Goal: Information Seeking & Learning: Learn about a topic

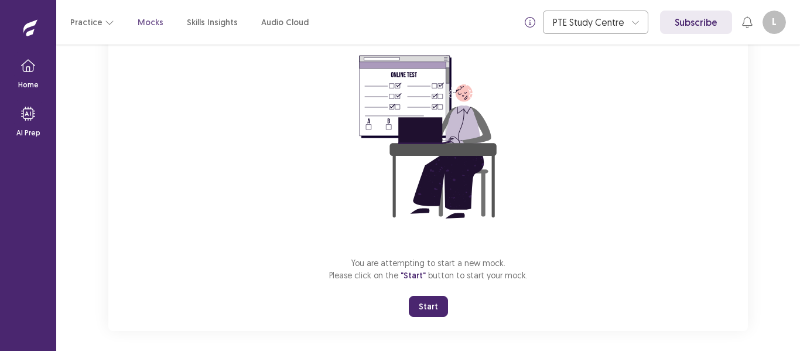
scroll to position [112, 0]
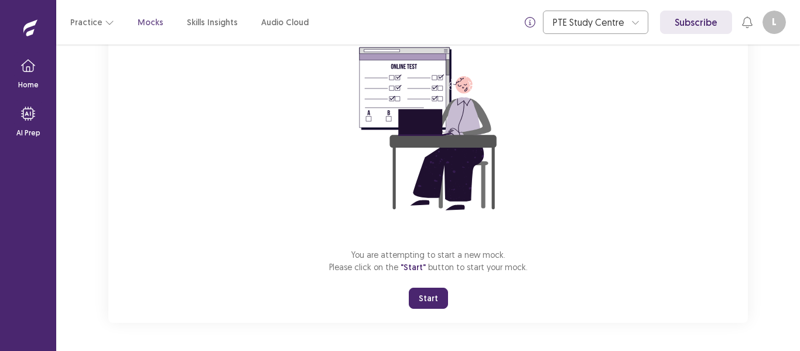
click at [422, 290] on button "Start" at bounding box center [428, 298] width 39 height 21
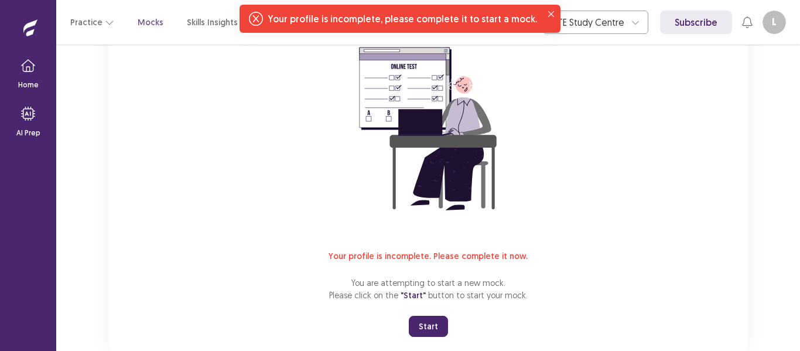
click at [430, 323] on button "Start" at bounding box center [428, 326] width 39 height 21
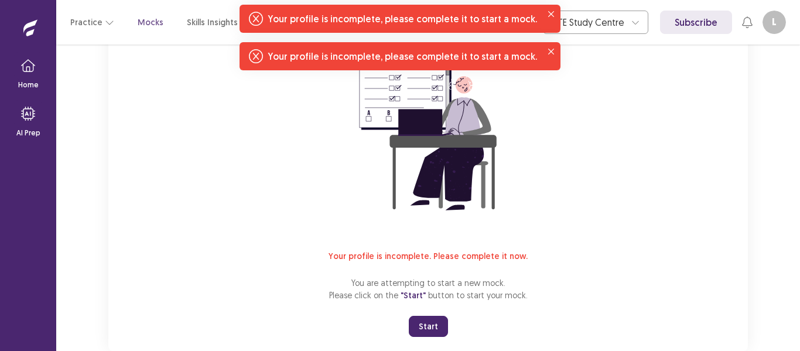
click at [412, 296] on span ""Start"" at bounding box center [413, 295] width 25 height 11
click at [544, 52] on button "Close" at bounding box center [551, 52] width 14 height 14
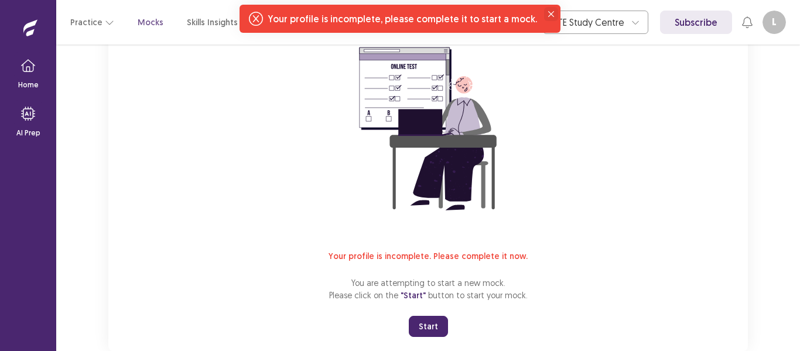
click at [544, 7] on button "Close" at bounding box center [551, 14] width 14 height 14
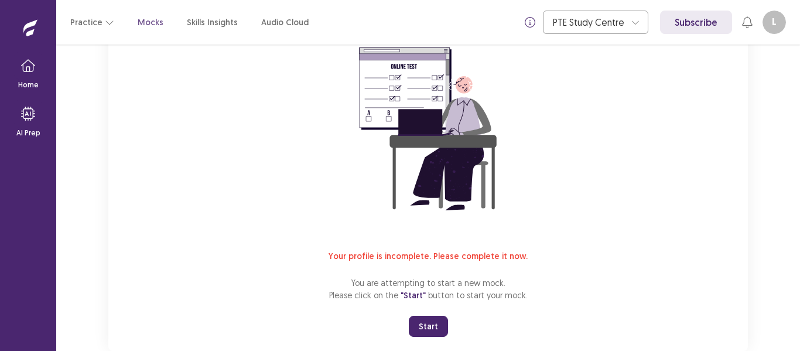
click at [774, 16] on button "L" at bounding box center [774, 22] width 23 height 23
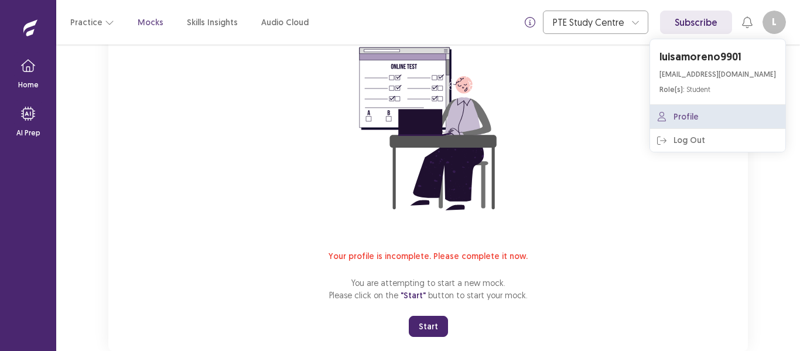
click at [702, 116] on link "Profile" at bounding box center [717, 116] width 135 height 23
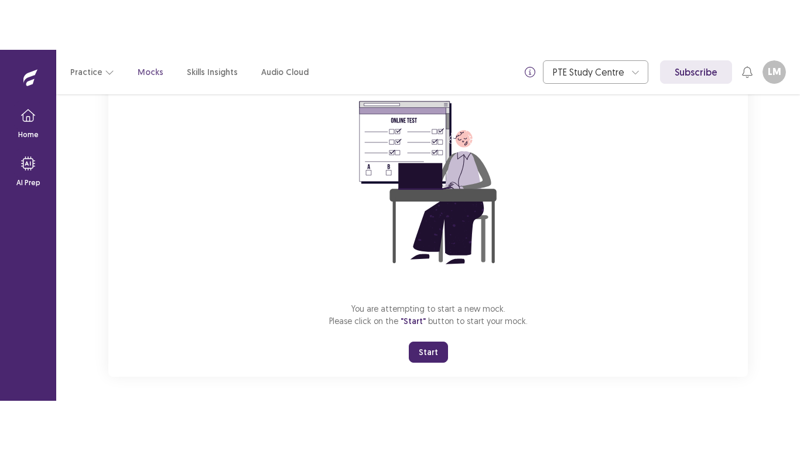
scroll to position [112, 0]
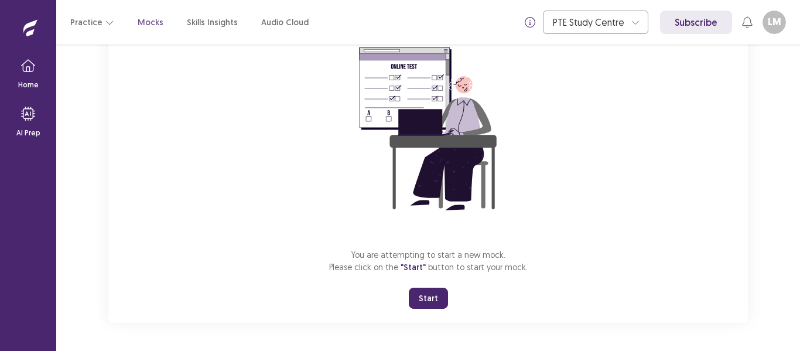
click at [435, 300] on button "Start" at bounding box center [428, 298] width 39 height 21
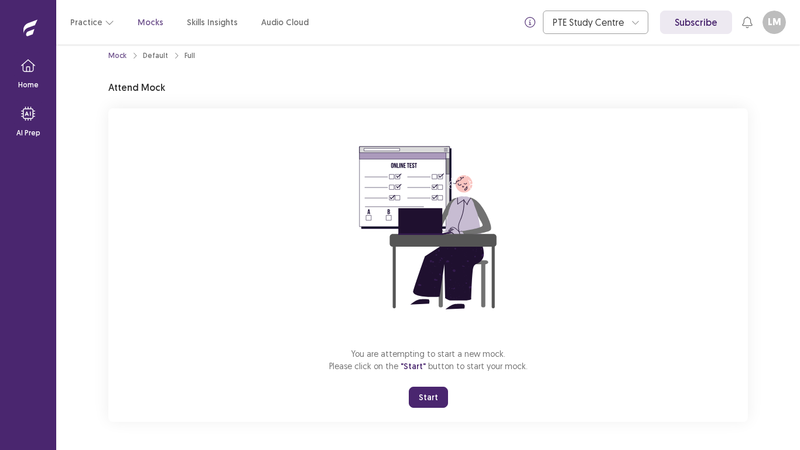
scroll to position [13, 0]
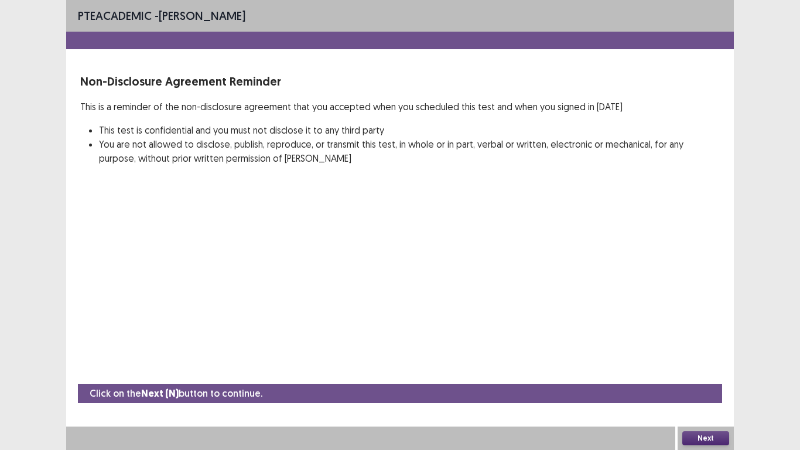
click at [702, 350] on button "Next" at bounding box center [706, 438] width 47 height 14
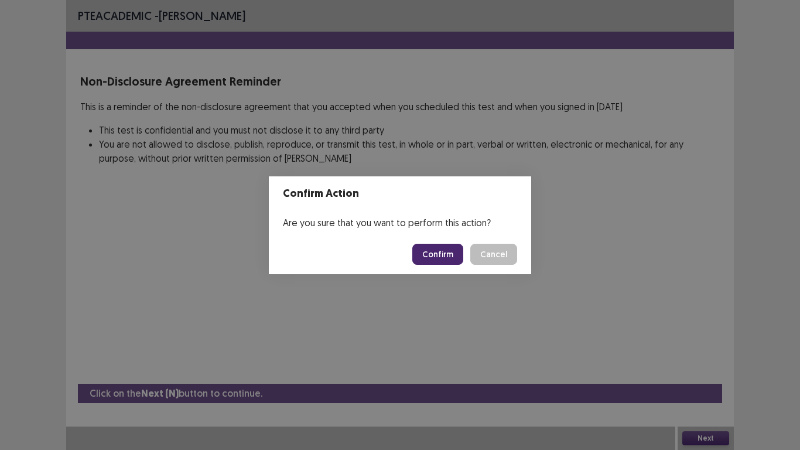
click at [447, 254] on button "Confirm" at bounding box center [437, 254] width 51 height 21
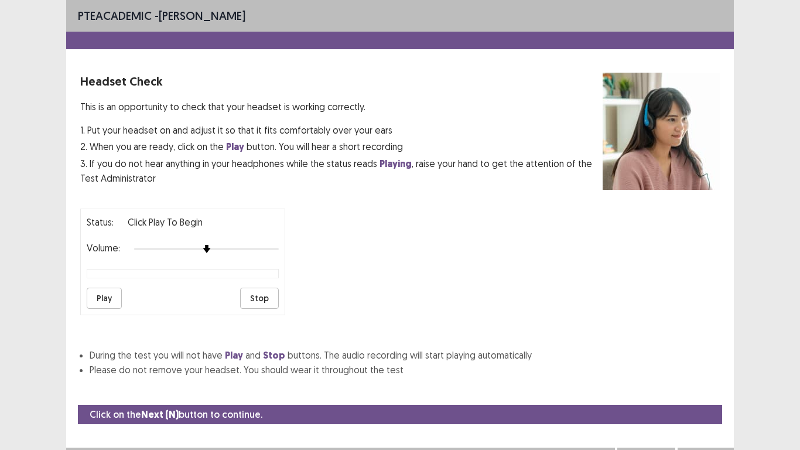
scroll to position [12, 0]
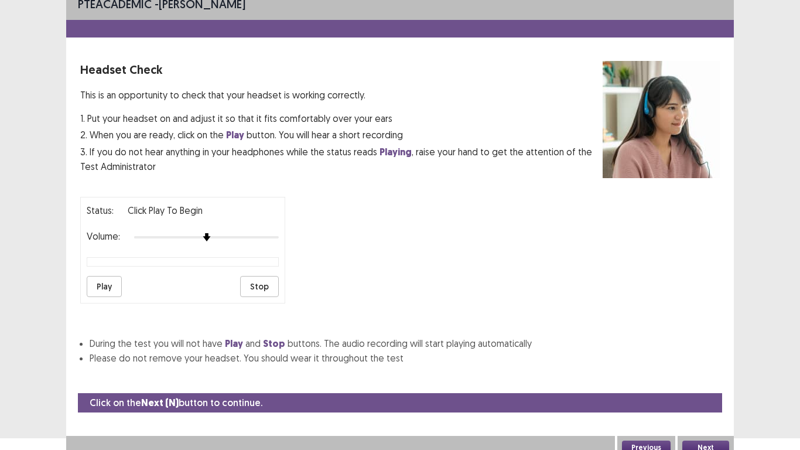
click at [220, 236] on div at bounding box center [206, 237] width 145 height 9
click at [113, 281] on button "Play" at bounding box center [104, 286] width 35 height 21
click at [254, 238] on div at bounding box center [206, 237] width 145 height 9
click at [261, 238] on div at bounding box center [206, 237] width 145 height 9
click at [711, 350] on button "Next" at bounding box center [706, 448] width 47 height 14
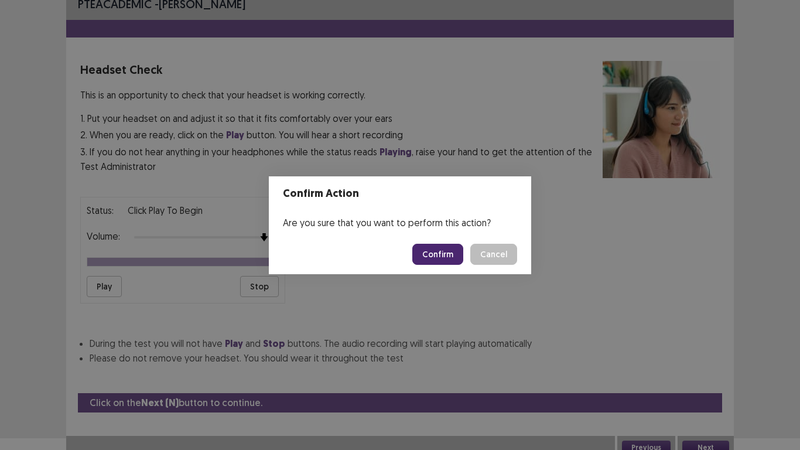
click at [455, 260] on button "Confirm" at bounding box center [437, 254] width 51 height 21
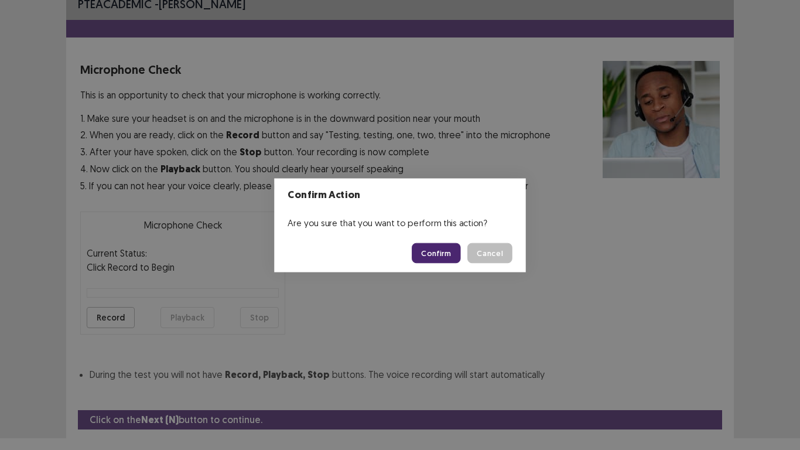
scroll to position [38, 0]
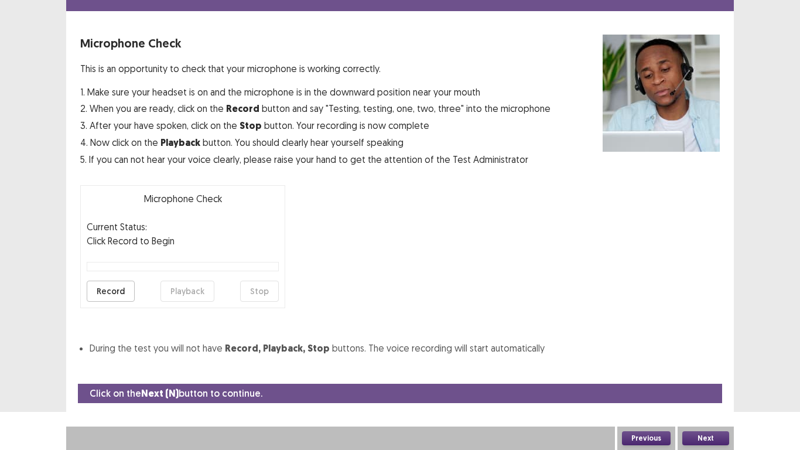
click at [116, 284] on button "Record" at bounding box center [111, 291] width 48 height 21
click at [260, 294] on button "Stop" at bounding box center [259, 291] width 39 height 21
click at [101, 295] on button "Record" at bounding box center [111, 291] width 48 height 21
click at [267, 296] on button "Stop" at bounding box center [259, 291] width 39 height 21
click at [198, 292] on button "Playback" at bounding box center [188, 291] width 54 height 21
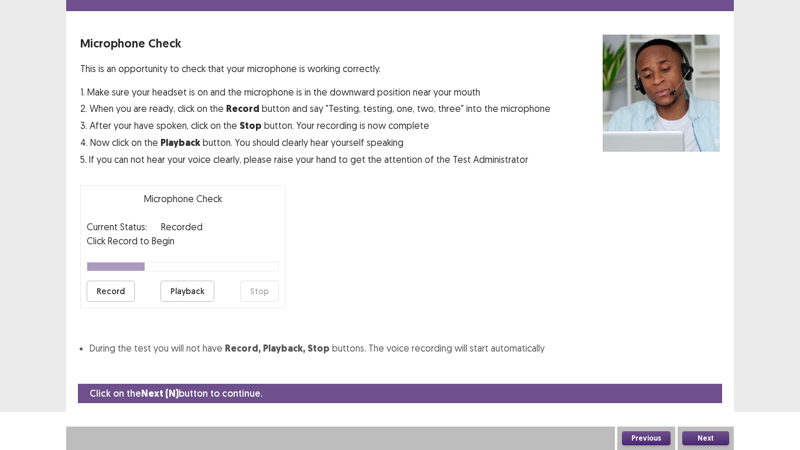
click at [701, 350] on button "Next" at bounding box center [706, 438] width 47 height 14
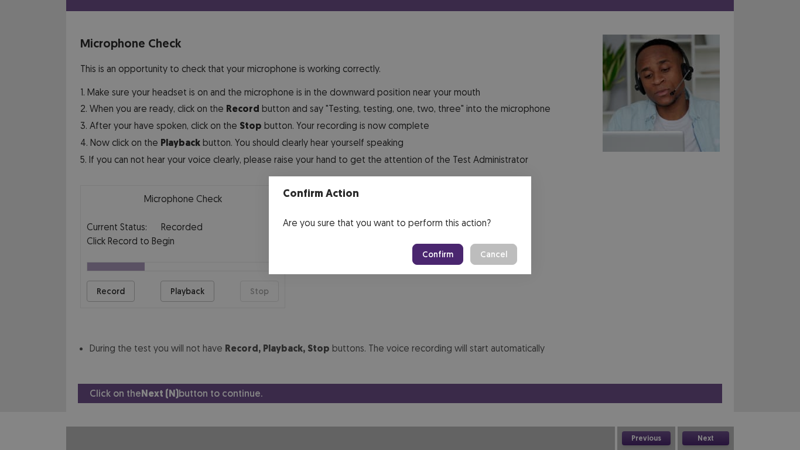
click at [452, 250] on button "Confirm" at bounding box center [437, 254] width 51 height 21
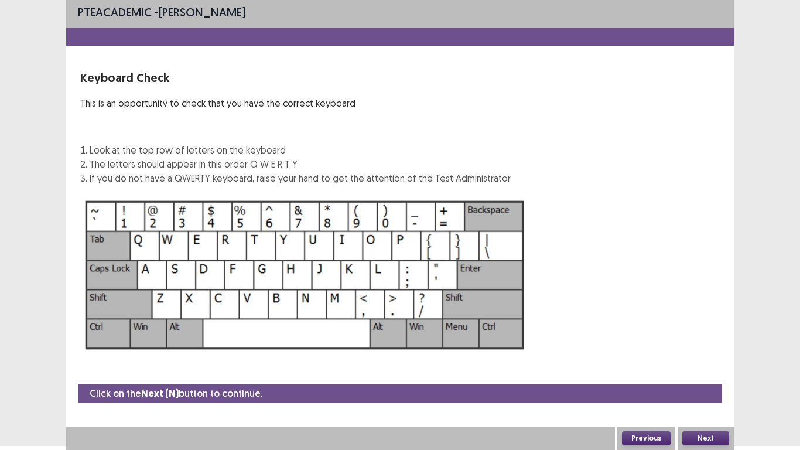
scroll to position [4, 0]
click at [715, 350] on button "Next" at bounding box center [706, 438] width 47 height 14
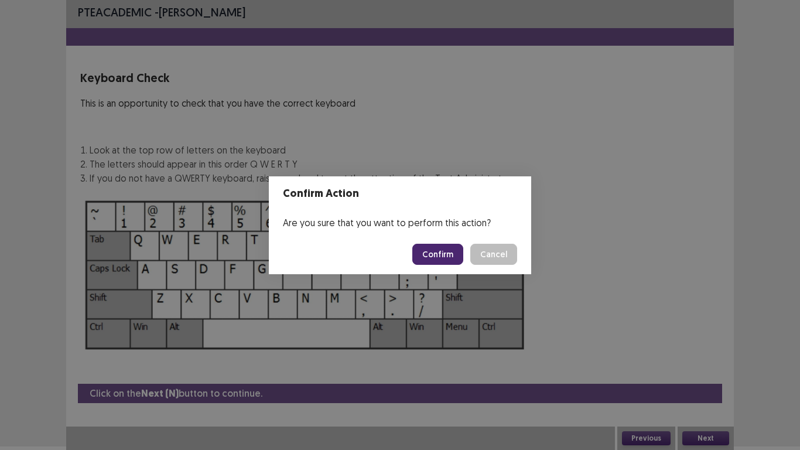
click at [439, 247] on button "Confirm" at bounding box center [437, 254] width 51 height 21
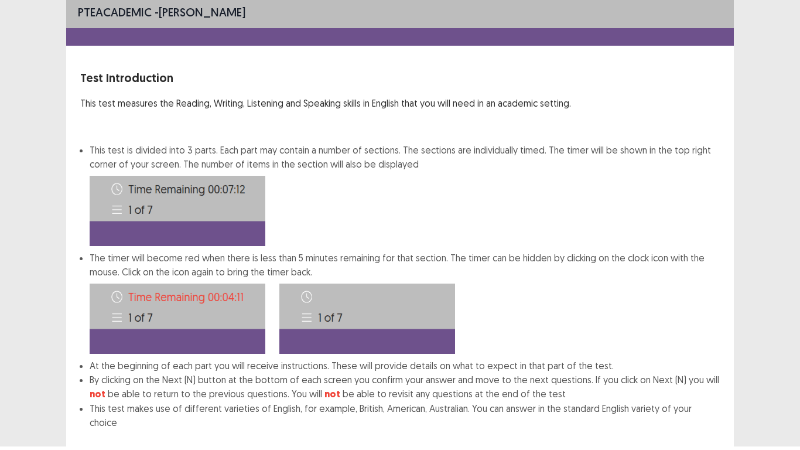
scroll to position [63, 0]
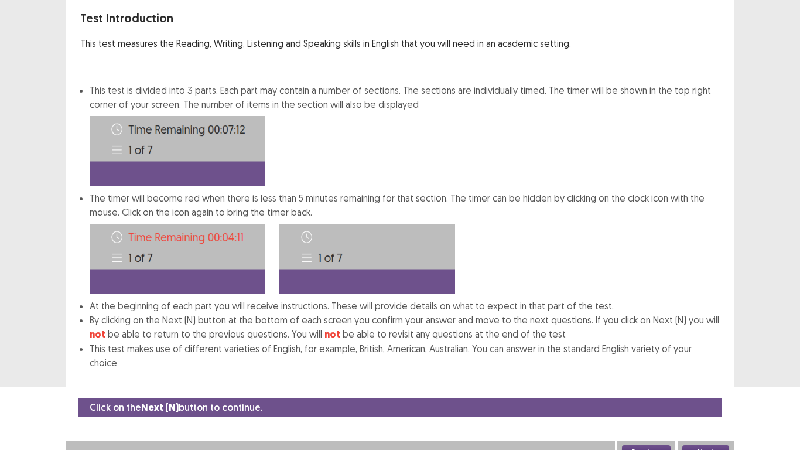
click at [695, 350] on button "Next" at bounding box center [706, 452] width 47 height 14
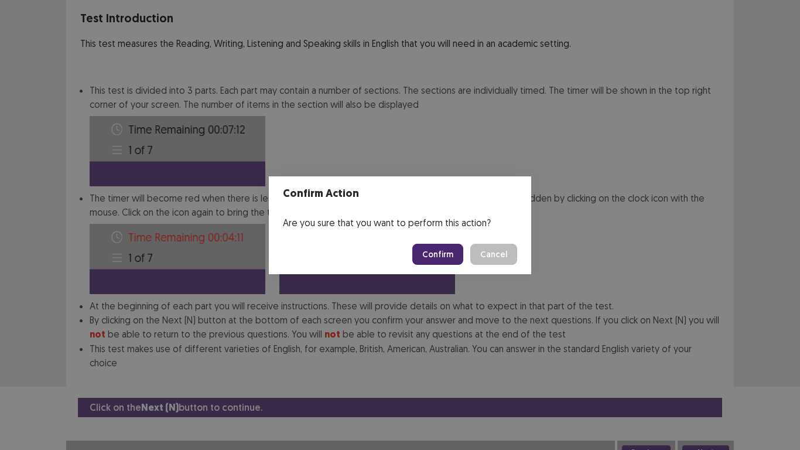
click at [451, 254] on button "Confirm" at bounding box center [437, 254] width 51 height 21
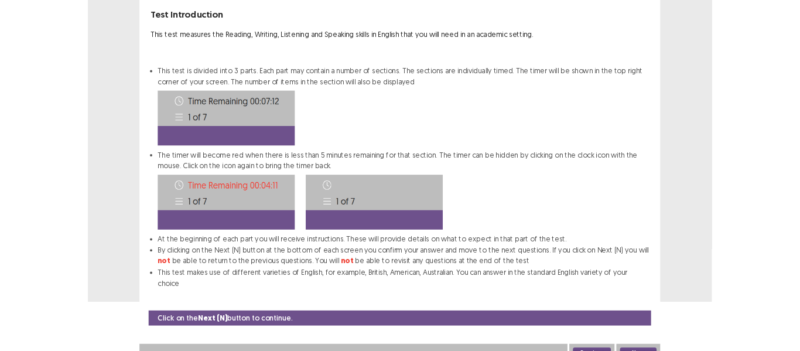
scroll to position [0, 0]
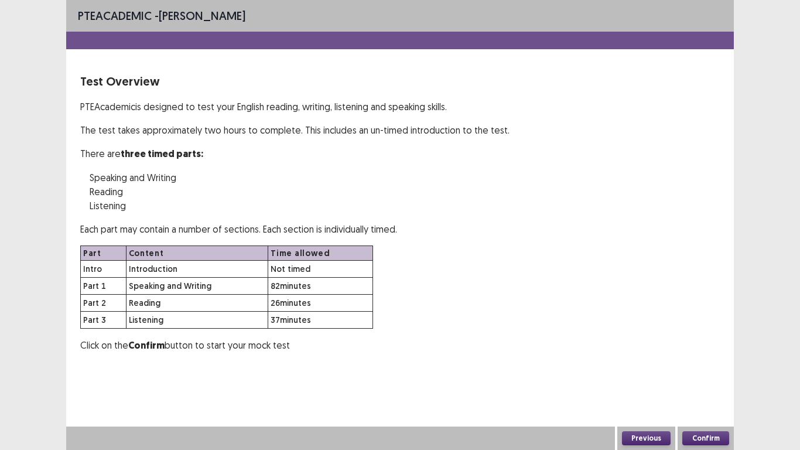
click at [712, 350] on button "Confirm" at bounding box center [706, 438] width 47 height 14
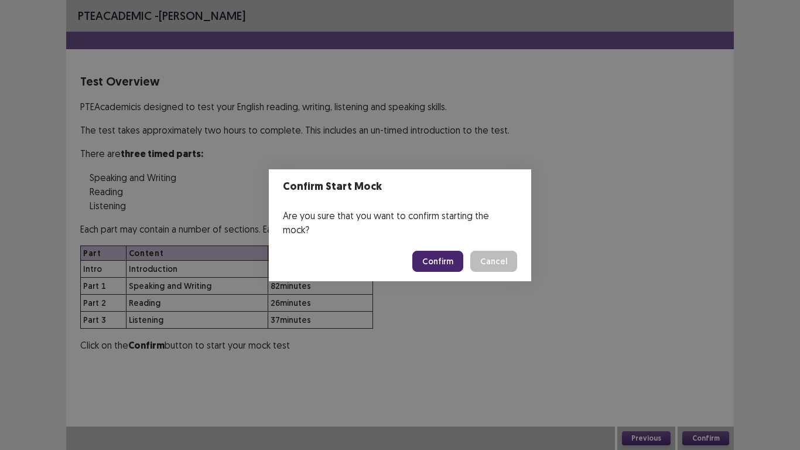
click at [453, 257] on button "Confirm" at bounding box center [437, 261] width 51 height 21
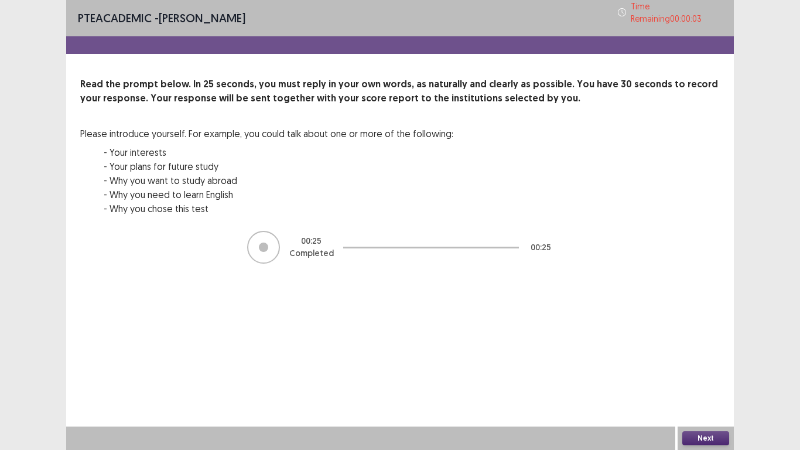
click at [268, 243] on div at bounding box center [263, 247] width 9 height 9
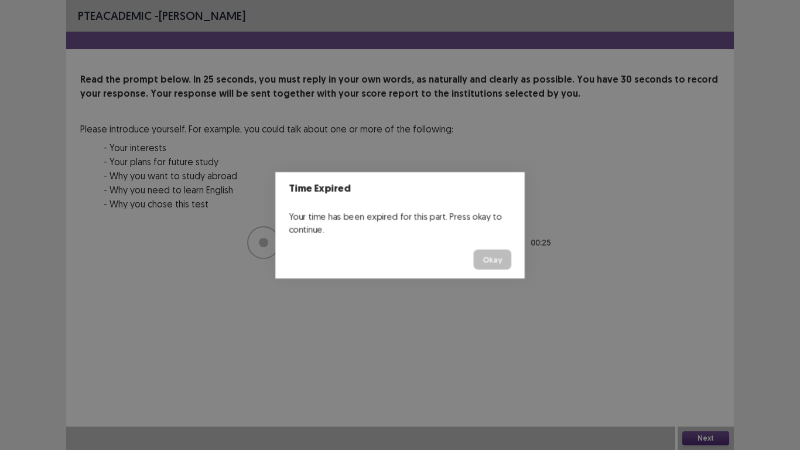
click at [262, 271] on div "Time Expired Your time has been expired for this part. Press okay to continue. …" at bounding box center [400, 225] width 800 height 450
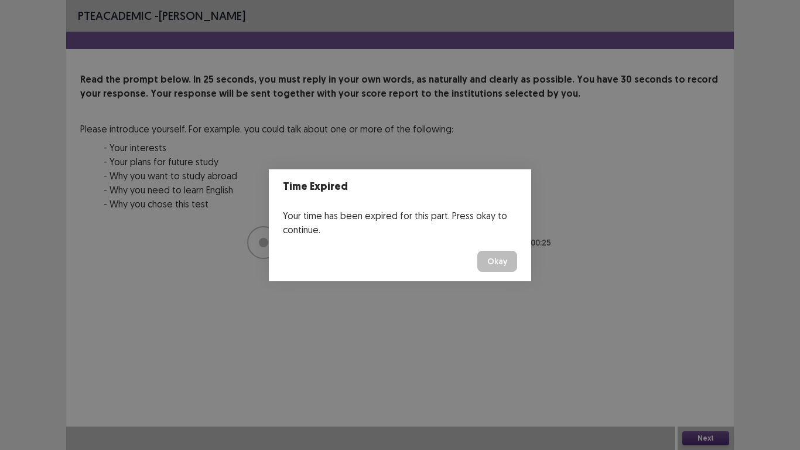
click at [499, 262] on button "Okay" at bounding box center [497, 261] width 40 height 21
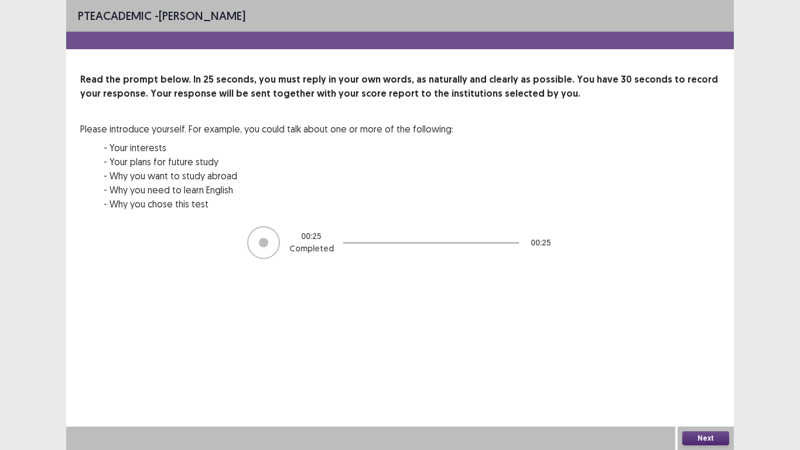
click at [704, 350] on button "Next" at bounding box center [706, 438] width 47 height 14
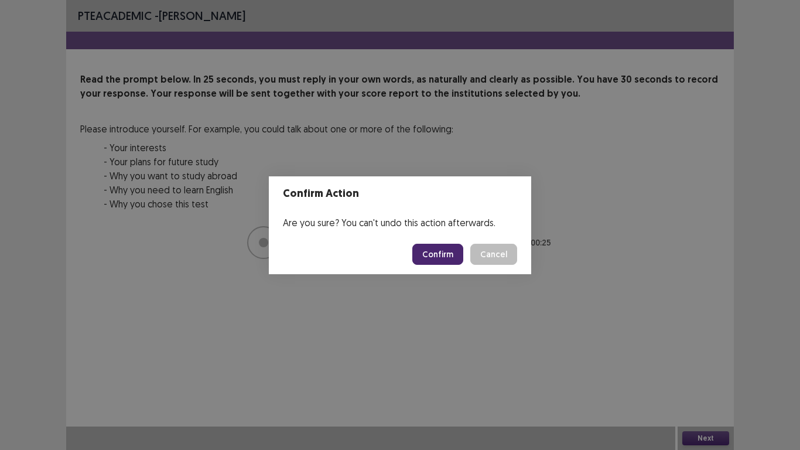
click at [504, 251] on button "Cancel" at bounding box center [493, 254] width 47 height 21
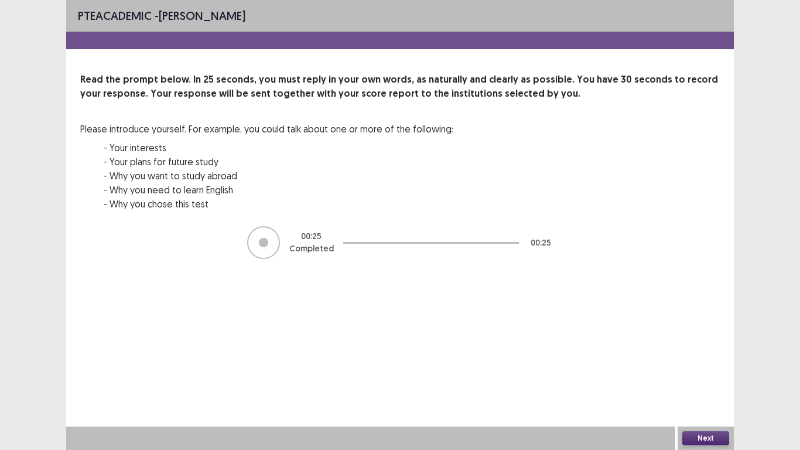
click at [262, 248] on div at bounding box center [263, 242] width 33 height 33
click at [265, 241] on div at bounding box center [263, 242] width 9 height 9
click at [317, 248] on p "Completed" at bounding box center [311, 249] width 45 height 12
drag, startPoint x: 312, startPoint y: 230, endPoint x: 318, endPoint y: 231, distance: 5.9
click at [313, 231] on p "00 : 25" at bounding box center [311, 236] width 21 height 12
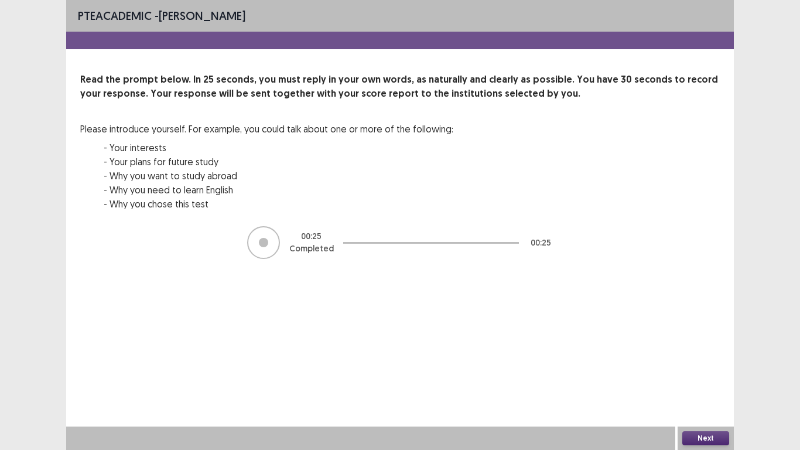
click at [319, 230] on p "00 : 25" at bounding box center [311, 236] width 21 height 12
click at [344, 237] on div at bounding box center [431, 242] width 176 height 35
click at [367, 244] on div at bounding box center [431, 242] width 176 height 35
click at [606, 252] on div "00 : 25 Completed 00 : 25" at bounding box center [400, 242] width 640 height 35
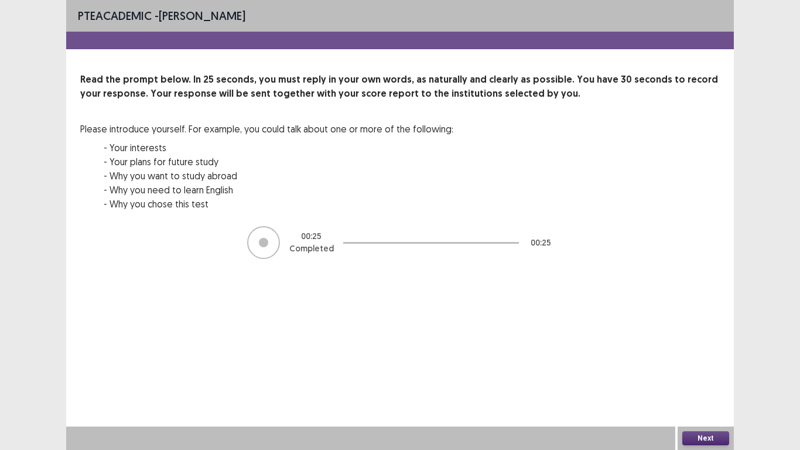
click at [548, 244] on p "00 : 25" at bounding box center [541, 243] width 21 height 12
click at [531, 243] on p "00 : 25" at bounding box center [541, 243] width 21 height 12
click at [466, 241] on div at bounding box center [431, 242] width 176 height 35
click at [327, 241] on div "00 : 25 Completed" at bounding box center [311, 242] width 45 height 25
click at [283, 243] on div "00 : 25 Completed 00 : 25" at bounding box center [400, 242] width 640 height 35
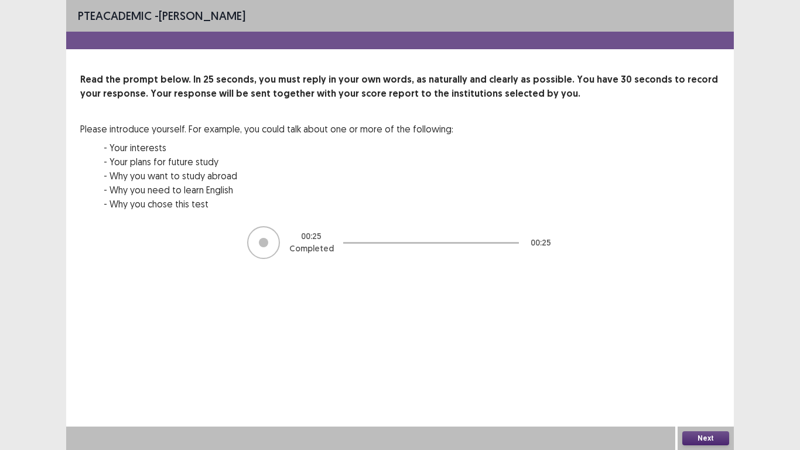
click at [183, 186] on p "- Why you need to learn English" at bounding box center [279, 190] width 350 height 14
click at [702, 350] on button "Next" at bounding box center [706, 438] width 47 height 14
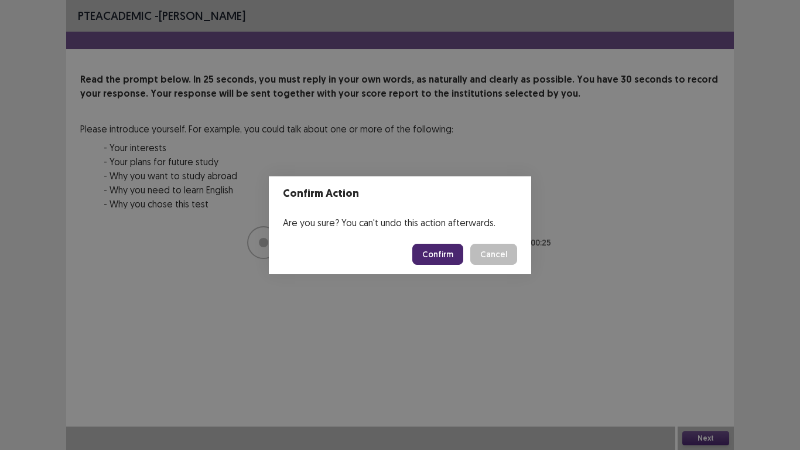
click at [457, 259] on button "Confirm" at bounding box center [437, 254] width 51 height 21
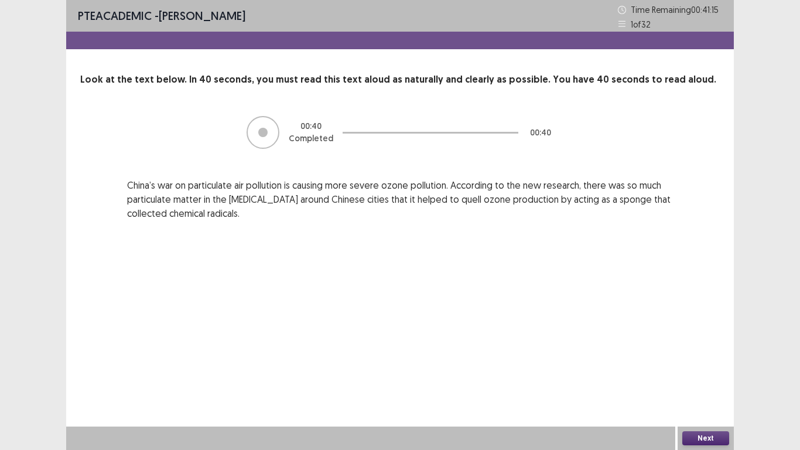
click at [272, 122] on div at bounding box center [263, 132] width 33 height 33
click at [264, 132] on div at bounding box center [262, 132] width 9 height 9
click at [533, 131] on p "00 : 40" at bounding box center [540, 133] width 21 height 12
click at [500, 132] on div at bounding box center [431, 133] width 176 height 2
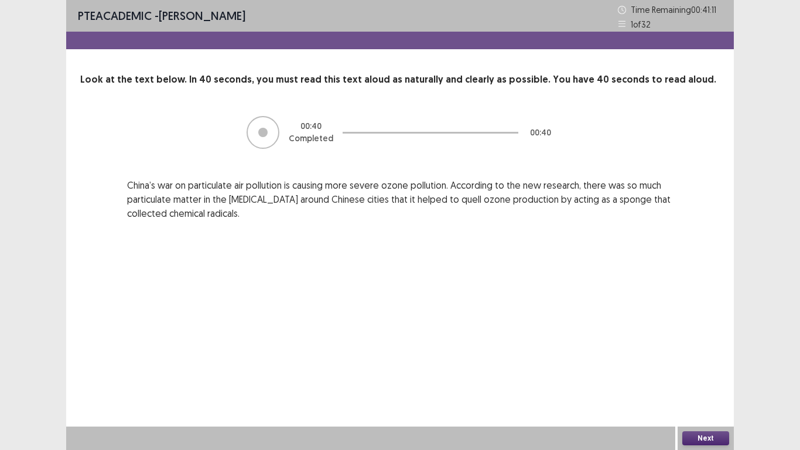
click at [500, 132] on div at bounding box center [431, 133] width 176 height 2
click at [473, 67] on div "PTE academic - Luisa Moreno Time Remaining 00 : 41 : 11 1 of 32 Look at the tex…" at bounding box center [400, 122] width 668 height 244
click at [469, 84] on p "Look at the text below. In 40 seconds, you must read this text aloud as natural…" at bounding box center [400, 80] width 640 height 14
click at [425, 216] on p "China’s war on particulate air pollution is causing more severe ozone pollution…" at bounding box center [400, 199] width 546 height 42
click at [426, 210] on p "China’s war on particulate air pollution is causing more severe ozone pollution…" at bounding box center [400, 199] width 546 height 42
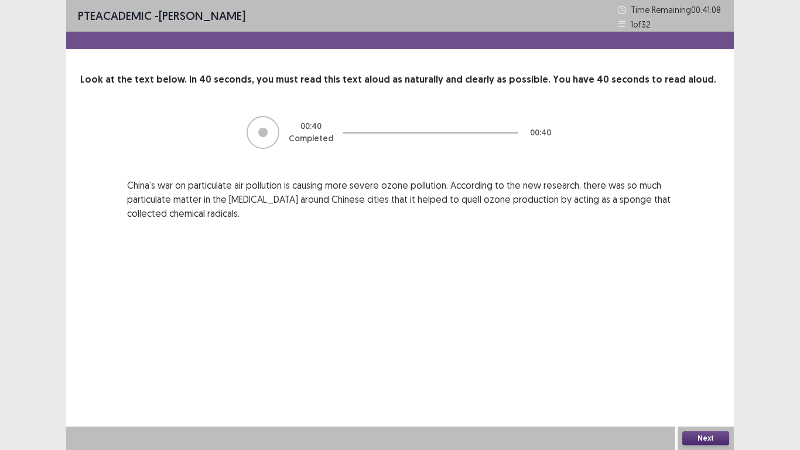
click at [419, 196] on p "China’s war on particulate air pollution is causing more severe ozone pollution…" at bounding box center [400, 199] width 546 height 42
click at [707, 350] on button "Next" at bounding box center [706, 438] width 47 height 14
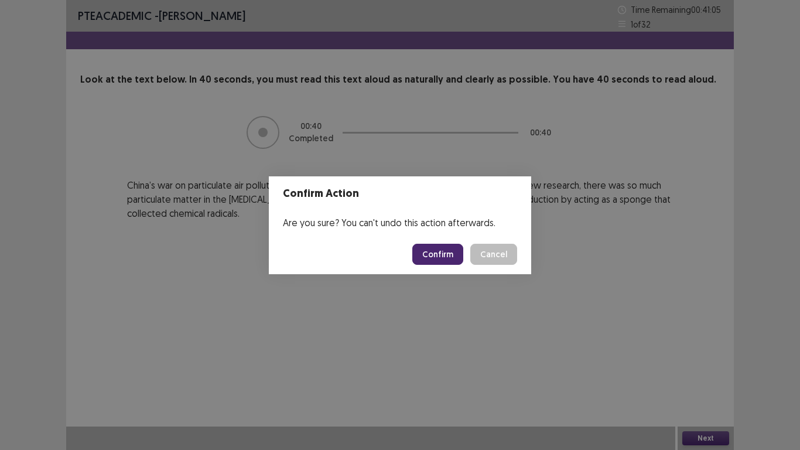
click at [448, 250] on button "Confirm" at bounding box center [437, 254] width 51 height 21
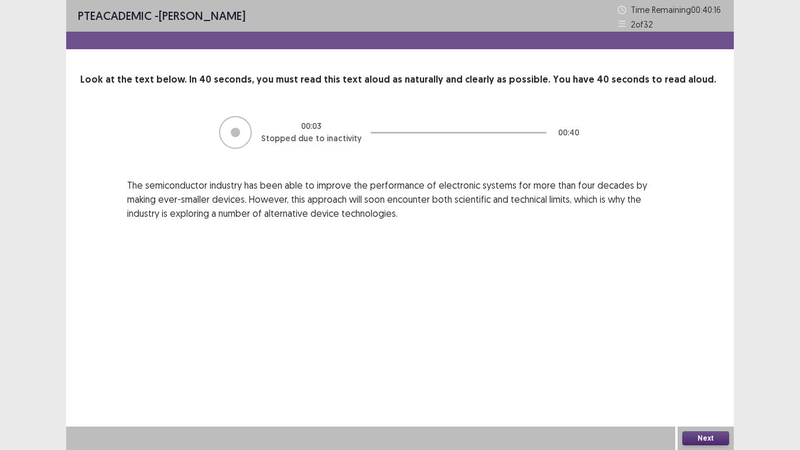
click at [236, 126] on div at bounding box center [235, 132] width 33 height 33
click at [240, 131] on div at bounding box center [235, 132] width 9 height 9
click at [413, 192] on p "The semiconductor industry has been able to improve the performance of electron…" at bounding box center [400, 199] width 546 height 42
click at [514, 114] on div "Look at the text below. In 40 seconds, you must read this text aloud as natural…" at bounding box center [400, 147] width 668 height 148
click at [544, 251] on div "PTE academic - Luisa Moreno Time Remaining 00 : 40 : 13 2 of 32 Look at the tex…" at bounding box center [400, 225] width 668 height 450
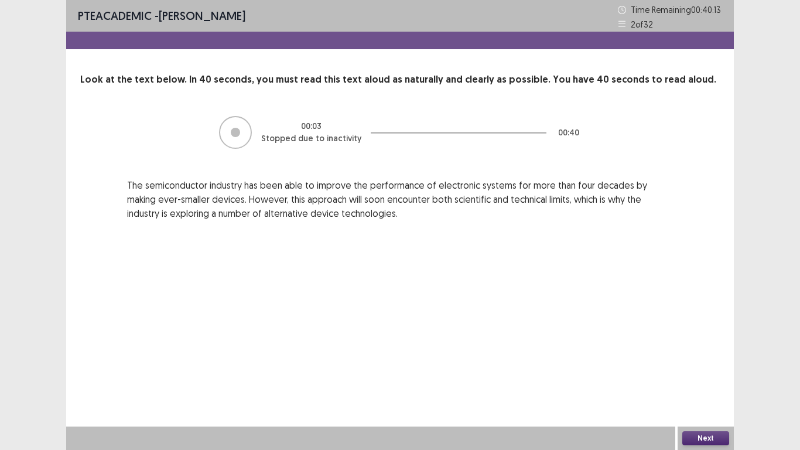
click at [460, 169] on div "00 : 03 Stopped due to inactivity 00 : 40 The semiconductor industry has been a…" at bounding box center [400, 167] width 640 height 105
click at [452, 132] on div at bounding box center [459, 133] width 176 height 2
click at [519, 144] on div at bounding box center [459, 132] width 176 height 35
click at [545, 138] on div "00 : 03 Stopped due to inactivity 00 : 40" at bounding box center [400, 132] width 546 height 35
click at [561, 134] on p "00 : 40" at bounding box center [568, 133] width 21 height 12
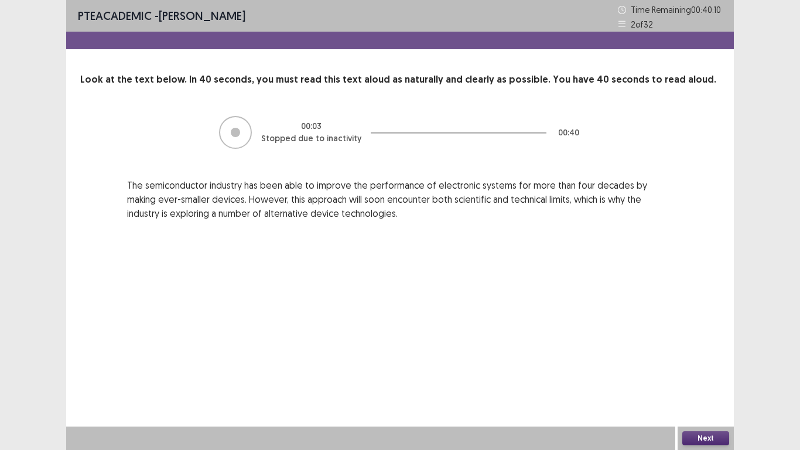
click at [325, 131] on div "00 : 03 Stopped due to inactivity" at bounding box center [311, 132] width 100 height 25
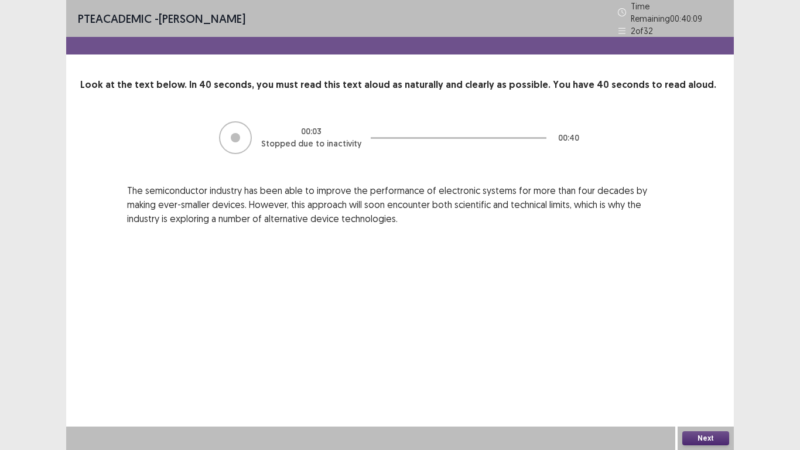
click at [319, 128] on p "00 : 03" at bounding box center [311, 131] width 21 height 12
click at [303, 138] on p "Stopped due to inactivity" at bounding box center [311, 144] width 100 height 12
click at [248, 131] on div at bounding box center [235, 137] width 33 height 33
click at [236, 133] on div at bounding box center [235, 137] width 9 height 9
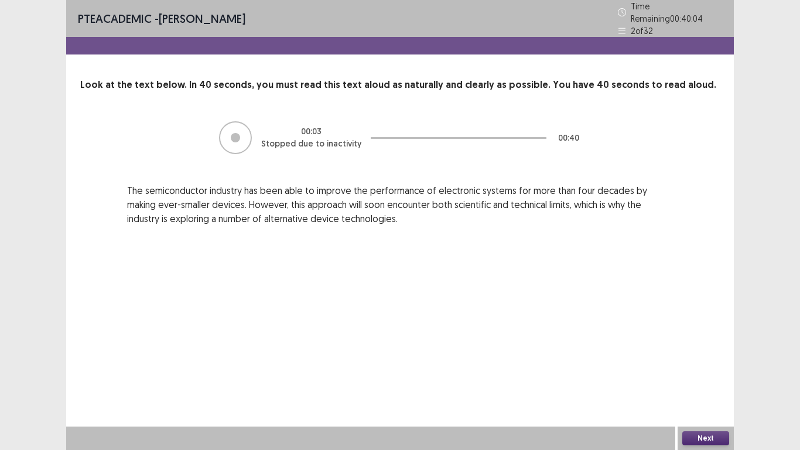
click at [343, 213] on p "The semiconductor industry has been able to improve the performance of electron…" at bounding box center [400, 204] width 546 height 42
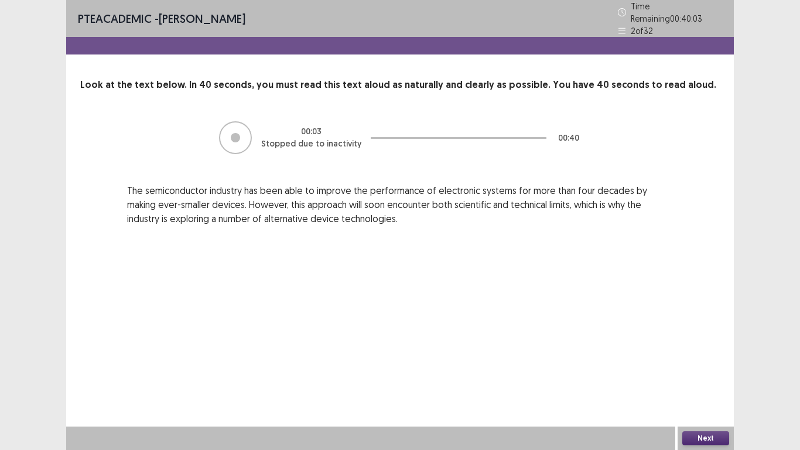
click at [715, 350] on button "Next" at bounding box center [706, 438] width 47 height 14
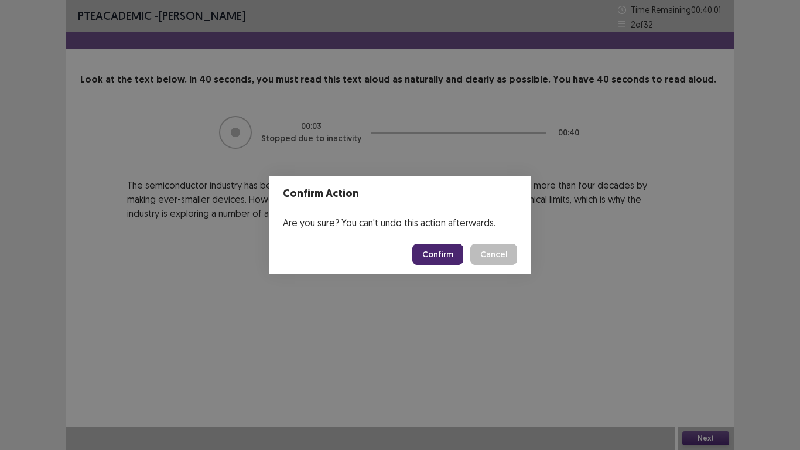
click at [486, 252] on button "Cancel" at bounding box center [493, 254] width 47 height 21
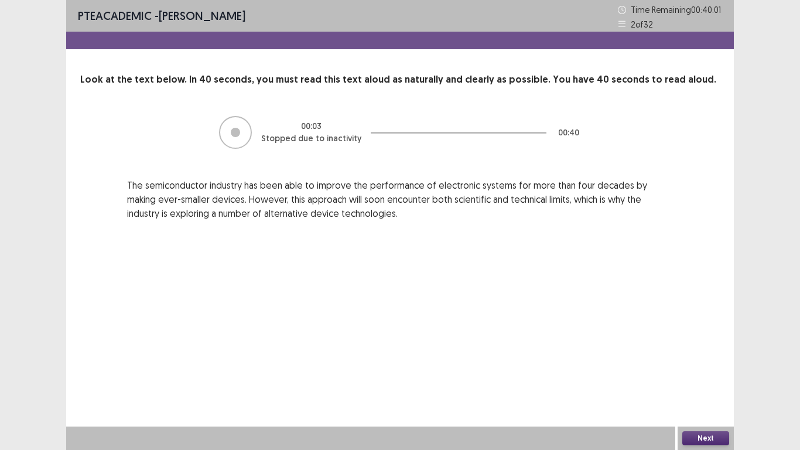
click at [385, 172] on div "00 : 03 Stopped due to inactivity 00 : 40 The semiconductor industry has been a…" at bounding box center [400, 167] width 640 height 105
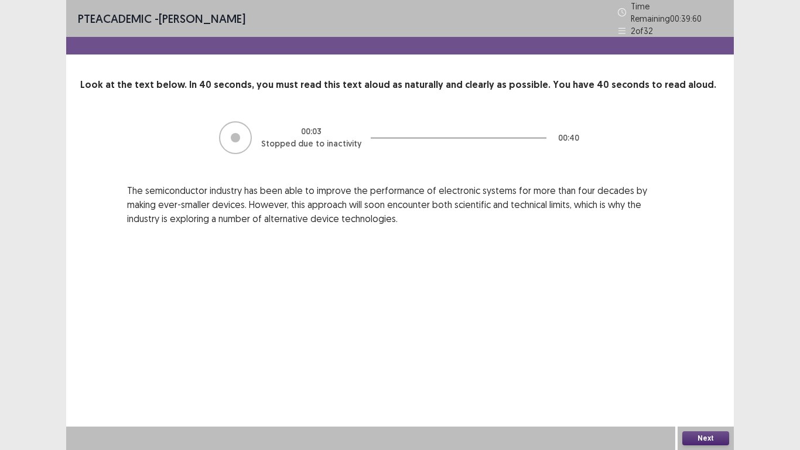
click at [322, 138] on p "Stopped due to inactivity" at bounding box center [311, 144] width 100 height 12
click at [283, 138] on p "Stopped due to inactivity" at bounding box center [311, 144] width 100 height 12
click at [247, 131] on div at bounding box center [235, 137] width 33 height 33
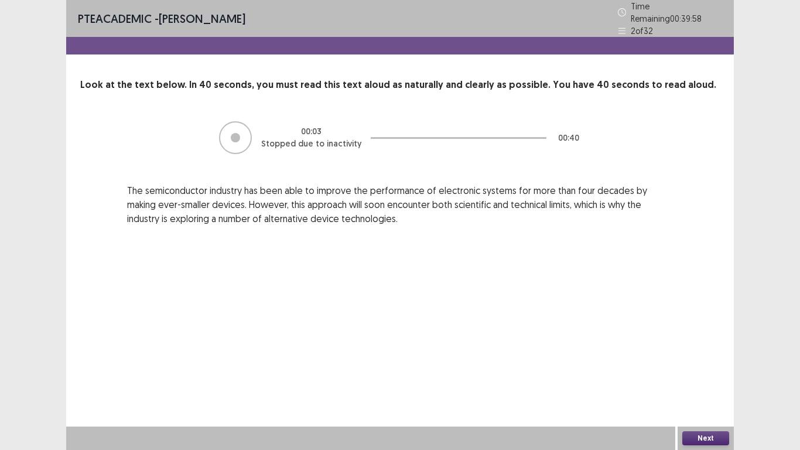
click at [247, 131] on div at bounding box center [235, 137] width 33 height 33
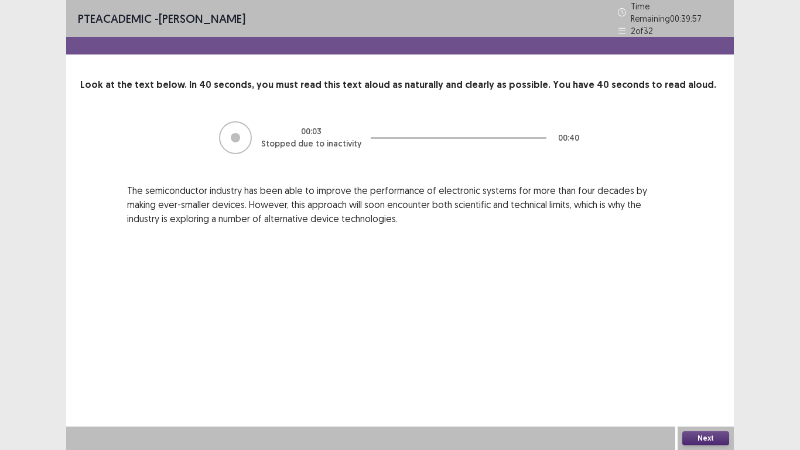
click at [247, 131] on div at bounding box center [235, 137] width 33 height 33
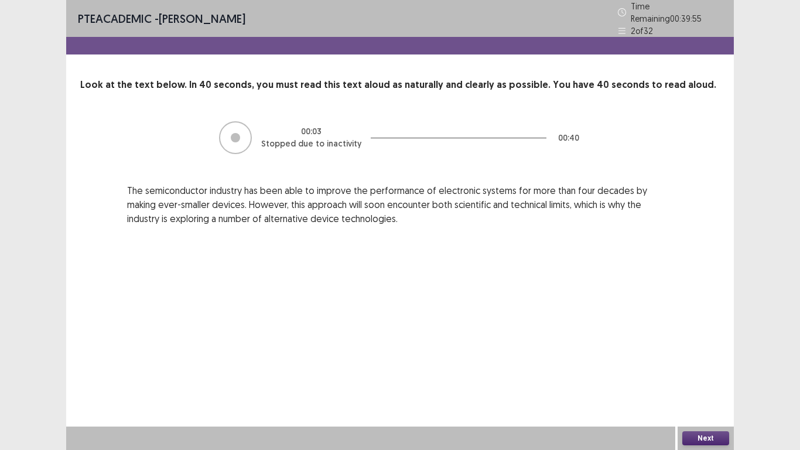
click at [247, 131] on div at bounding box center [235, 137] width 33 height 33
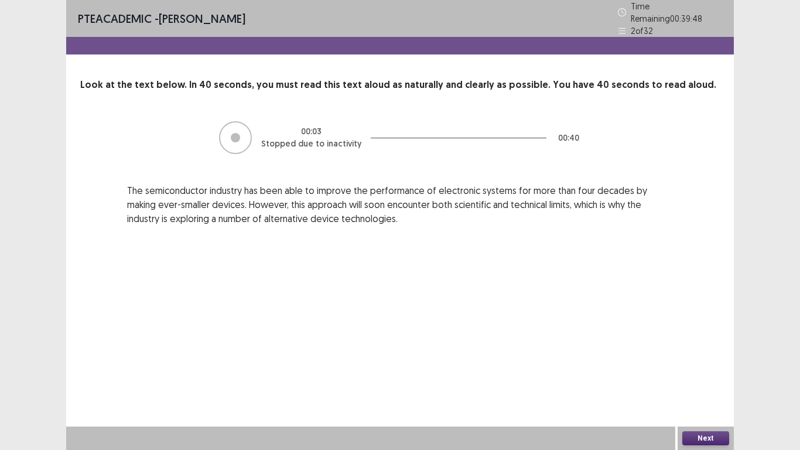
click at [663, 42] on div at bounding box center [400, 46] width 668 height 18
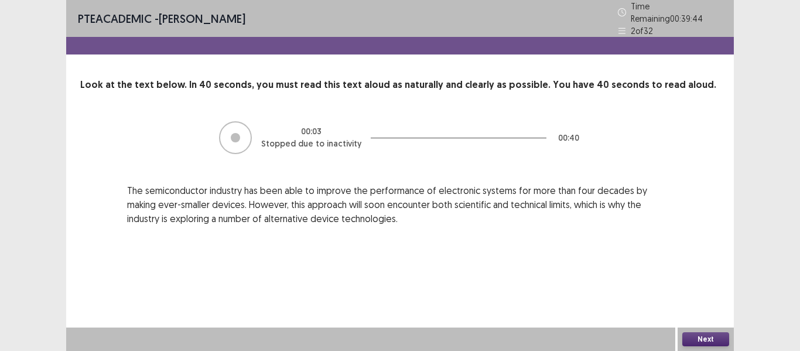
click at [295, 120] on div "00 : 03 Stopped due to inactivity 00 : 40" at bounding box center [400, 137] width 546 height 35
click at [240, 139] on div at bounding box center [235, 137] width 33 height 33
click at [236, 133] on div at bounding box center [235, 137] width 9 height 9
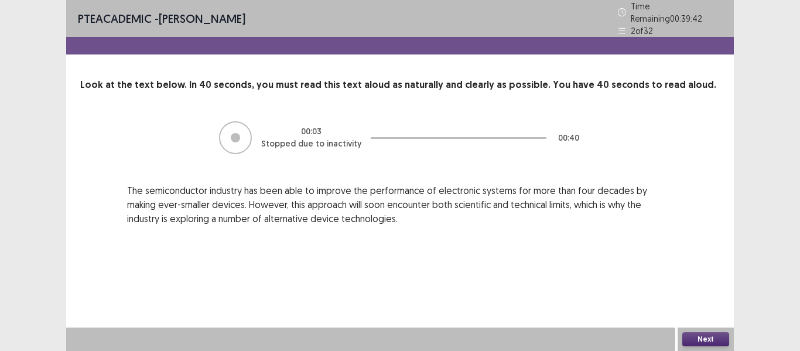
click at [236, 133] on div at bounding box center [235, 137] width 9 height 9
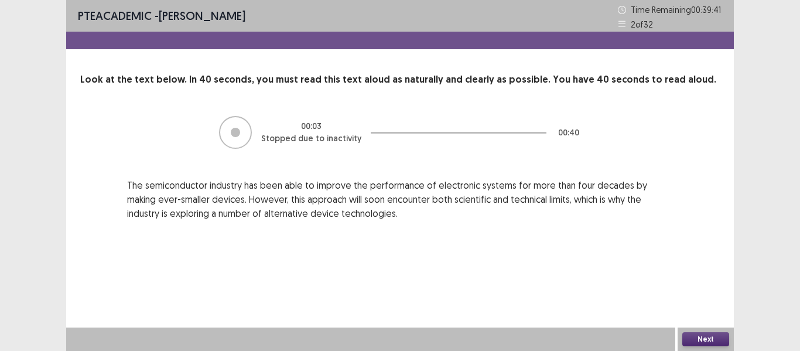
click at [236, 129] on div at bounding box center [235, 132] width 9 height 9
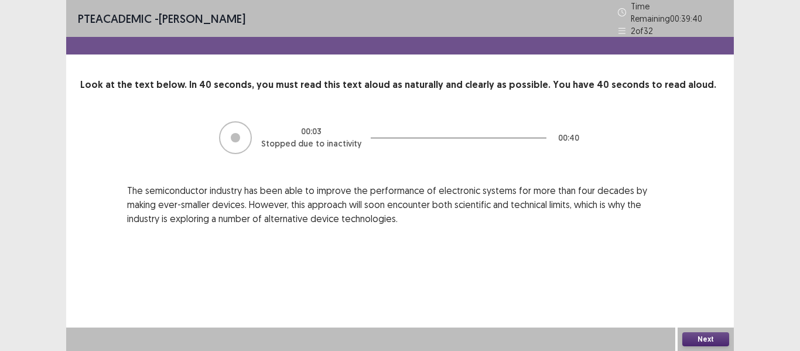
click at [354, 81] on p "Look at the text below. In 40 seconds, you must read this text aloud as natural…" at bounding box center [400, 85] width 640 height 14
click at [536, 245] on div "PTE academic - Luisa Moreno Time Remaining 00 : 39 : 39 2 of 32 Look at the tex…" at bounding box center [400, 175] width 668 height 351
click at [504, 173] on div "00 : 03 Stopped due to inactivity 00 : 40 The semiconductor industry has been a…" at bounding box center [400, 172] width 640 height 105
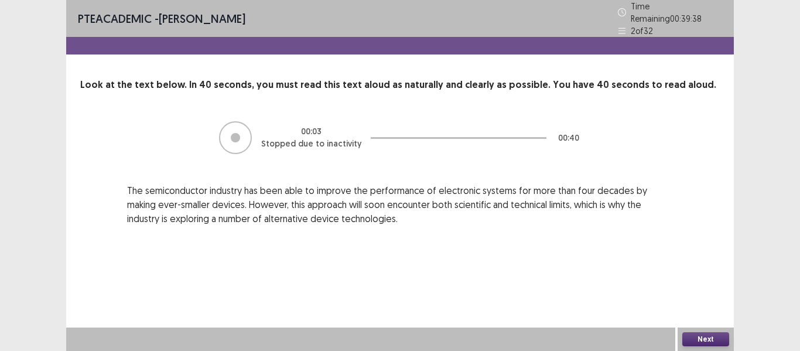
drag, startPoint x: 504, startPoint y: 173, endPoint x: 408, endPoint y: 131, distance: 104.2
click at [408, 131] on div "00 : 03 Stopped due to inactivity 00 : 40 The semiconductor industry has been a…" at bounding box center [400, 172] width 640 height 105
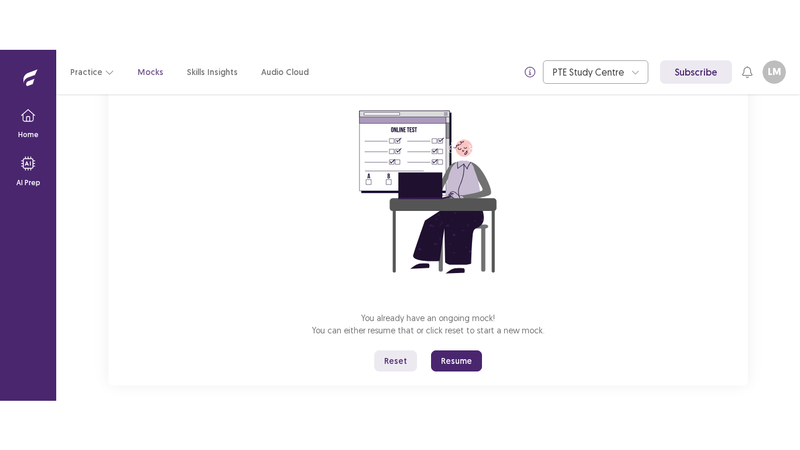
scroll to position [112, 0]
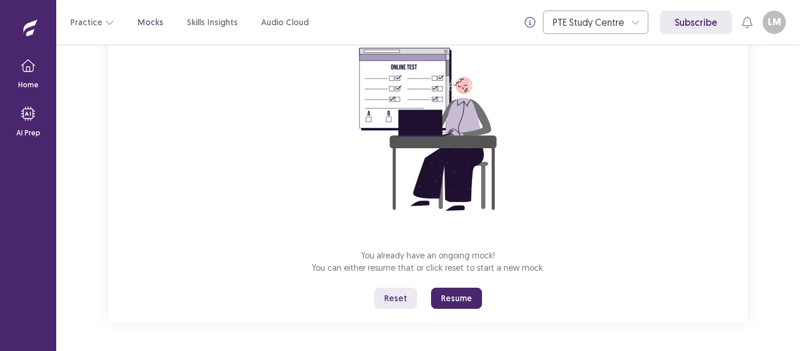
click at [395, 296] on button "Reset" at bounding box center [395, 298] width 43 height 21
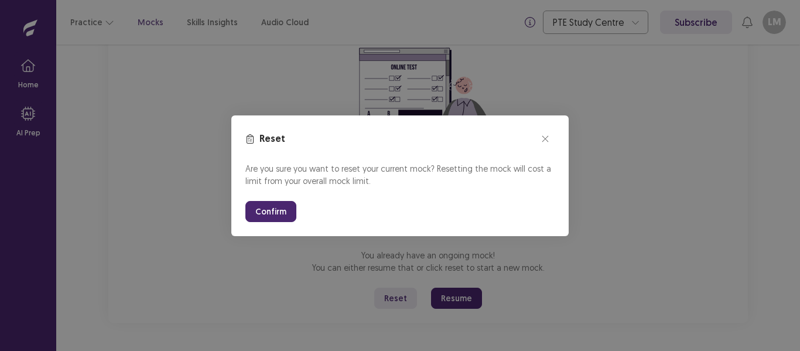
click at [533, 170] on p "Are you sure you want to reset your current mock? Resetting the mock will cost …" at bounding box center [399, 174] width 309 height 25
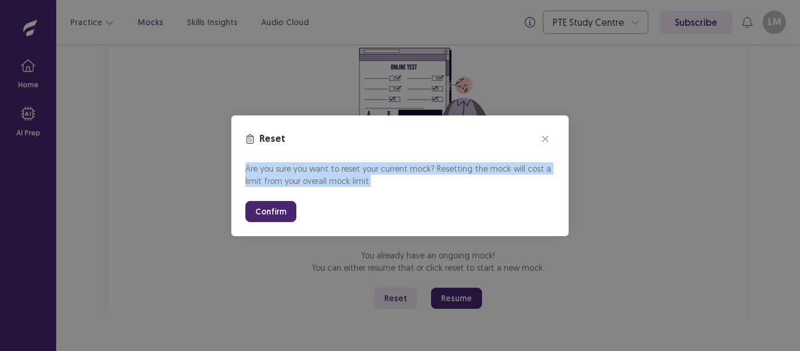
click at [533, 170] on p "Are you sure you want to reset your current mock? Resetting the mock will cost …" at bounding box center [399, 174] width 309 height 25
click at [281, 219] on button "Confirm" at bounding box center [270, 211] width 51 height 21
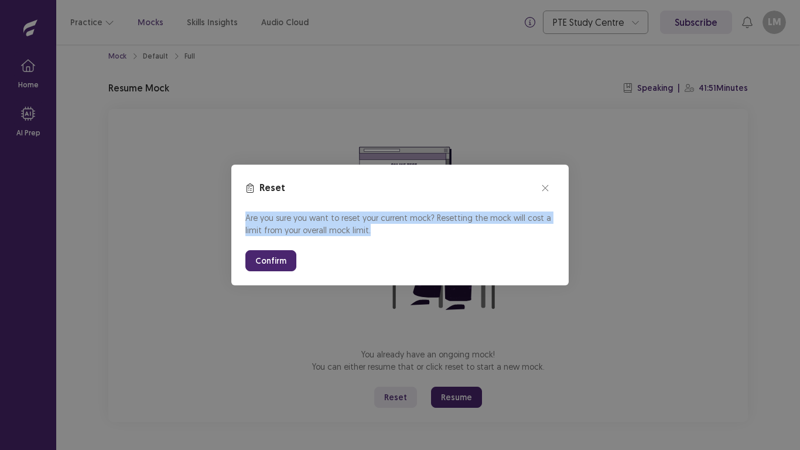
scroll to position [13, 0]
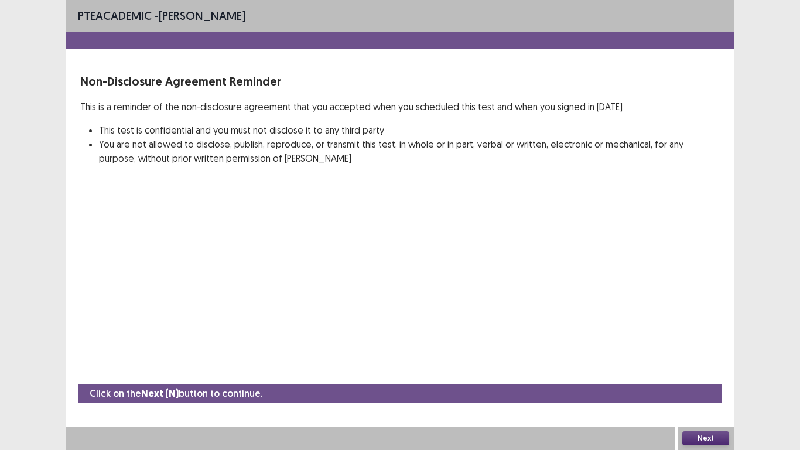
drag, startPoint x: 724, startPoint y: 437, endPoint x: 736, endPoint y: 437, distance: 12.3
click at [736, 350] on div "PTE academic - [PERSON_NAME] Non-Disclosure Agreement Reminder This is a remind…" at bounding box center [400, 225] width 800 height 450
click at [721, 350] on button "Next" at bounding box center [706, 438] width 47 height 14
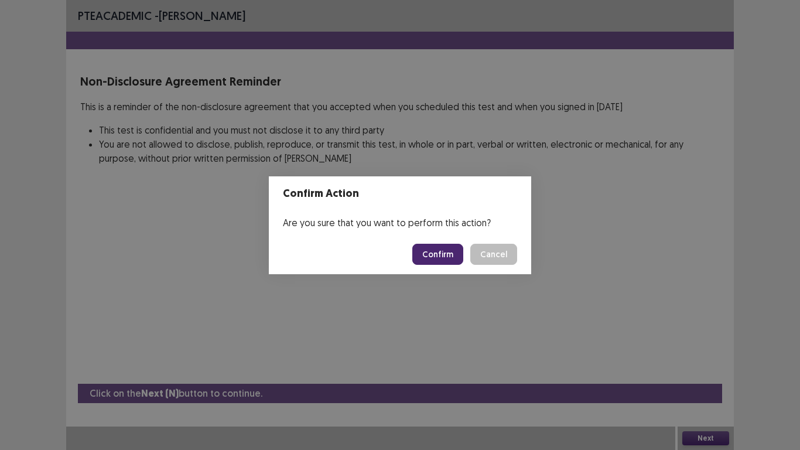
click at [446, 255] on button "Confirm" at bounding box center [437, 254] width 51 height 21
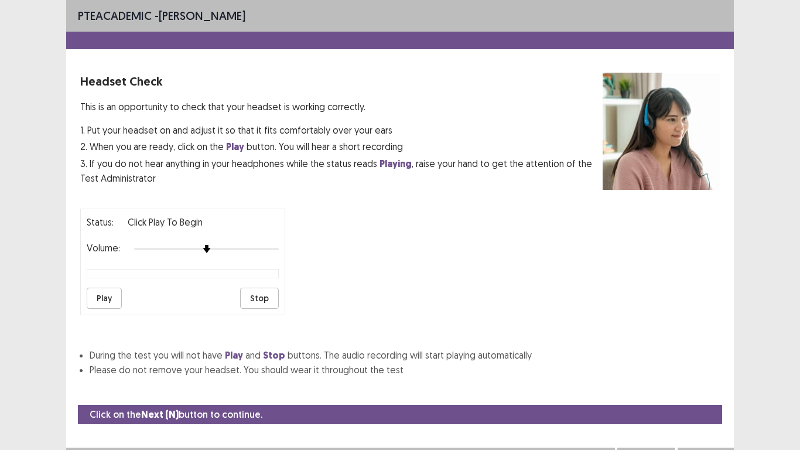
scroll to position [21, 0]
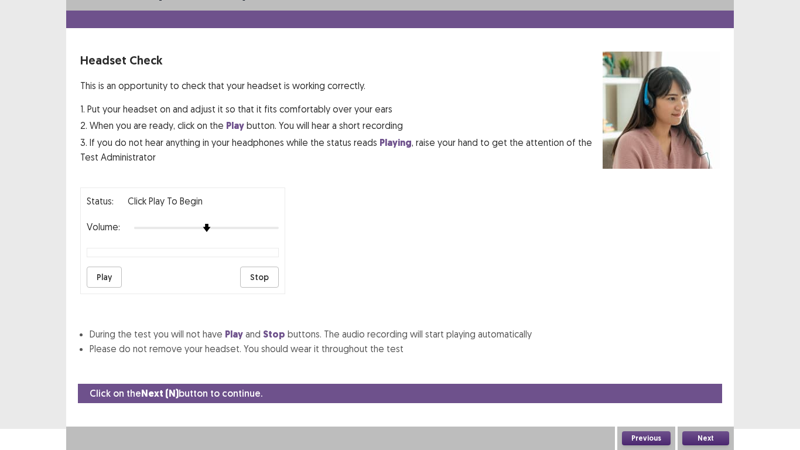
click at [721, 350] on button "Next" at bounding box center [706, 438] width 47 height 14
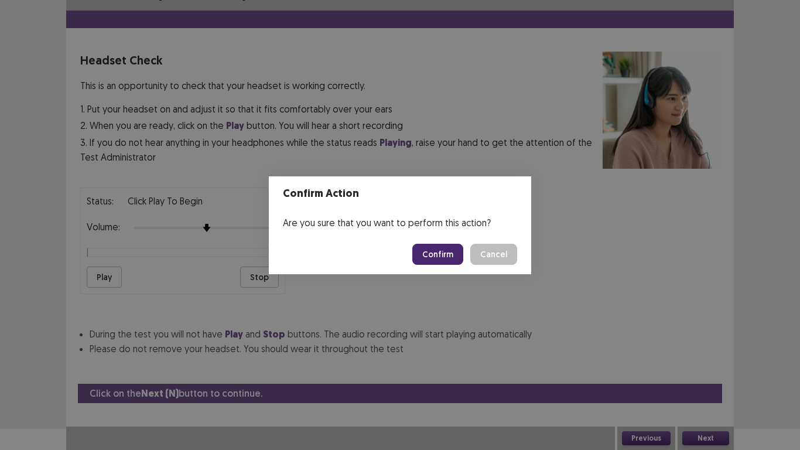
click at [451, 255] on button "Confirm" at bounding box center [437, 254] width 51 height 21
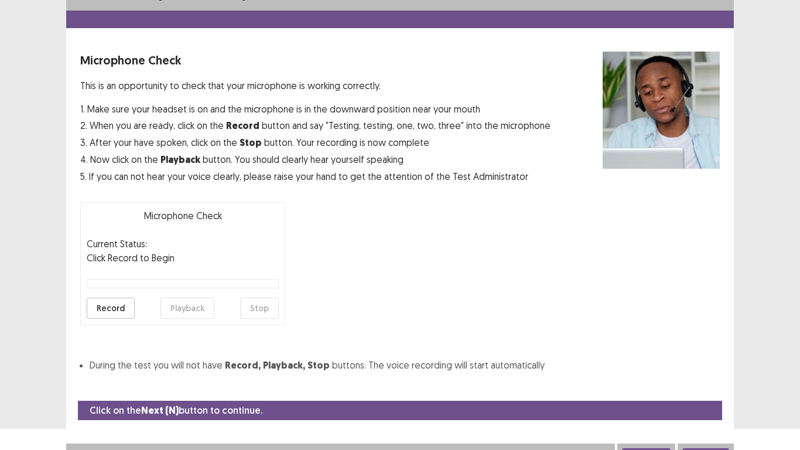
scroll to position [33, 0]
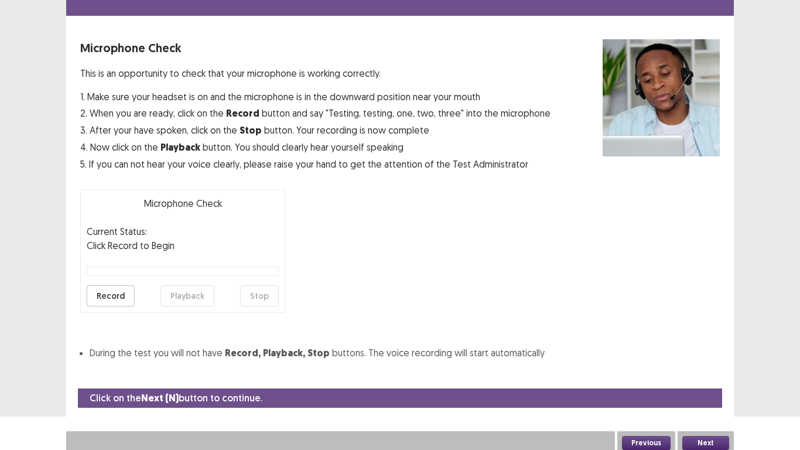
click at [712, 350] on button "Next" at bounding box center [706, 443] width 47 height 14
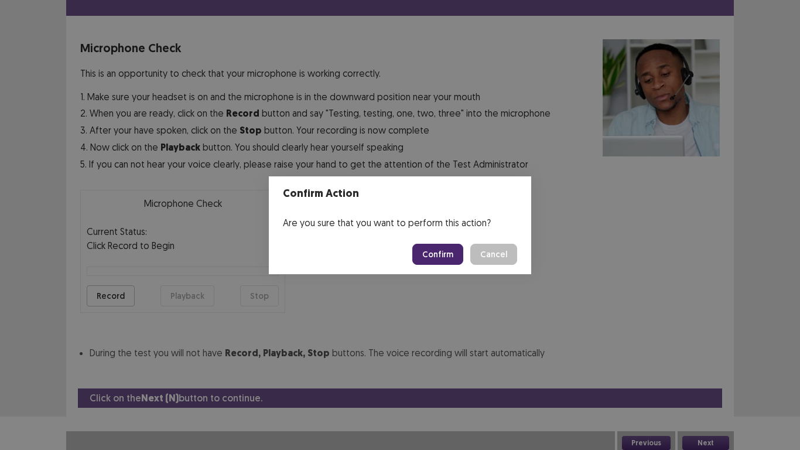
click at [434, 262] on button "Confirm" at bounding box center [437, 254] width 51 height 21
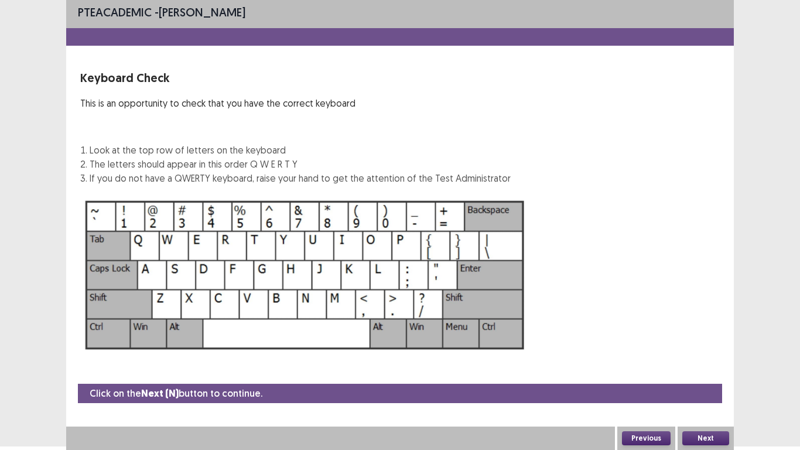
scroll to position [4, 0]
click at [705, 350] on button "Next" at bounding box center [706, 438] width 47 height 14
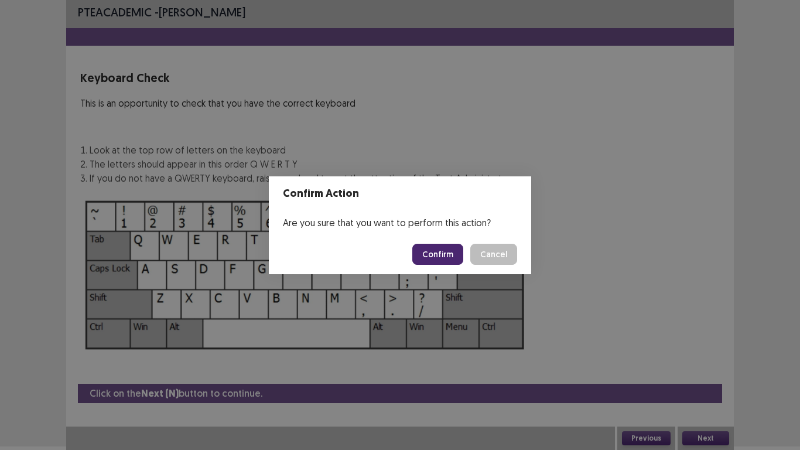
click at [451, 254] on button "Confirm" at bounding box center [437, 254] width 51 height 21
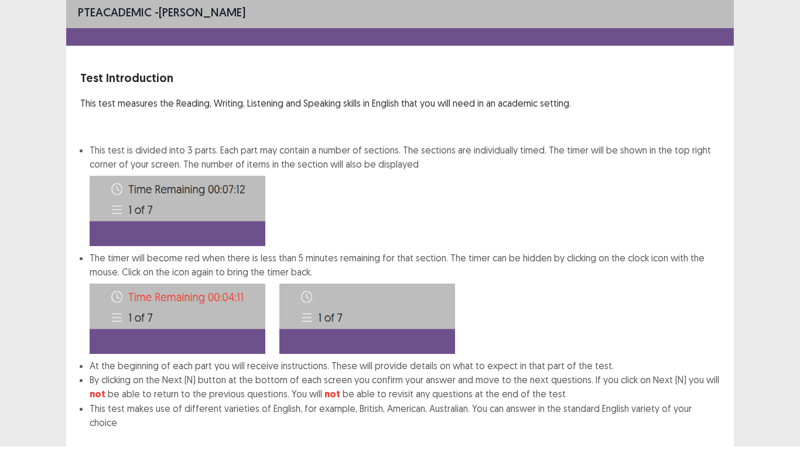
scroll to position [63, 0]
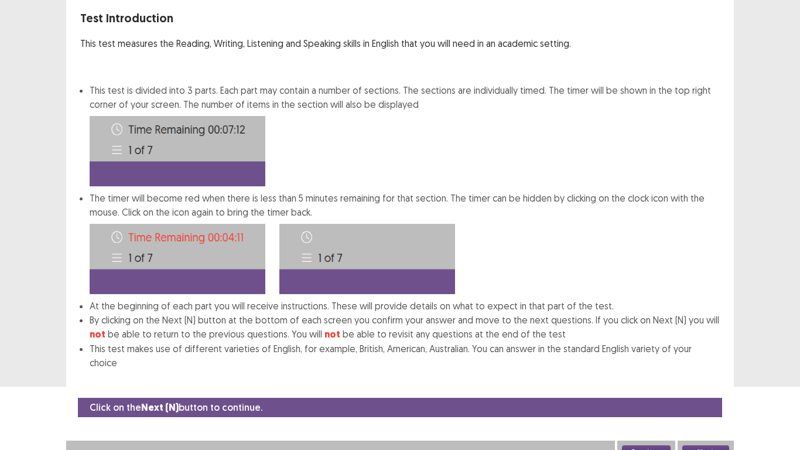
click at [719, 350] on button "Next" at bounding box center [706, 452] width 47 height 14
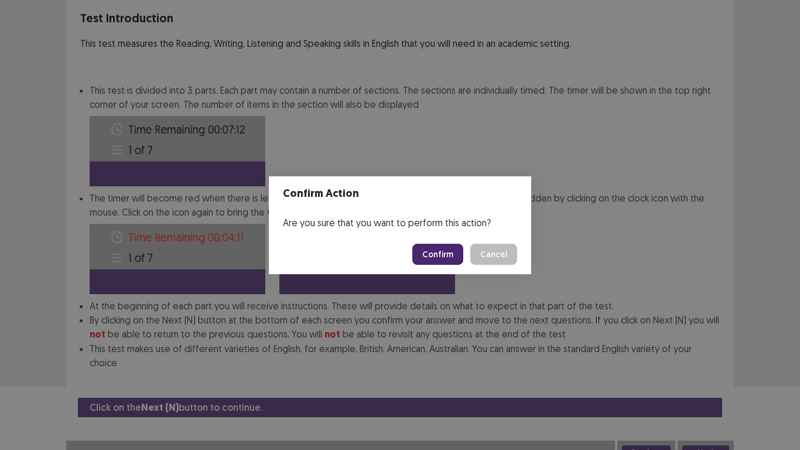
click at [444, 249] on button "Confirm" at bounding box center [437, 254] width 51 height 21
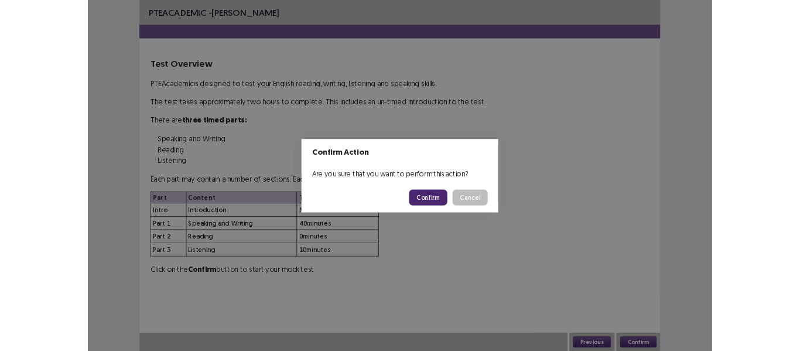
scroll to position [0, 0]
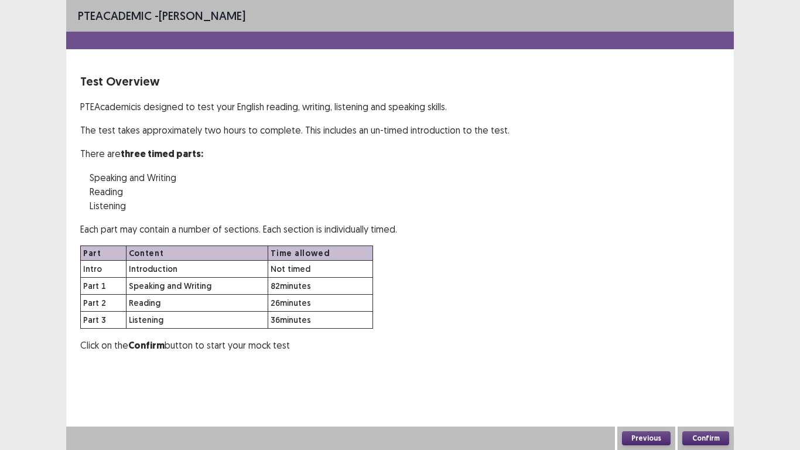
click at [714, 350] on button "Confirm" at bounding box center [706, 438] width 47 height 14
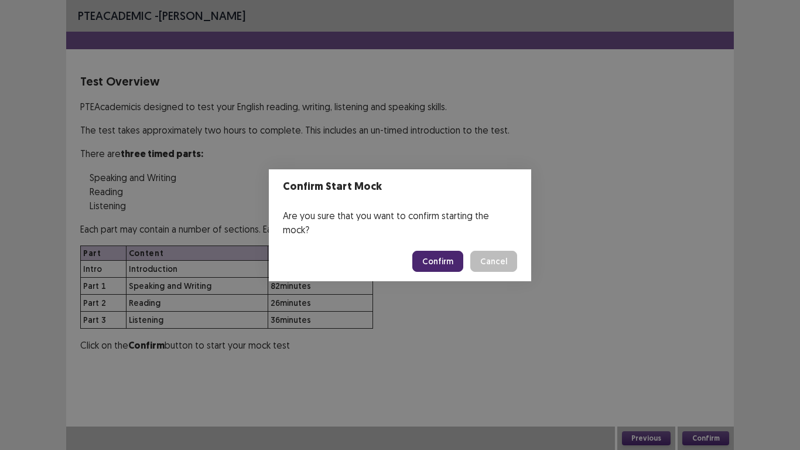
click at [442, 261] on button "Confirm" at bounding box center [437, 261] width 51 height 21
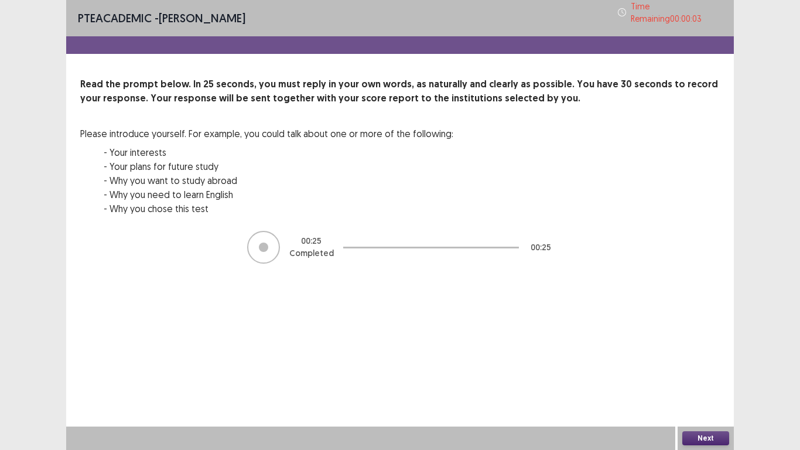
click at [695, 350] on button "Next" at bounding box center [706, 438] width 47 height 14
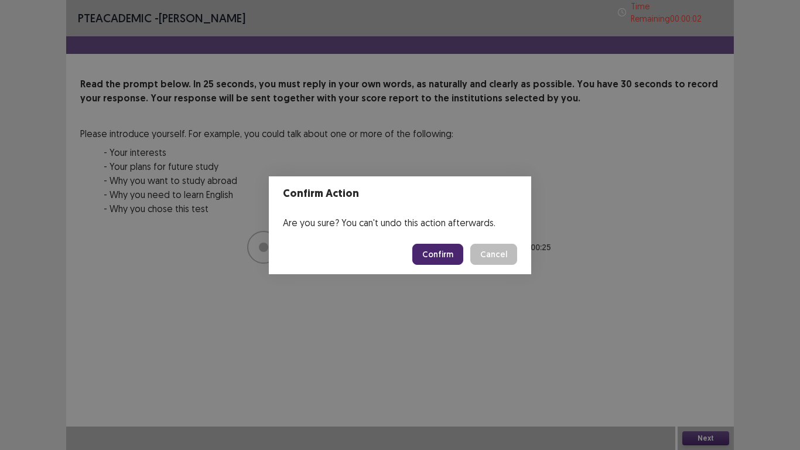
click at [424, 257] on button "Confirm" at bounding box center [437, 254] width 51 height 21
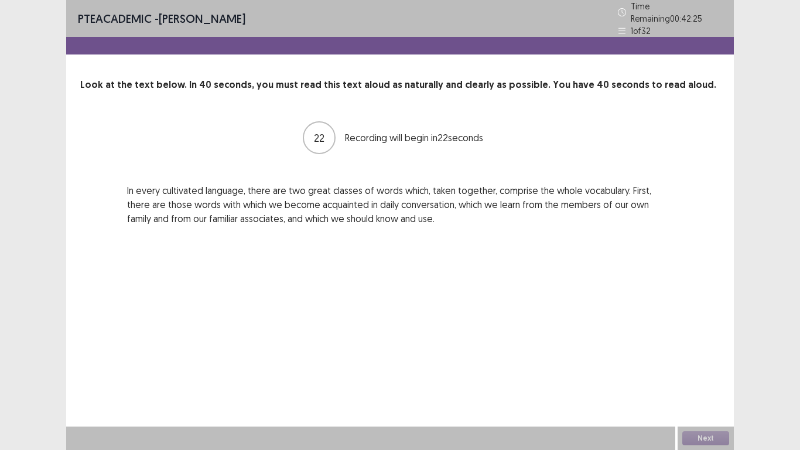
click at [459, 106] on div "Look at the text below. In 40 seconds, you must read this text aloud as natural…" at bounding box center [400, 152] width 668 height 148
click at [465, 244] on div "PTE academic - [PERSON_NAME] Time Remaining 00 : 42 : 22 1 of 32 Look at the te…" at bounding box center [400, 225] width 668 height 450
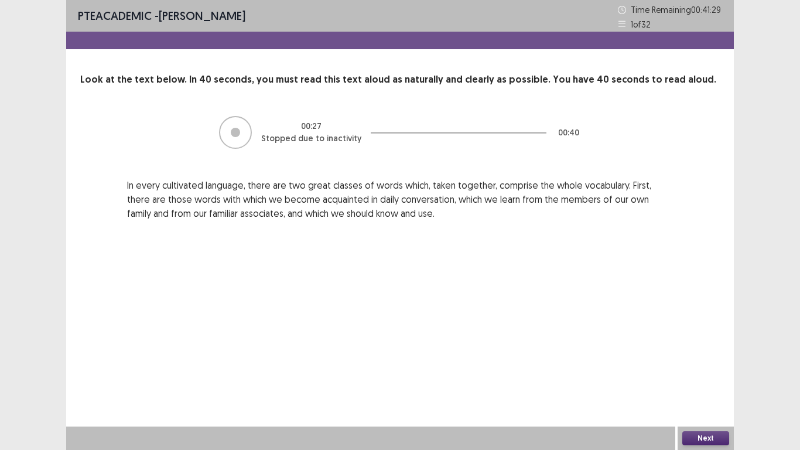
click at [711, 350] on button "Next" at bounding box center [706, 438] width 47 height 14
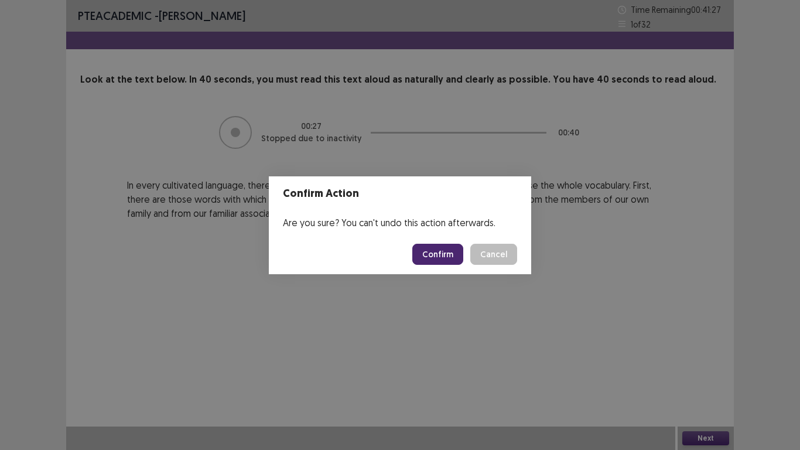
click at [456, 254] on button "Confirm" at bounding box center [437, 254] width 51 height 21
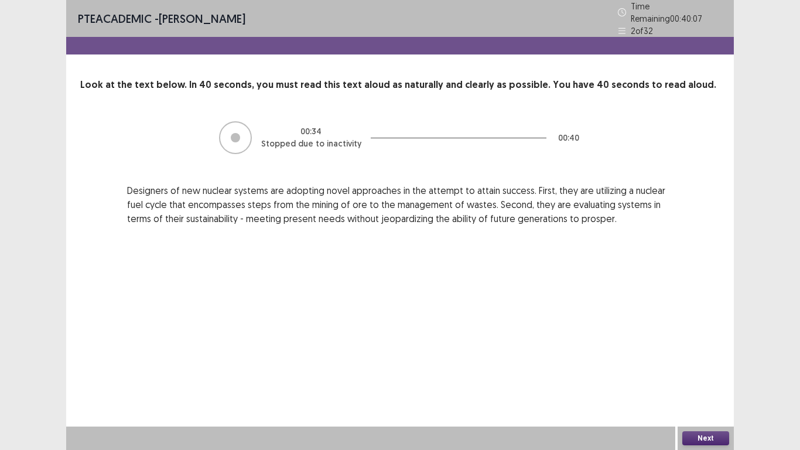
click at [707, 350] on button "Next" at bounding box center [706, 438] width 47 height 14
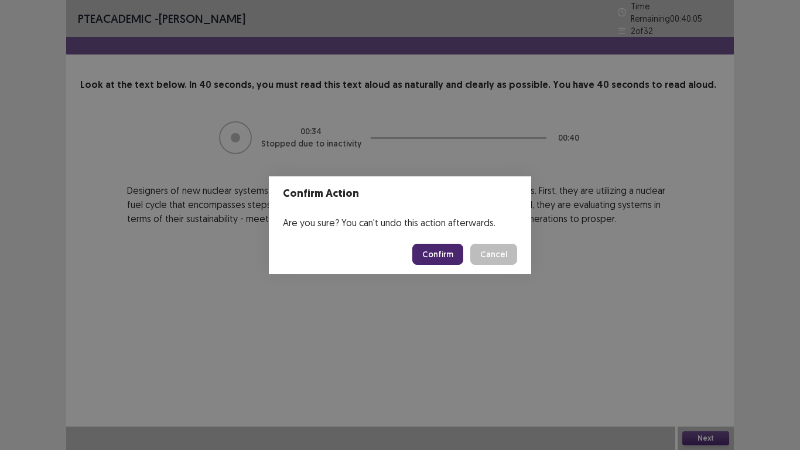
click at [446, 260] on button "Confirm" at bounding box center [437, 254] width 51 height 21
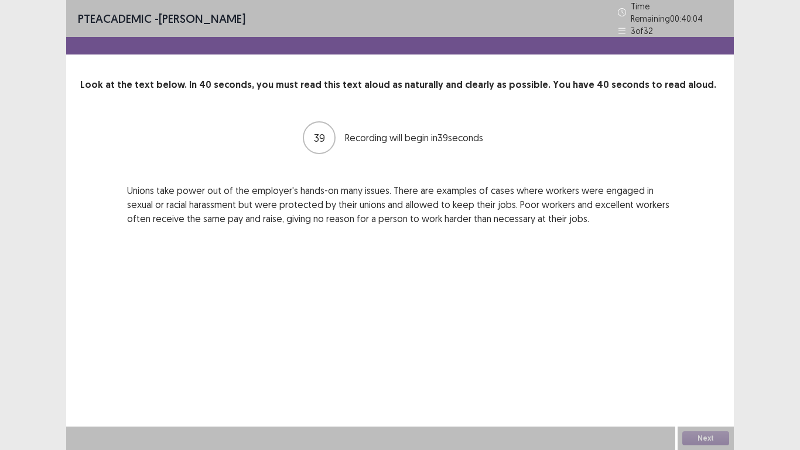
click at [329, 124] on div "39" at bounding box center [319, 137] width 33 height 33
click at [711, 350] on button "Next" at bounding box center [706, 438] width 47 height 14
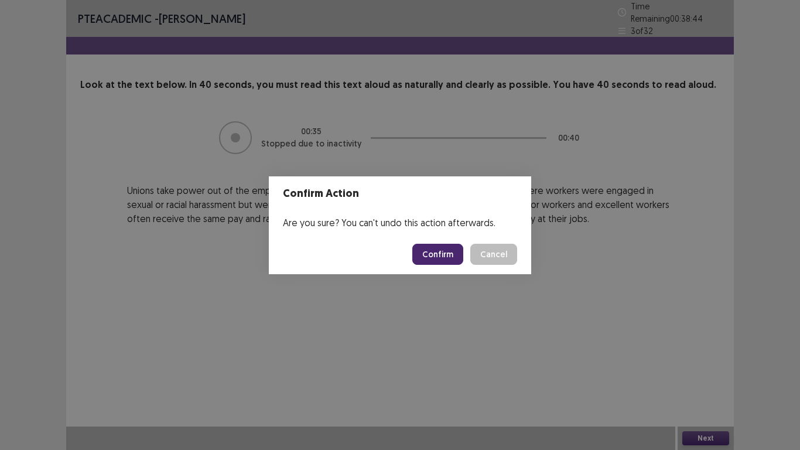
click at [434, 253] on button "Confirm" at bounding box center [437, 254] width 51 height 21
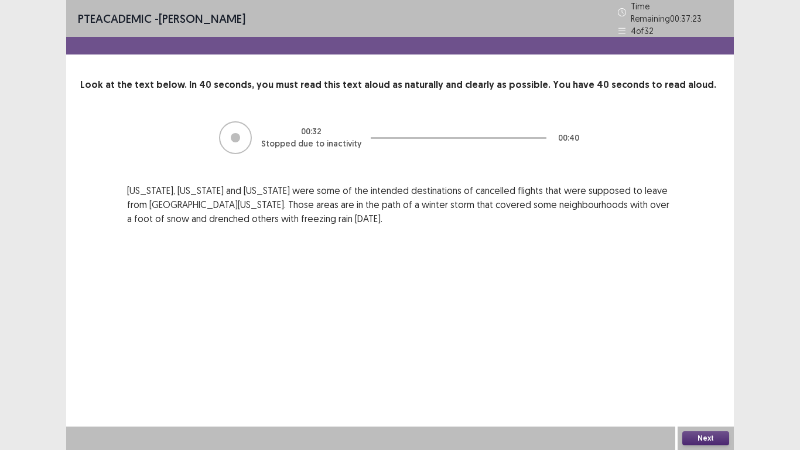
click at [713, 350] on button "Next" at bounding box center [706, 438] width 47 height 14
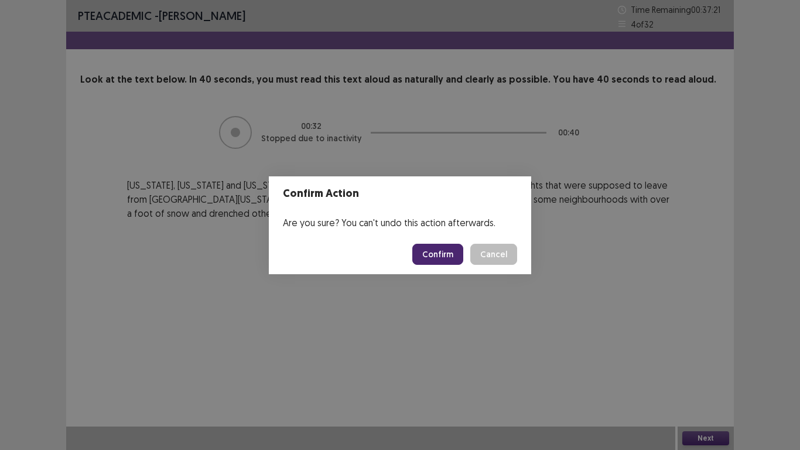
click at [446, 255] on button "Confirm" at bounding box center [437, 254] width 51 height 21
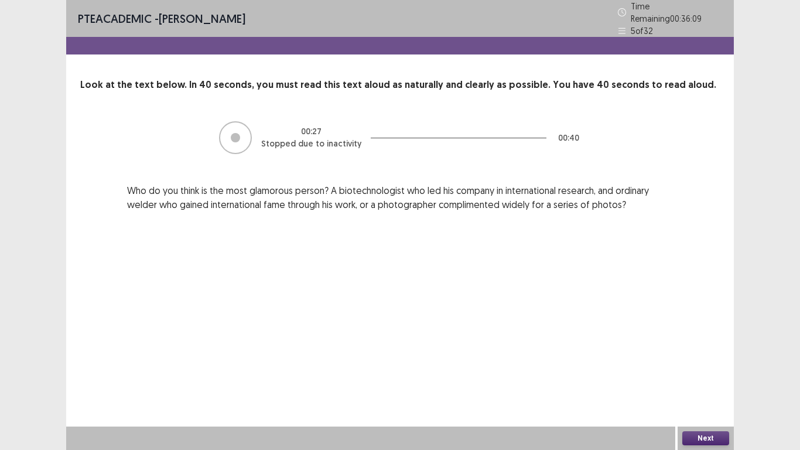
click at [705, 350] on button "Next" at bounding box center [706, 438] width 47 height 14
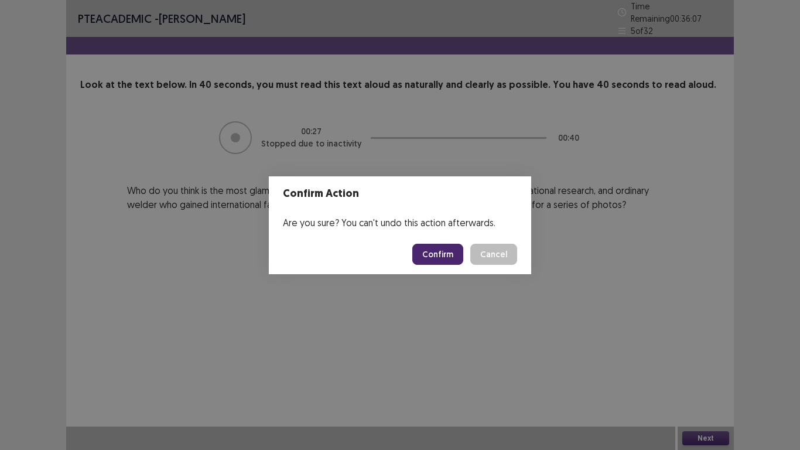
click at [443, 248] on button "Confirm" at bounding box center [437, 254] width 51 height 21
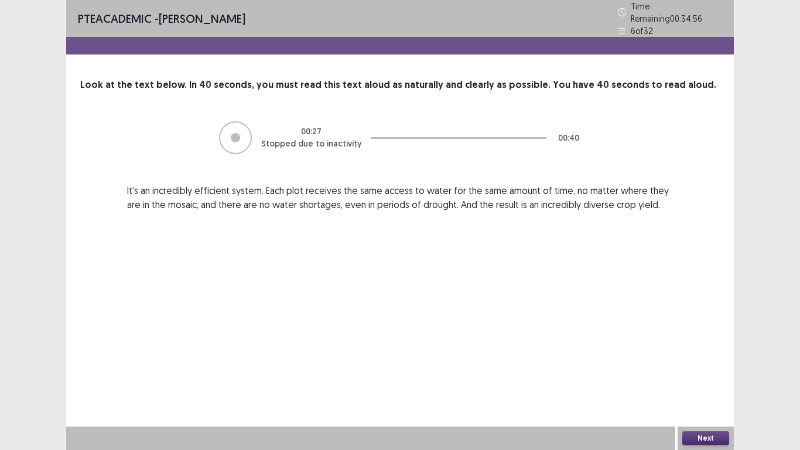
click at [720, 350] on button "Next" at bounding box center [706, 438] width 47 height 14
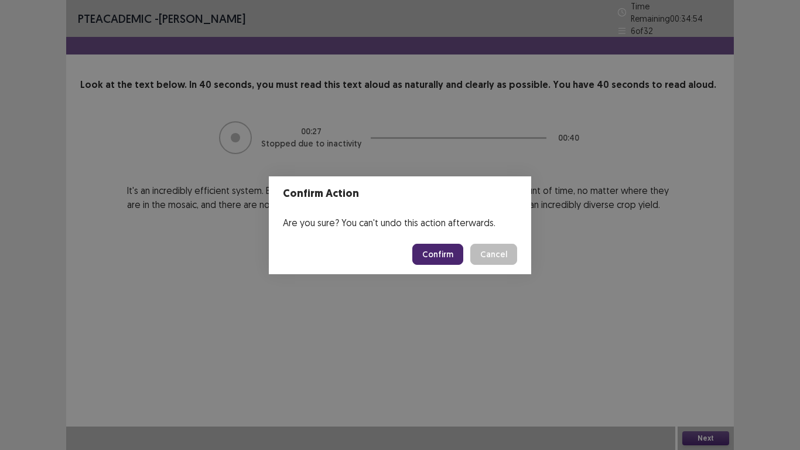
click at [447, 260] on button "Confirm" at bounding box center [437, 254] width 51 height 21
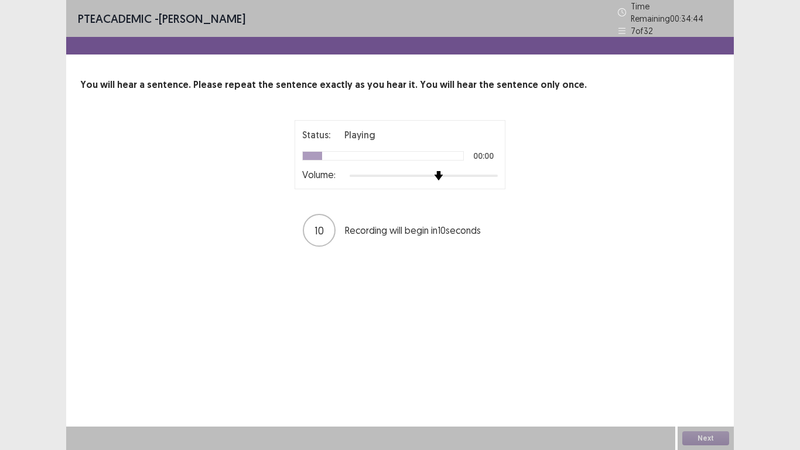
click at [432, 172] on div at bounding box center [424, 175] width 148 height 9
click at [454, 171] on div at bounding box center [424, 175] width 148 height 9
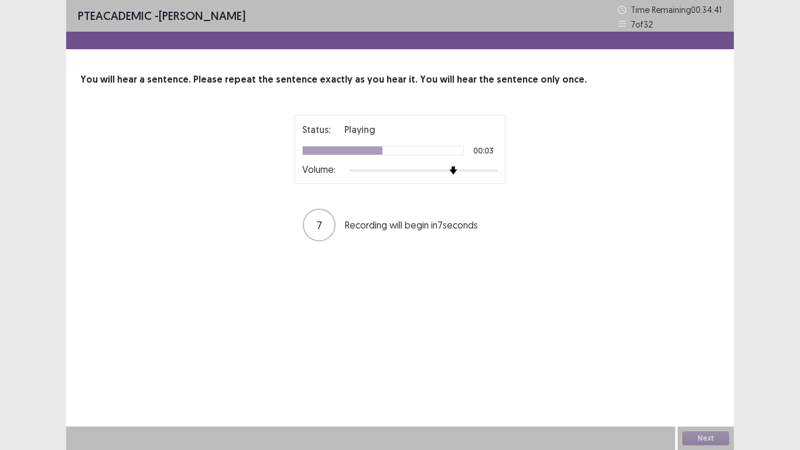
click at [477, 169] on div at bounding box center [424, 170] width 148 height 9
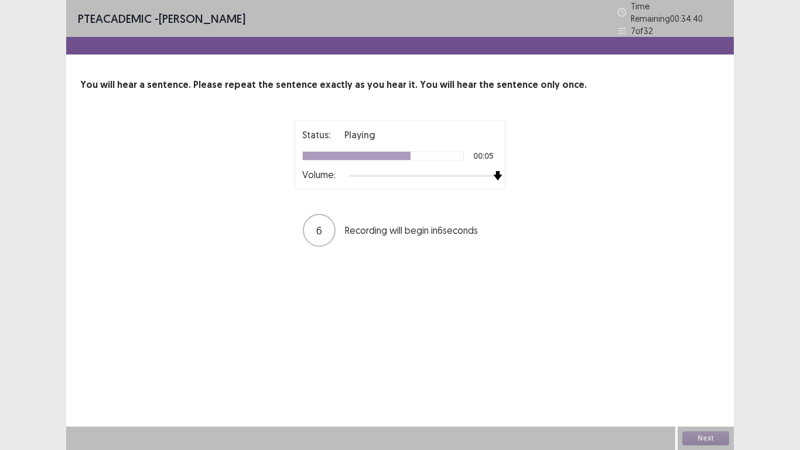
click at [494, 171] on div at bounding box center [424, 175] width 148 height 9
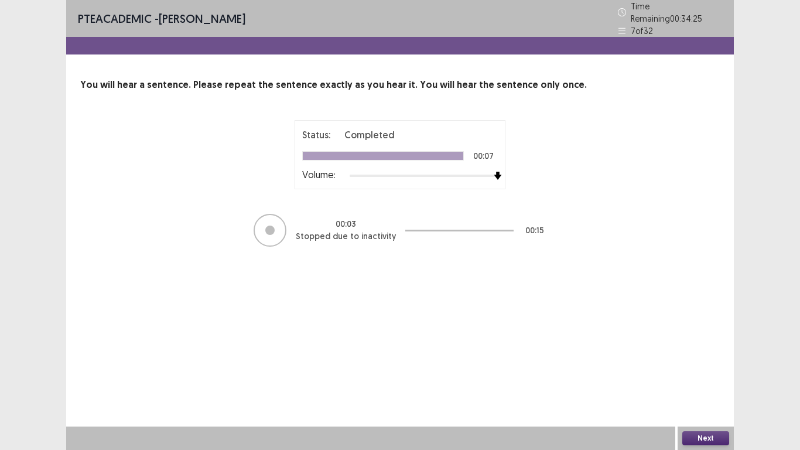
click at [682, 350] on div "PTE academic - [PERSON_NAME] Time Remaining 00 : 34 : 25 7 of 32 You will hear …" at bounding box center [400, 225] width 668 height 450
click at [496, 172] on img at bounding box center [498, 176] width 8 height 8
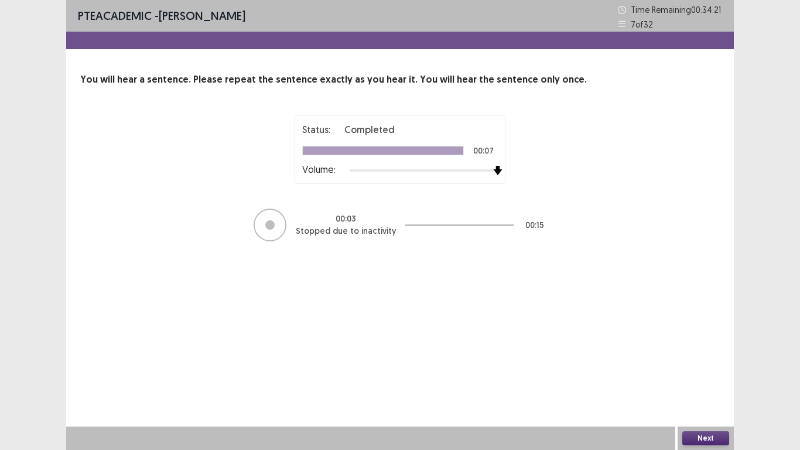
click at [495, 166] on img at bounding box center [497, 170] width 9 height 9
click at [720, 350] on button "Next" at bounding box center [706, 438] width 47 height 14
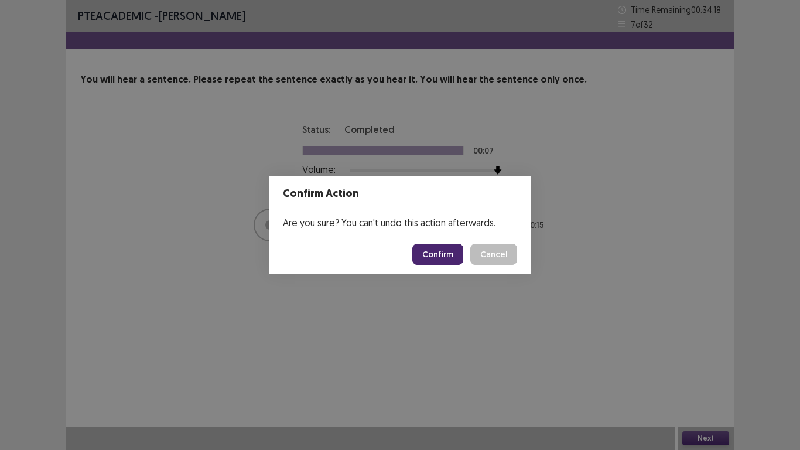
click at [432, 250] on button "Confirm" at bounding box center [437, 254] width 51 height 21
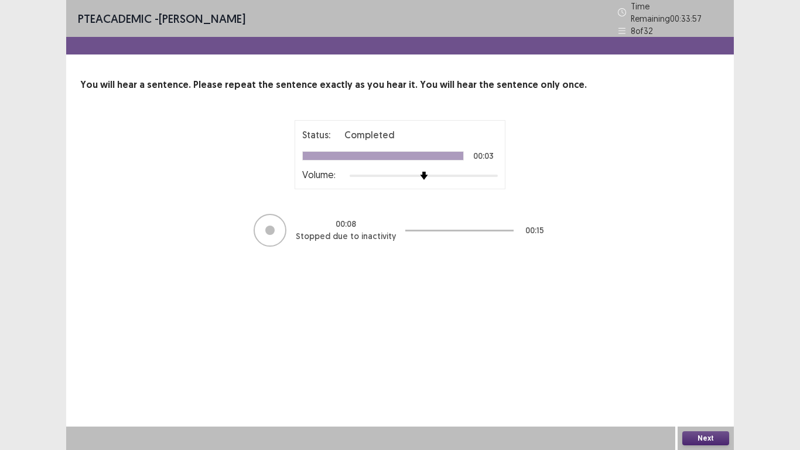
click at [709, 350] on button "Next" at bounding box center [706, 438] width 47 height 14
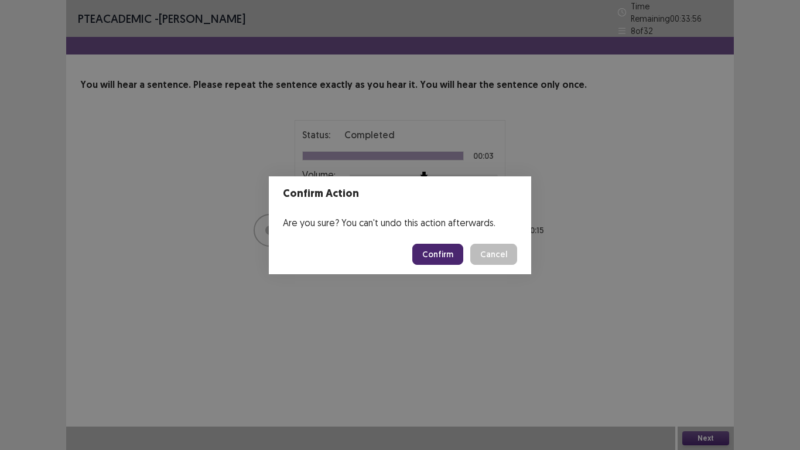
click at [459, 253] on button "Confirm" at bounding box center [437, 254] width 51 height 21
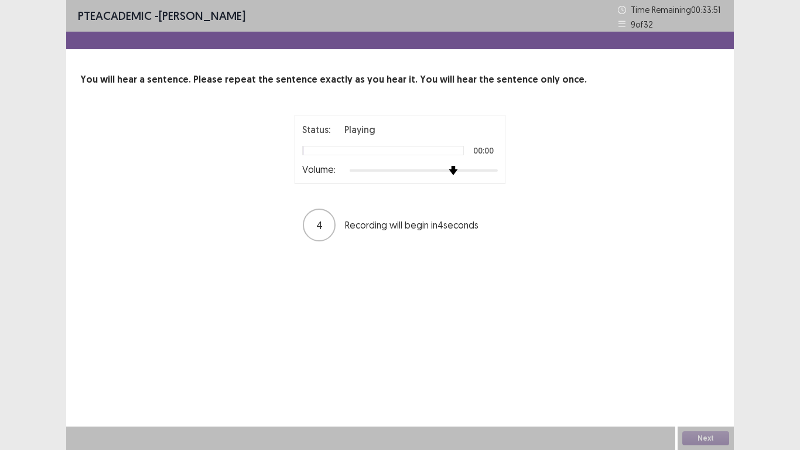
click at [459, 166] on div at bounding box center [424, 170] width 148 height 9
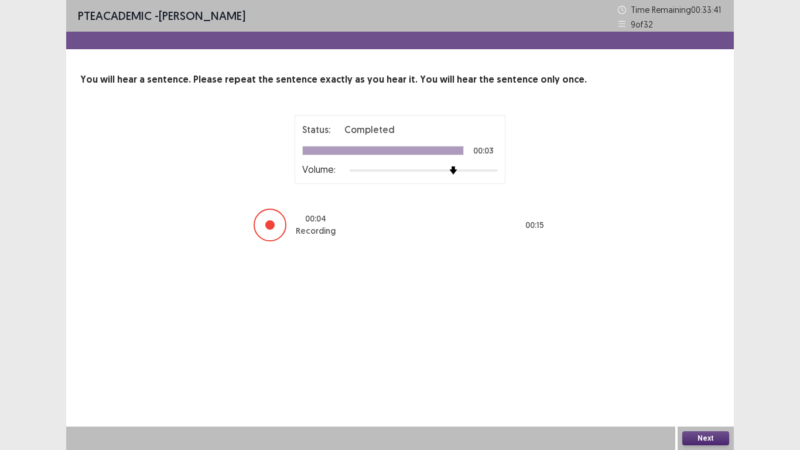
click at [708, 350] on button "Next" at bounding box center [706, 438] width 47 height 14
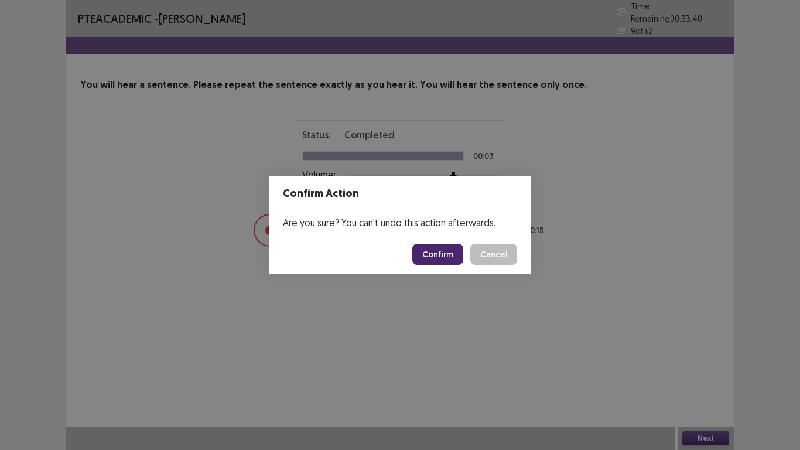
click at [438, 255] on button "Confirm" at bounding box center [437, 254] width 51 height 21
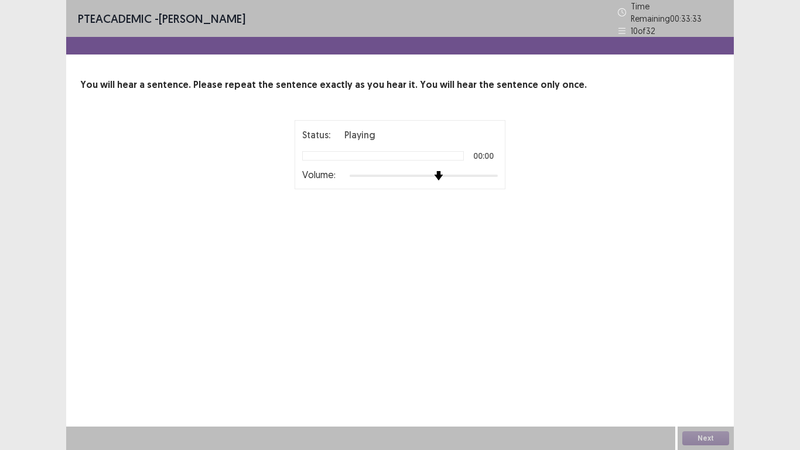
click at [439, 171] on div at bounding box center [424, 175] width 148 height 9
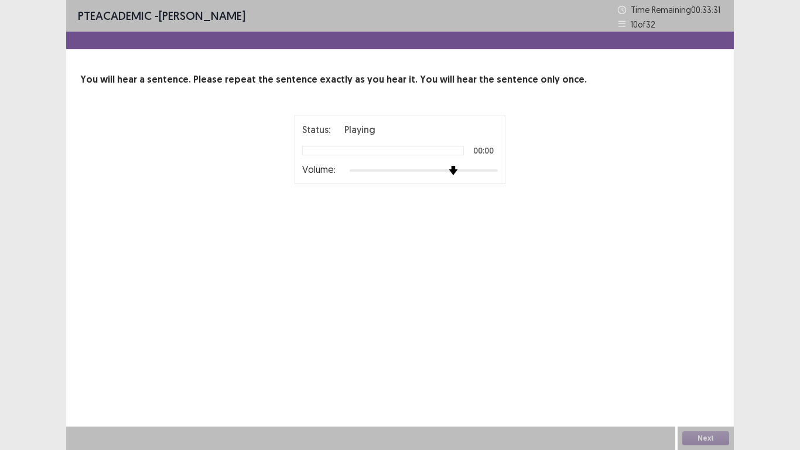
click at [458, 170] on div at bounding box center [424, 170] width 148 height 9
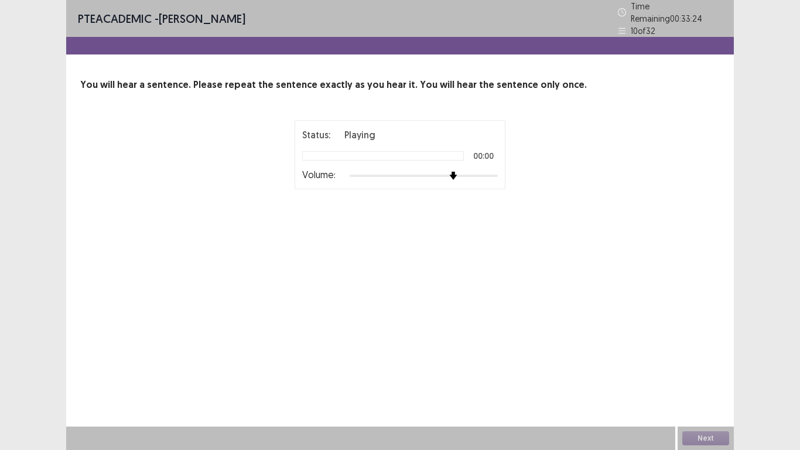
click at [462, 171] on div at bounding box center [424, 175] width 148 height 9
click at [450, 245] on div "PTE academic - [PERSON_NAME] Time Remaining 00 : 33 : 23 10 of 32 You will hear…" at bounding box center [400, 135] width 668 height 271
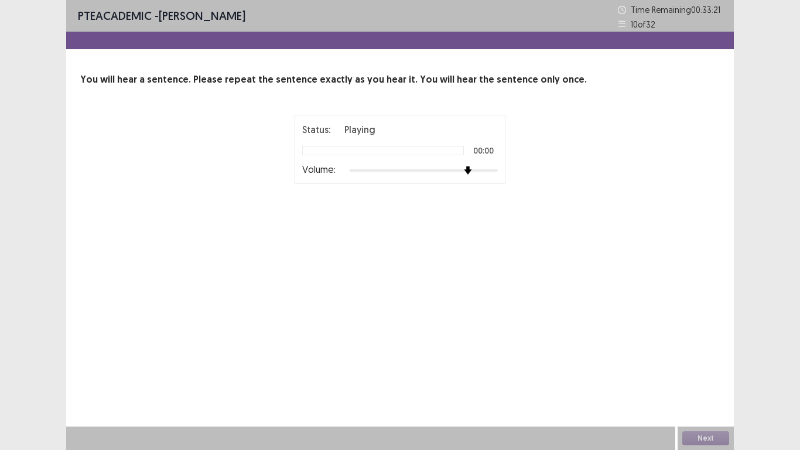
click at [380, 138] on div "Status: Playing 00:00 Volume:" at bounding box center [400, 149] width 196 height 54
click at [364, 132] on p "Playing" at bounding box center [359, 129] width 31 height 14
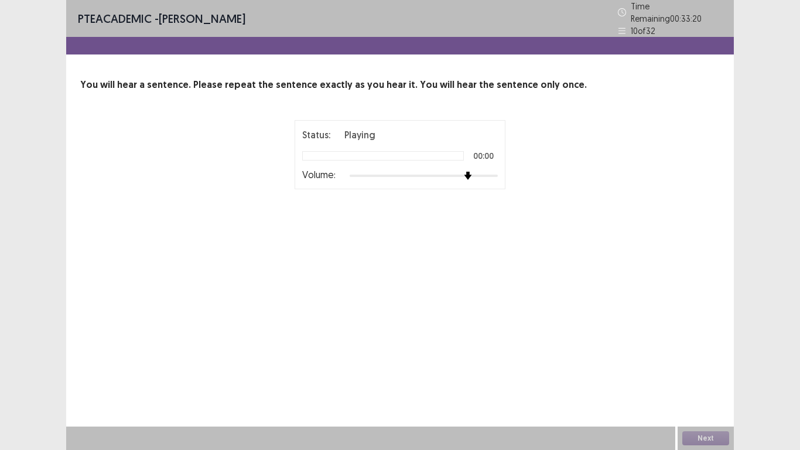
click at [370, 128] on p "Playing" at bounding box center [359, 135] width 31 height 14
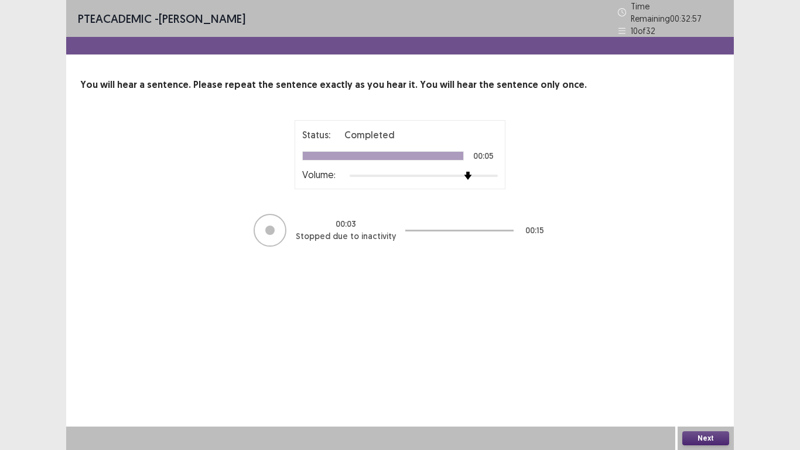
click at [716, 350] on button "Next" at bounding box center [706, 438] width 47 height 14
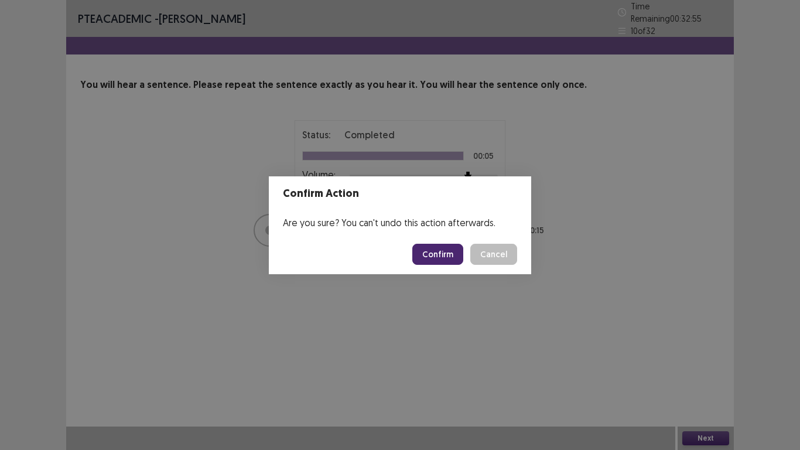
click at [452, 261] on button "Confirm" at bounding box center [437, 254] width 51 height 21
click at [447, 265] on footer "Loading... Confirm Cancel" at bounding box center [400, 254] width 262 height 40
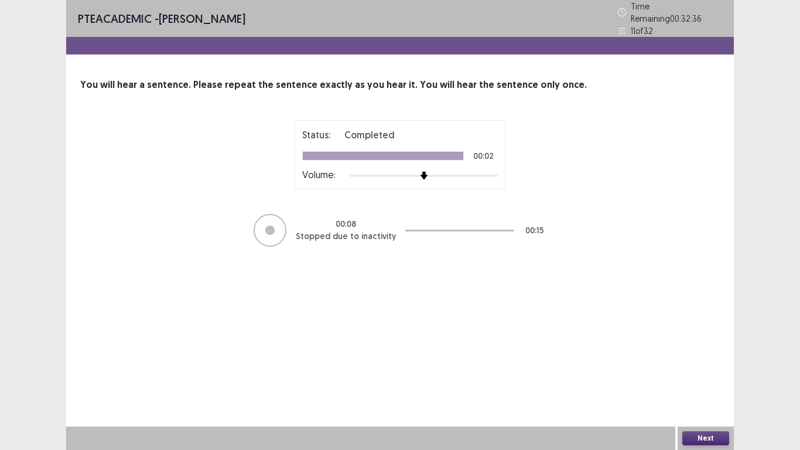
click at [711, 350] on button "Next" at bounding box center [706, 438] width 47 height 14
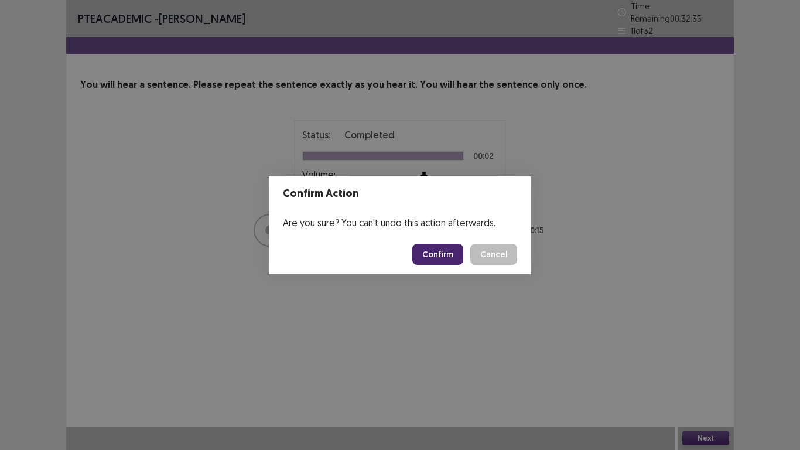
click at [455, 258] on button "Confirm" at bounding box center [437, 254] width 51 height 21
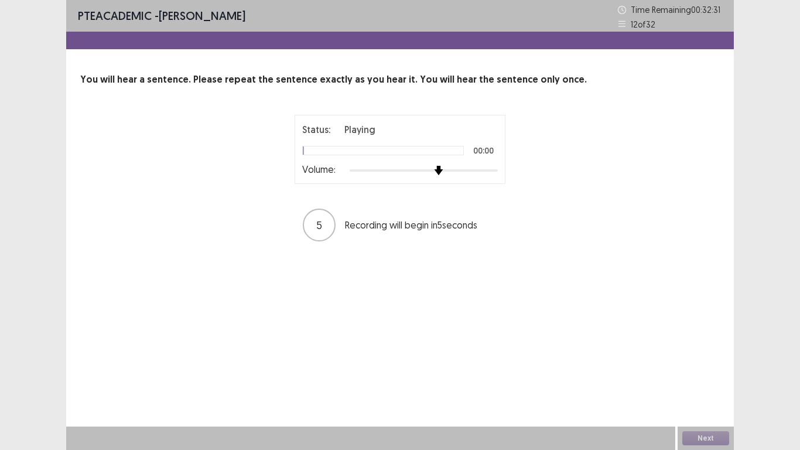
click at [433, 168] on div at bounding box center [424, 170] width 148 height 9
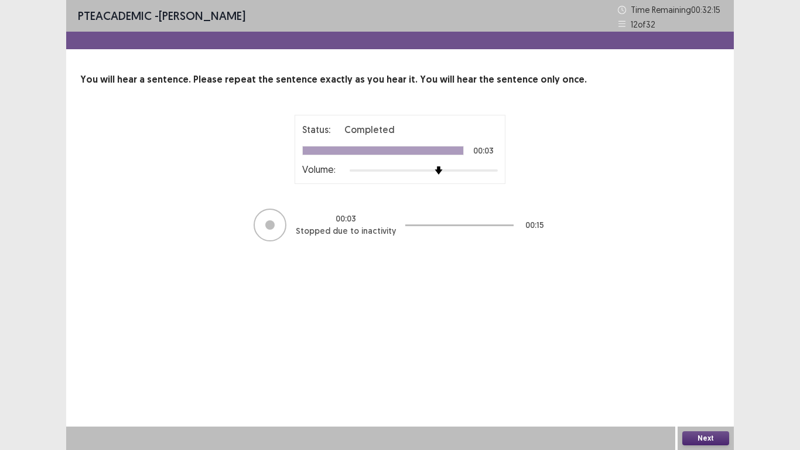
click at [705, 350] on button "Next" at bounding box center [706, 438] width 47 height 14
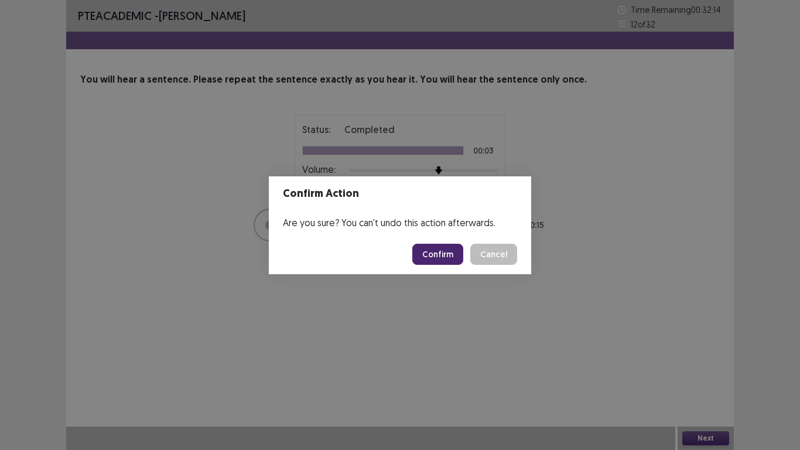
click at [443, 253] on button "Confirm" at bounding box center [437, 254] width 51 height 21
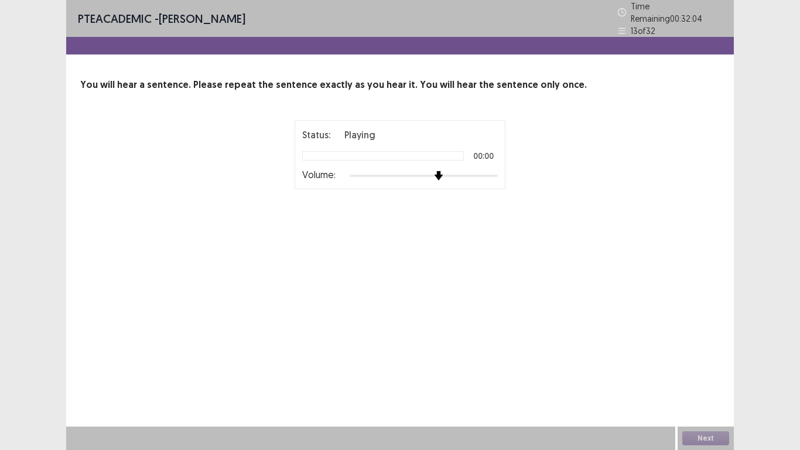
click at [444, 175] on div at bounding box center [424, 176] width 148 height 2
click at [473, 171] on div at bounding box center [424, 175] width 148 height 9
click at [486, 171] on div at bounding box center [424, 175] width 148 height 9
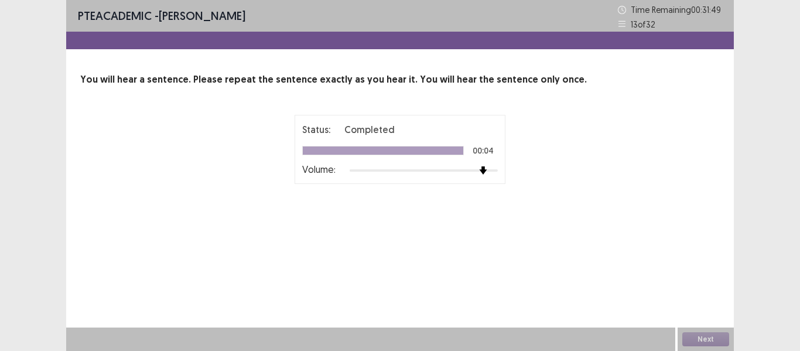
click at [420, 219] on div "00 : 00 00 : 15" at bounding box center [400, 224] width 293 height 35
click at [716, 341] on button "Next" at bounding box center [706, 339] width 47 height 14
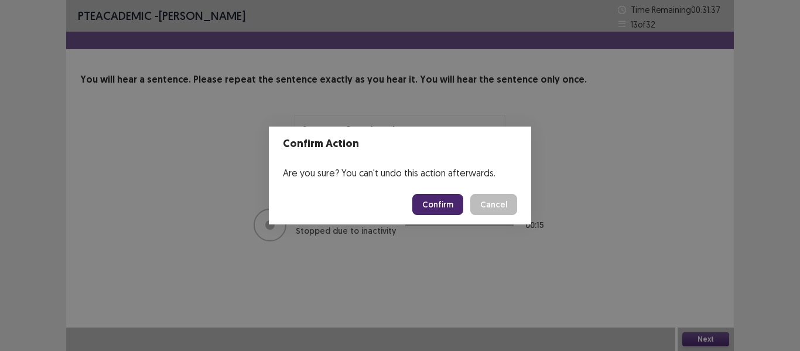
click at [443, 200] on button "Confirm" at bounding box center [437, 204] width 51 height 21
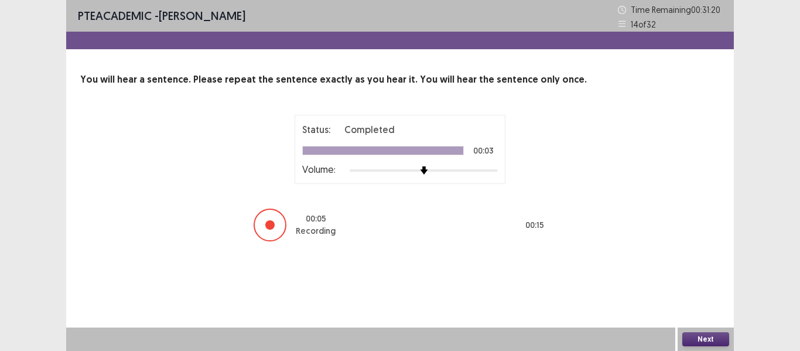
click at [708, 338] on button "Next" at bounding box center [706, 339] width 47 height 14
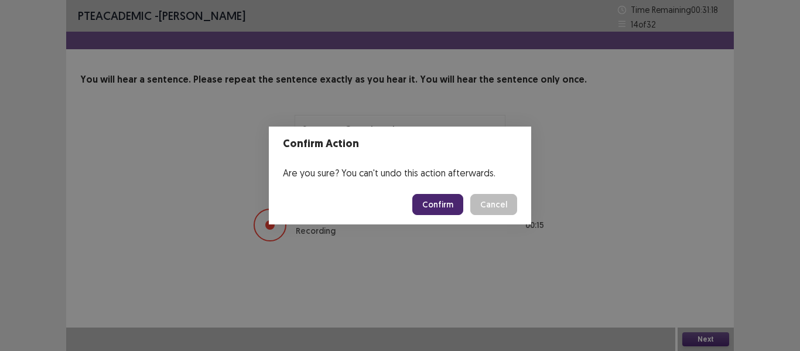
click at [445, 204] on button "Confirm" at bounding box center [437, 204] width 51 height 21
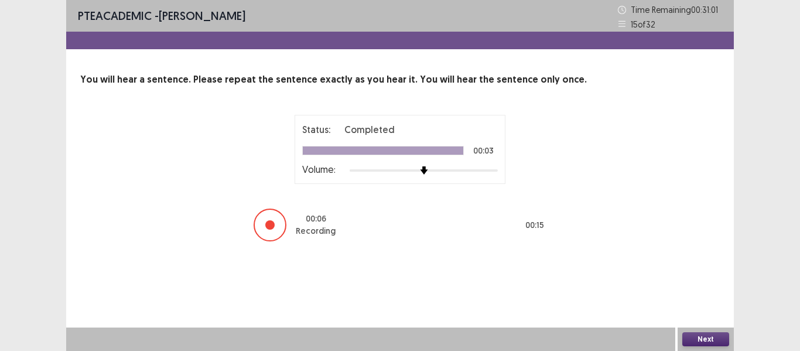
click at [700, 336] on button "Next" at bounding box center [706, 339] width 47 height 14
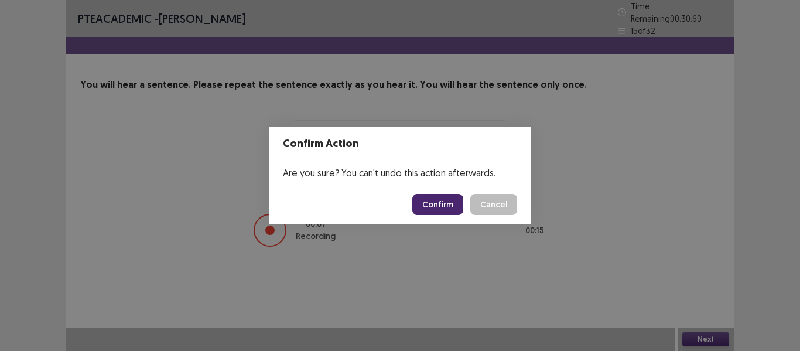
click at [449, 209] on button "Confirm" at bounding box center [437, 204] width 51 height 21
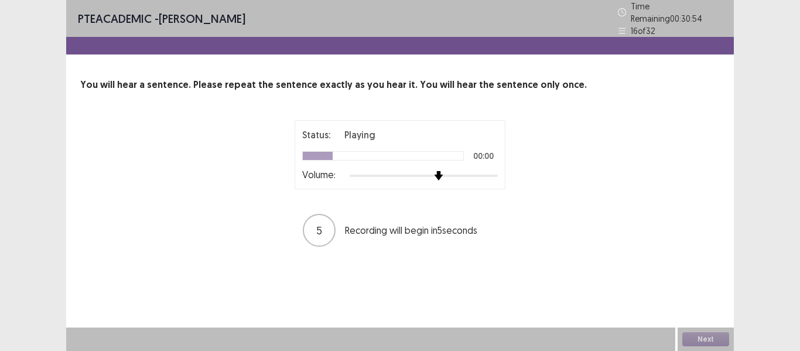
click at [438, 171] on div at bounding box center [424, 175] width 148 height 9
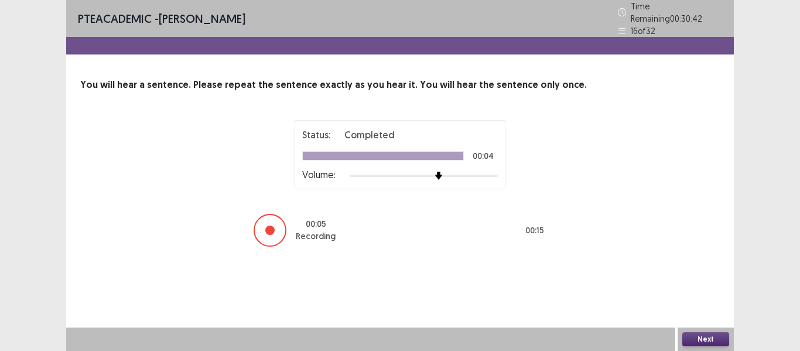
click at [718, 340] on button "Next" at bounding box center [706, 339] width 47 height 14
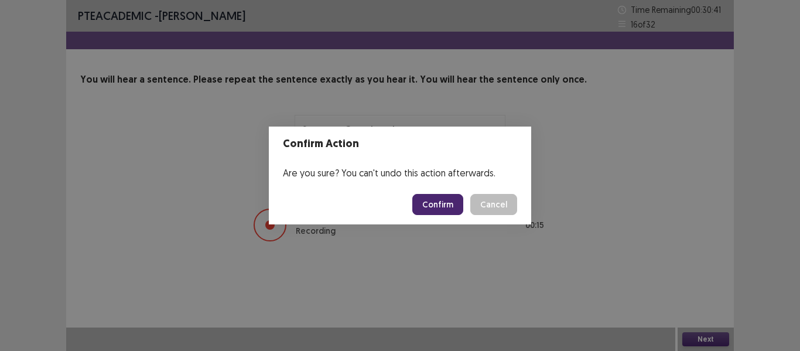
click at [441, 200] on button "Confirm" at bounding box center [437, 204] width 51 height 21
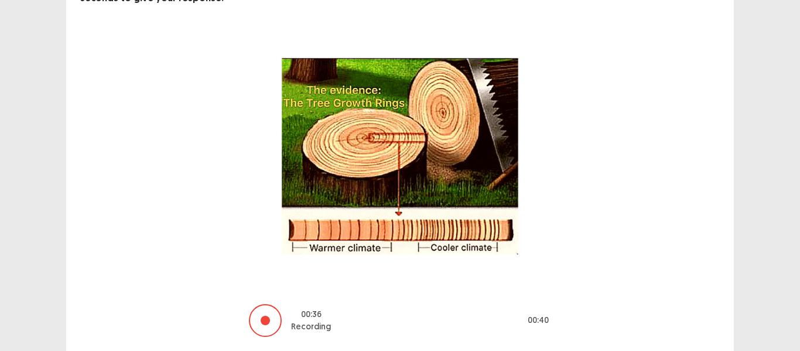
scroll to position [134, 0]
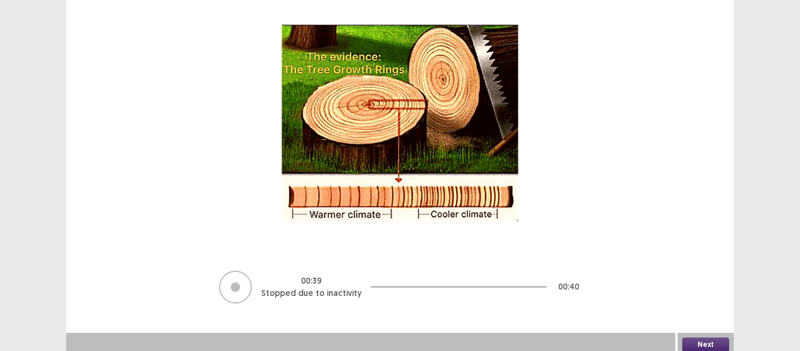
click at [698, 343] on button "Next" at bounding box center [706, 344] width 47 height 14
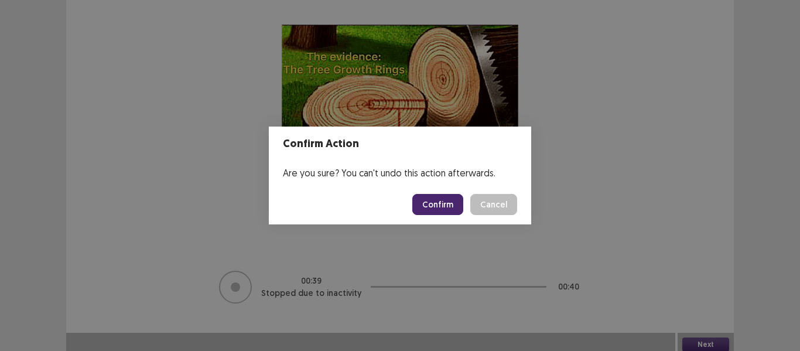
click at [448, 204] on button "Confirm" at bounding box center [437, 204] width 51 height 21
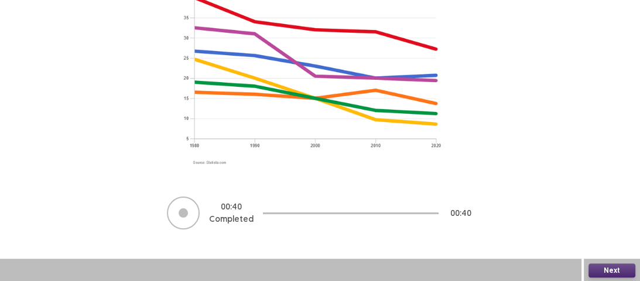
scroll to position [179, 0]
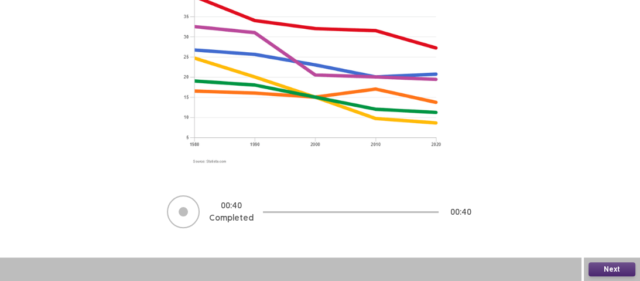
click at [626, 267] on button "Next" at bounding box center [612, 269] width 47 height 14
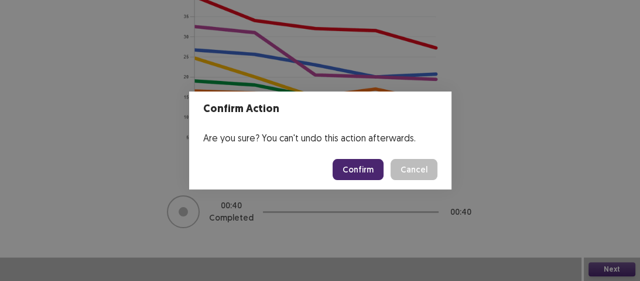
click at [383, 168] on button "Confirm" at bounding box center [358, 169] width 51 height 21
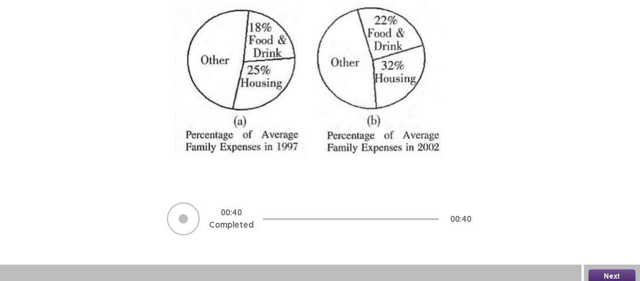
scroll to position [134, 0]
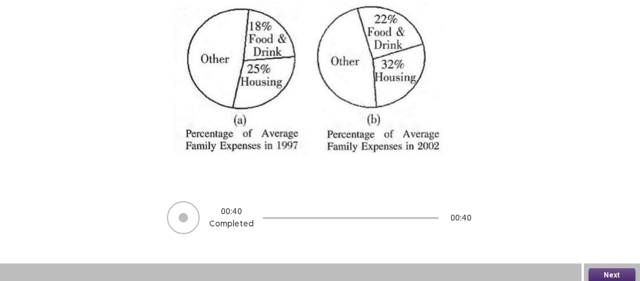
click at [605, 268] on button "Next" at bounding box center [612, 275] width 47 height 14
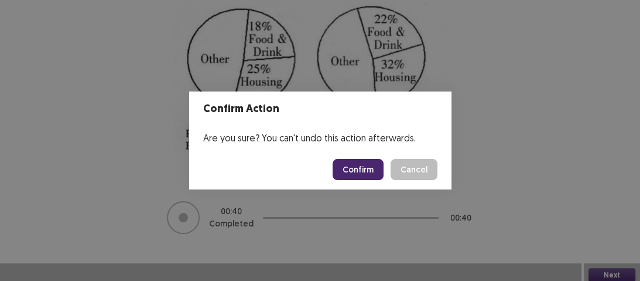
click at [376, 165] on button "Confirm" at bounding box center [358, 169] width 51 height 21
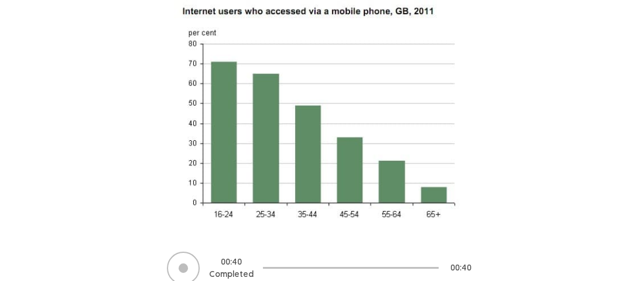
scroll to position [185, 0]
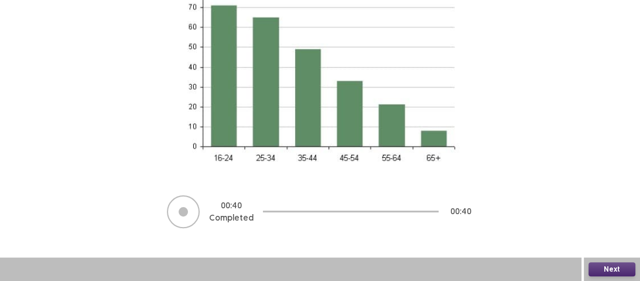
click at [609, 267] on button "Next" at bounding box center [612, 269] width 47 height 14
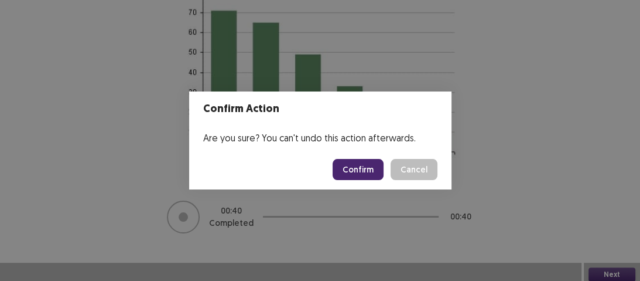
click at [364, 169] on button "Confirm" at bounding box center [358, 169] width 51 height 21
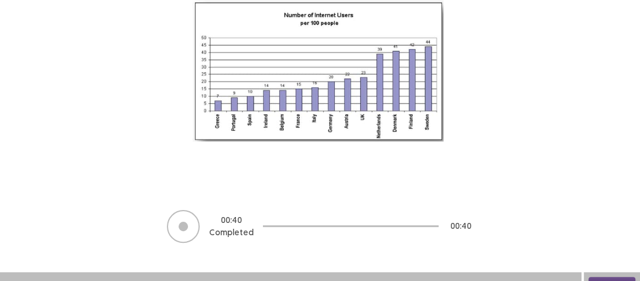
scroll to position [188, 0]
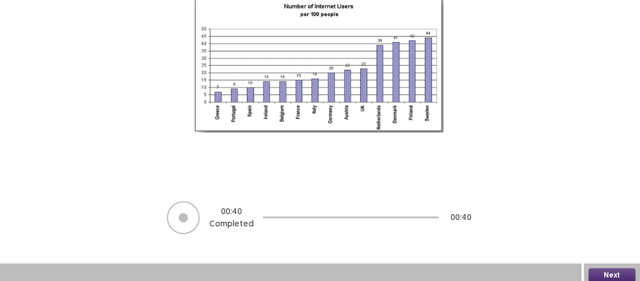
click at [620, 271] on button "Next" at bounding box center [612, 275] width 47 height 14
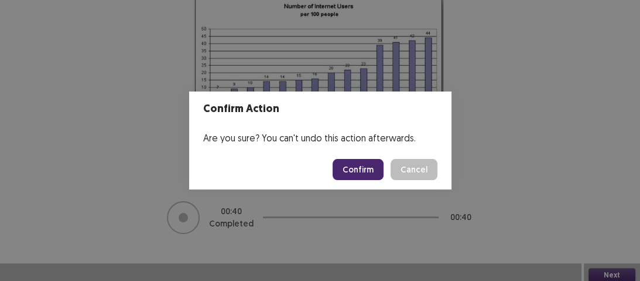
click at [371, 163] on button "Confirm" at bounding box center [358, 169] width 51 height 21
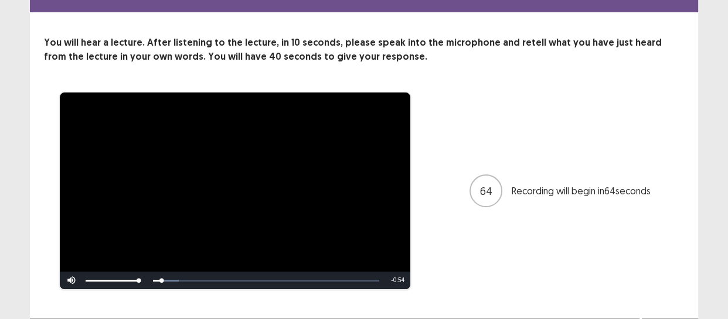
scroll to position [45, 0]
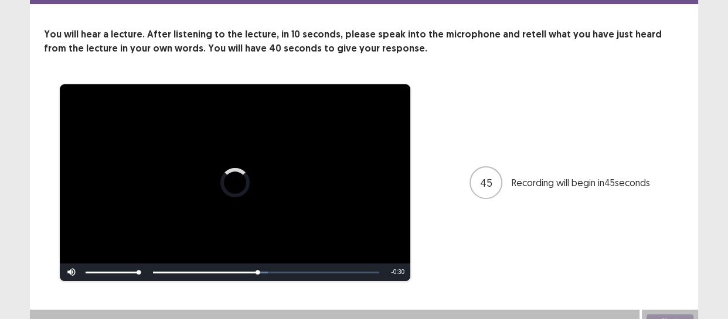
click at [327, 223] on video "Video Player" at bounding box center [235, 182] width 350 height 197
click at [245, 271] on div "Skip Backward Skip Forward Mute Current Time 0:25 / Duration 0:55 Loaded : 51.0…" at bounding box center [235, 273] width 350 height 18
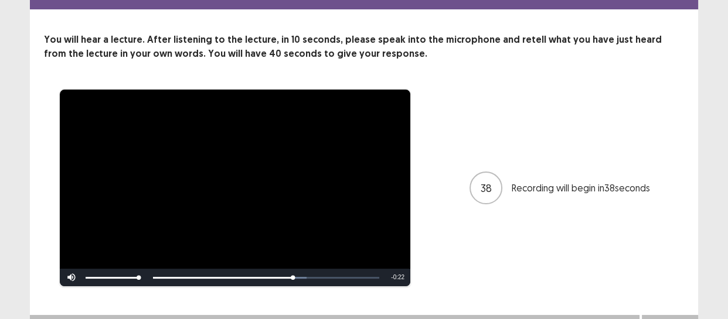
click at [503, 79] on div "**********" at bounding box center [364, 160] width 668 height 254
click at [514, 105] on div "**********" at bounding box center [364, 188] width 640 height 198
click at [207, 271] on div "Skip Backward Skip Forward Mute 89% Current Time 0:45 / Duration 0:55 Loaded : …" at bounding box center [235, 278] width 350 height 18
drag, startPoint x: 340, startPoint y: 271, endPoint x: 310, endPoint y: 275, distance: 29.6
click at [310, 275] on div "Skip Backward Skip Forward Mute 89% Current Time 0:45 / Duration 0:55 Loaded : …" at bounding box center [235, 278] width 350 height 18
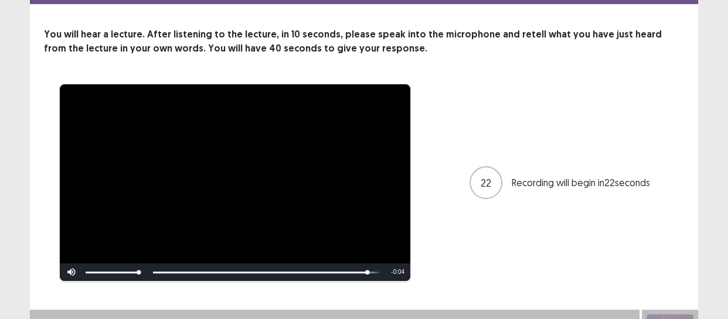
click at [457, 215] on div "**********" at bounding box center [364, 183] width 640 height 198
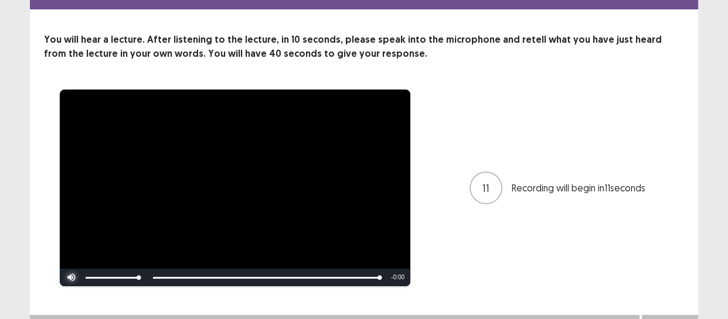
click at [75, 278] on span "Video Player" at bounding box center [71, 278] width 23 height 0
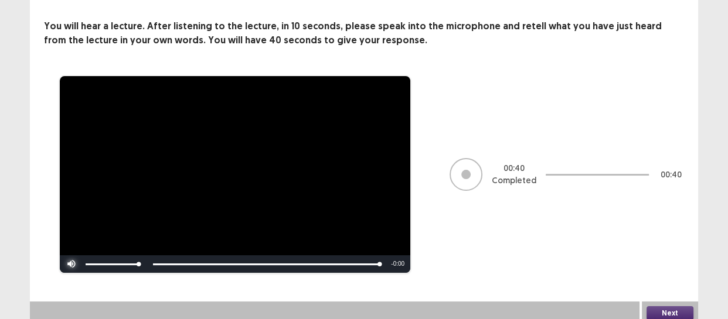
scroll to position [59, 0]
click at [679, 306] on button "Next" at bounding box center [669, 313] width 47 height 14
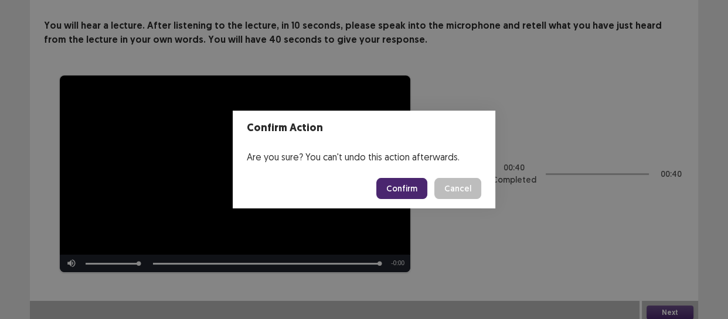
click at [414, 191] on button "Confirm" at bounding box center [401, 188] width 51 height 21
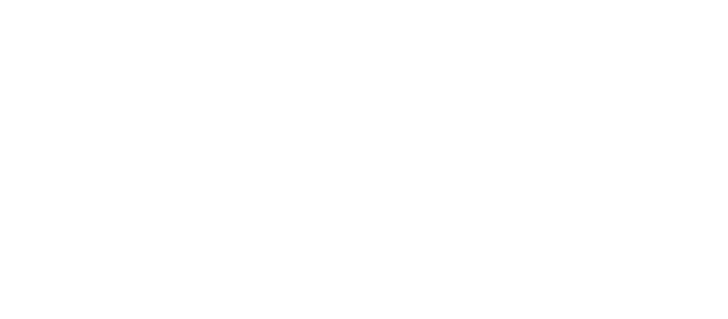
scroll to position [0, 0]
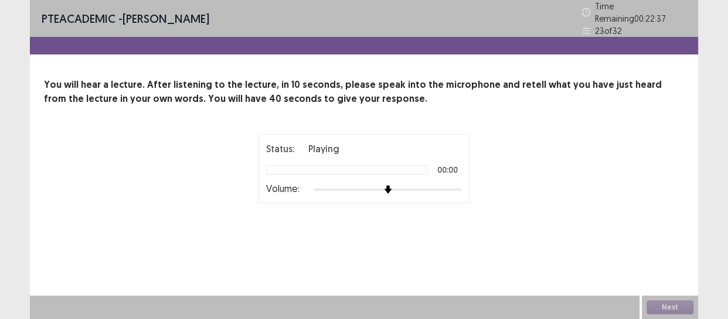
click at [427, 185] on div at bounding box center [387, 189] width 148 height 9
click at [393, 185] on div at bounding box center [387, 189] width 9 height 9
click at [449, 185] on div at bounding box center [387, 189] width 148 height 9
click at [454, 185] on div at bounding box center [387, 189] width 148 height 9
click at [576, 291] on div "PTE academic - [PERSON_NAME] Time Remaining 00 : 22 : 23 23 of 32 You will hear…" at bounding box center [364, 159] width 668 height 319
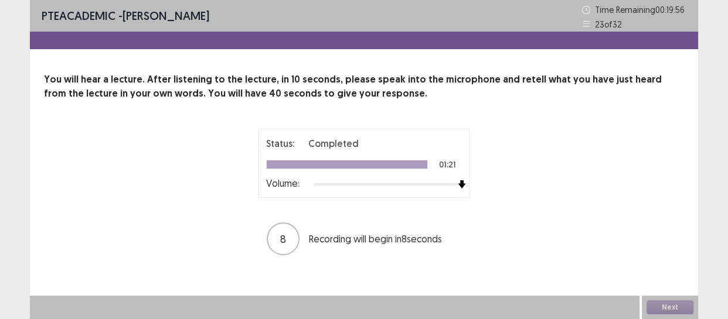
click at [439, 217] on div "Status: Completed 01:21 Volume: 8 Recording will begin in 8 seconds" at bounding box center [363, 193] width 293 height 128
click at [551, 249] on div "Status: Completed 01:21 Volume: 6 Recording will begin in 6 seconds" at bounding box center [364, 193] width 640 height 128
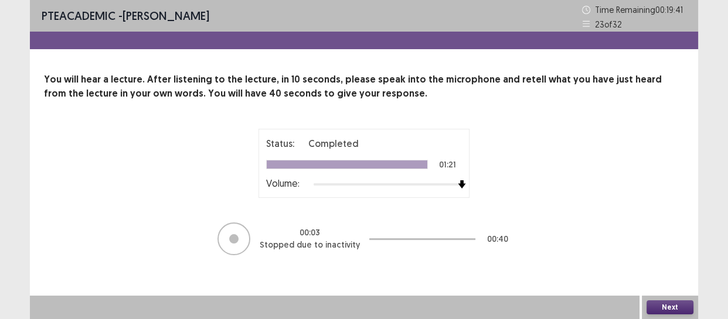
click at [665, 302] on button "Next" at bounding box center [669, 308] width 47 height 14
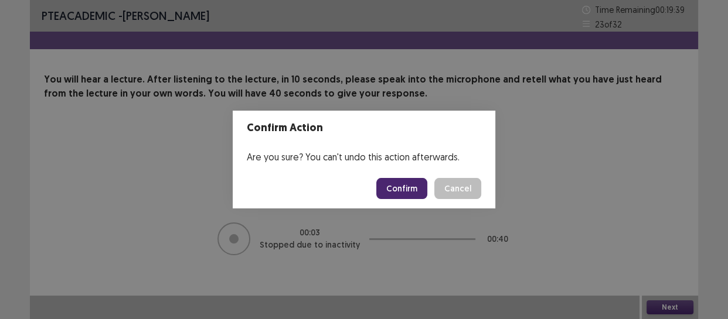
click at [407, 184] on button "Confirm" at bounding box center [401, 188] width 51 height 21
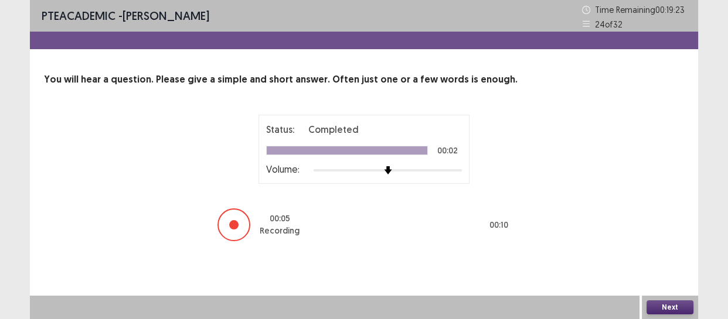
click at [680, 305] on button "Next" at bounding box center [669, 308] width 47 height 14
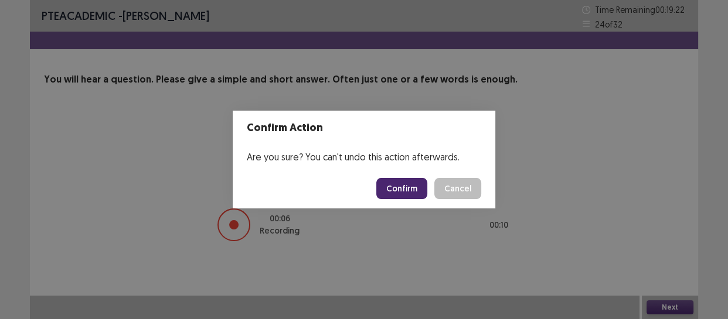
click at [415, 185] on button "Confirm" at bounding box center [401, 188] width 51 height 21
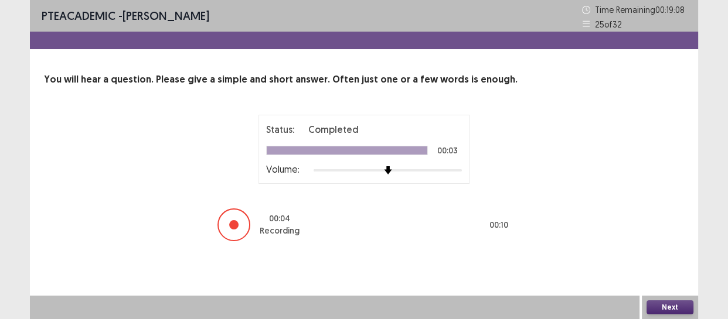
click at [670, 305] on button "Next" at bounding box center [669, 308] width 47 height 14
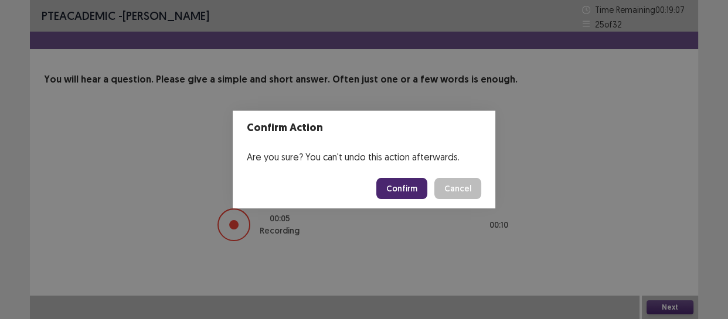
click at [408, 190] on button "Confirm" at bounding box center [401, 188] width 51 height 21
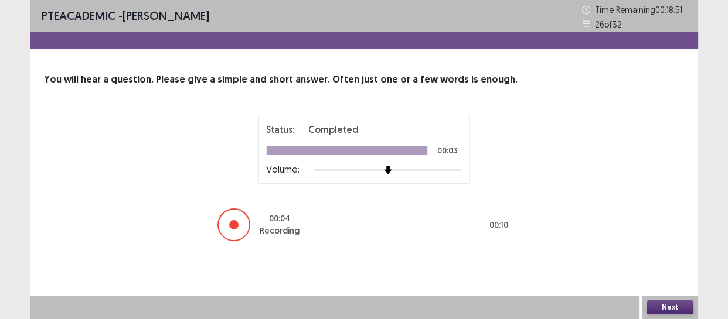
click at [661, 303] on button "Next" at bounding box center [669, 308] width 47 height 14
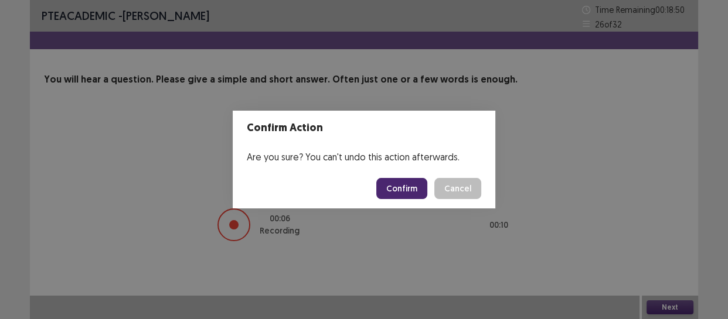
click at [412, 184] on button "Confirm" at bounding box center [401, 188] width 51 height 21
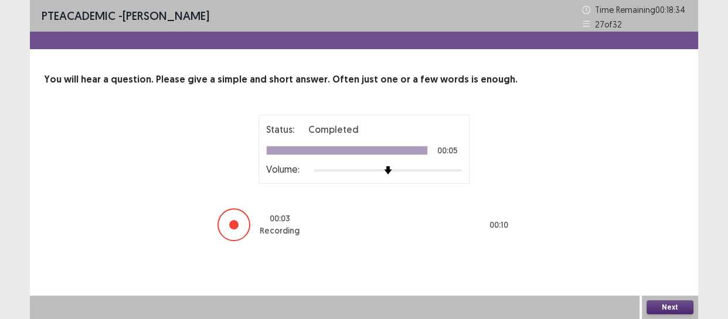
click at [680, 308] on button "Next" at bounding box center [669, 308] width 47 height 14
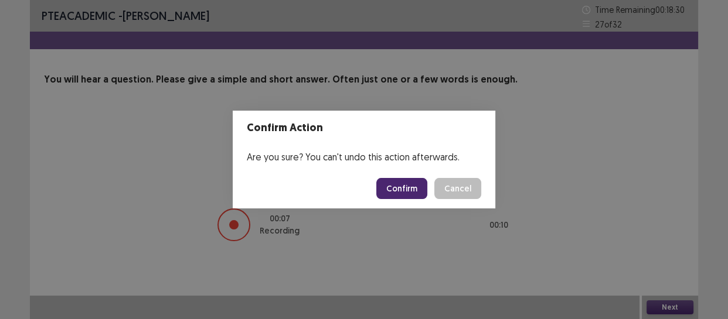
click at [410, 190] on button "Confirm" at bounding box center [401, 188] width 51 height 21
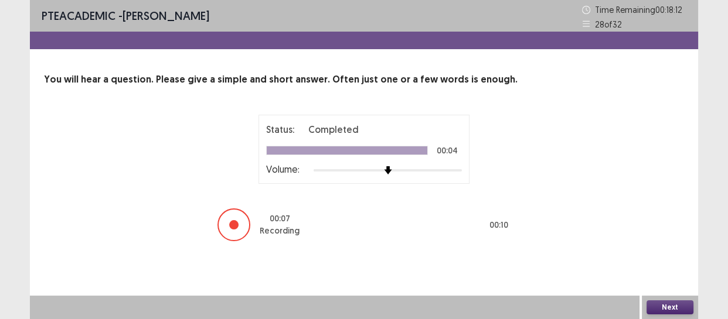
click at [674, 305] on button "Next" at bounding box center [669, 308] width 47 height 14
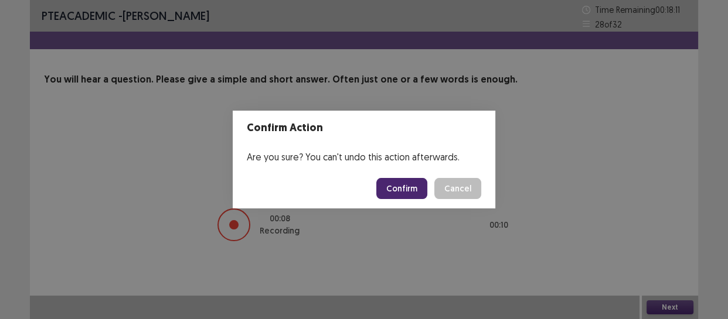
click at [422, 195] on button "Confirm" at bounding box center [401, 188] width 51 height 21
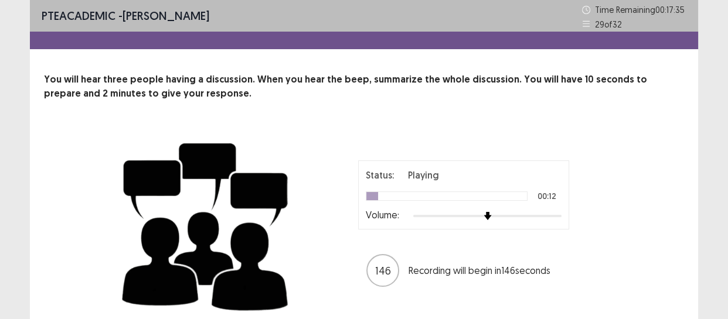
drag, startPoint x: 401, startPoint y: 180, endPoint x: 421, endPoint y: 182, distance: 19.4
click at [421, 210] on div "Volume:" at bounding box center [464, 216] width 196 height 12
click at [421, 211] on div at bounding box center [487, 215] width 148 height 9
click at [499, 211] on div at bounding box center [487, 215] width 148 height 9
click at [506, 211] on img at bounding box center [501, 215] width 9 height 9
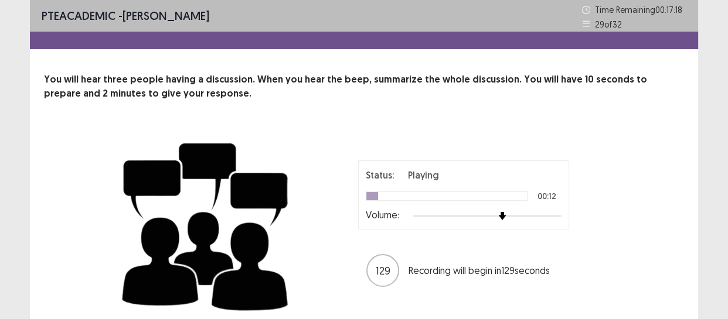
click at [490, 196] on div "Status: Playing 00:12 Volume:" at bounding box center [463, 195] width 211 height 69
click at [369, 192] on div at bounding box center [372, 196] width 12 height 8
click at [376, 192] on div at bounding box center [372, 196] width 12 height 8
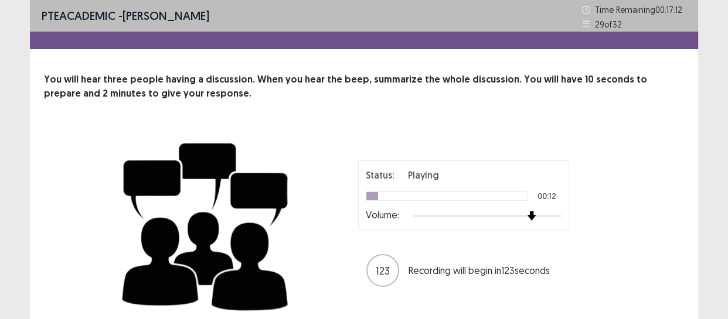
click at [529, 211] on div at bounding box center [487, 215] width 148 height 9
click at [446, 168] on div "Status: Playing 01:56 Volume:" at bounding box center [464, 195] width 196 height 54
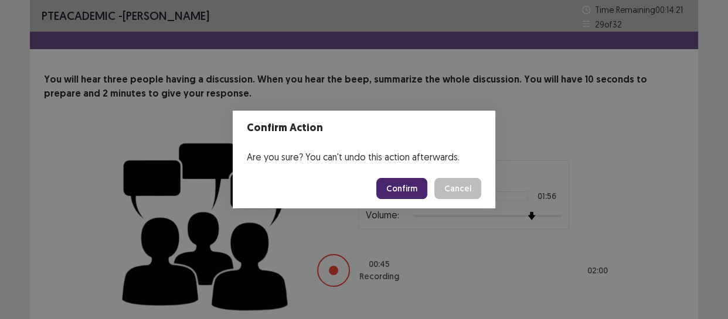
click at [412, 193] on button "Confirm" at bounding box center [401, 188] width 51 height 21
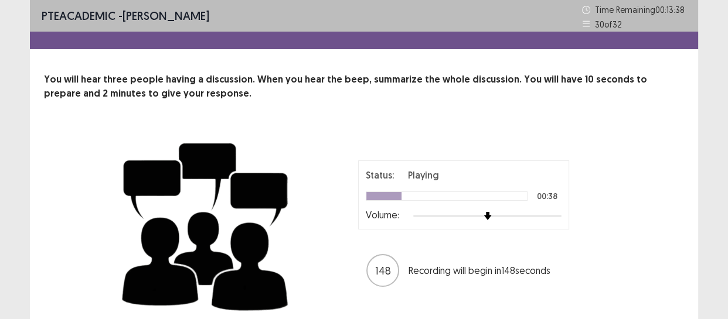
click at [452, 199] on div at bounding box center [447, 196] width 162 height 9
click at [454, 161] on div "Status: Playing 01:30 Volume:" at bounding box center [463, 195] width 211 height 69
click at [500, 215] on div at bounding box center [487, 215] width 148 height 9
click at [541, 215] on div at bounding box center [487, 215] width 148 height 9
click at [449, 187] on div "Status: Playing 02:17 Volume:" at bounding box center [464, 195] width 196 height 54
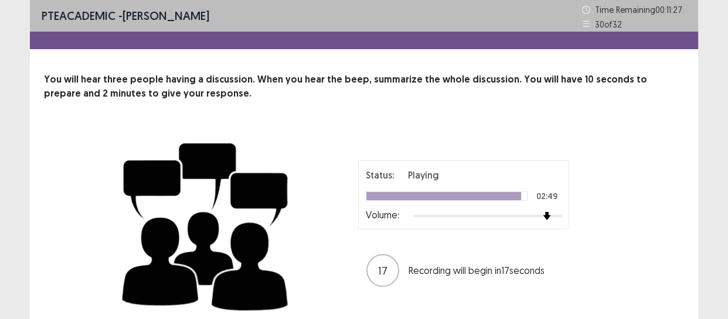
click at [498, 232] on div "Status: Playing 02:49 Volume: 17 Recording will begin in 17 seconds" at bounding box center [463, 225] width 293 height 128
click at [556, 214] on div at bounding box center [487, 215] width 148 height 9
click at [428, 139] on div "Status: Playing 02:56 Volume: 10 Recording will begin in 10 seconds" at bounding box center [364, 225] width 492 height 192
click at [493, 195] on div at bounding box center [446, 196] width 161 height 8
click at [468, 195] on div at bounding box center [446, 196] width 161 height 8
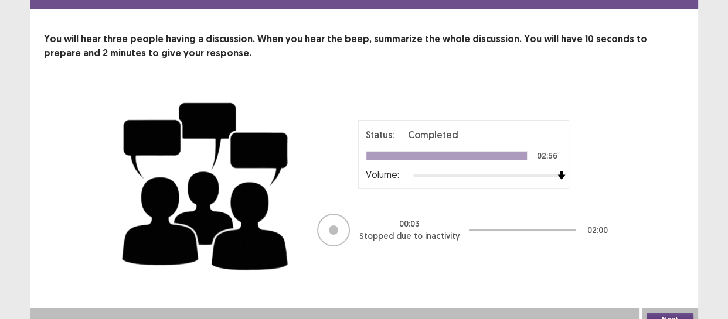
scroll to position [53, 0]
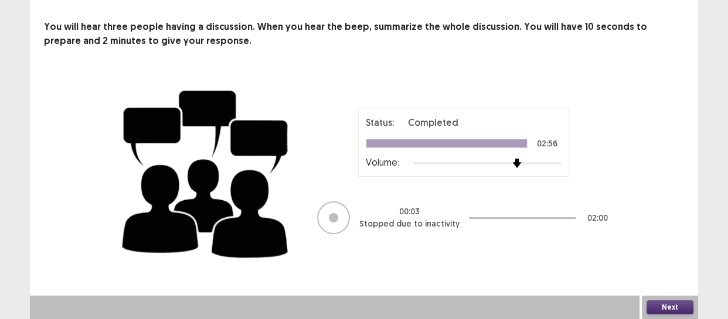
click at [573, 169] on div "Status: Completed 02:56 Volume: 00 : 03 Stopped due to inactivity 02 : 00" at bounding box center [463, 172] width 293 height 128
click at [674, 296] on div "Next" at bounding box center [670, 307] width 56 height 23
click at [676, 305] on button "Next" at bounding box center [669, 308] width 47 height 14
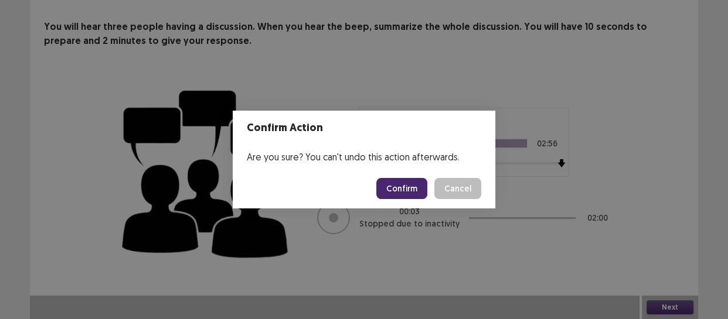
click at [406, 189] on button "Confirm" at bounding box center [401, 188] width 51 height 21
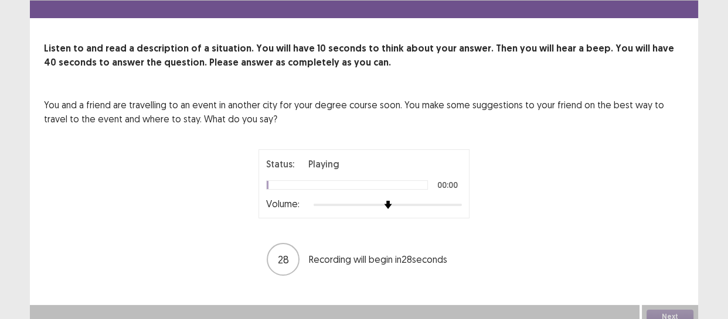
scroll to position [29, 0]
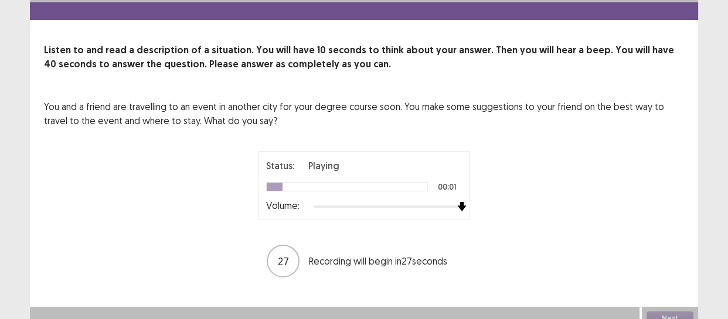
click at [462, 204] on img at bounding box center [461, 206] width 9 height 9
click at [494, 156] on div "Status: Playing 00:12 Volume: 15 Recording will begin in 15 seconds" at bounding box center [363, 215] width 293 height 128
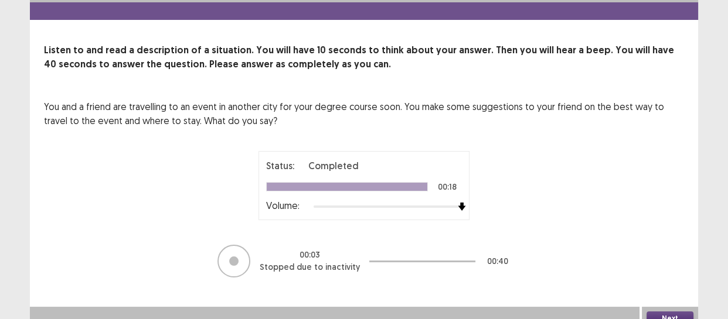
click at [670, 313] on button "Next" at bounding box center [669, 319] width 47 height 14
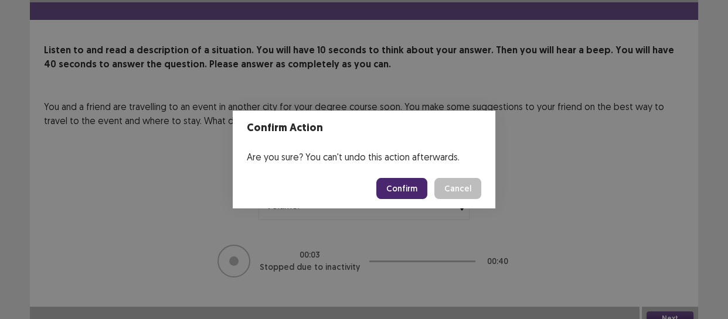
click at [462, 183] on button "Cancel" at bounding box center [457, 188] width 47 height 21
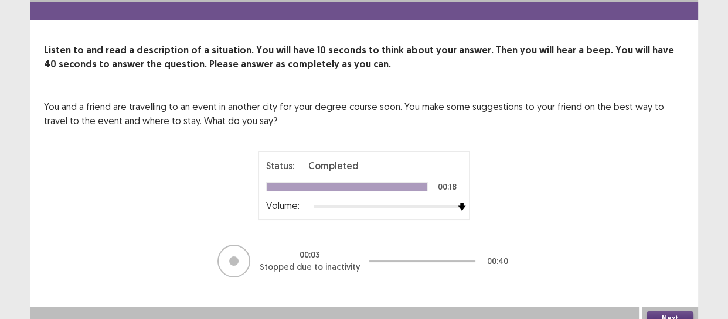
scroll to position [35, 0]
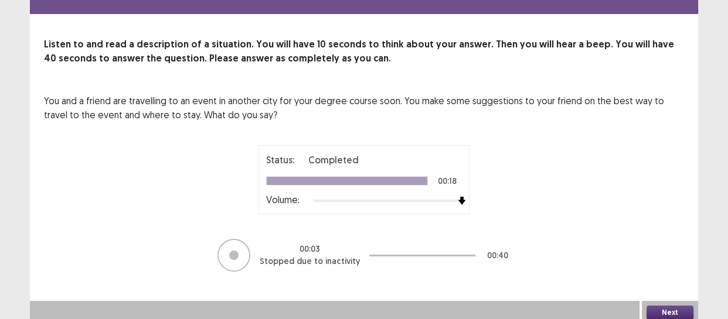
click at [435, 248] on div at bounding box center [422, 255] width 106 height 35
click at [277, 255] on p "Stopped due to inactivity" at bounding box center [310, 261] width 100 height 12
click at [247, 257] on div at bounding box center [233, 255] width 33 height 33
click at [233, 255] on div at bounding box center [233, 255] width 9 height 9
click at [667, 309] on button "Next" at bounding box center [669, 313] width 47 height 14
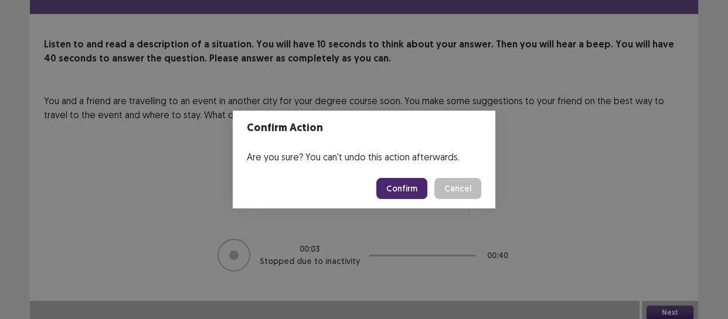
click at [422, 189] on button "Confirm" at bounding box center [401, 188] width 51 height 21
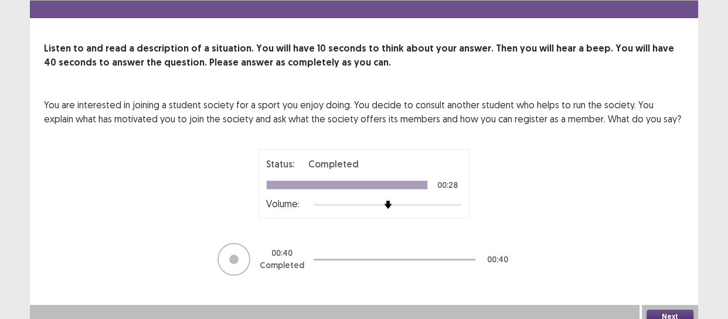
scroll to position [40, 0]
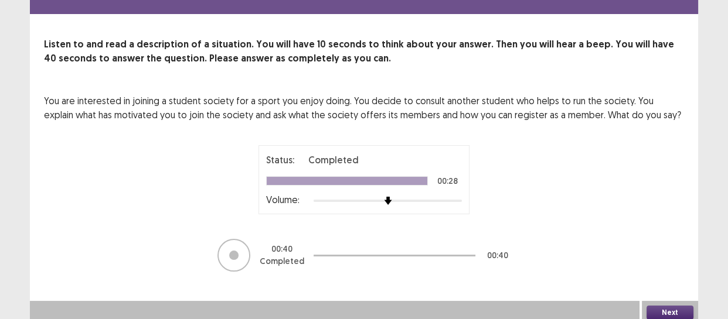
click at [665, 306] on button "Next" at bounding box center [669, 313] width 47 height 14
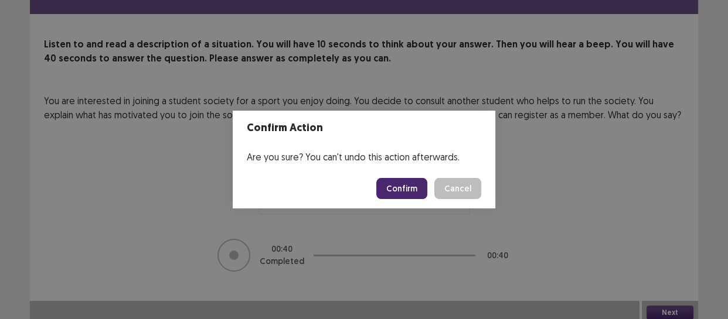
click at [402, 186] on button "Confirm" at bounding box center [401, 188] width 51 height 21
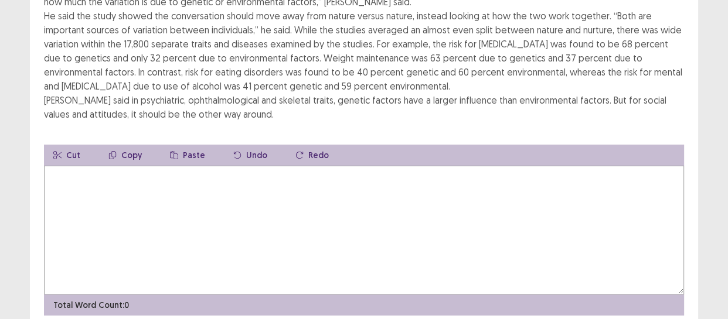
scroll to position [243, 0]
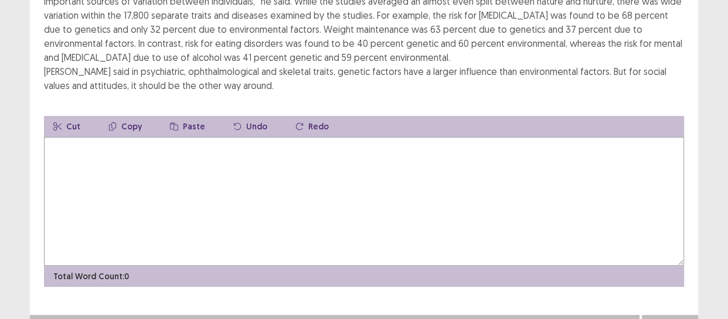
click at [402, 186] on textarea at bounding box center [364, 201] width 640 height 129
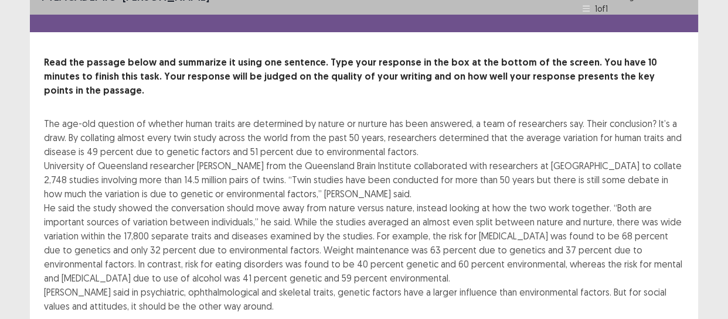
scroll to position [23, 0]
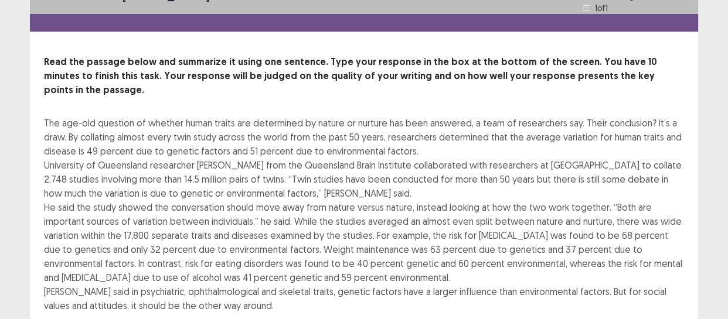
click at [409, 196] on div "The age-old question of whether human traits are determined by nature or nurtur…" at bounding box center [364, 214] width 640 height 197
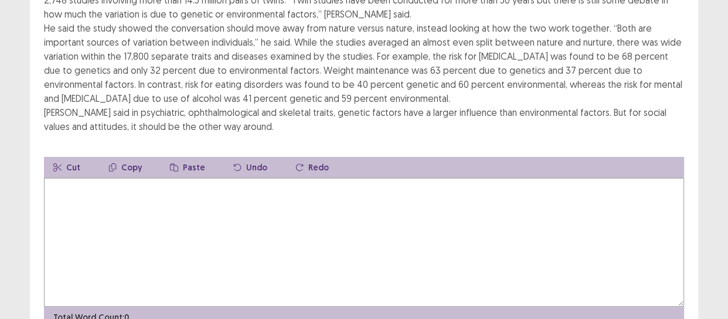
scroll to position [234, 0]
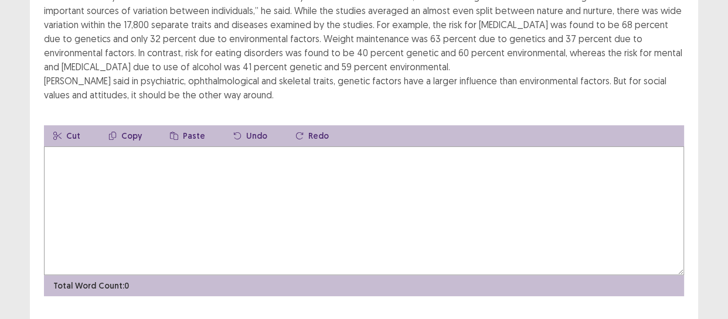
click at [312, 216] on textarea at bounding box center [364, 210] width 640 height 129
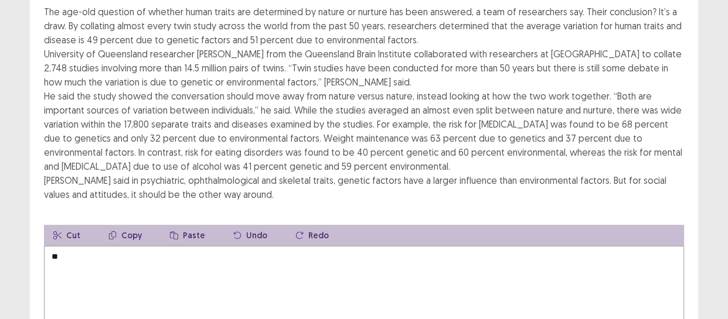
scroll to position [132, 0]
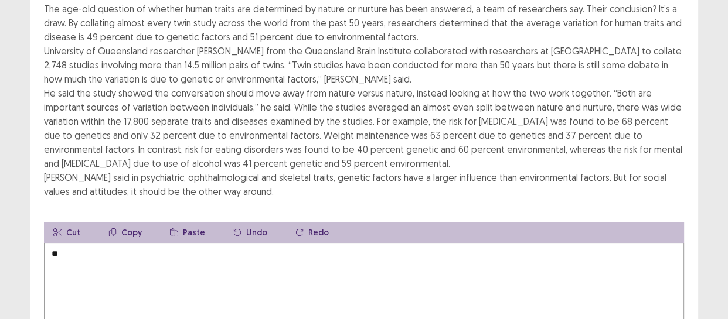
type textarea "*"
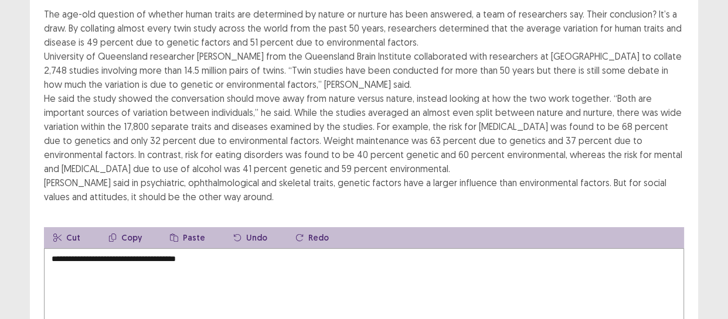
click at [66, 248] on textarea "**********" at bounding box center [364, 312] width 640 height 129
drag, startPoint x: 216, startPoint y: 242, endPoint x: 197, endPoint y: 241, distance: 18.8
click at [197, 248] on textarea "**********" at bounding box center [364, 312] width 640 height 129
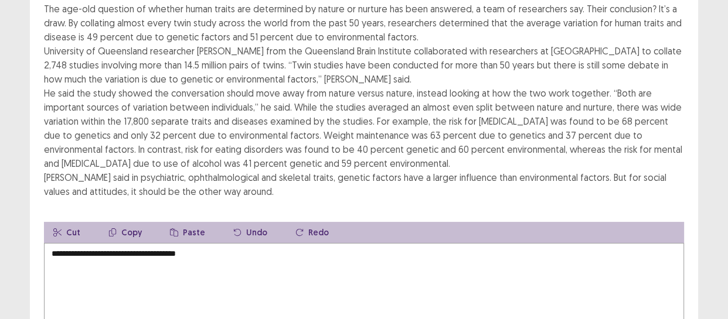
drag, startPoint x: 123, startPoint y: 238, endPoint x: 0, endPoint y: 234, distance: 123.1
click at [0, 234] on div "PTE academic - [PERSON_NAME] Time Remaining 00 : 05 : 41 1 of 1 Read the passag…" at bounding box center [364, 156] width 728 height 576
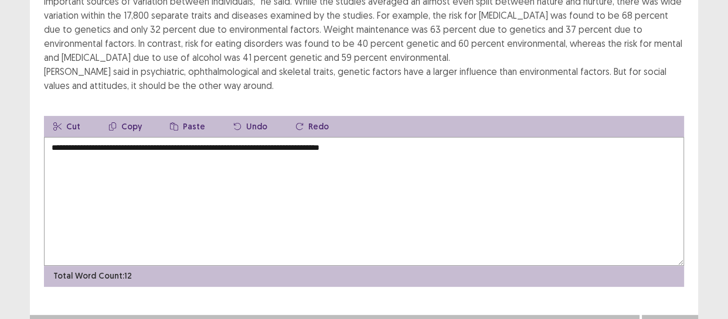
click at [0, 234] on div "PTE academic - [PERSON_NAME] Time Remaining 00 : 04 : 58 1 of 1 Read the passag…" at bounding box center [364, 48] width 728 height 582
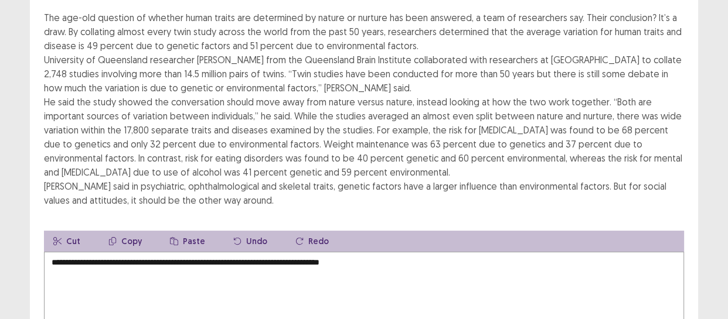
scroll to position [123, 0]
click at [402, 252] on textarea "**********" at bounding box center [364, 316] width 640 height 129
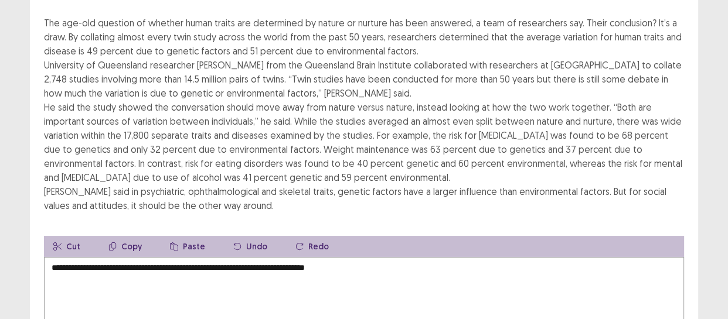
click at [306, 257] on textarea "**********" at bounding box center [364, 321] width 640 height 129
click at [200, 257] on textarea "**********" at bounding box center [364, 321] width 640 height 129
click at [398, 257] on textarea "**********" at bounding box center [364, 321] width 640 height 129
click at [471, 257] on textarea "**********" at bounding box center [364, 321] width 640 height 129
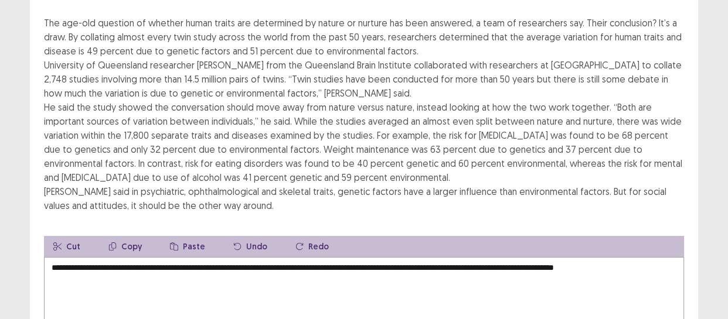
click at [592, 257] on textarea "**********" at bounding box center [364, 321] width 640 height 129
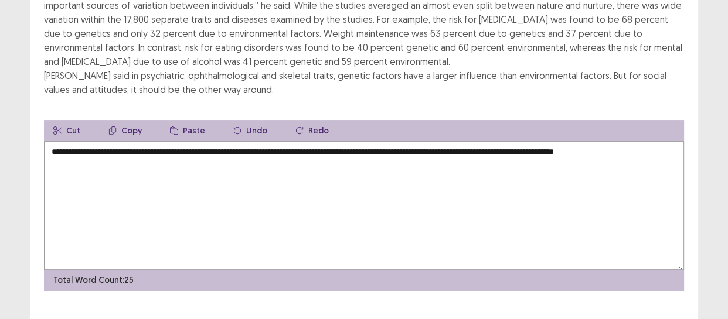
scroll to position [243, 0]
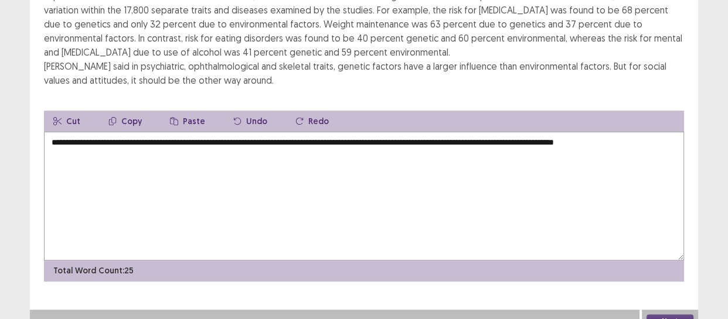
click at [656, 132] on textarea "**********" at bounding box center [364, 196] width 640 height 129
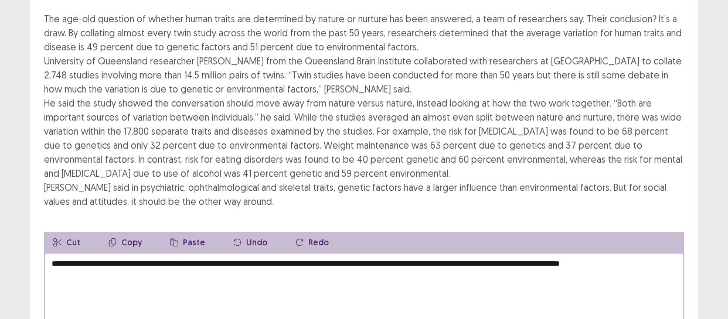
scroll to position [121, 0]
click at [173, 254] on textarea "**********" at bounding box center [364, 318] width 640 height 129
click at [132, 254] on textarea "**********" at bounding box center [364, 318] width 640 height 129
click at [214, 254] on textarea "**********" at bounding box center [364, 318] width 640 height 129
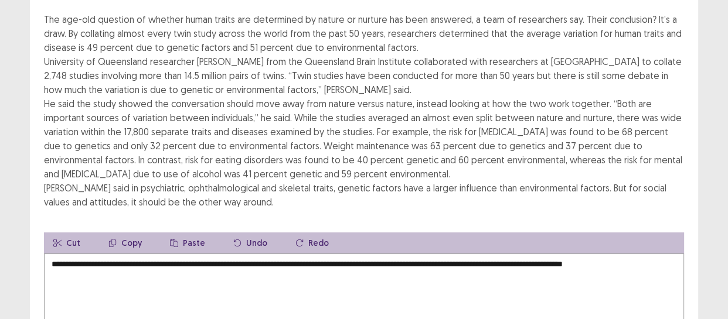
click at [226, 254] on textarea "**********" at bounding box center [364, 318] width 640 height 129
click at [660, 254] on textarea "**********" at bounding box center [364, 318] width 640 height 129
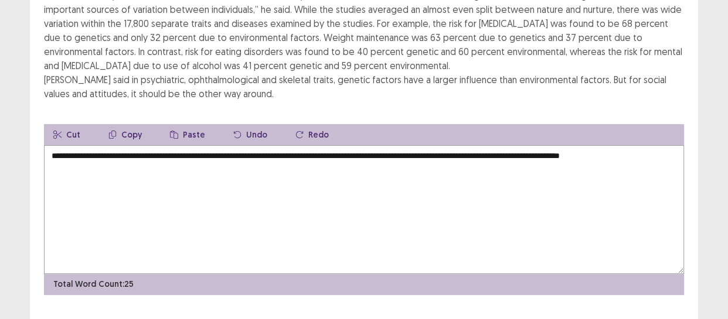
scroll to position [243, 0]
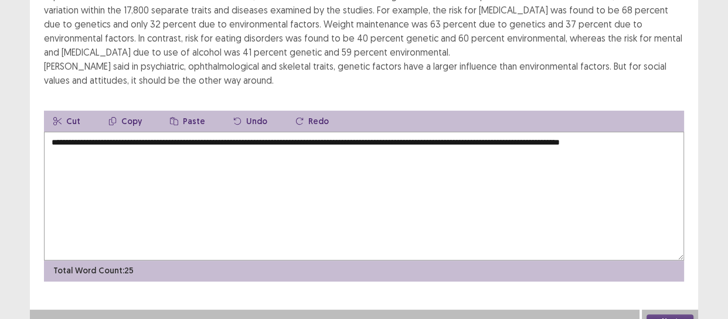
type textarea "**********"
click at [673, 315] on button "Next" at bounding box center [669, 322] width 47 height 14
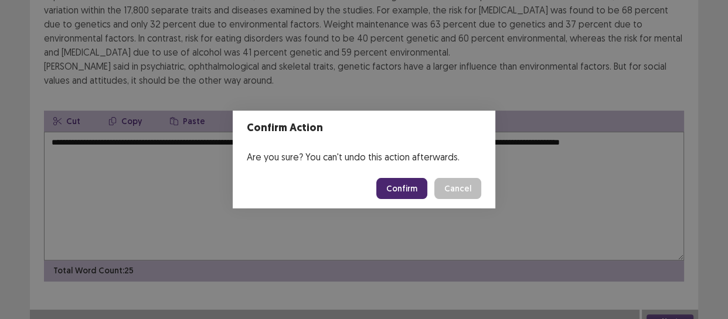
click at [414, 183] on button "Confirm" at bounding box center [401, 188] width 51 height 21
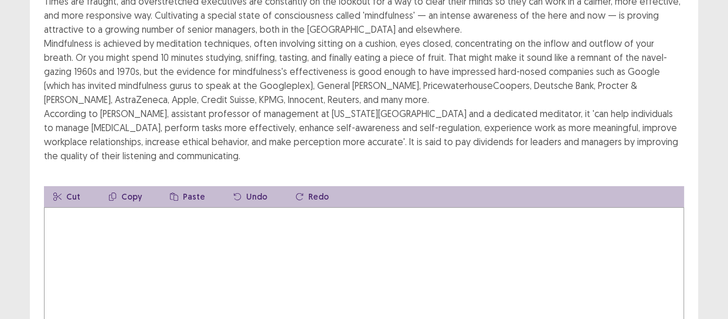
scroll to position [146, 0]
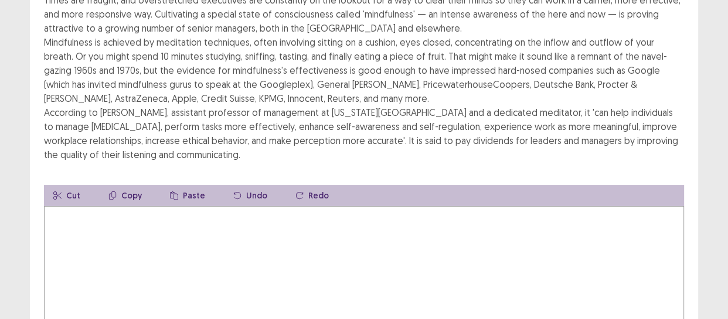
click at [179, 206] on textarea at bounding box center [364, 270] width 640 height 129
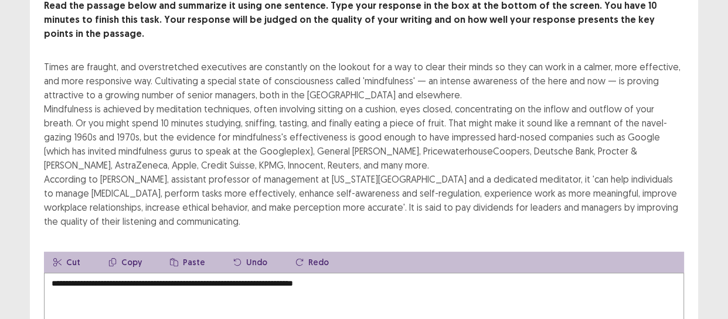
scroll to position [80, 0]
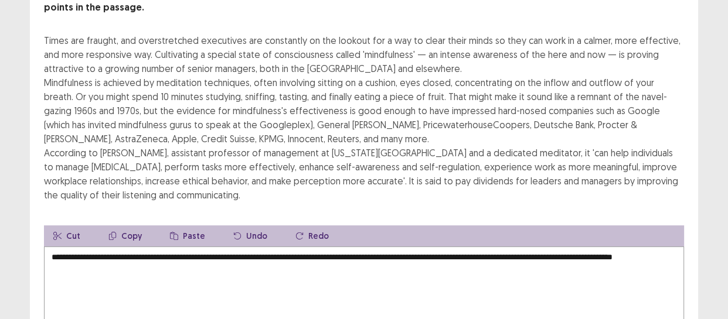
scroll to position [98, 0]
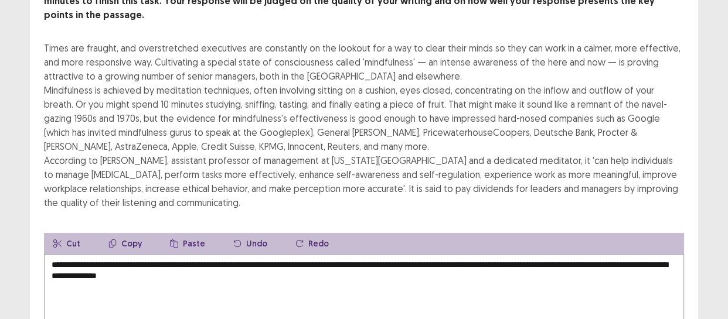
drag, startPoint x: 252, startPoint y: 259, endPoint x: 138, endPoint y: 257, distance: 113.7
click at [138, 257] on textarea "**********" at bounding box center [364, 318] width 640 height 129
click at [254, 261] on textarea "**********" at bounding box center [364, 318] width 640 height 129
click at [255, 277] on textarea "**********" at bounding box center [364, 318] width 640 height 129
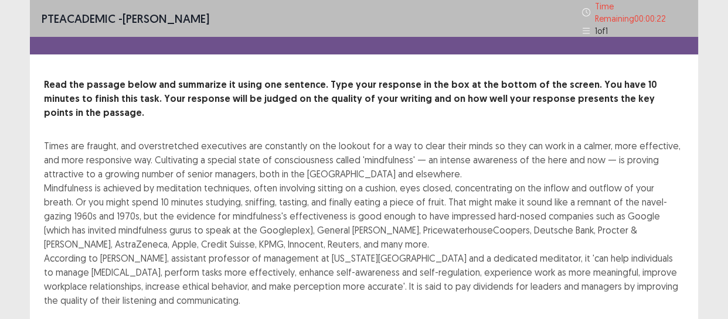
scroll to position [215, 0]
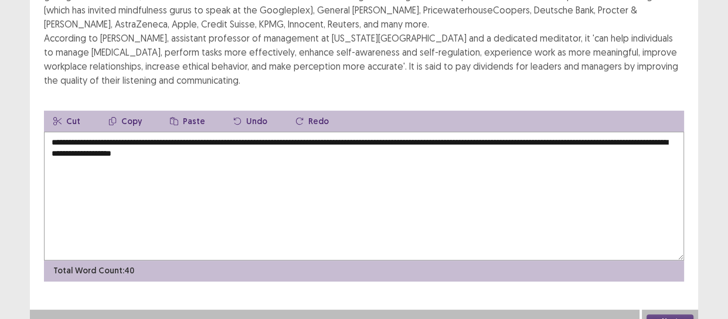
type textarea "**********"
click at [682, 315] on button "Next" at bounding box center [669, 322] width 47 height 14
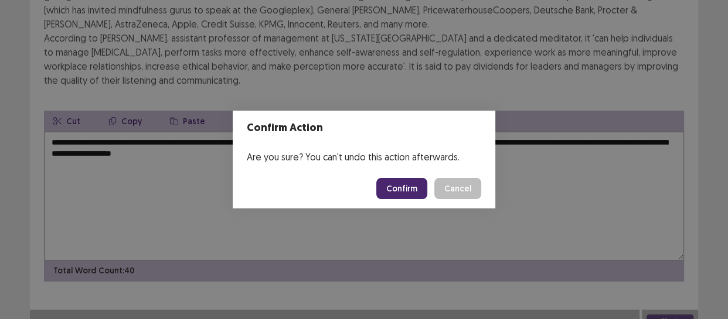
click at [422, 190] on button "Confirm" at bounding box center [401, 188] width 51 height 21
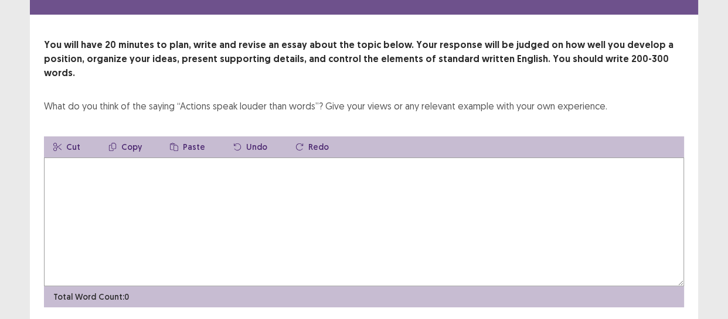
scroll to position [35, 0]
click at [289, 98] on div "What do you think of the saying “Actions speak louder than words”? Give your vi…" at bounding box center [325, 105] width 563 height 14
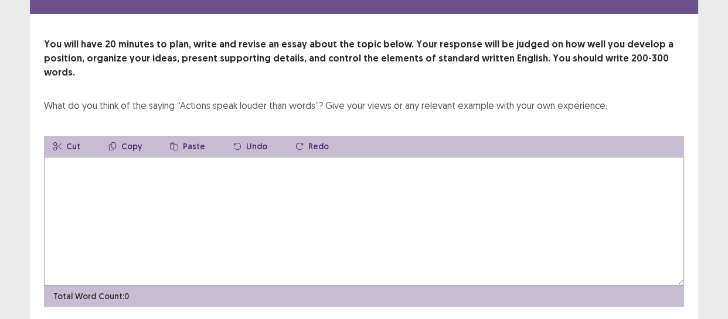
click at [289, 98] on div "What do you think of the saying “Actions speak louder than words”? Give your vi…" at bounding box center [325, 105] width 563 height 14
click at [292, 183] on textarea at bounding box center [364, 221] width 640 height 129
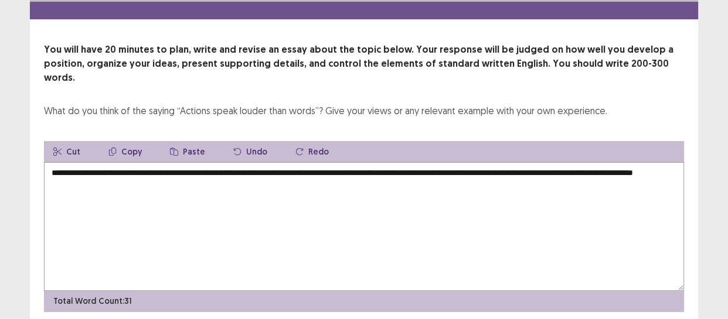
scroll to position [41, 0]
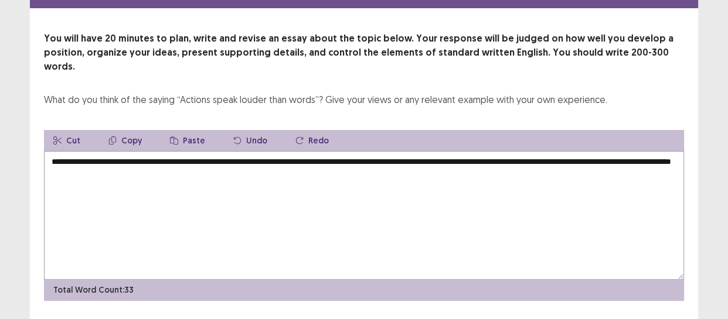
click at [55, 159] on textarea "**********" at bounding box center [364, 215] width 640 height 129
click at [192, 157] on textarea "**********" at bounding box center [364, 215] width 640 height 129
click at [178, 161] on textarea "**********" at bounding box center [364, 215] width 640 height 129
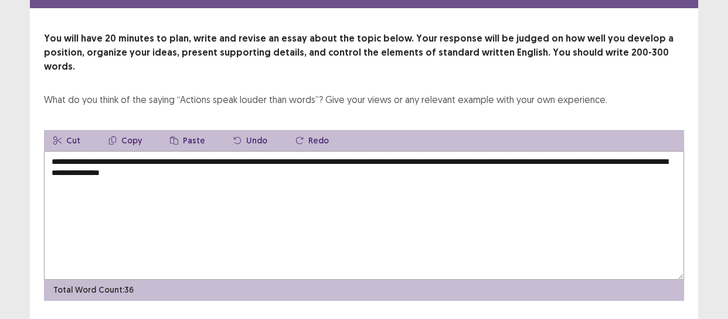
click at [178, 161] on textarea "**********" at bounding box center [364, 215] width 640 height 129
click at [187, 159] on textarea "**********" at bounding box center [364, 215] width 640 height 129
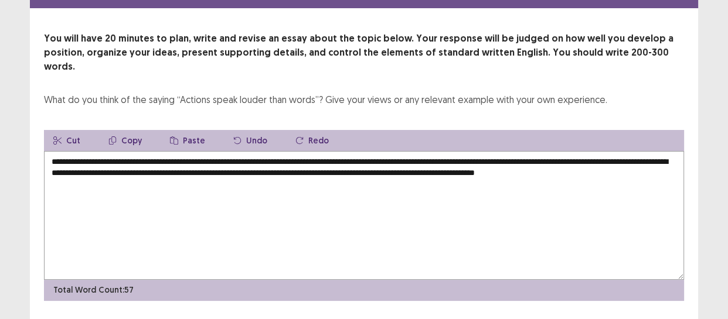
click at [199, 157] on textarea "**********" at bounding box center [364, 215] width 640 height 129
type textarea "**********"
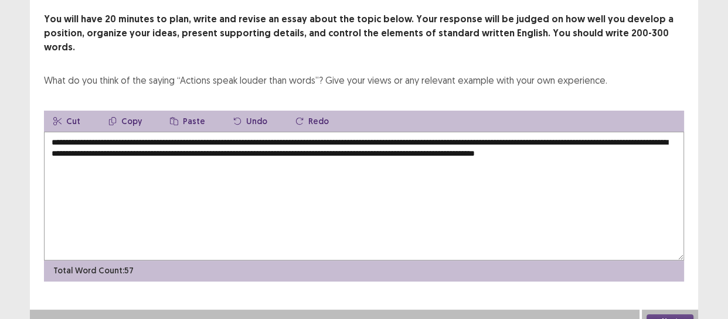
click at [197, 145] on textarea "**********" at bounding box center [364, 196] width 640 height 129
click at [197, 139] on textarea "**********" at bounding box center [364, 196] width 640 height 129
drag, startPoint x: 202, startPoint y: 148, endPoint x: 190, endPoint y: 140, distance: 14.8
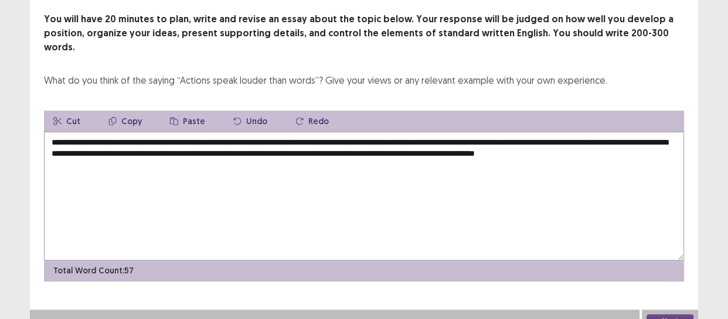
click at [193, 142] on textarea "**********" at bounding box center [364, 196] width 640 height 129
click at [180, 137] on textarea "**********" at bounding box center [364, 196] width 640 height 129
click at [205, 138] on textarea "**********" at bounding box center [364, 196] width 640 height 129
click at [209, 139] on textarea "**********" at bounding box center [364, 196] width 640 height 129
click at [178, 137] on textarea "**********" at bounding box center [364, 196] width 640 height 129
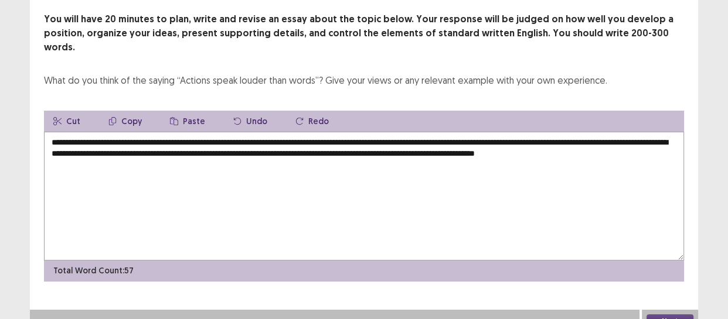
click at [96, 152] on textarea "**********" at bounding box center [364, 196] width 640 height 129
click at [74, 149] on textarea "**********" at bounding box center [364, 196] width 640 height 129
click at [83, 150] on textarea "**********" at bounding box center [364, 196] width 640 height 129
click at [122, 172] on textarea "**********" at bounding box center [364, 196] width 640 height 129
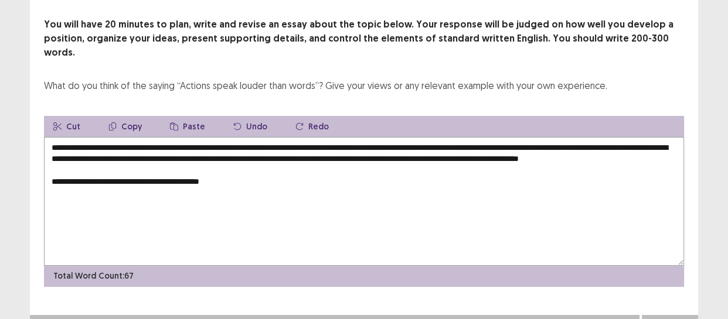
click at [95, 174] on textarea "**********" at bounding box center [364, 201] width 640 height 129
click at [146, 173] on textarea "**********" at bounding box center [364, 201] width 640 height 129
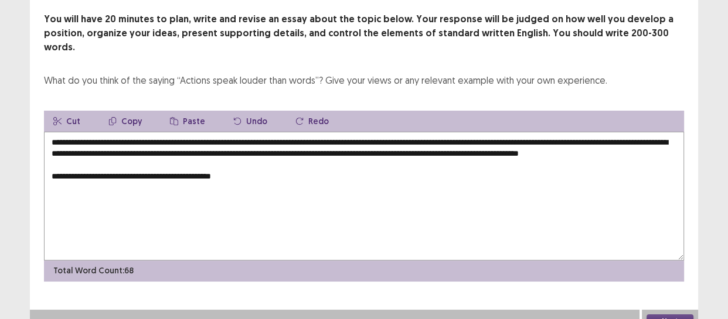
click at [138, 173] on textarea "**********" at bounding box center [364, 196] width 640 height 129
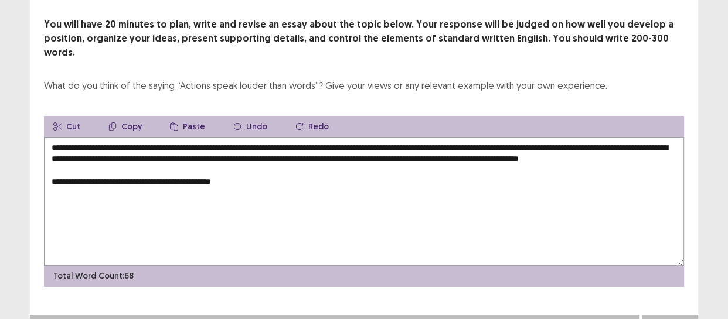
click at [152, 173] on textarea "**********" at bounding box center [364, 201] width 640 height 129
click at [247, 175] on textarea "**********" at bounding box center [364, 201] width 640 height 129
click at [145, 173] on textarea "**********" at bounding box center [364, 201] width 640 height 129
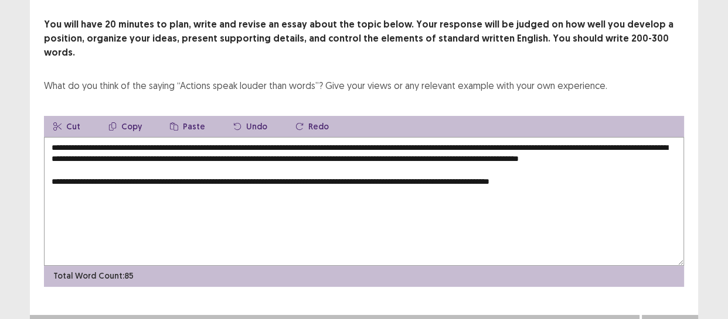
click at [574, 169] on textarea "**********" at bounding box center [364, 201] width 640 height 129
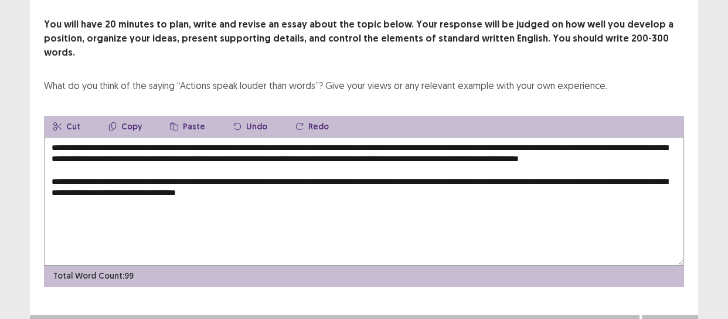
click at [320, 186] on textarea "**********" at bounding box center [364, 201] width 640 height 129
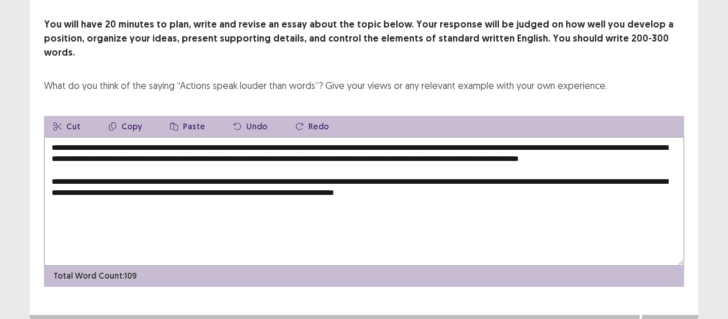
click at [478, 184] on textarea "**********" at bounding box center [364, 201] width 640 height 129
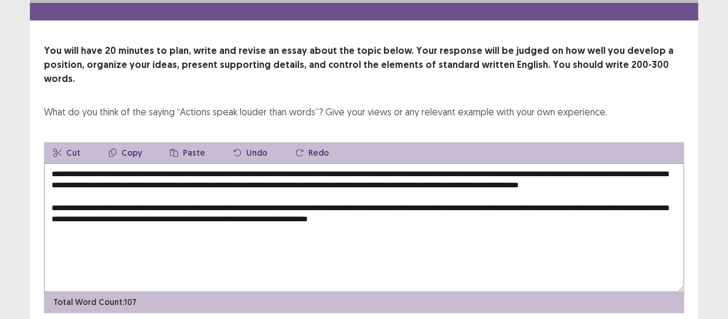
scroll to position [0, 0]
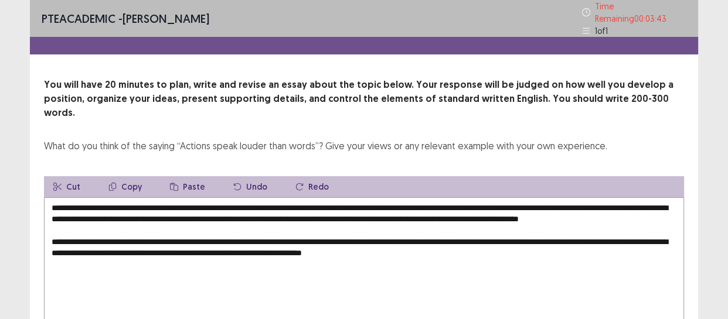
click at [434, 245] on textarea "**********" at bounding box center [364, 261] width 640 height 129
click at [493, 248] on textarea "**********" at bounding box center [364, 261] width 640 height 129
click at [652, 245] on textarea "**********" at bounding box center [364, 261] width 640 height 129
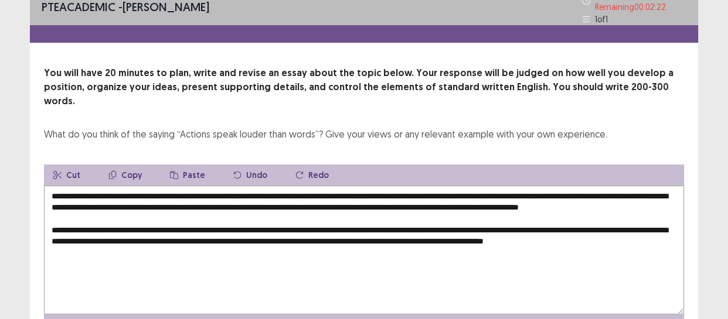
scroll to position [23, 0]
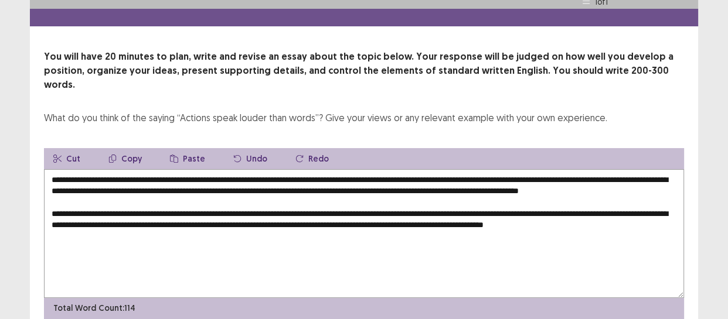
click at [612, 221] on textarea "**********" at bounding box center [364, 233] width 640 height 129
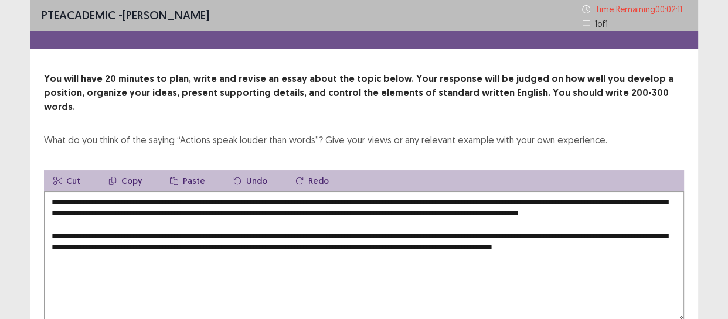
scroll to position [0, 0]
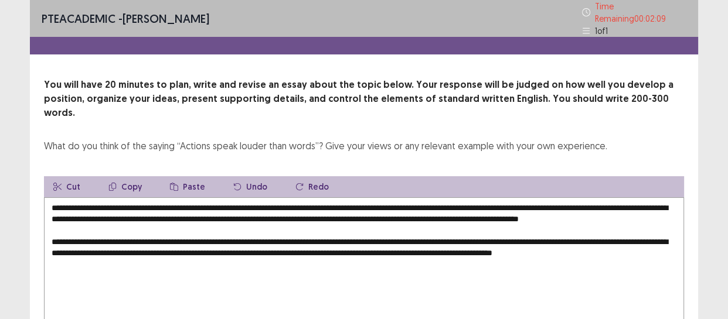
click at [108, 257] on textarea "**********" at bounding box center [364, 261] width 640 height 129
click at [621, 246] on textarea "**********" at bounding box center [364, 261] width 640 height 129
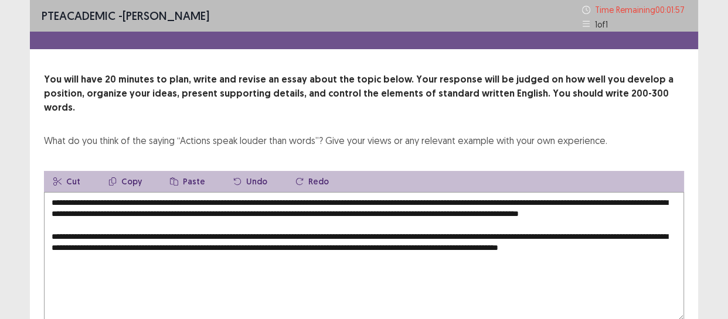
click at [155, 268] on textarea "**********" at bounding box center [364, 256] width 640 height 129
click at [131, 252] on textarea "**********" at bounding box center [364, 256] width 640 height 129
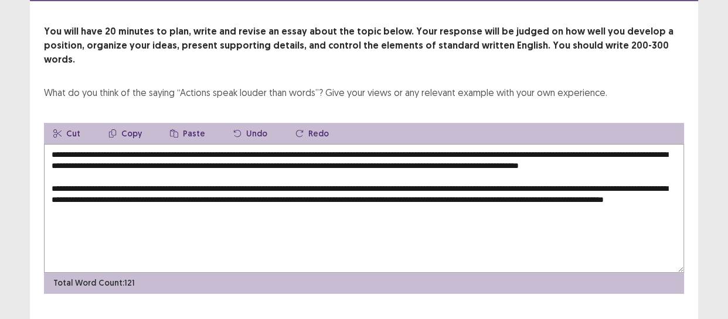
scroll to position [54, 0]
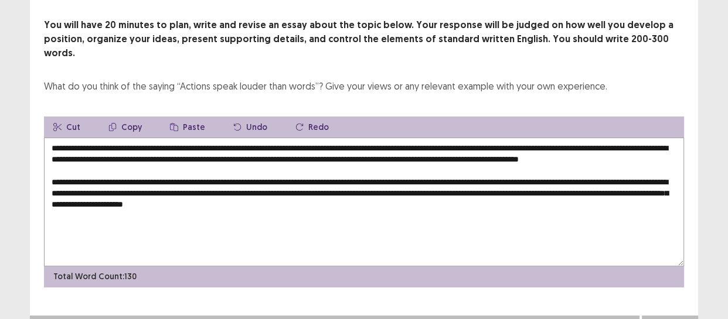
type textarea "**********"
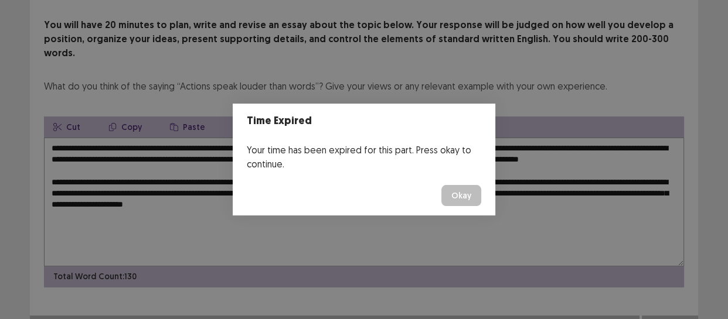
click at [453, 199] on button "Okay" at bounding box center [461, 195] width 40 height 21
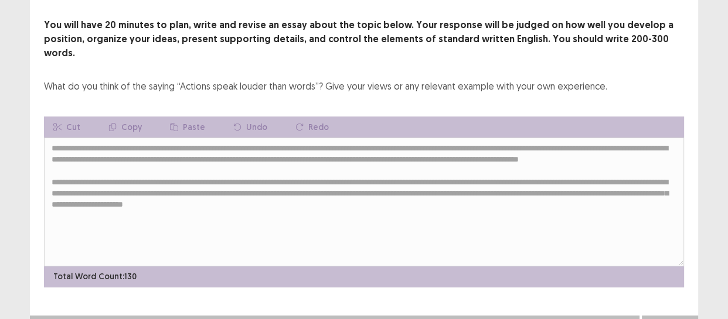
scroll to position [56, 0]
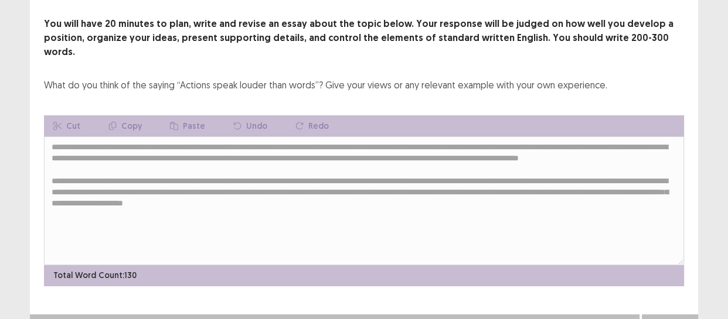
click at [601, 265] on div "Total Word Count: 130" at bounding box center [364, 275] width 640 height 21
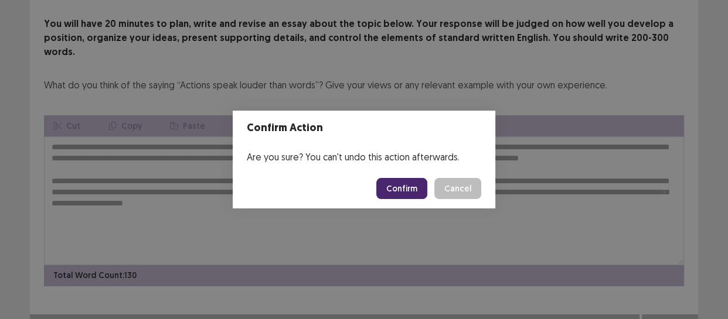
click at [400, 188] on button "Confirm" at bounding box center [401, 188] width 51 height 21
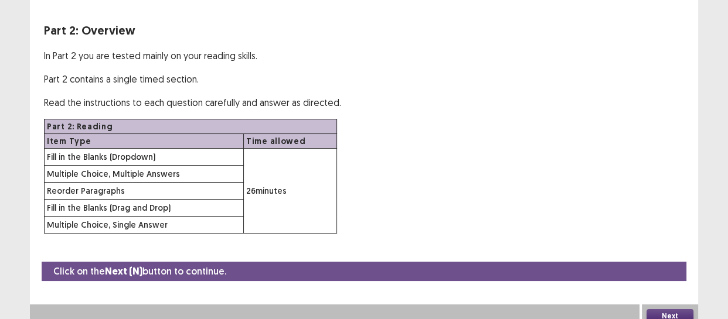
scroll to position [59, 0]
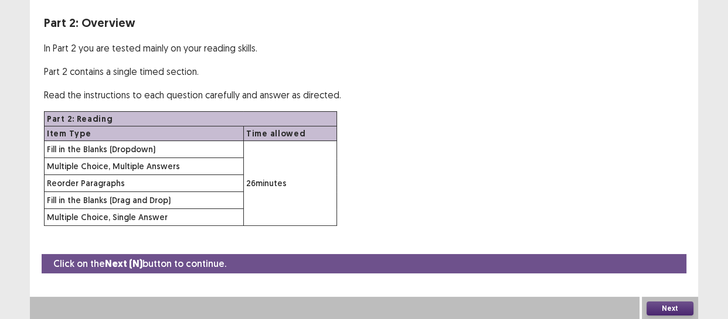
click at [685, 308] on button "Next" at bounding box center [669, 309] width 47 height 14
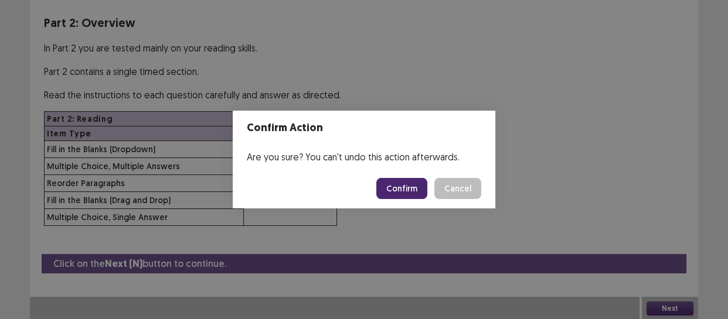
click at [422, 194] on button "Confirm" at bounding box center [401, 188] width 51 height 21
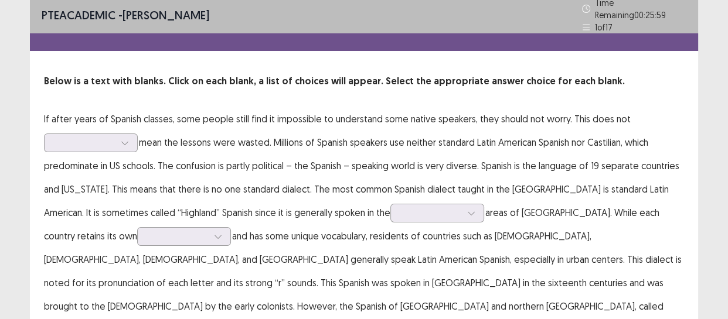
scroll to position [0, 0]
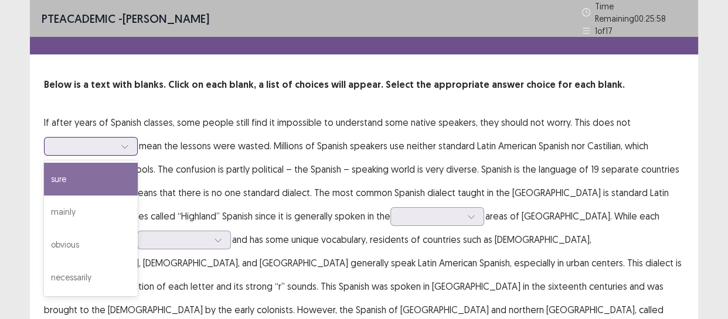
click at [96, 141] on div at bounding box center [84, 146] width 61 height 11
click at [236, 183] on p "If after years of Spanish classes, some people still find it impossible to unde…" at bounding box center [364, 263] width 640 height 305
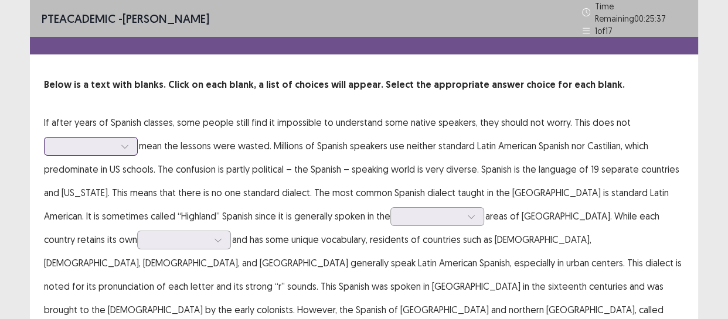
click at [124, 144] on icon at bounding box center [125, 146] width 8 height 8
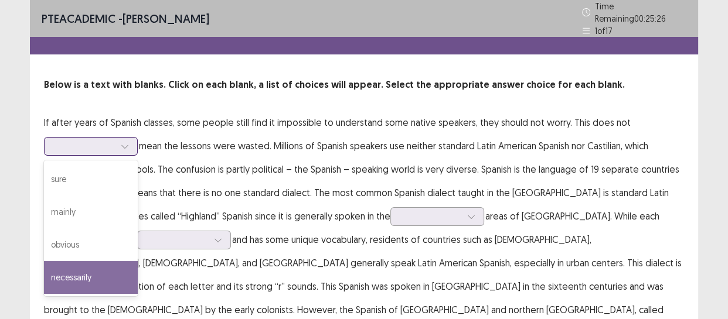
click at [117, 278] on div "necessarily" at bounding box center [91, 277] width 94 height 33
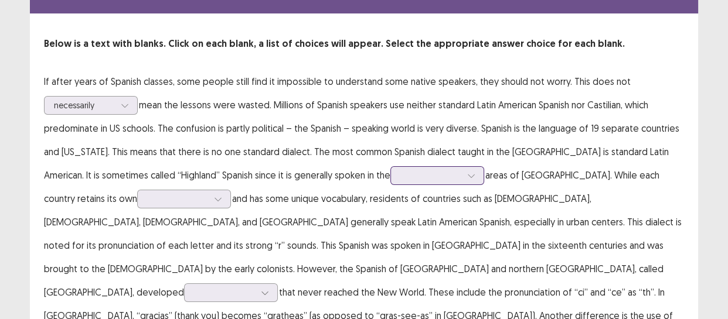
click at [398, 185] on div at bounding box center [437, 175] width 94 height 19
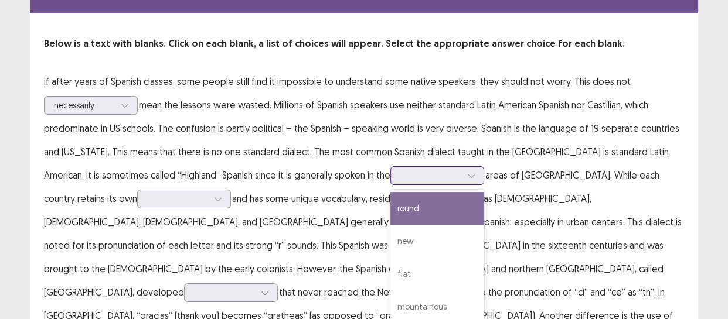
scroll to position [47, 0]
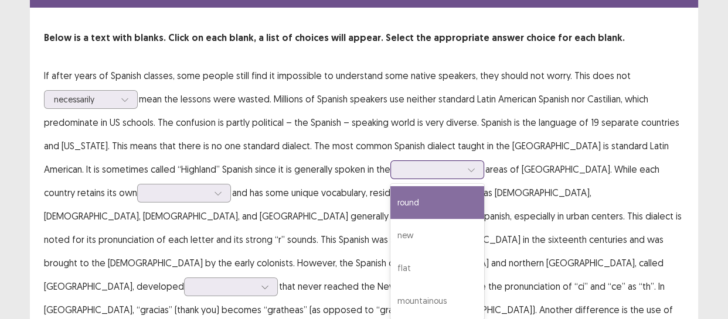
click at [398, 203] on div "round" at bounding box center [437, 202] width 94 height 33
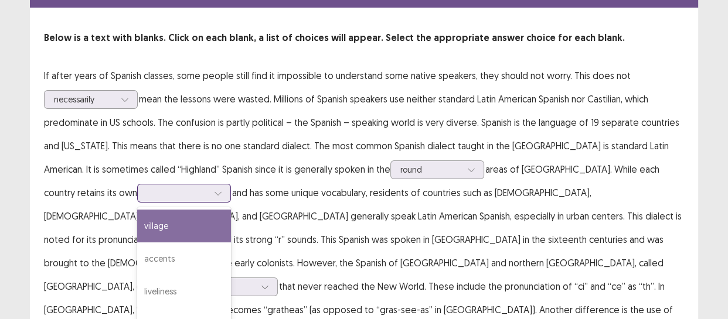
scroll to position [70, 0]
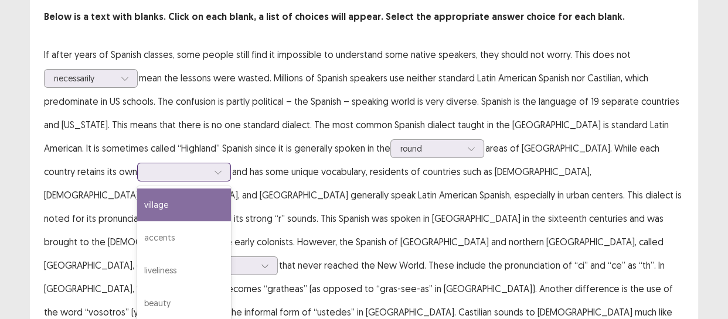
click at [137, 182] on div "4 results available. Use Up and Down to choose options, press Enter to select t…" at bounding box center [184, 172] width 94 height 19
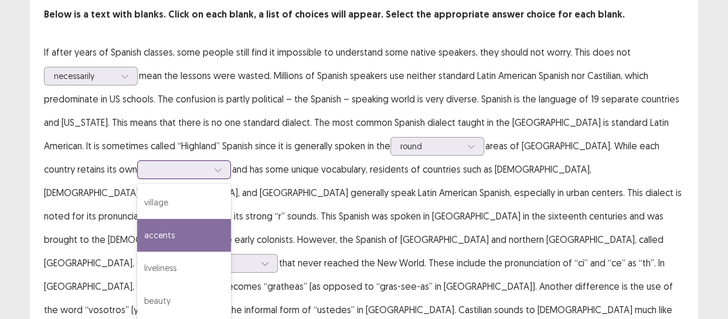
click at [137, 234] on div "accents" at bounding box center [184, 235] width 94 height 33
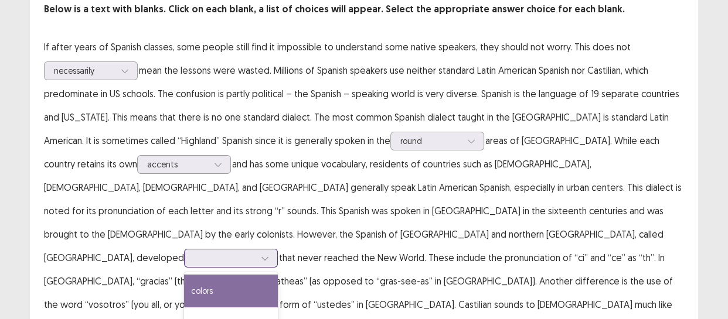
scroll to position [95, 0]
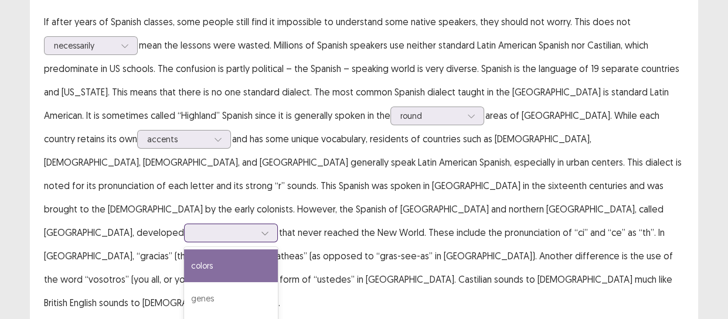
click at [184, 236] on div "4 results available. Use Up and Down to choose options, press Enter to select t…" at bounding box center [231, 233] width 94 height 19
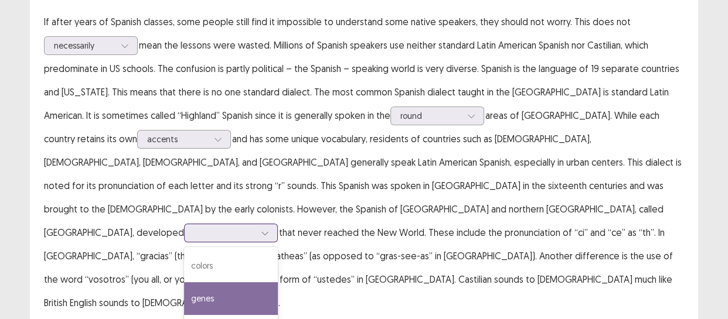
click at [184, 282] on div "genes" at bounding box center [231, 298] width 94 height 33
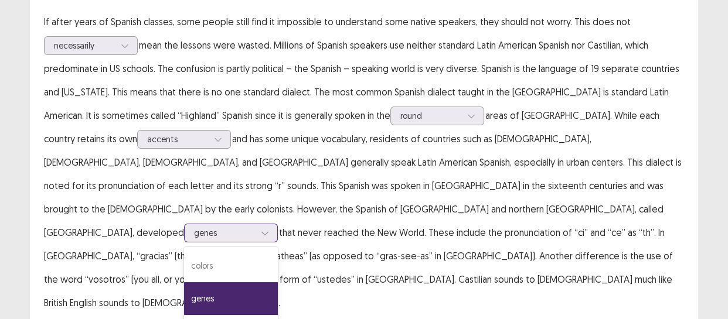
click at [194, 227] on div at bounding box center [224, 232] width 61 height 11
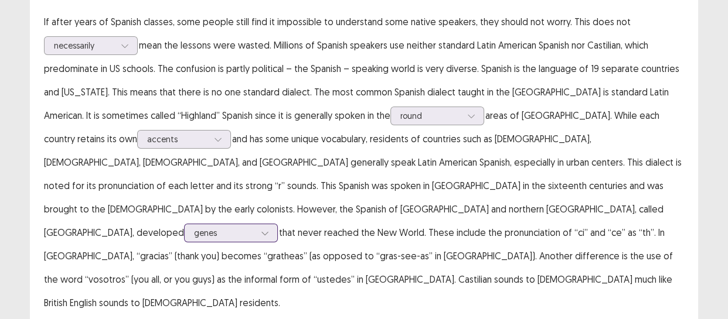
click at [194, 227] on div at bounding box center [224, 232] width 61 height 11
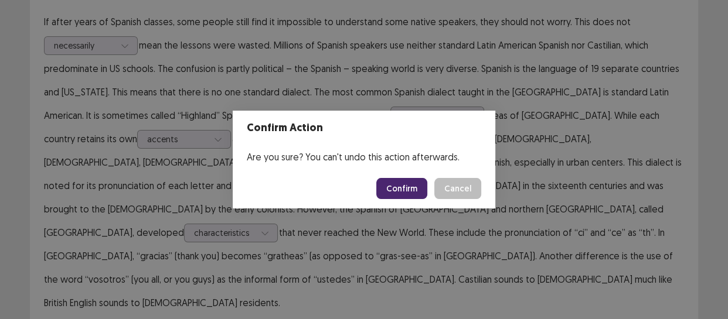
click at [424, 183] on button "Confirm" at bounding box center [401, 188] width 51 height 21
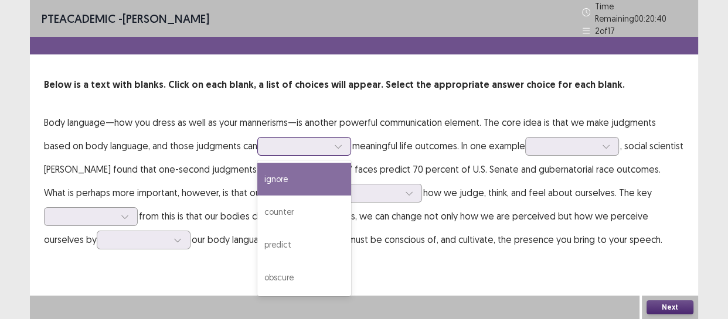
click at [329, 147] on div at bounding box center [338, 147] width 18 height 18
click at [277, 179] on div "ignore" at bounding box center [304, 179] width 94 height 33
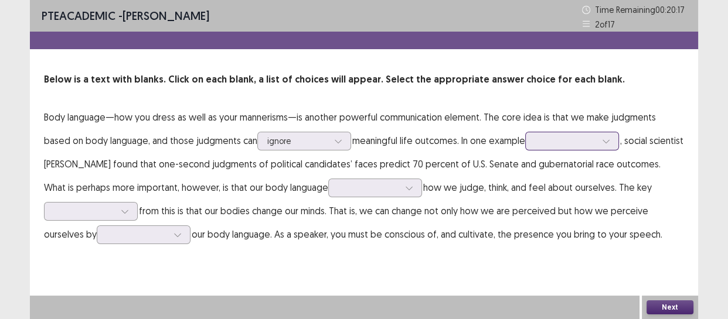
click at [552, 142] on div at bounding box center [565, 140] width 61 height 11
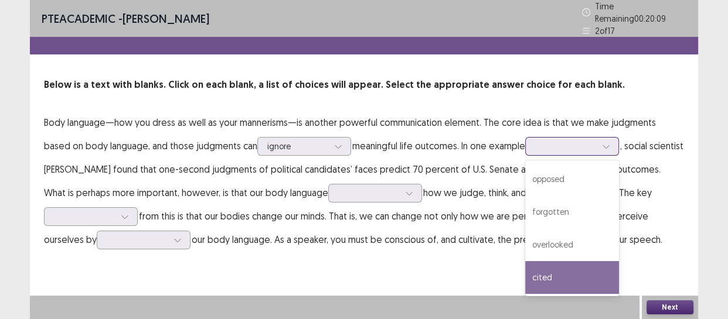
click at [546, 274] on div "cited" at bounding box center [572, 277] width 94 height 33
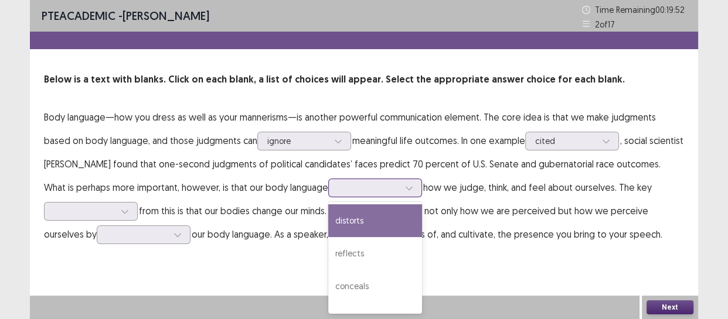
click at [338, 191] on div at bounding box center [368, 187] width 61 height 11
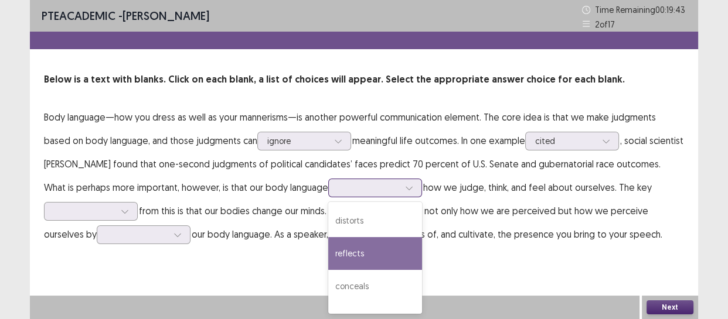
click at [340, 257] on div "reflects" at bounding box center [375, 253] width 94 height 33
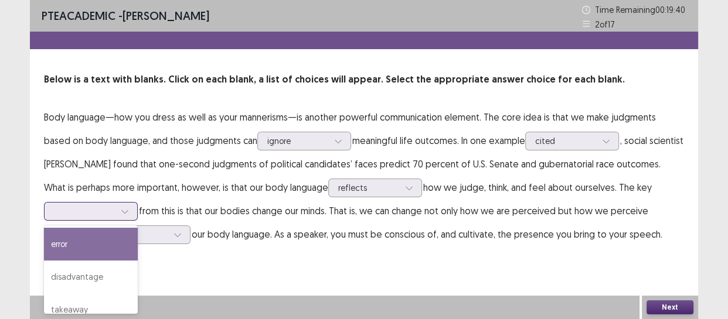
click at [115, 216] on div at bounding box center [84, 210] width 63 height 13
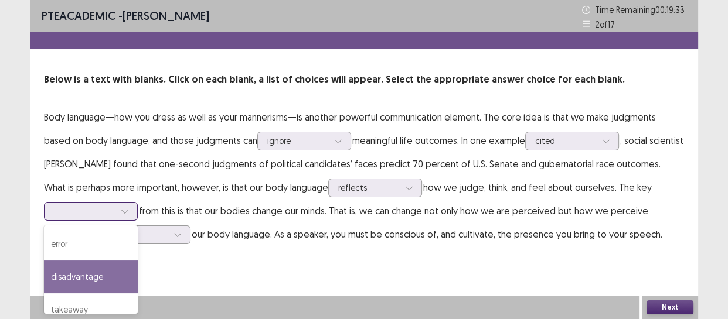
scroll to position [47, 0]
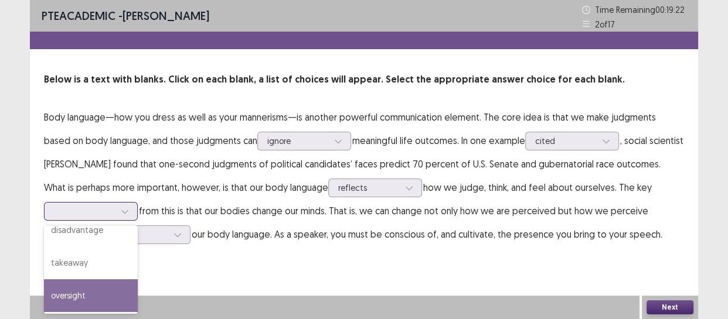
click at [110, 288] on div "oversight" at bounding box center [91, 295] width 94 height 33
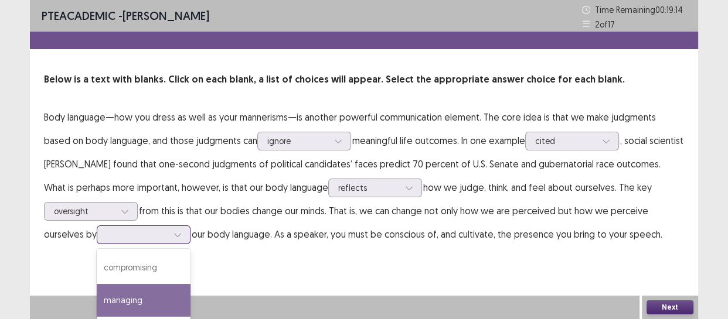
scroll to position [66, 0]
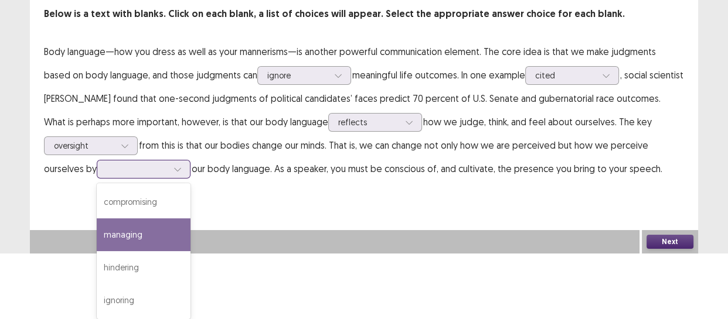
click at [158, 179] on div "4 results available. Use Up and Down to choose options, press Enter to select t…" at bounding box center [144, 169] width 94 height 19
click at [163, 224] on div "managing" at bounding box center [144, 235] width 94 height 33
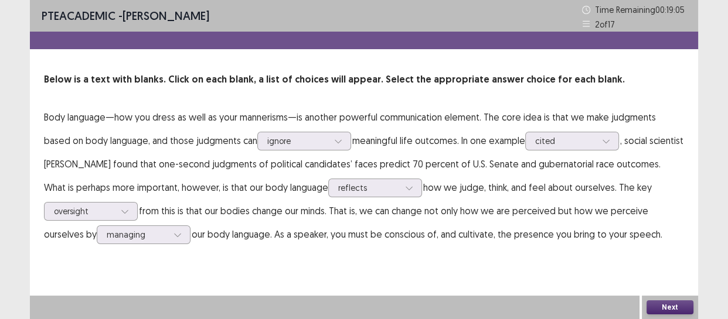
click at [665, 305] on button "Next" at bounding box center [669, 308] width 47 height 14
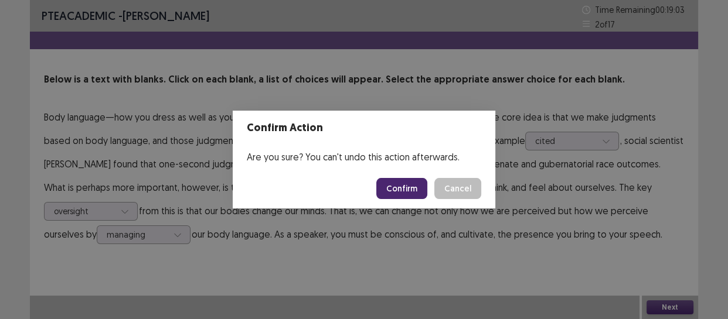
click at [426, 180] on button "Confirm" at bounding box center [401, 188] width 51 height 21
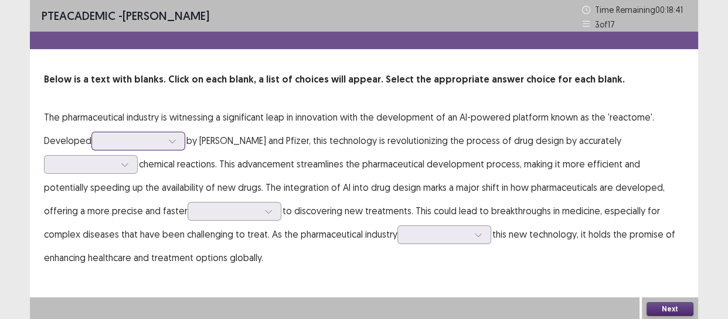
click at [177, 139] on div at bounding box center [172, 141] width 18 height 18
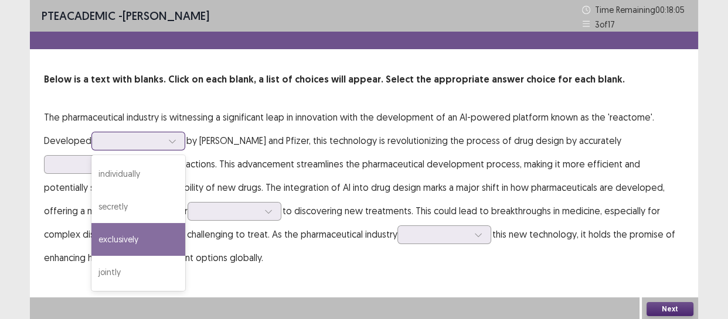
click at [149, 234] on div "exclusively" at bounding box center [138, 239] width 94 height 33
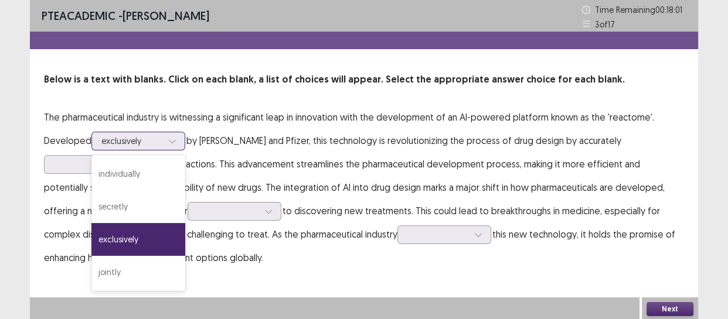
click at [176, 146] on div at bounding box center [172, 141] width 18 height 18
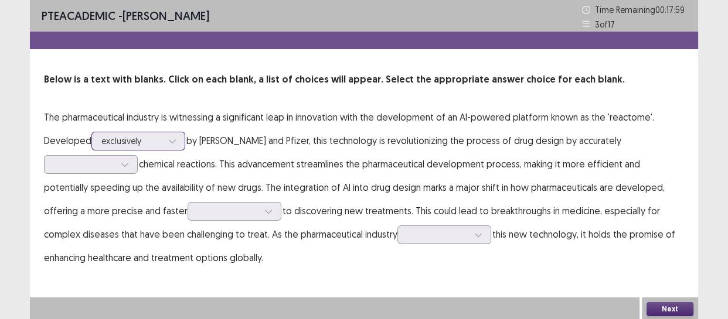
click at [174, 142] on icon at bounding box center [172, 142] width 6 height 4
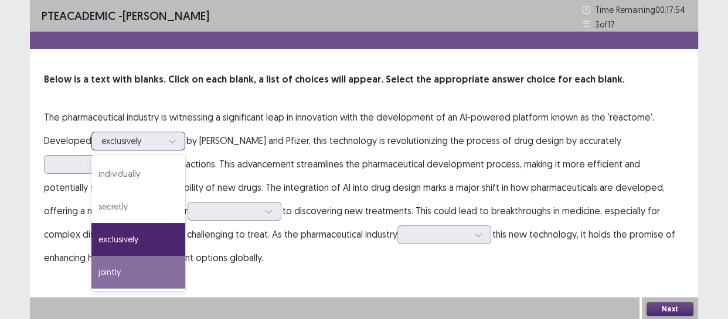
click at [156, 267] on div "jointly" at bounding box center [138, 272] width 94 height 33
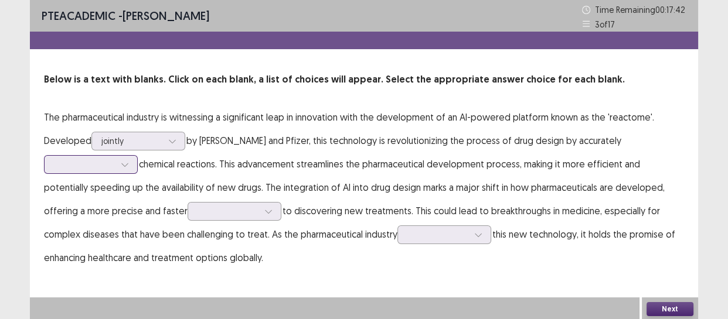
click at [112, 168] on div at bounding box center [84, 164] width 61 height 11
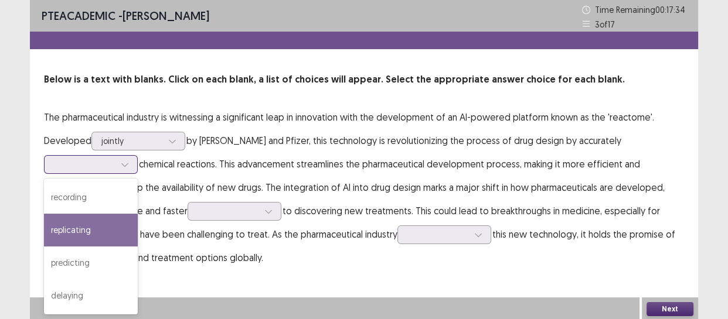
click at [111, 230] on div "replicating" at bounding box center [91, 230] width 94 height 33
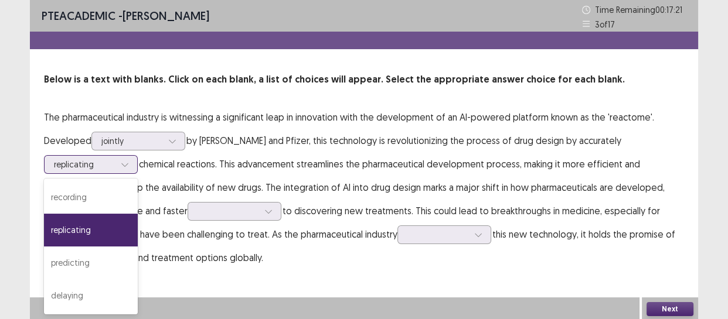
click at [127, 166] on icon at bounding box center [125, 165] width 8 height 8
click at [260, 170] on p "The pharmaceutical industry is witnessing a significant leap in innovation with…" at bounding box center [364, 187] width 640 height 164
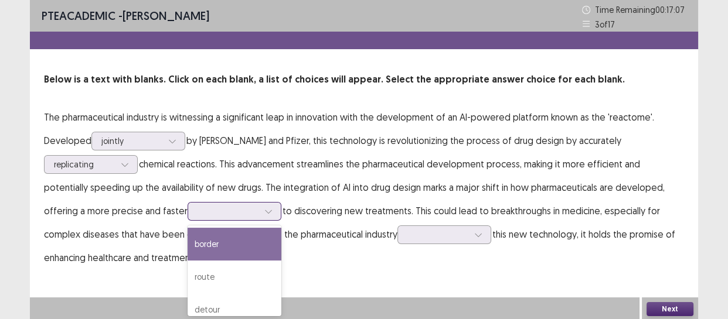
scroll to position [2, 0]
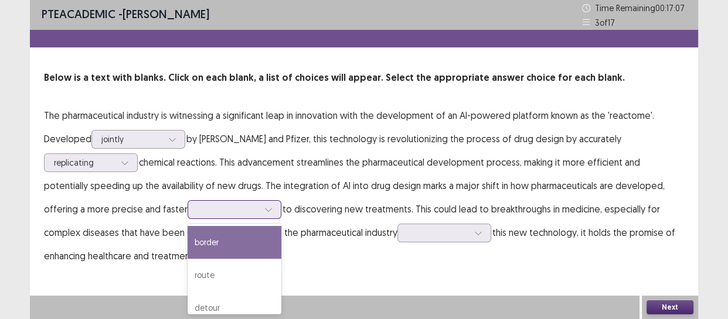
click at [260, 208] on div at bounding box center [269, 210] width 18 height 18
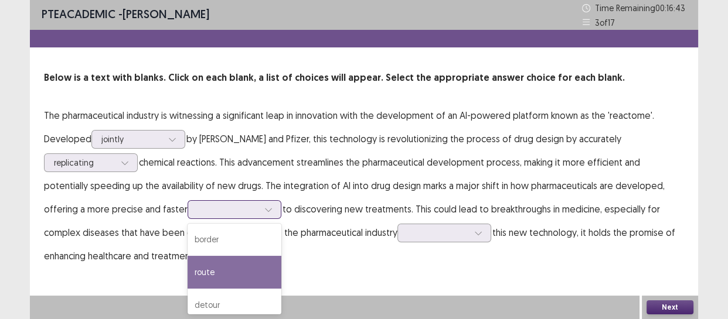
scroll to position [0, 0]
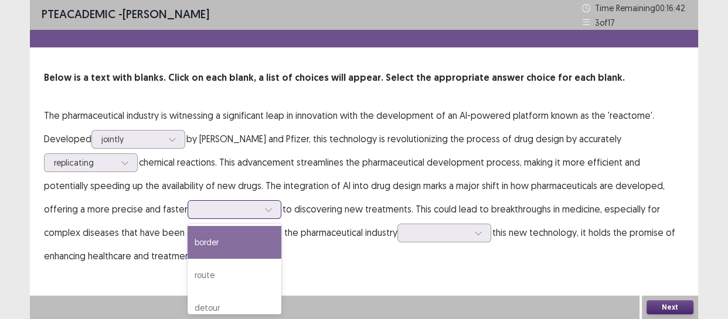
click at [187, 245] on div "border" at bounding box center [234, 242] width 94 height 33
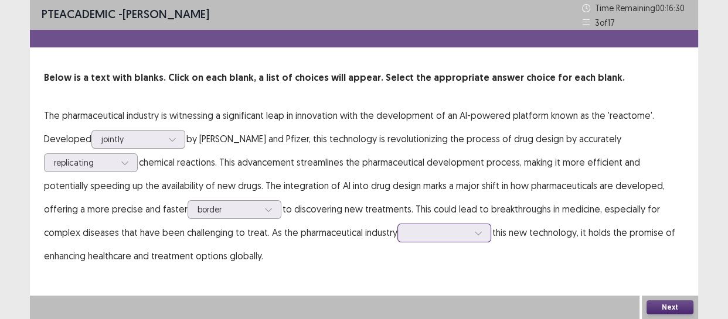
scroll to position [66, 0]
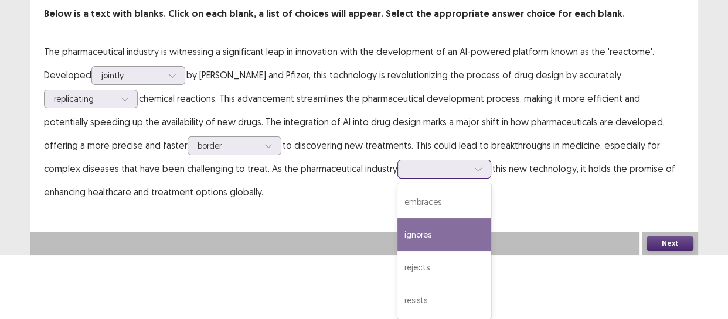
click at [397, 179] on div "4 results available. Use Up and Down to choose options, press Enter to select t…" at bounding box center [444, 169] width 94 height 19
click at [397, 232] on div "ignores" at bounding box center [444, 235] width 94 height 33
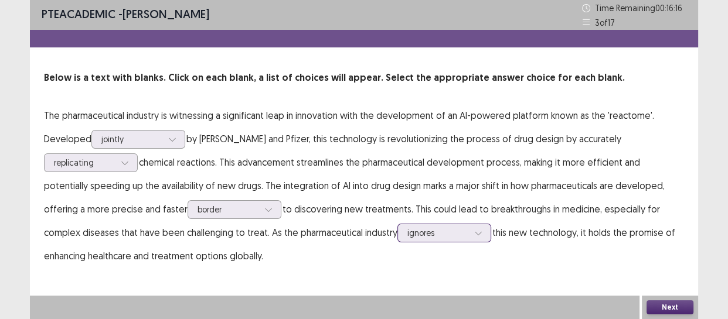
click at [397, 227] on div "option ignores, selected. ignores" at bounding box center [444, 233] width 94 height 19
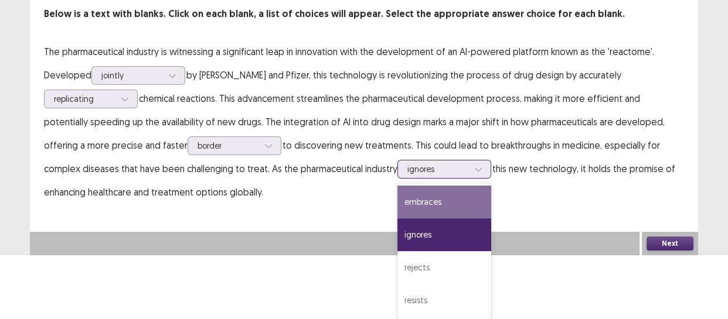
click at [397, 206] on div "embraces" at bounding box center [444, 202] width 94 height 33
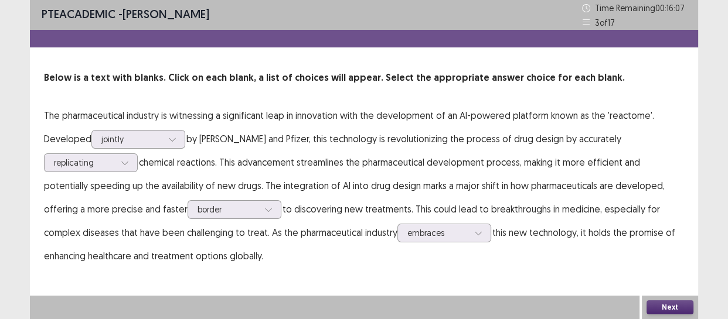
click at [678, 308] on button "Next" at bounding box center [669, 308] width 47 height 14
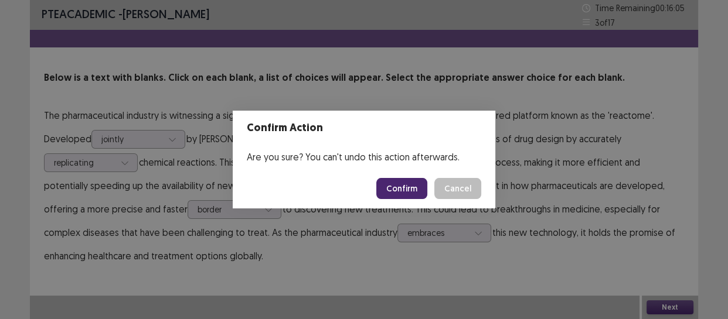
click at [404, 186] on button "Confirm" at bounding box center [401, 188] width 51 height 21
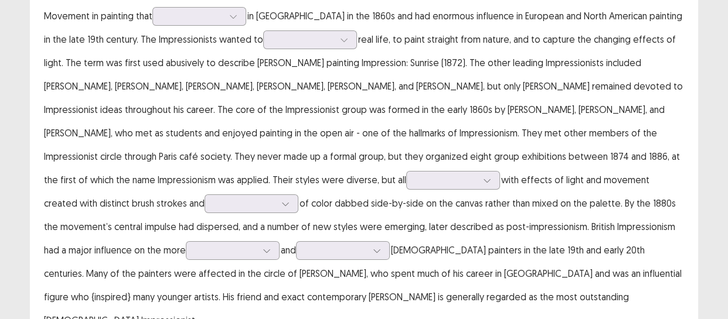
scroll to position [0, 0]
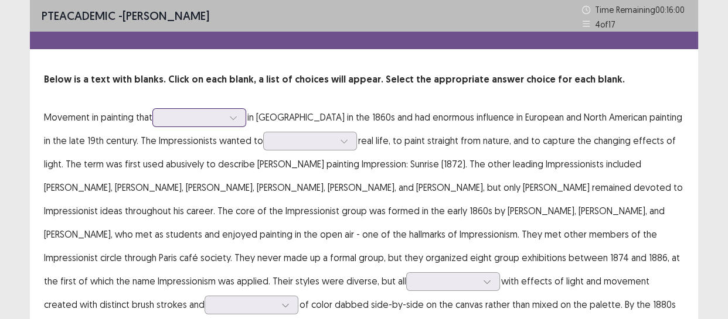
click at [185, 123] on div at bounding box center [192, 117] width 61 height 11
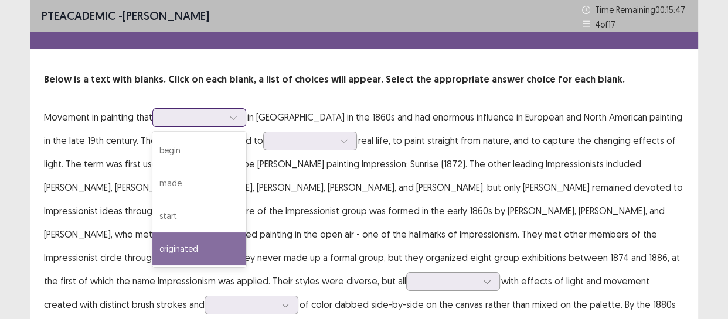
click at [218, 243] on div "originated" at bounding box center [199, 249] width 94 height 33
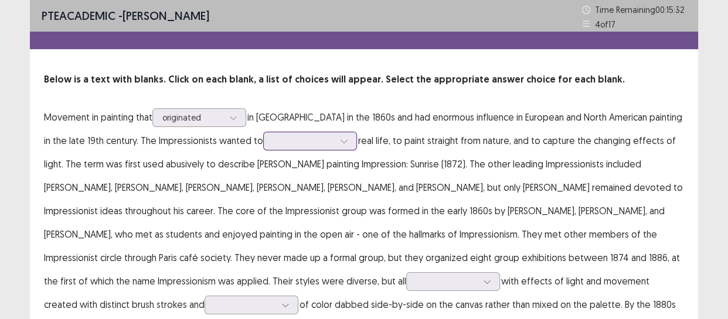
click at [281, 140] on div at bounding box center [303, 140] width 61 height 11
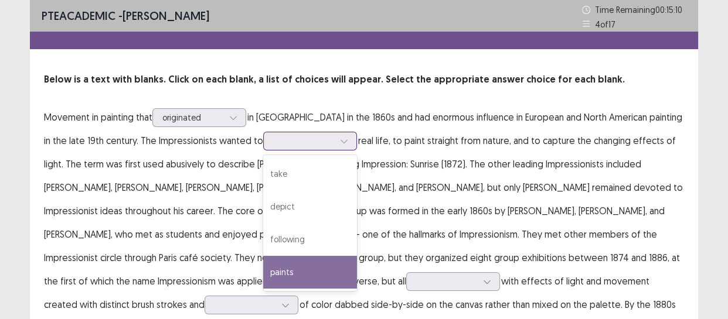
click at [283, 265] on div "paints" at bounding box center [310, 272] width 94 height 33
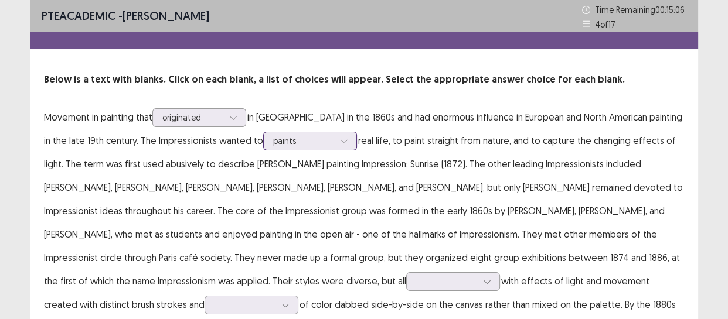
click at [273, 139] on div at bounding box center [303, 140] width 61 height 11
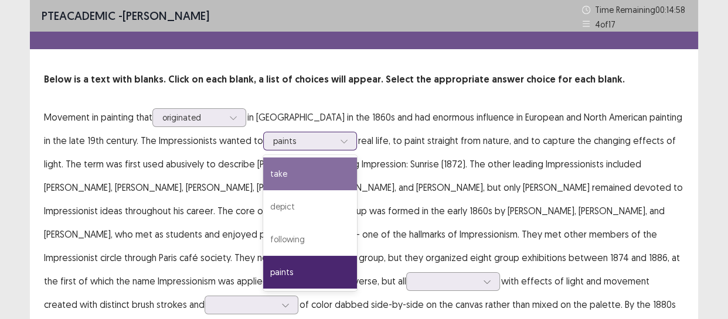
click at [263, 169] on div "take" at bounding box center [310, 174] width 94 height 33
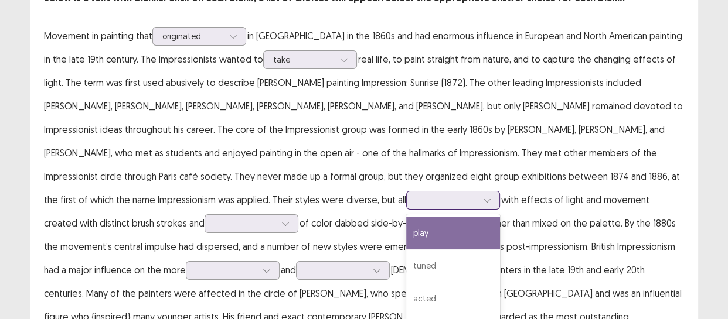
scroll to position [117, 0]
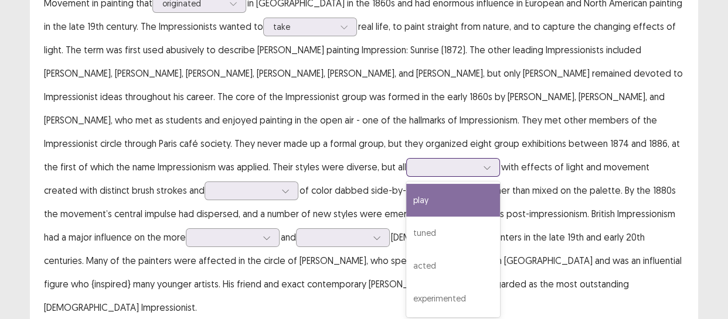
click at [406, 177] on div "4 results available. Use Up and Down to choose options, press Enter to select t…" at bounding box center [453, 167] width 94 height 19
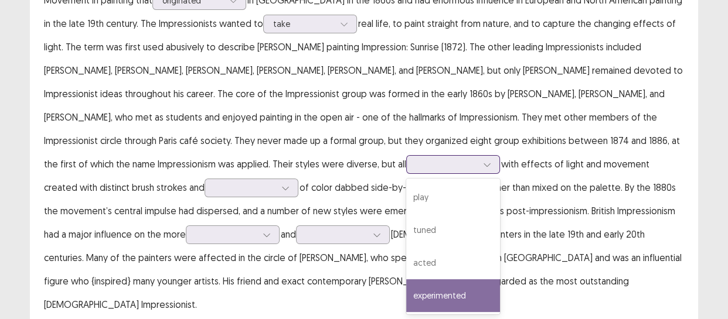
click at [406, 294] on div "experimented" at bounding box center [453, 295] width 94 height 33
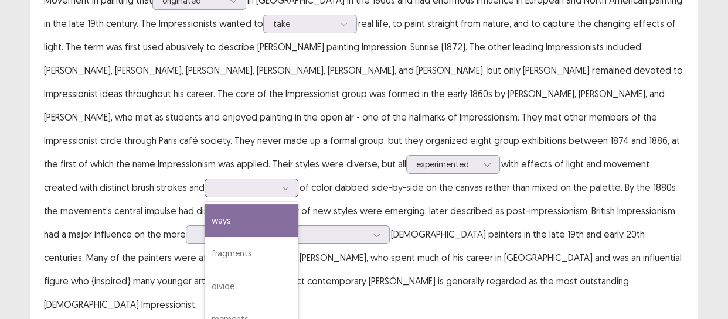
click at [277, 181] on div at bounding box center [244, 187] width 63 height 13
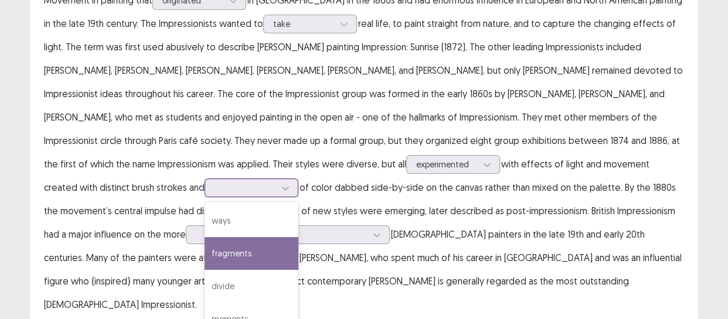
click at [298, 238] on div "fragments" at bounding box center [251, 253] width 94 height 33
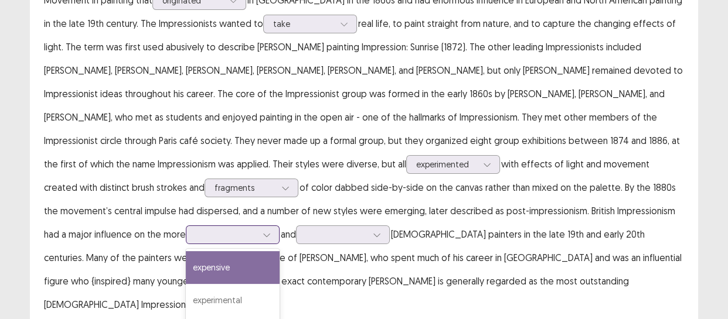
scroll to position [142, 0]
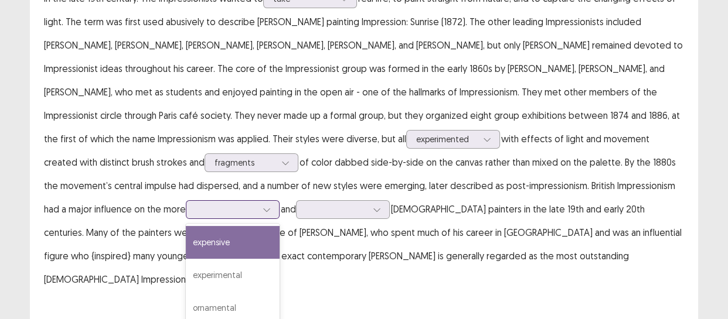
click at [279, 211] on div "4 results available. Use Up and Down to choose options, press Enter to select t…" at bounding box center [233, 209] width 94 height 19
click at [279, 226] on div "expensive" at bounding box center [233, 242] width 94 height 33
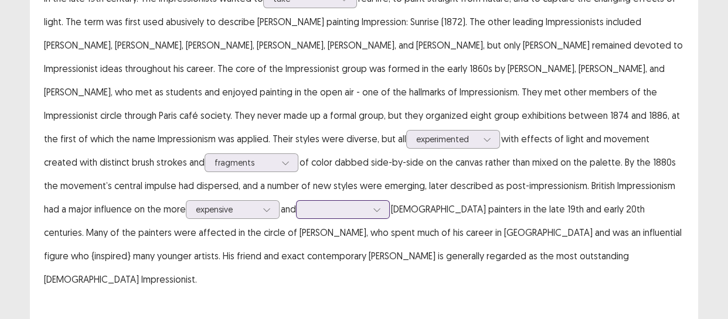
click at [373, 209] on icon at bounding box center [377, 210] width 8 height 8
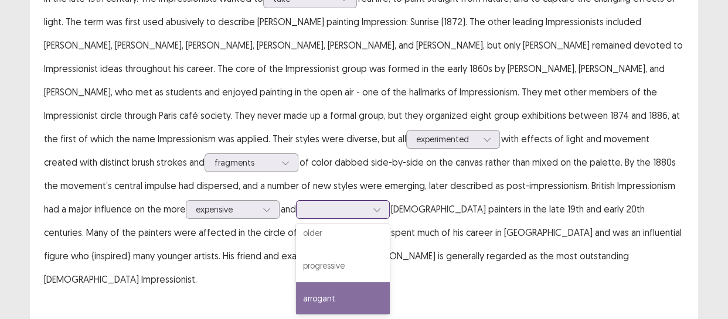
scroll to position [45, 0]
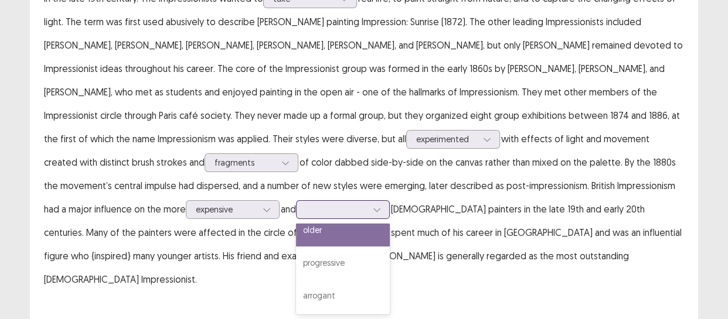
click at [296, 233] on div "older" at bounding box center [343, 230] width 94 height 33
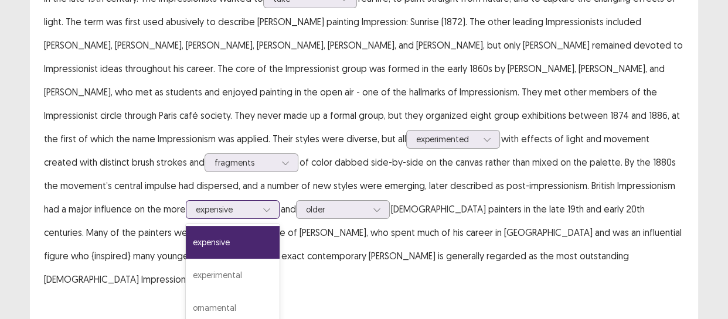
click at [257, 204] on div at bounding box center [226, 209] width 61 height 11
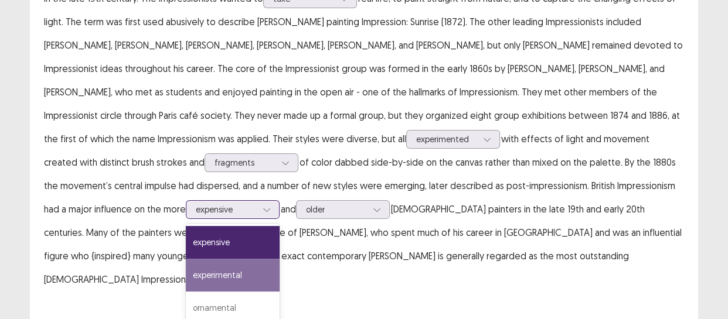
click at [279, 259] on div "experimental" at bounding box center [233, 275] width 94 height 33
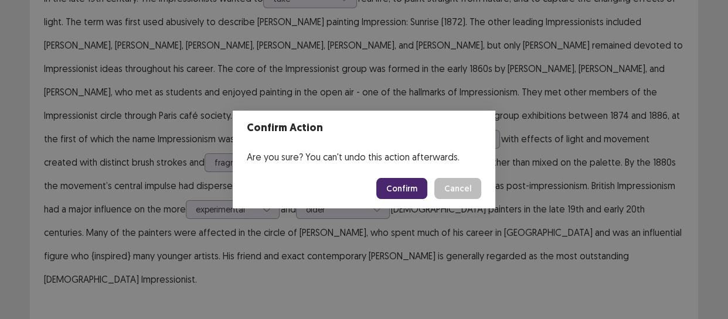
click at [408, 184] on button "Confirm" at bounding box center [401, 188] width 51 height 21
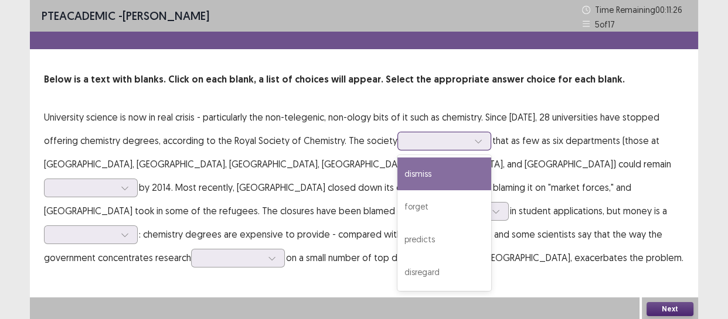
click at [474, 139] on icon at bounding box center [478, 141] width 8 height 8
click at [424, 144] on div at bounding box center [437, 140] width 61 height 11
click at [397, 180] on div "dismiss" at bounding box center [444, 174] width 94 height 33
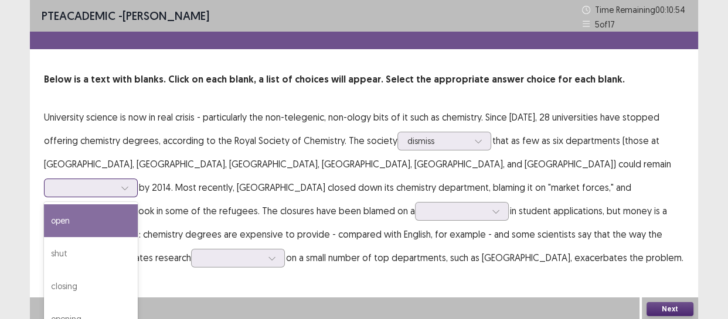
click at [115, 182] on div at bounding box center [84, 187] width 61 height 11
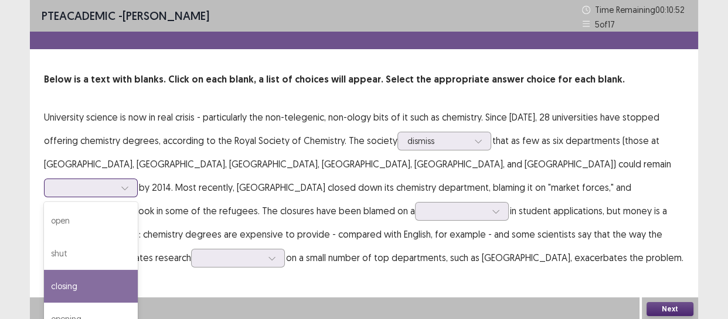
click at [138, 270] on div "closing" at bounding box center [91, 286] width 94 height 33
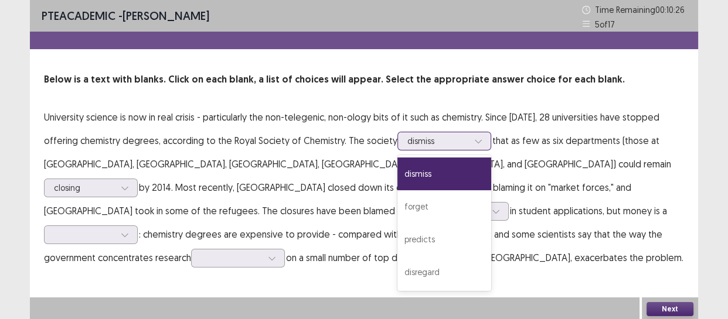
click at [428, 137] on div at bounding box center [437, 140] width 61 height 11
click at [428, 169] on div "dismiss" at bounding box center [444, 174] width 94 height 33
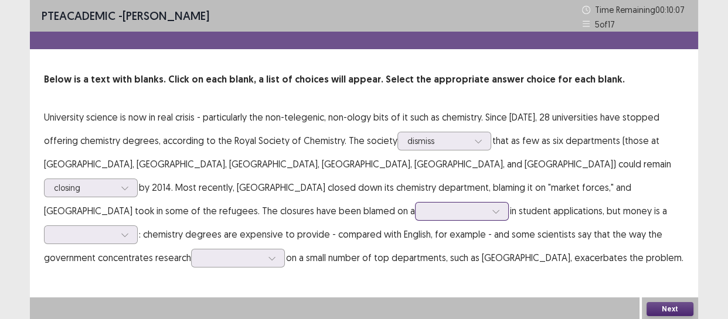
scroll to position [2, 0]
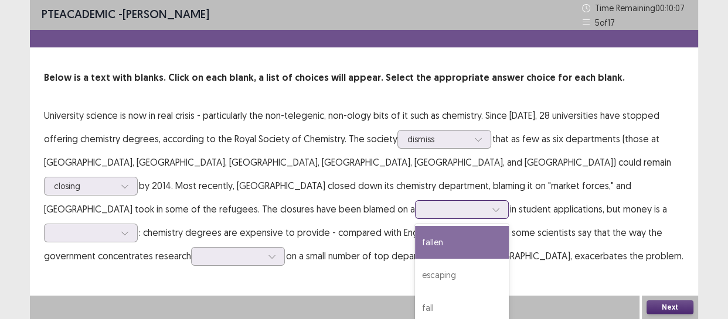
click at [486, 204] on div at bounding box center [455, 209] width 61 height 11
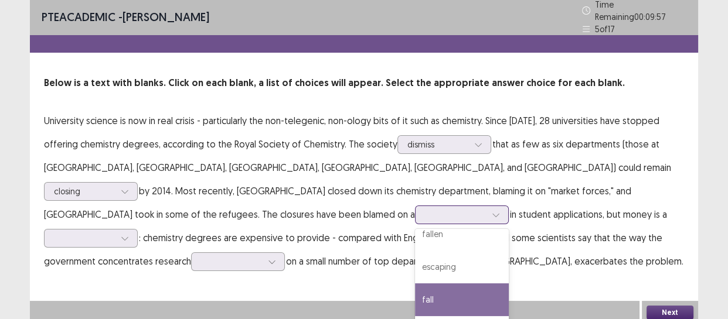
scroll to position [0, 0]
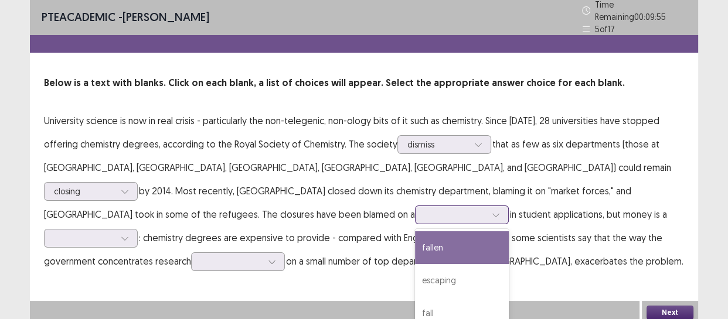
click at [509, 231] on div "fallen" at bounding box center [462, 247] width 94 height 33
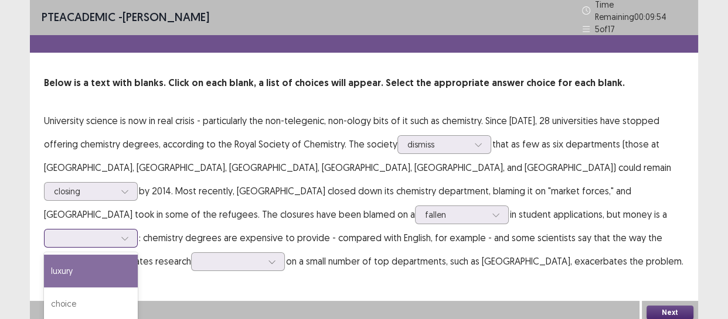
click at [129, 234] on icon at bounding box center [125, 238] width 8 height 8
click at [138, 255] on div "luxury" at bounding box center [91, 271] width 94 height 33
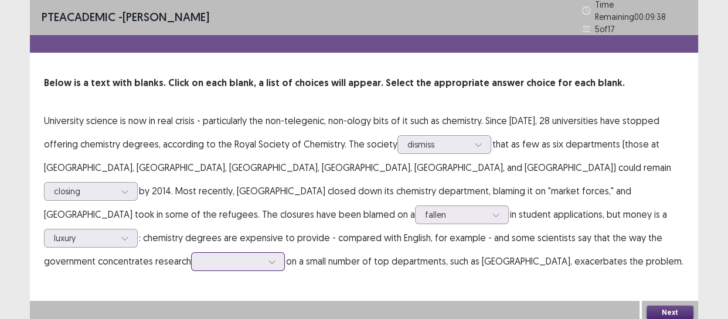
scroll to position [66, 0]
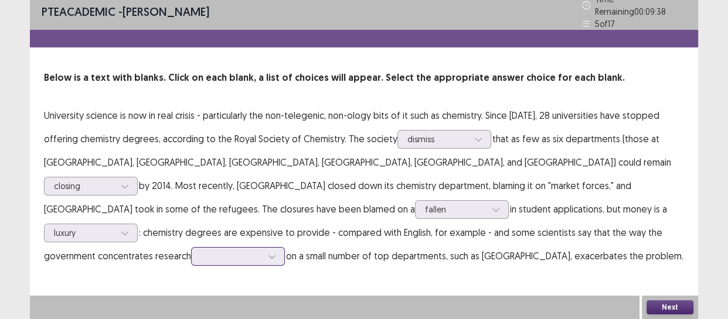
click at [285, 247] on div at bounding box center [238, 256] width 94 height 19
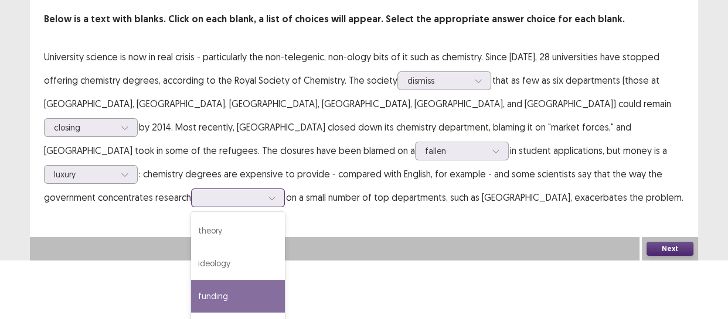
click at [285, 280] on div "funding" at bounding box center [238, 296] width 94 height 33
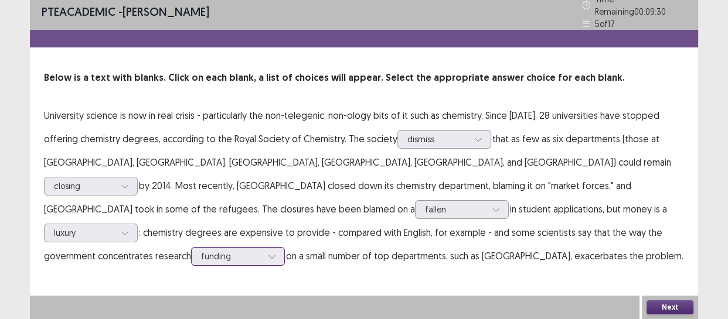
click at [285, 247] on div "option funding, selected. funding" at bounding box center [238, 256] width 94 height 19
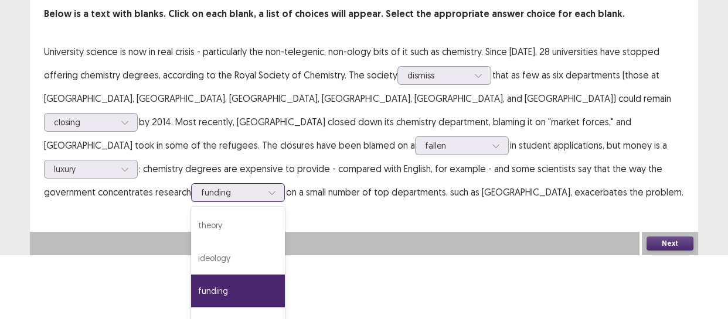
click at [285, 275] on div "funding" at bounding box center [238, 291] width 94 height 33
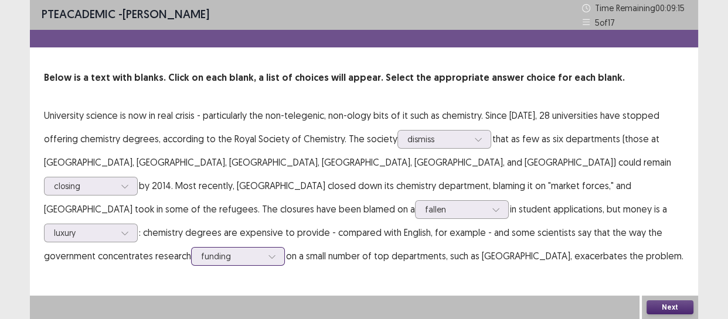
click at [285, 247] on div "option funding, selected. funding" at bounding box center [238, 256] width 94 height 19
click at [473, 209] on div "PTE academic - [PERSON_NAME] Time Remaining 00 : 09 : 13 5 of 17 Below is a tex…" at bounding box center [364, 144] width 668 height 293
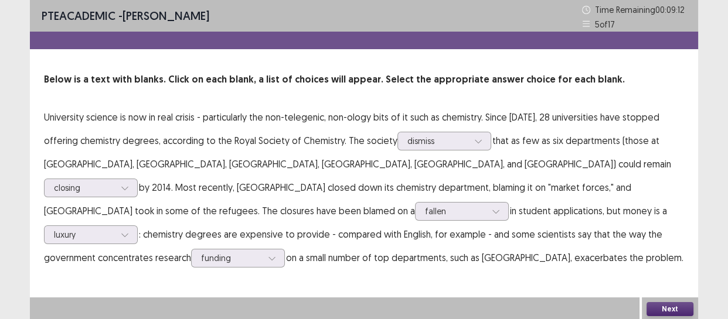
click at [667, 305] on button "Next" at bounding box center [669, 309] width 47 height 14
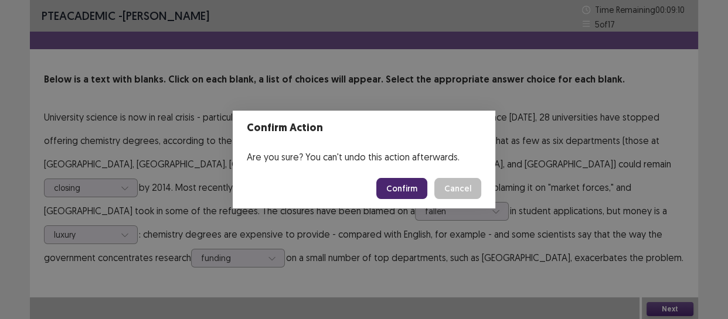
click at [408, 197] on button "Confirm" at bounding box center [401, 188] width 51 height 21
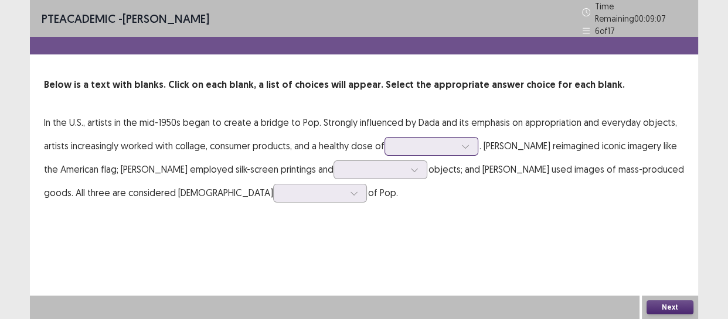
click at [421, 141] on div at bounding box center [424, 146] width 61 height 11
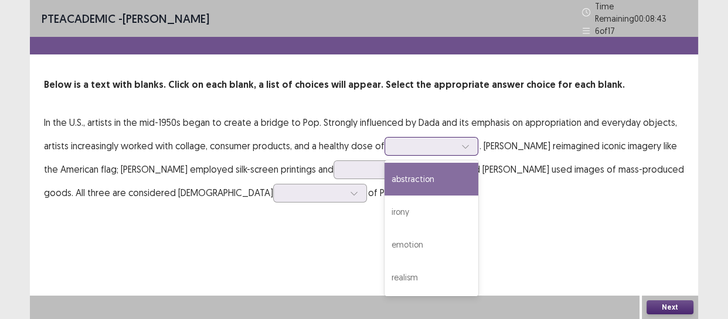
click at [421, 141] on div at bounding box center [424, 146] width 61 height 11
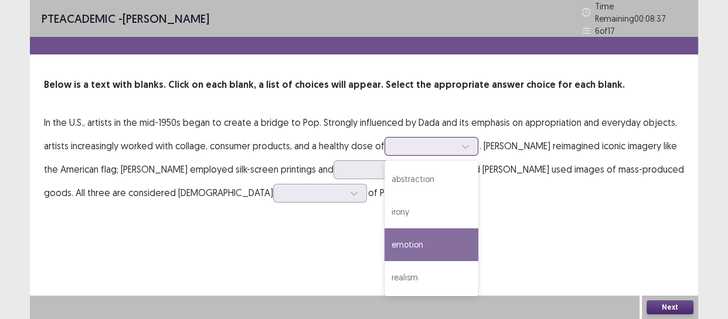
click at [433, 238] on div "emotion" at bounding box center [431, 244] width 94 height 33
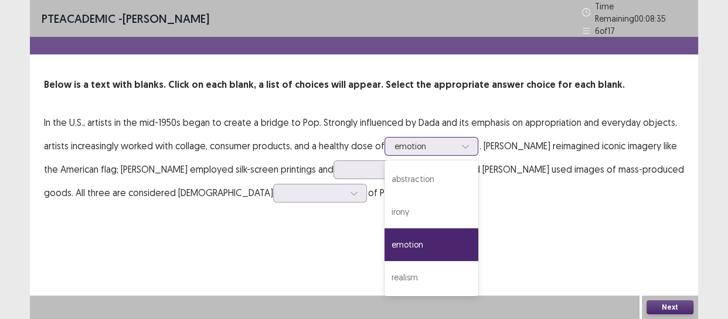
click at [466, 142] on icon at bounding box center [465, 146] width 8 height 8
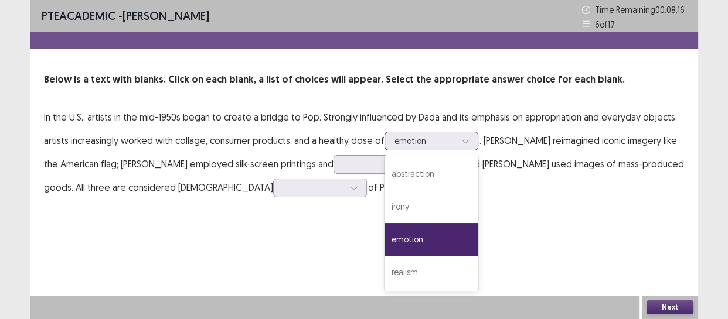
click at [451, 240] on div "emotion" at bounding box center [431, 239] width 94 height 33
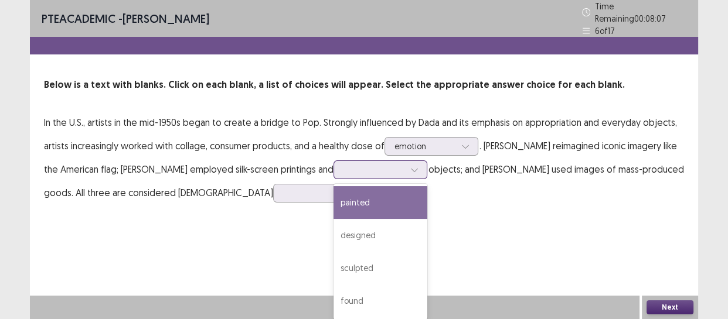
click at [419, 170] on div at bounding box center [414, 170] width 18 height 18
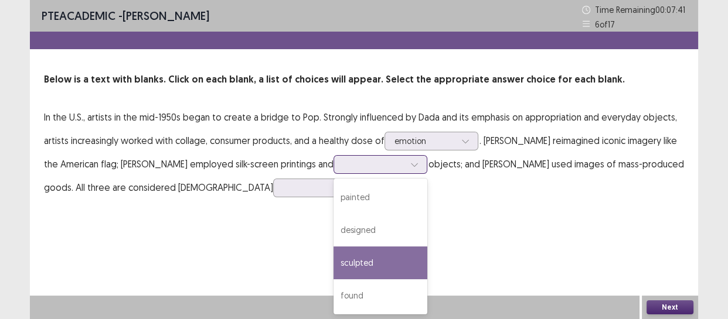
click at [415, 254] on div "sculpted" at bounding box center [380, 263] width 94 height 33
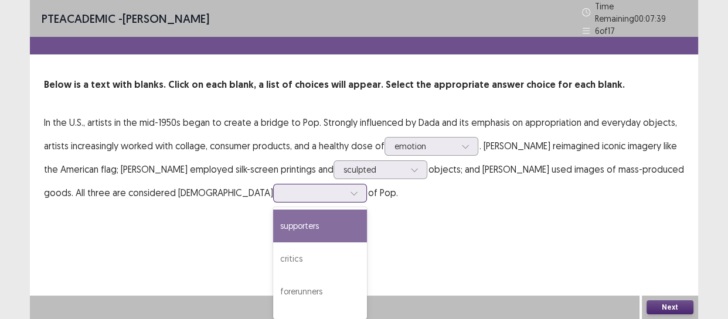
click at [283, 193] on div at bounding box center [313, 192] width 61 height 11
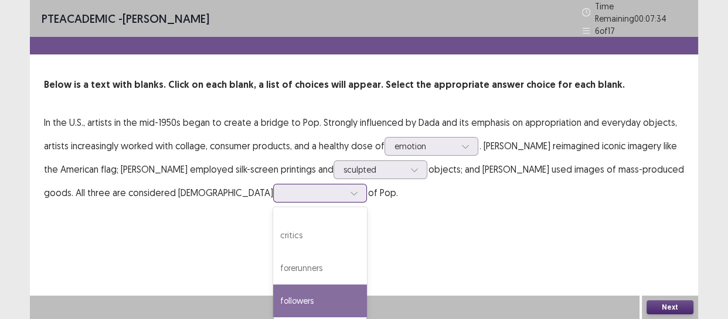
click at [273, 300] on div "followers" at bounding box center [320, 301] width 94 height 33
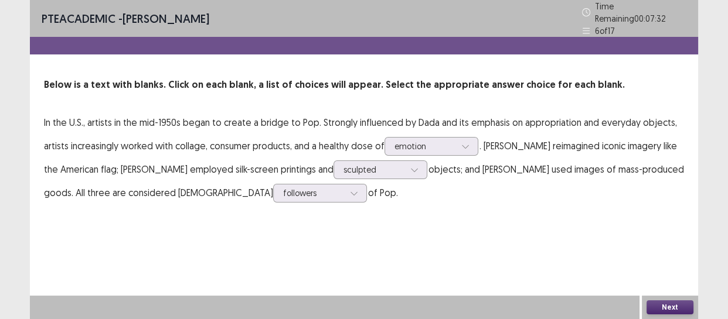
click at [656, 309] on button "Next" at bounding box center [669, 308] width 47 height 14
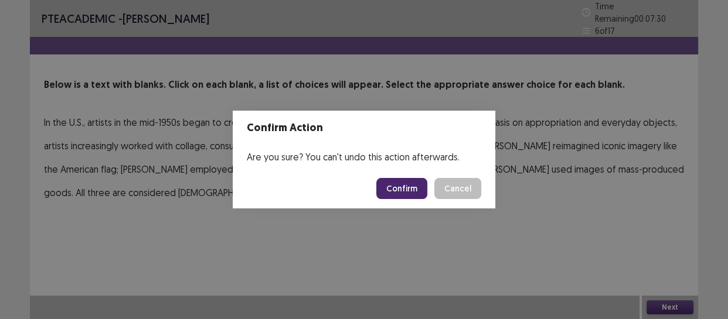
click at [415, 182] on button "Confirm" at bounding box center [401, 188] width 51 height 21
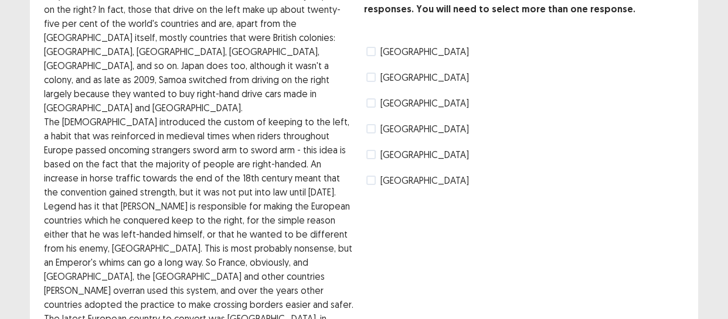
scroll to position [89, 0]
click at [379, 98] on label "[GEOGRAPHIC_DATA]" at bounding box center [417, 104] width 103 height 14
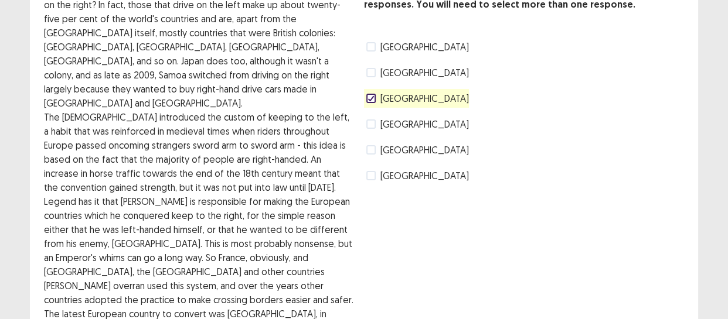
click at [373, 146] on span at bounding box center [370, 149] width 9 height 9
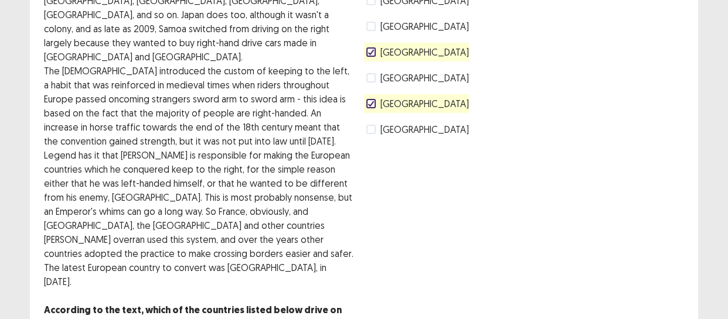
scroll to position [144, 0]
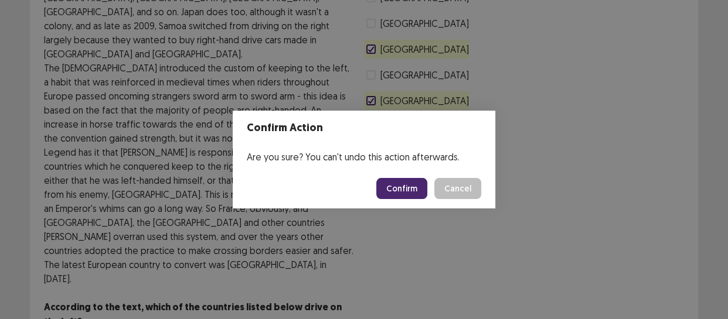
click at [411, 195] on button "Confirm" at bounding box center [401, 188] width 51 height 21
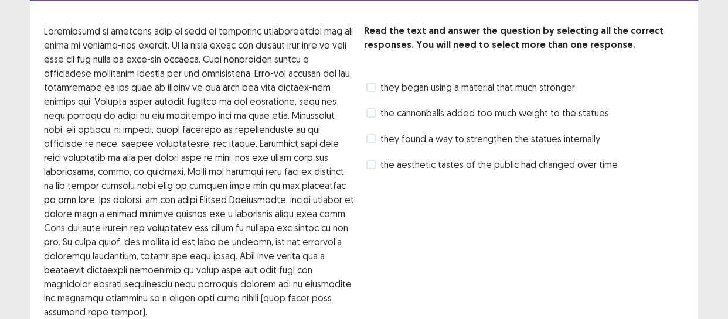
scroll to position [53, 0]
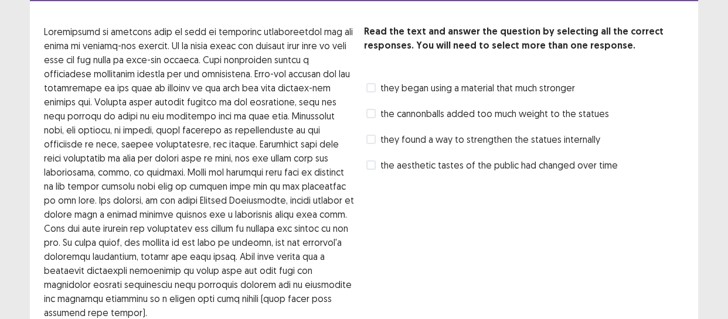
click at [519, 111] on span "the cannonballs added too much weight to the statues" at bounding box center [494, 114] width 228 height 14
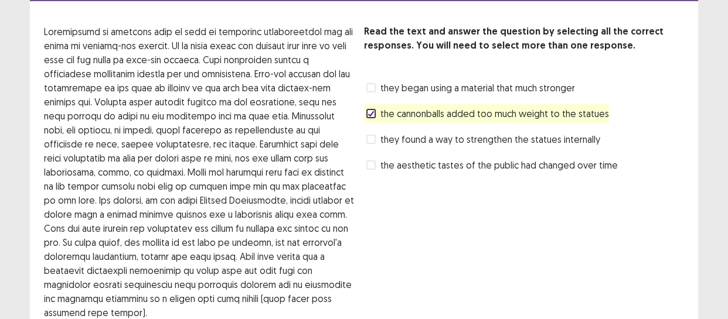
click at [415, 84] on span "they began using a material that much stronger" at bounding box center [477, 88] width 195 height 14
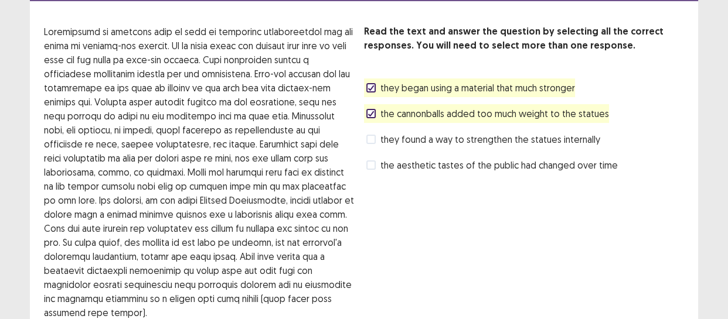
click at [406, 108] on span "the cannonballs added too much weight to the statues" at bounding box center [494, 114] width 228 height 14
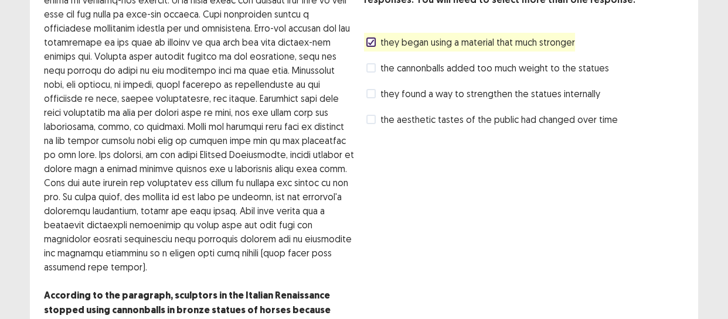
scroll to position [158, 0]
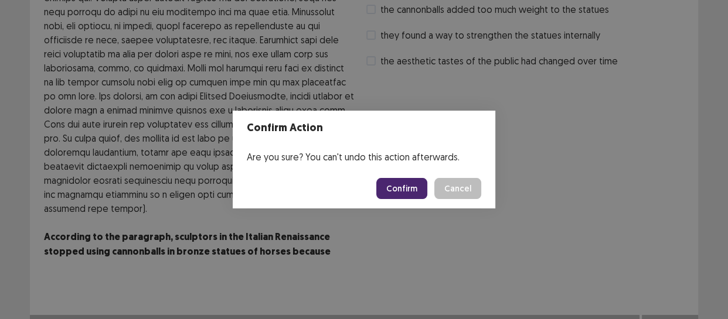
click at [414, 187] on button "Confirm" at bounding box center [401, 188] width 51 height 21
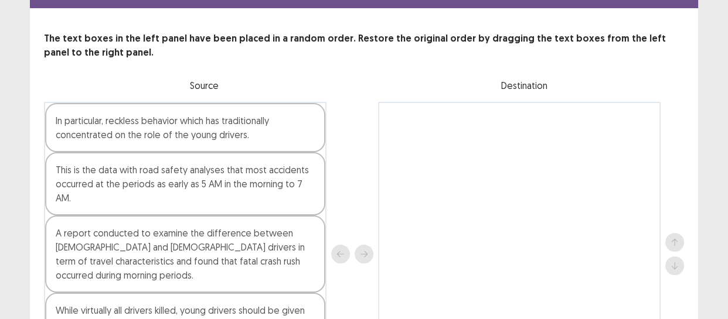
scroll to position [30, 0]
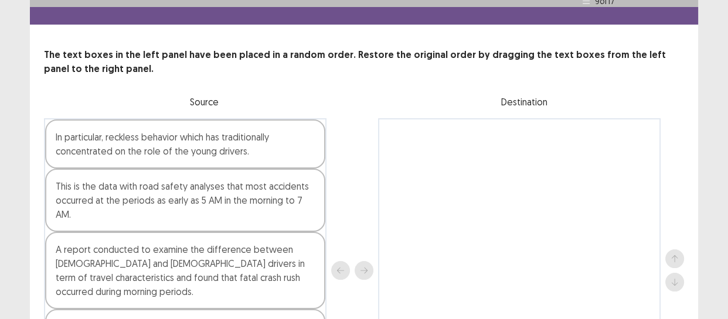
click at [367, 260] on div at bounding box center [352, 270] width 42 height 305
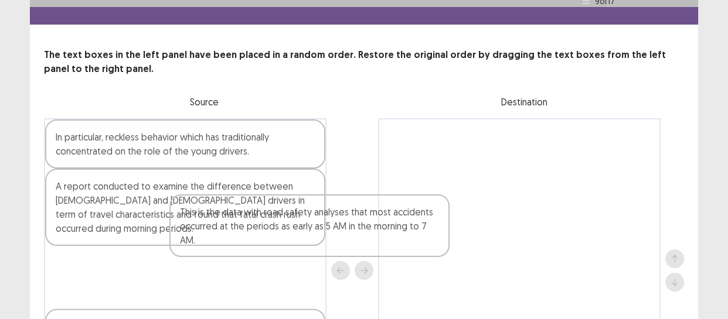
drag, startPoint x: 278, startPoint y: 167, endPoint x: 510, endPoint y: 178, distance: 231.6
click at [510, 178] on div "In particular, reckless behavior which has traditionally concentrated on the ro…" at bounding box center [364, 270] width 640 height 305
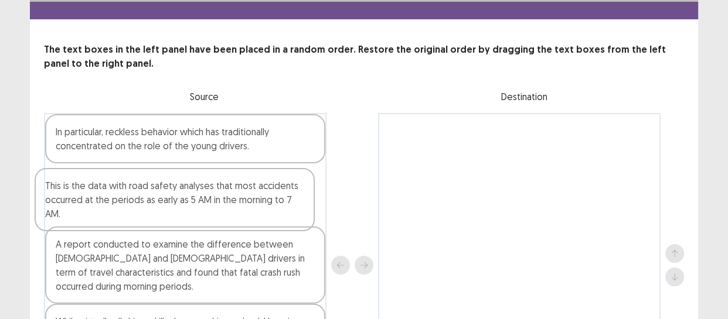
drag, startPoint x: 567, startPoint y: 143, endPoint x: 201, endPoint y: 187, distance: 368.9
click at [201, 187] on div "In particular, reckless behavior which has traditionally concentrated on the ro…" at bounding box center [364, 265] width 640 height 305
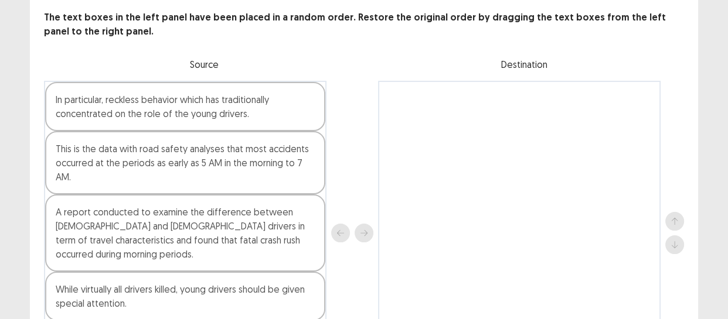
scroll to position [32, 0]
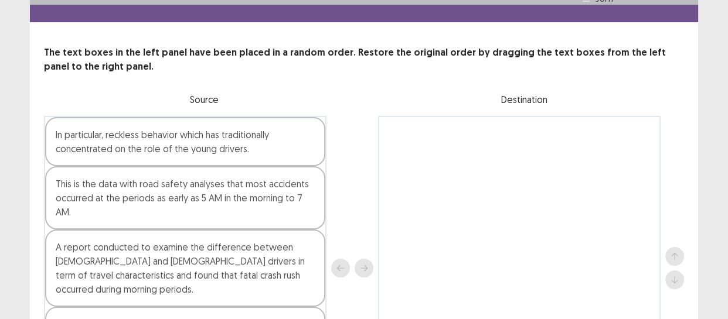
click at [565, 146] on div at bounding box center [519, 268] width 282 height 305
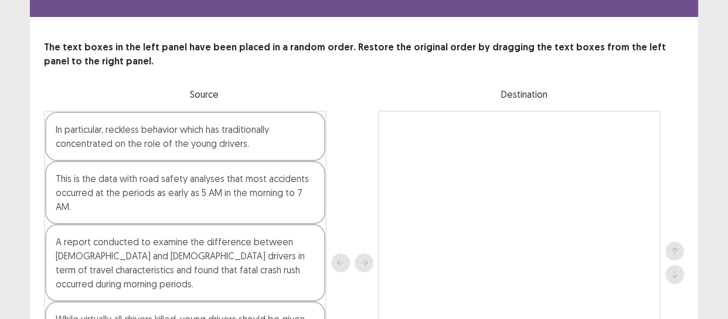
click at [366, 254] on div at bounding box center [352, 263] width 42 height 305
click at [678, 248] on div at bounding box center [674, 263] width 19 height 42
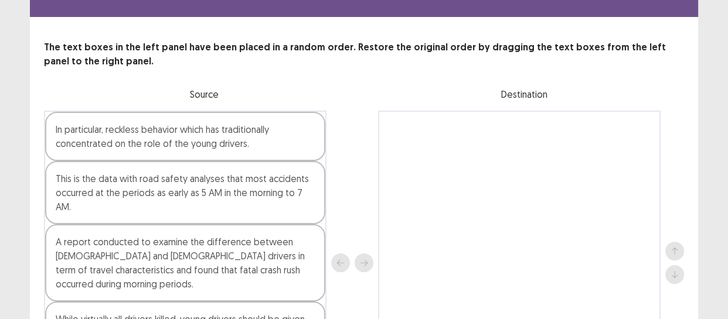
click at [261, 155] on div "In particular, reckless behavior which has traditionally concentrated on the ro…" at bounding box center [185, 136] width 280 height 49
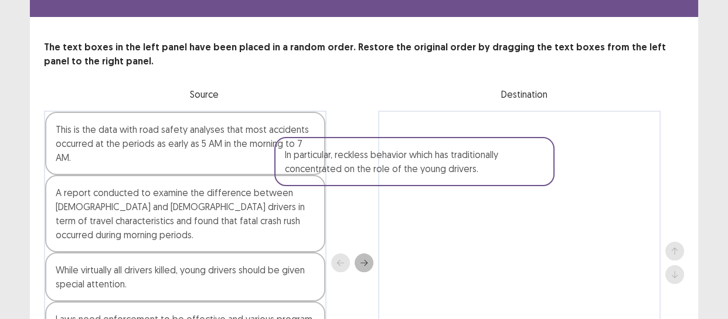
drag, startPoint x: 256, startPoint y: 150, endPoint x: 517, endPoint y: 174, distance: 261.8
click at [517, 174] on div "In particular, reckless behavior which has traditionally concentrated on the ro…" at bounding box center [364, 263] width 640 height 305
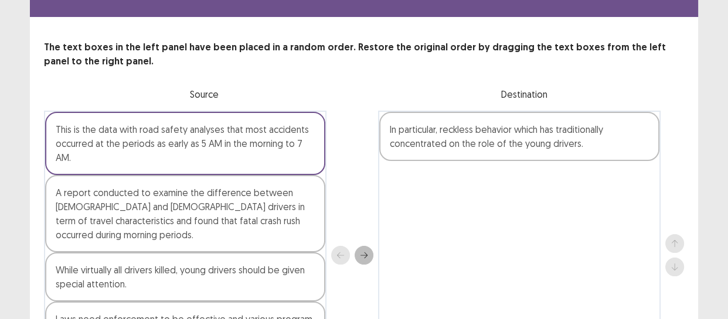
click at [360, 252] on icon "next" at bounding box center [364, 255] width 8 height 8
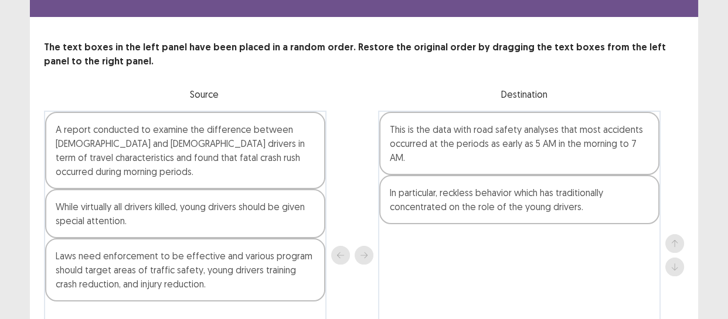
click at [360, 254] on div at bounding box center [352, 255] width 42 height 289
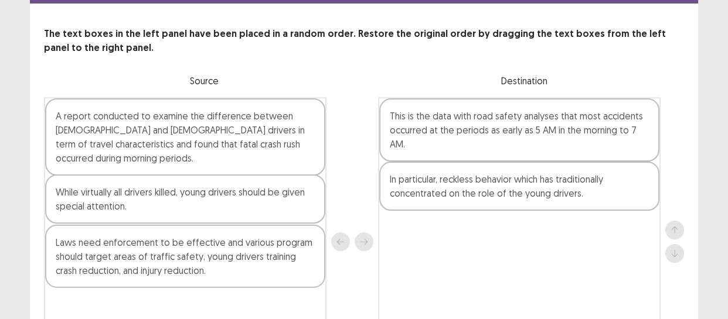
drag, startPoint x: 204, startPoint y: 190, endPoint x: 475, endPoint y: 254, distance: 277.4
click at [475, 254] on div "A report conducted to examine the difference between [DEMOGRAPHIC_DATA] and [DE…" at bounding box center [364, 241] width 640 height 289
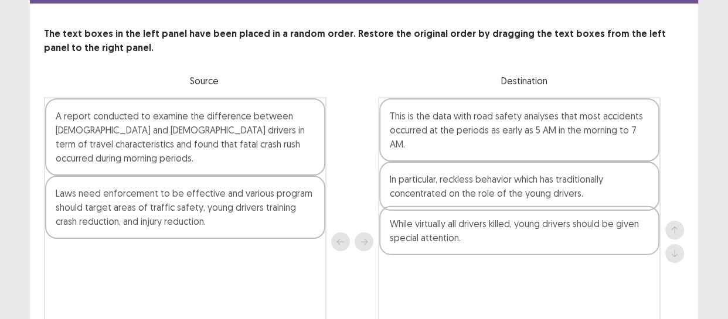
scroll to position [50, 0]
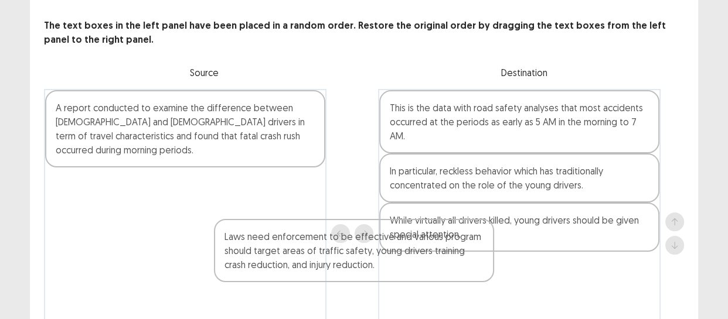
drag, startPoint x: 305, startPoint y: 197, endPoint x: 487, endPoint y: 268, distance: 195.3
click at [487, 268] on div "A report conducted to examine the difference between [DEMOGRAPHIC_DATA] and [DE…" at bounding box center [364, 233] width 640 height 289
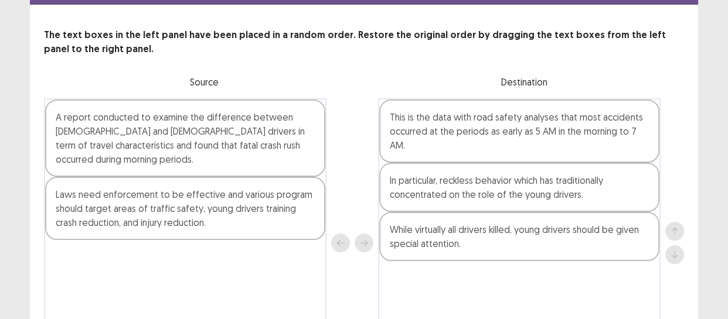
scroll to position [40, 0]
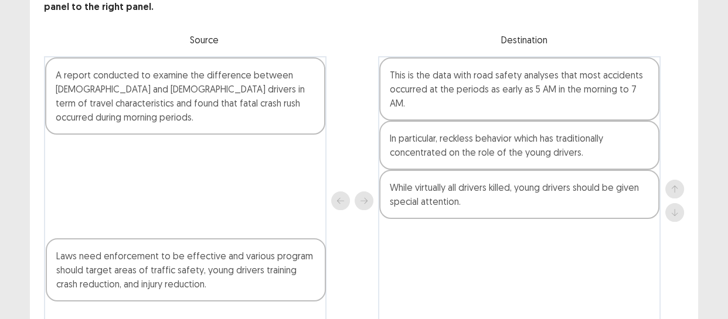
drag, startPoint x: 302, startPoint y: 205, endPoint x: 299, endPoint y: 294, distance: 89.1
click at [299, 294] on div "A report conducted to examine the difference between [DEMOGRAPHIC_DATA] and [DE…" at bounding box center [185, 200] width 282 height 289
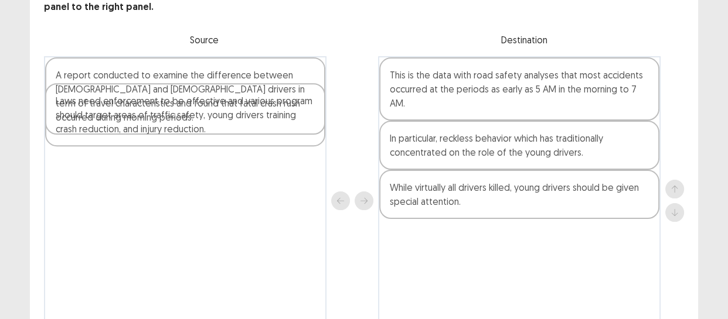
scroll to position [123, 0]
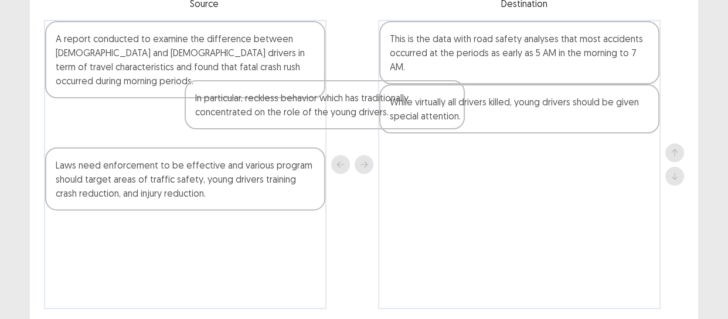
drag, startPoint x: 455, startPoint y: 114, endPoint x: 253, endPoint y: 111, distance: 201.6
click at [253, 111] on div "A report conducted to examine the difference between [DEMOGRAPHIC_DATA] and [DE…" at bounding box center [364, 164] width 640 height 289
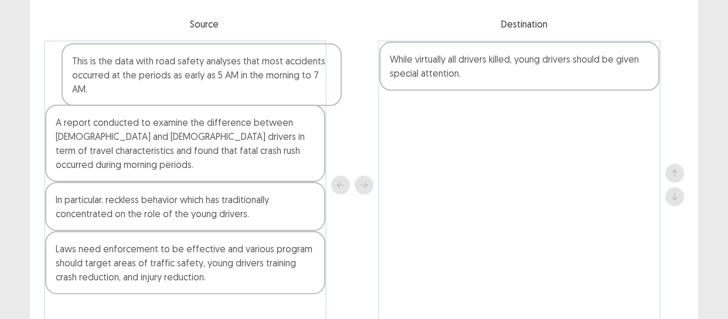
drag, startPoint x: 396, startPoint y: 65, endPoint x: 70, endPoint y: 87, distance: 327.0
click at [71, 87] on div "A report conducted to examine the difference between [DEMOGRAPHIC_DATA] and [DE…" at bounding box center [364, 184] width 640 height 289
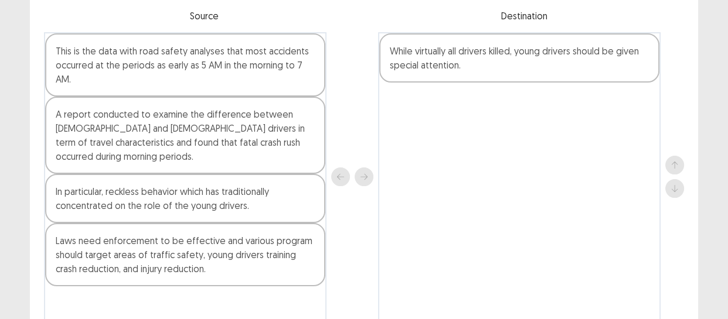
scroll to position [111, 0]
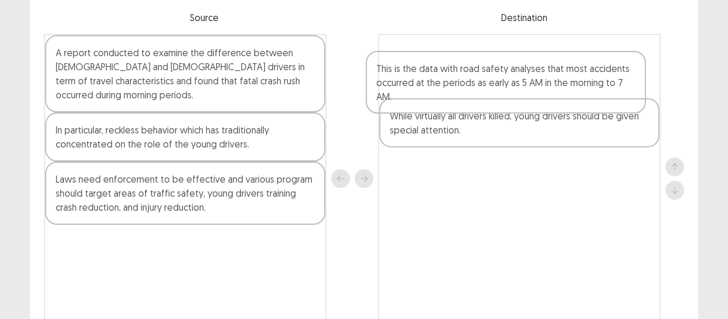
drag, startPoint x: 178, startPoint y: 64, endPoint x: 508, endPoint y: 66, distance: 330.4
click at [508, 67] on div "This is the data with road safety analyses that most accidents occurred at the …" at bounding box center [364, 178] width 640 height 289
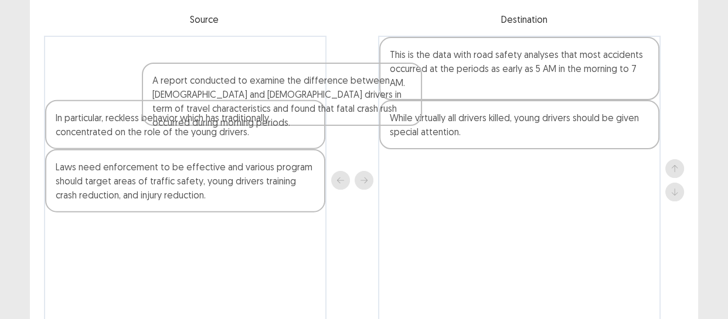
scroll to position [105, 0]
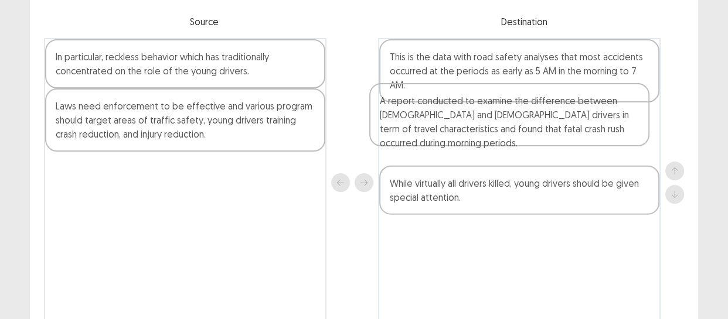
drag, startPoint x: 142, startPoint y: 61, endPoint x: 470, endPoint y: 108, distance: 332.0
click at [470, 108] on div "A report conducted to examine the difference between [DEMOGRAPHIC_DATA] and [DE…" at bounding box center [364, 182] width 640 height 289
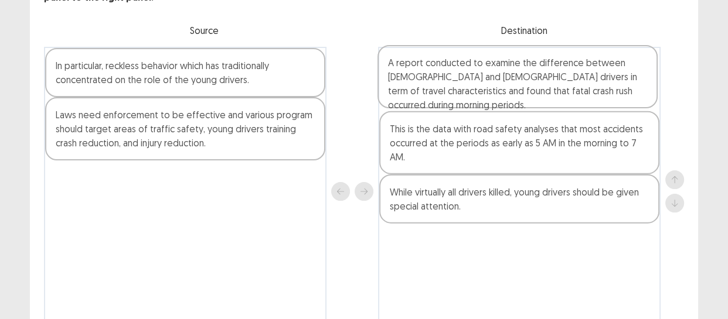
drag, startPoint x: 457, startPoint y: 138, endPoint x: 455, endPoint y: 73, distance: 65.1
click at [455, 73] on div "This is the data with road safety analyses that most accidents occurred at the …" at bounding box center [519, 191] width 282 height 289
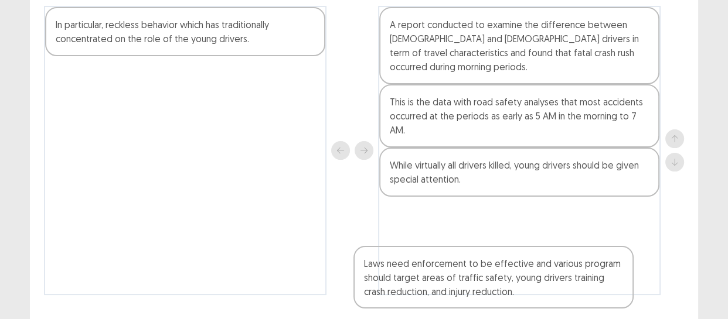
scroll to position [165, 0]
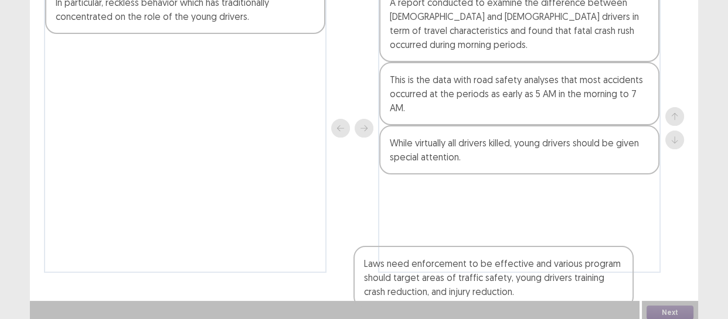
drag, startPoint x: 167, startPoint y: 117, endPoint x: 473, endPoint y: 110, distance: 306.5
click at [467, 84] on div "In particular, reckless behavior which has traditionally concentrated on the ro…" at bounding box center [364, 128] width 640 height 289
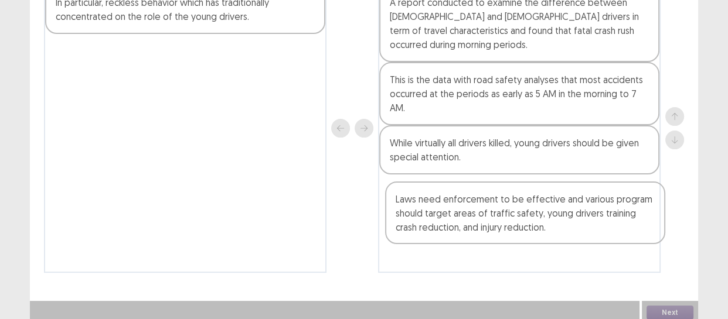
drag, startPoint x: 451, startPoint y: 93, endPoint x: 456, endPoint y: 238, distance: 146.0
click at [456, 238] on div "A report conducted to examine the difference between [DEMOGRAPHIC_DATA] and [DE…" at bounding box center [519, 128] width 282 height 289
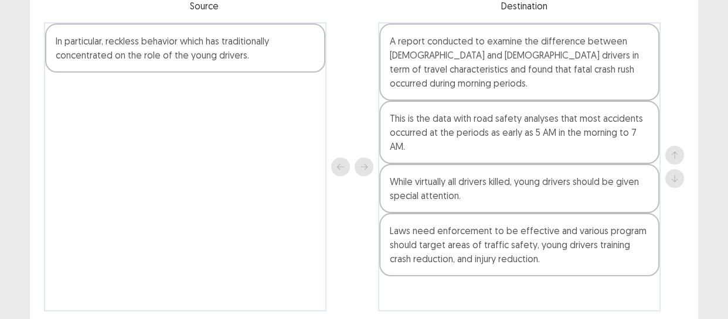
scroll to position [124, 0]
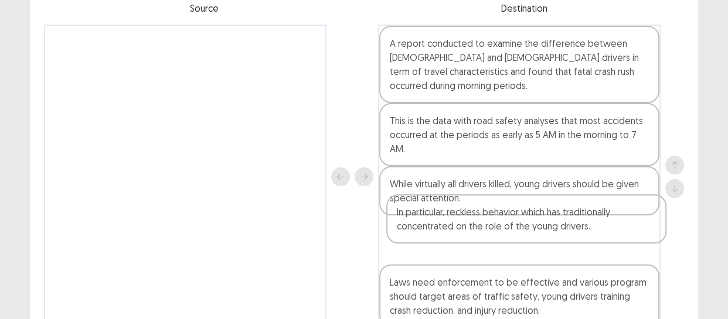
drag, startPoint x: 189, startPoint y: 54, endPoint x: 540, endPoint y: 231, distance: 393.0
click at [540, 231] on div "In particular, reckless behavior which has traditionally concentrated on the ro…" at bounding box center [364, 177] width 640 height 305
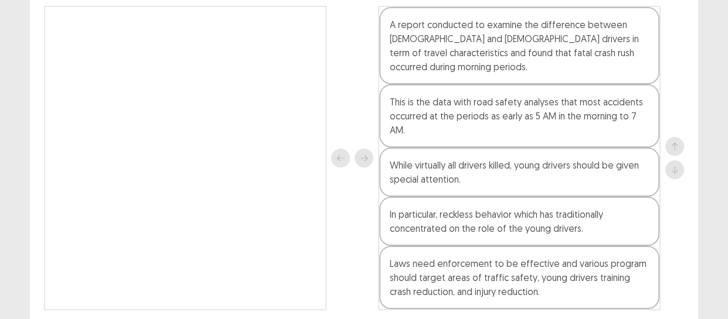
scroll to position [165, 0]
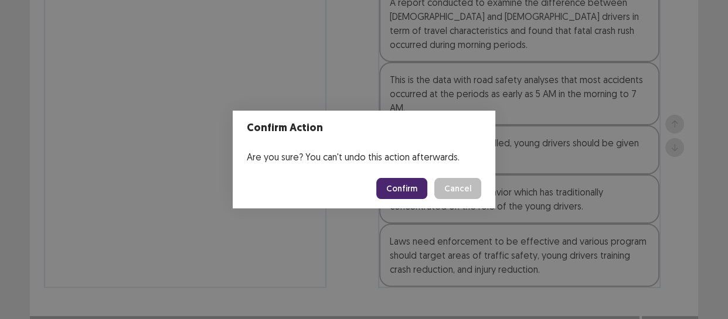
click at [414, 191] on button "Confirm" at bounding box center [401, 188] width 51 height 21
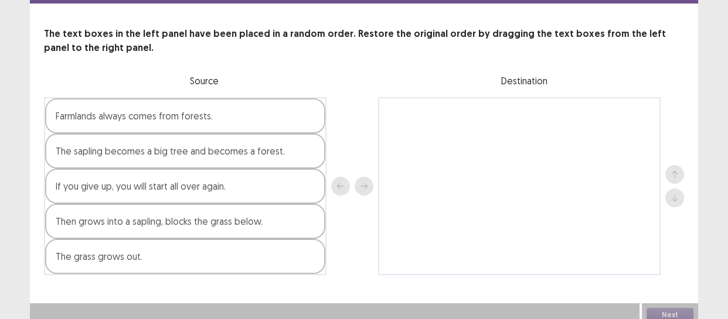
scroll to position [50, 0]
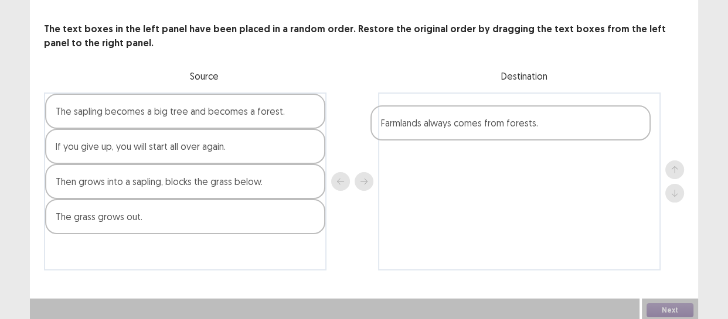
drag, startPoint x: 173, startPoint y: 121, endPoint x: 509, endPoint y: 129, distance: 335.8
click at [509, 129] on div "Farmlands always comes from forests. The sapling becomes a big tree and becomes…" at bounding box center [364, 182] width 640 height 178
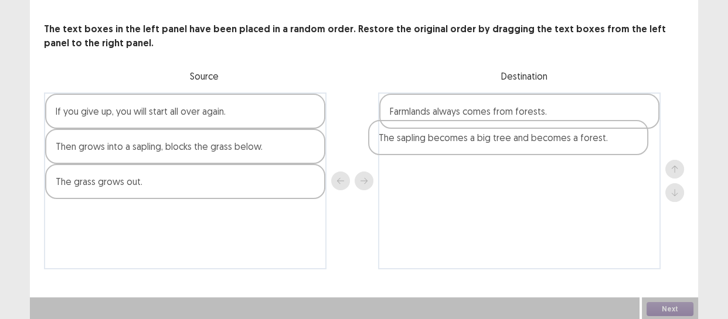
drag, startPoint x: 168, startPoint y: 120, endPoint x: 495, endPoint y: 146, distance: 328.0
click at [495, 146] on div "The sapling becomes a big tree and becomes a forest. If you give up, you will s…" at bounding box center [364, 181] width 640 height 177
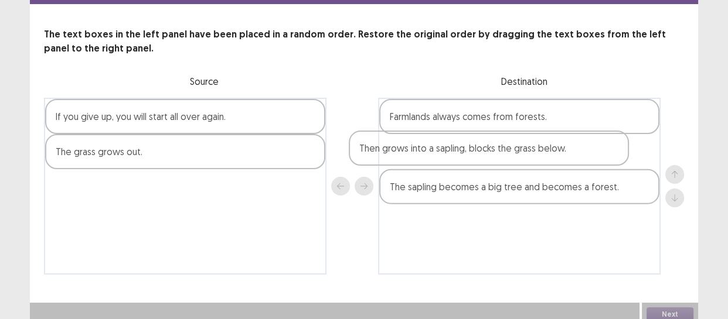
drag, startPoint x: 218, startPoint y: 158, endPoint x: 533, endPoint y: 158, distance: 314.6
click at [533, 158] on div "If you give up, you will start all over again. Then grows into a sapling, block…" at bounding box center [364, 186] width 640 height 177
click at [533, 158] on div "Farmlands always comes from forests. Then grows into a sapling, blocks the gras…" at bounding box center [519, 186] width 282 height 177
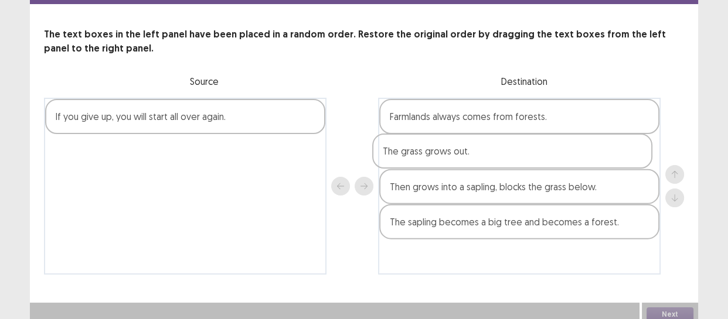
drag, startPoint x: 188, startPoint y: 152, endPoint x: 525, endPoint y: 158, distance: 336.9
click at [525, 158] on div "If you give up, you will start all over again. The grass grows out. Farmlands a…" at bounding box center [364, 186] width 640 height 177
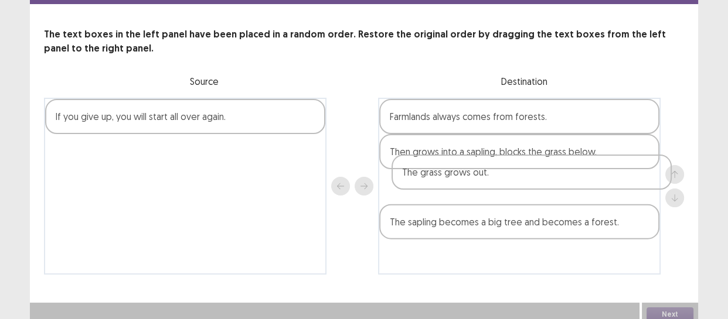
drag, startPoint x: 534, startPoint y: 151, endPoint x: 547, endPoint y: 184, distance: 35.2
click at [547, 184] on div "Farmlands always comes from forests. The grass grows out. Then grows into a sap…" at bounding box center [519, 186] width 282 height 177
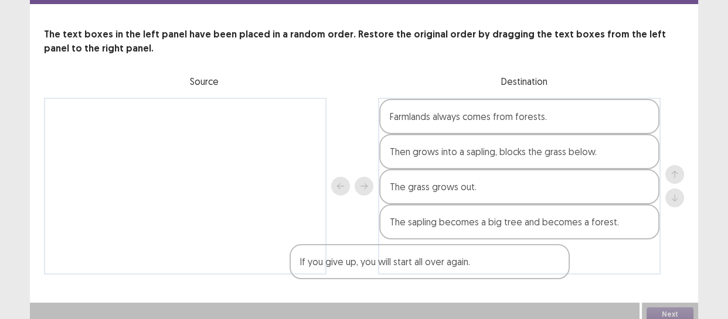
scroll to position [52, 0]
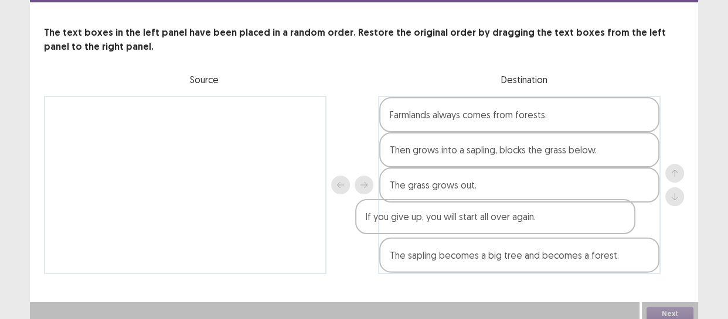
drag, startPoint x: 223, startPoint y: 108, endPoint x: 553, endPoint y: 235, distance: 353.5
click at [543, 221] on div "If you give up, you will start all over again. Farmlands always comes from fore…" at bounding box center [364, 185] width 640 height 178
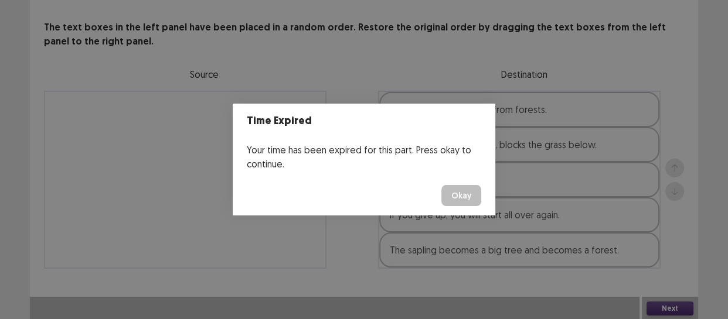
drag, startPoint x: 528, startPoint y: 217, endPoint x: 534, endPoint y: 238, distance: 22.6
click at [534, 238] on div "Time Expired Your time has been expired for this part. Press okay to continue. …" at bounding box center [364, 159] width 728 height 319
click at [456, 192] on button "Okay" at bounding box center [461, 195] width 40 height 21
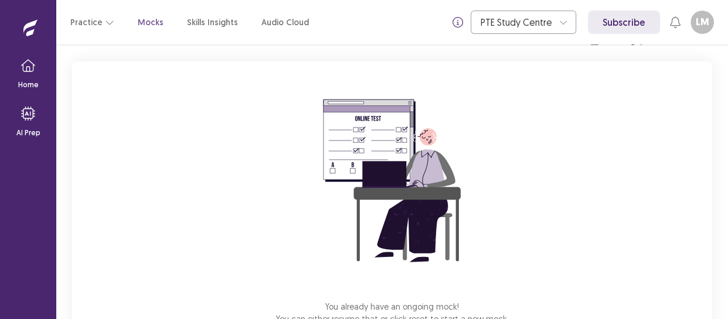
scroll to position [144, 0]
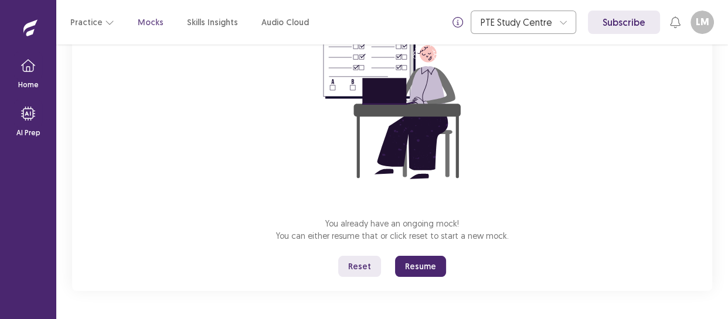
click at [405, 267] on button "Resume" at bounding box center [420, 266] width 51 height 21
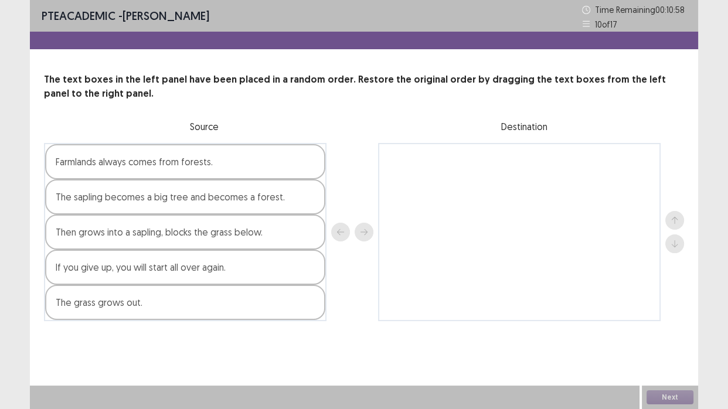
click at [291, 231] on div "Then grows into a sapling, blocks the grass below." at bounding box center [185, 231] width 280 height 35
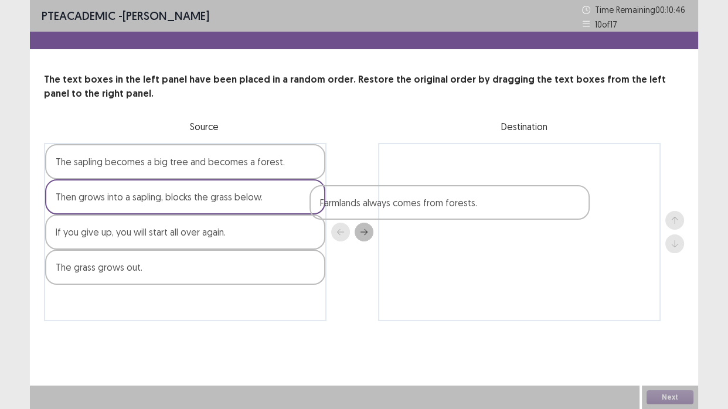
drag, startPoint x: 218, startPoint y: 167, endPoint x: 490, endPoint y: 206, distance: 274.6
click at [490, 206] on div "Farmlands always comes from forests. The sapling becomes a big tree and becomes…" at bounding box center [364, 232] width 640 height 178
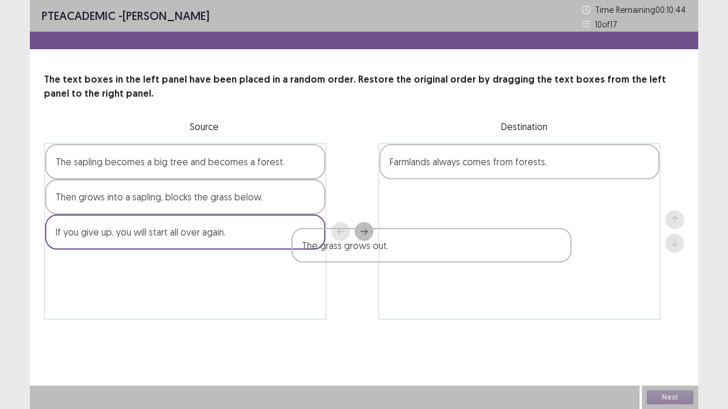
drag, startPoint x: 246, startPoint y: 259, endPoint x: 491, endPoint y: 220, distance: 247.9
click at [491, 220] on div "The sapling becomes a big tree and becomes a forest. Then grows into a sapling,…" at bounding box center [364, 231] width 640 height 177
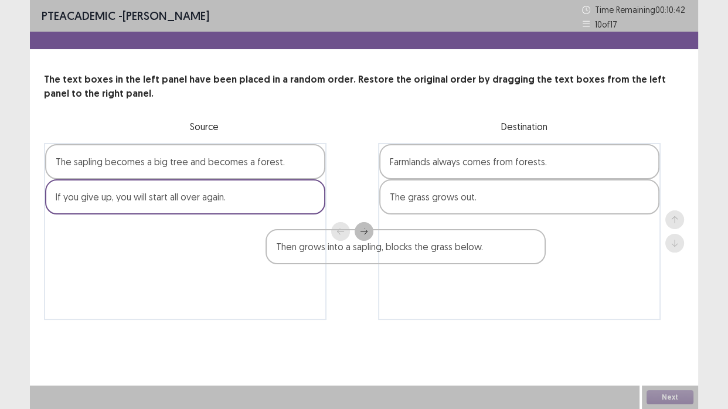
drag, startPoint x: 272, startPoint y: 211, endPoint x: 499, endPoint y: 261, distance: 232.3
click at [499, 261] on div "The sapling becomes a big tree and becomes a forest. Then grows into a sapling,…" at bounding box center [364, 231] width 640 height 177
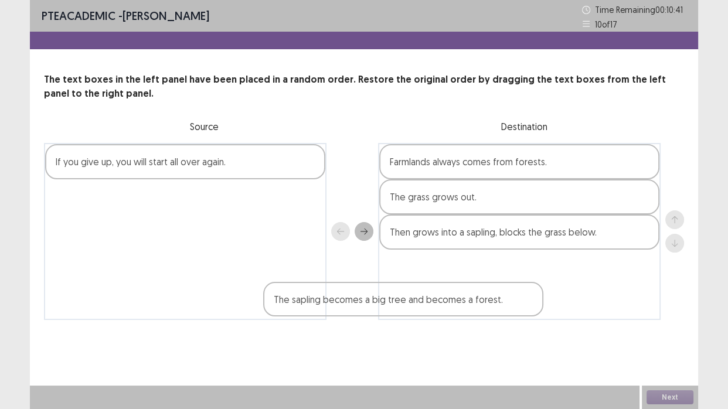
drag, startPoint x: 295, startPoint y: 176, endPoint x: 515, endPoint y: 315, distance: 260.1
click at [515, 315] on div "The sapling becomes a big tree and becomes a forest. If you give up, you will s…" at bounding box center [364, 231] width 640 height 177
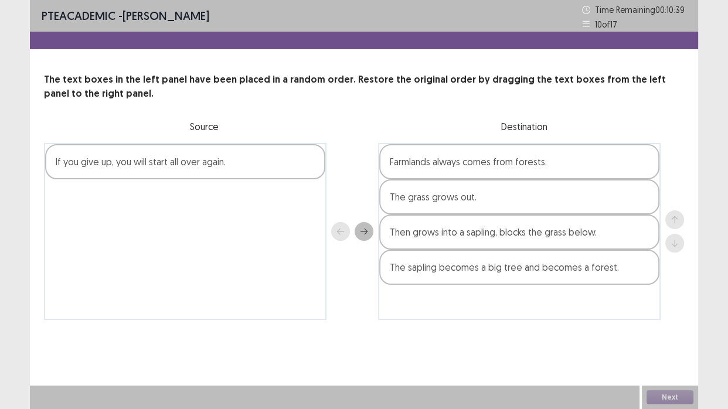
drag, startPoint x: 250, startPoint y: 175, endPoint x: 512, endPoint y: 322, distance: 301.1
click at [512, 322] on div "PTE academic - [PERSON_NAME] Time Remaining 00 : 10 : 39 10 of 17 The text boxe…" at bounding box center [364, 171] width 668 height 343
drag, startPoint x: 252, startPoint y: 158, endPoint x: 549, endPoint y: 264, distance: 315.4
click at [549, 264] on div "If you give up, you will start all over again. Farmlands always comes from fore…" at bounding box center [364, 231] width 640 height 177
drag, startPoint x: 303, startPoint y: 170, endPoint x: 361, endPoint y: 217, distance: 74.2
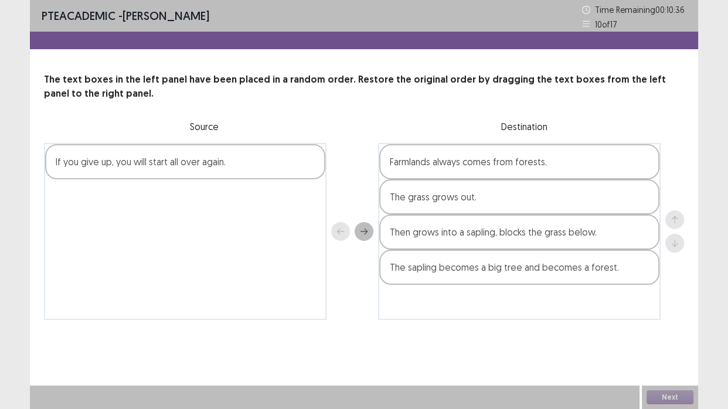
click at [353, 207] on div "If you give up, you will start all over again. Farmlands always comes from fore…" at bounding box center [364, 231] width 640 height 177
click at [366, 226] on button "next" at bounding box center [363, 231] width 19 height 19
click at [366, 226] on div at bounding box center [352, 231] width 42 height 177
click at [343, 229] on div at bounding box center [352, 231] width 42 height 177
click at [524, 251] on div "The sapling becomes a big tree and becomes a forest." at bounding box center [519, 267] width 280 height 35
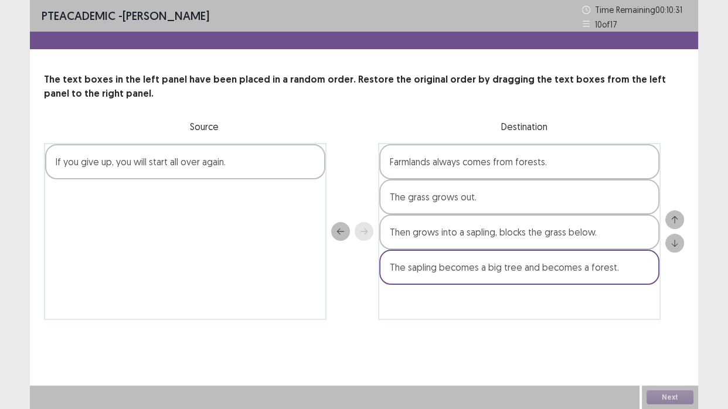
click at [663, 220] on div "If you give up, you will start all over again. Farmlands always comes from fore…" at bounding box center [364, 231] width 640 height 177
click at [668, 221] on button "up" at bounding box center [674, 219] width 19 height 19
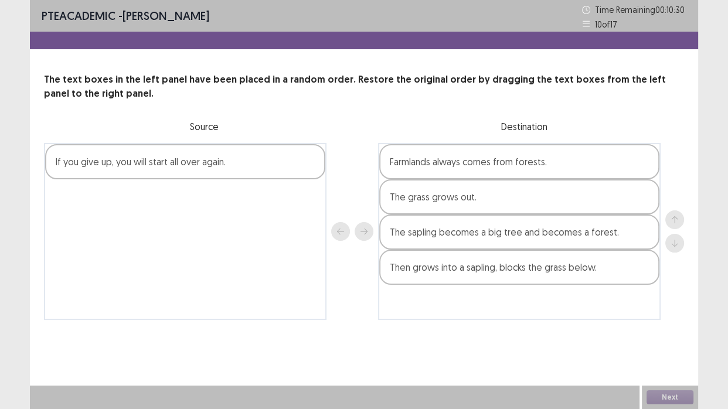
click at [674, 239] on div at bounding box center [674, 231] width 19 height 42
click at [585, 214] on div "The sapling becomes a big tree and becomes a forest." at bounding box center [519, 231] width 280 height 35
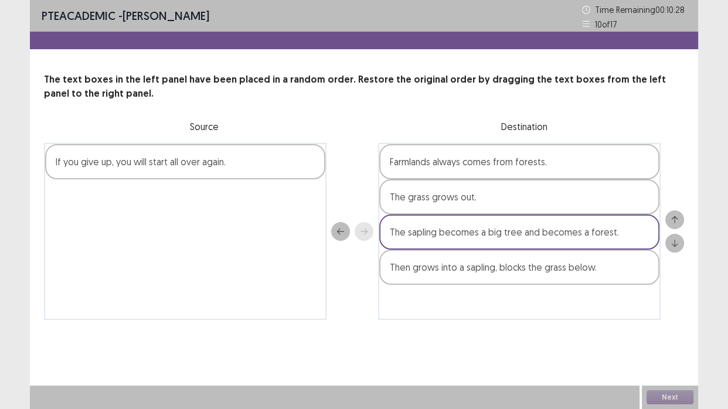
click at [674, 243] on icon "down" at bounding box center [674, 243] width 8 height 8
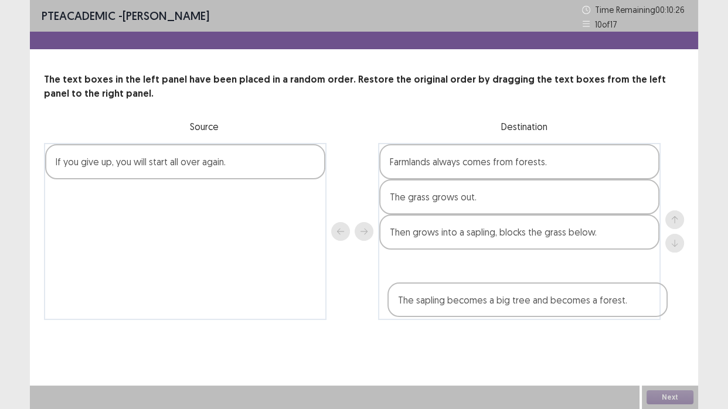
drag, startPoint x: 585, startPoint y: 248, endPoint x: 595, endPoint y: 292, distance: 45.1
click at [595, 292] on div "Farmlands always comes from forests. The grass grows out. Then grows into a sap…" at bounding box center [519, 231] width 282 height 177
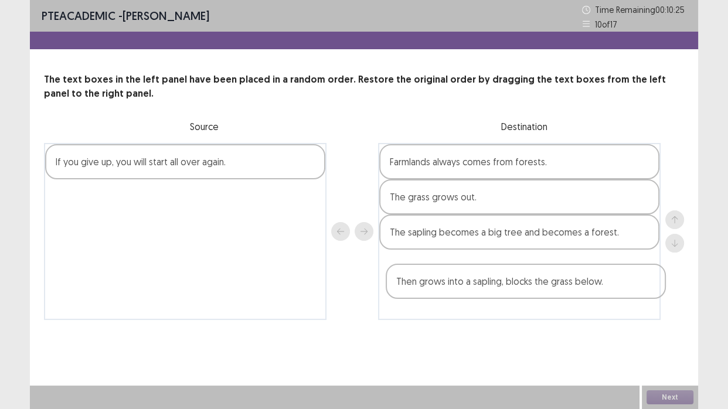
drag, startPoint x: 567, startPoint y: 234, endPoint x: 574, endPoint y: 292, distance: 58.4
click at [574, 292] on div "Farmlands always comes from forests. The grass grows out. Then grows into a sap…" at bounding box center [519, 231] width 282 height 177
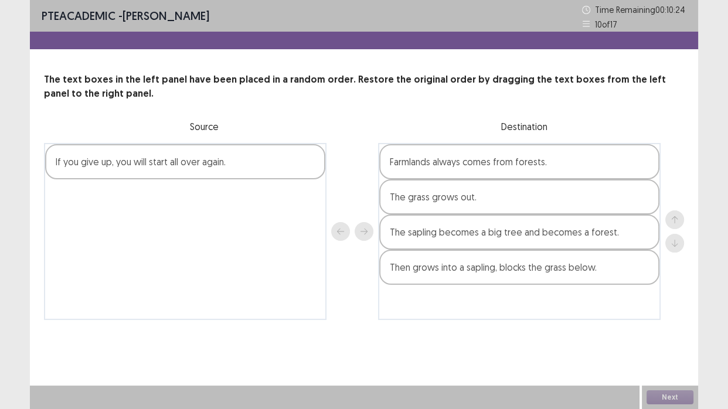
click at [476, 350] on div "PTE academic - [PERSON_NAME] Time Remaining 00 : 10 : 24 10 of 17 The text boxe…" at bounding box center [364, 204] width 668 height 409
click at [677, 350] on div "Next" at bounding box center [670, 396] width 56 height 23
drag, startPoint x: 277, startPoint y: 156, endPoint x: 292, endPoint y: 212, distance: 57.9
click at [292, 212] on div "If you give up, you will start all over again." at bounding box center [185, 231] width 282 height 177
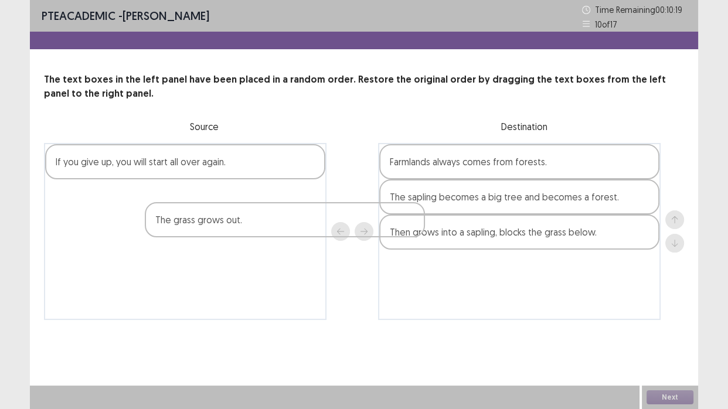
drag, startPoint x: 437, startPoint y: 198, endPoint x: 199, endPoint y: 221, distance: 239.6
click at [199, 221] on div "If you give up, you will start all over again. Farmlands always comes from fore…" at bounding box center [364, 231] width 640 height 177
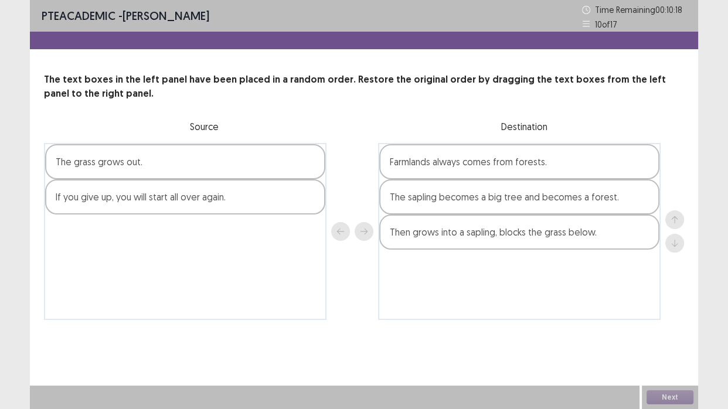
click at [220, 249] on div "The grass grows out. If you give up, you will start all over again." at bounding box center [185, 231] width 282 height 177
click at [663, 350] on div "Next" at bounding box center [670, 396] width 56 height 23
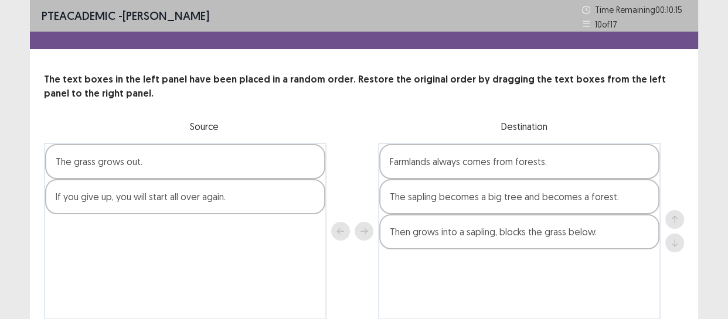
scroll to position [52, 0]
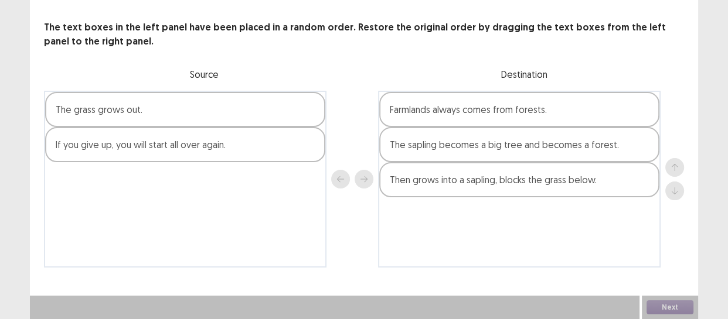
click at [668, 306] on div "Next" at bounding box center [670, 307] width 56 height 23
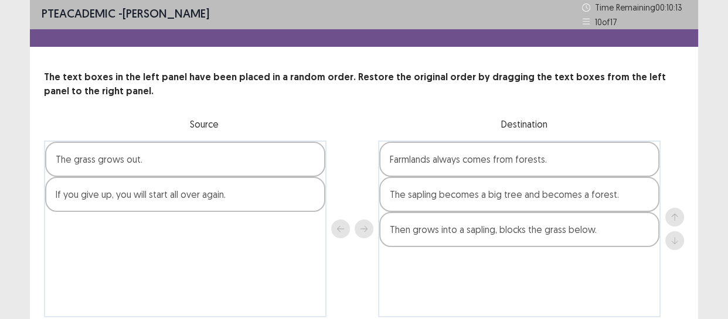
scroll to position [0, 0]
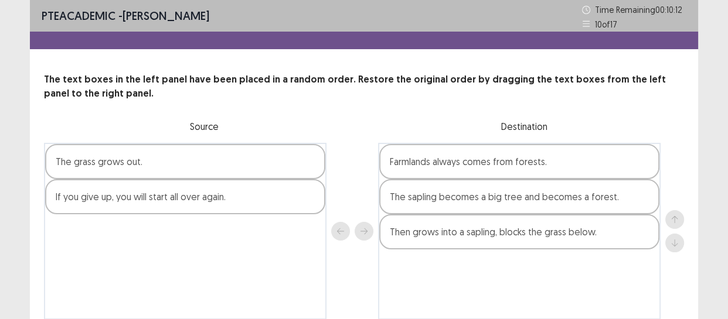
click at [351, 178] on div at bounding box center [352, 231] width 42 height 177
click at [260, 84] on p "The text boxes in the left panel have been placed in a random order. Restore th…" at bounding box center [364, 87] width 640 height 28
click at [439, 187] on div "The sapling becomes a big tree and becomes a forest." at bounding box center [519, 196] width 280 height 35
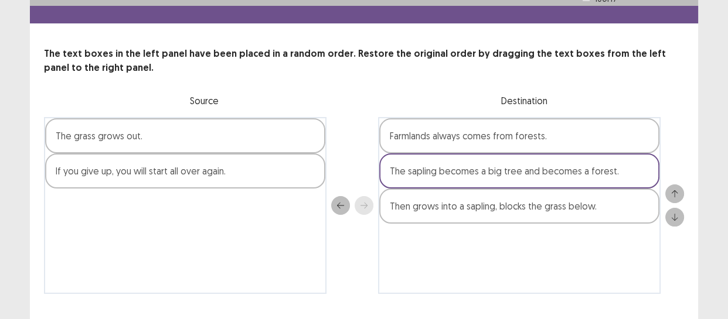
scroll to position [52, 0]
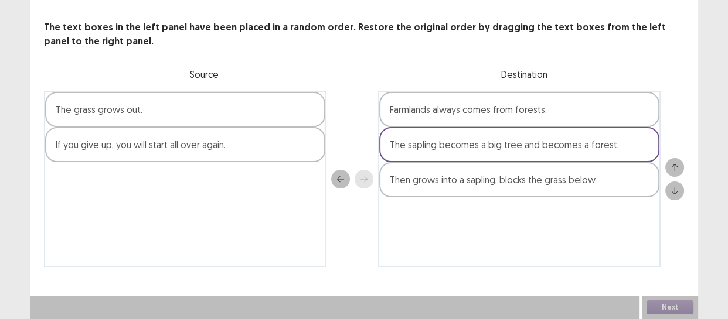
click at [688, 310] on div "Next" at bounding box center [670, 307] width 56 height 23
click at [687, 310] on div "Next" at bounding box center [670, 307] width 56 height 23
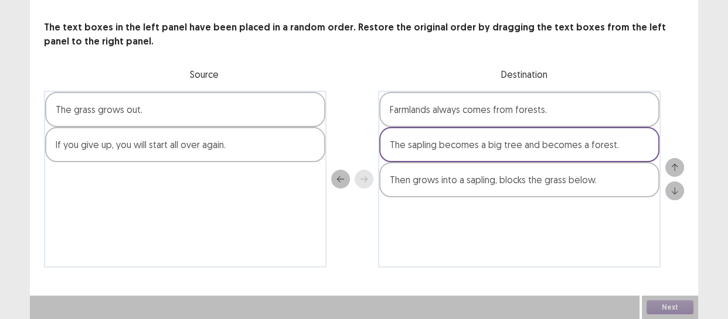
click at [687, 310] on div "Next" at bounding box center [670, 307] width 56 height 23
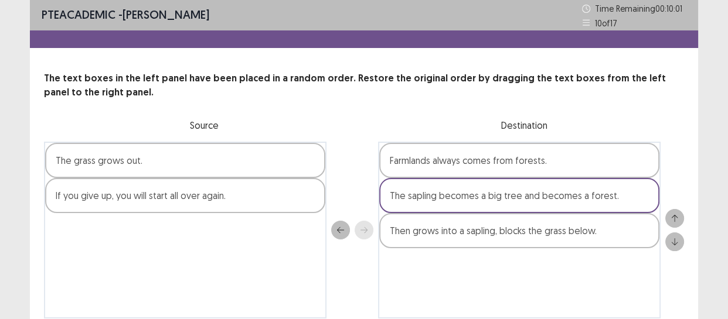
scroll to position [0, 0]
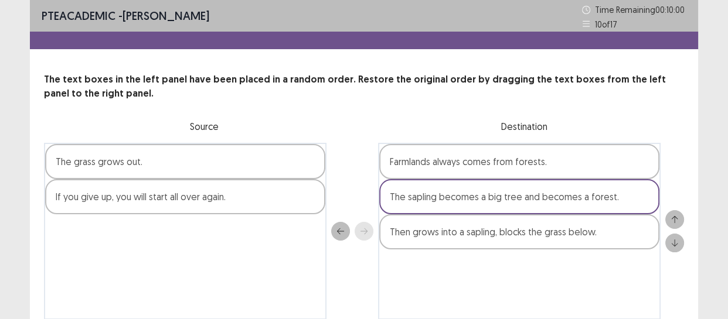
click at [328, 236] on div "The grass grows out. If you give up, you will start all over again. Farmlands a…" at bounding box center [364, 231] width 640 height 177
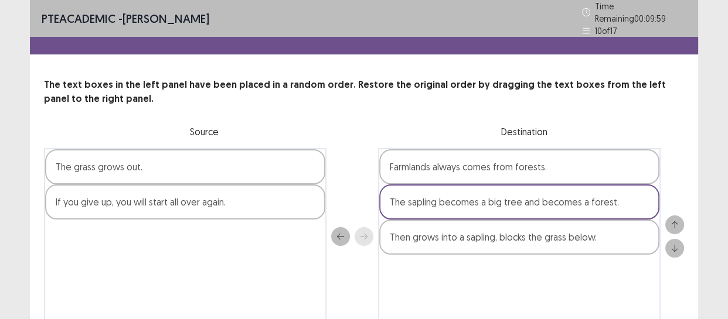
click at [340, 236] on button "back" at bounding box center [340, 236] width 19 height 19
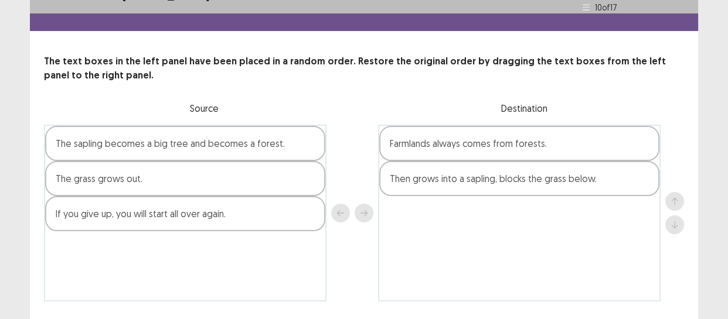
scroll to position [52, 0]
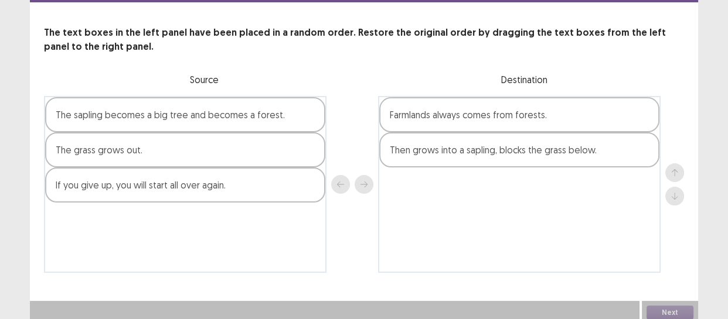
click at [391, 153] on div "Then grows into a sapling, blocks the grass below." at bounding box center [519, 149] width 280 height 35
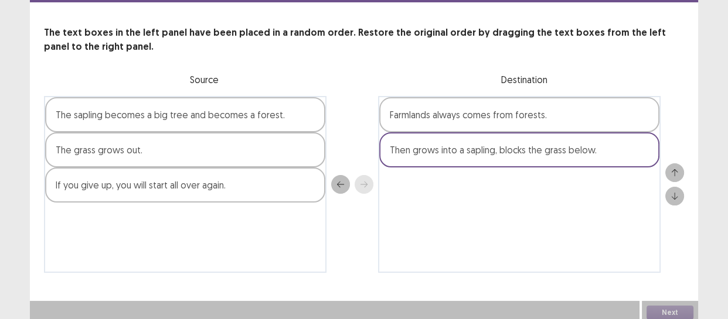
click at [439, 114] on div "Farmlands always comes from forests." at bounding box center [519, 114] width 280 height 35
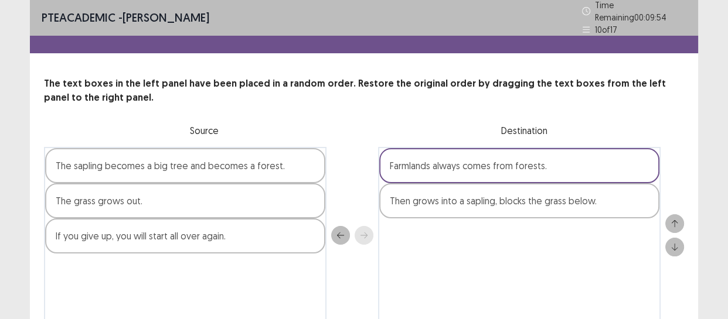
scroll to position [0, 0]
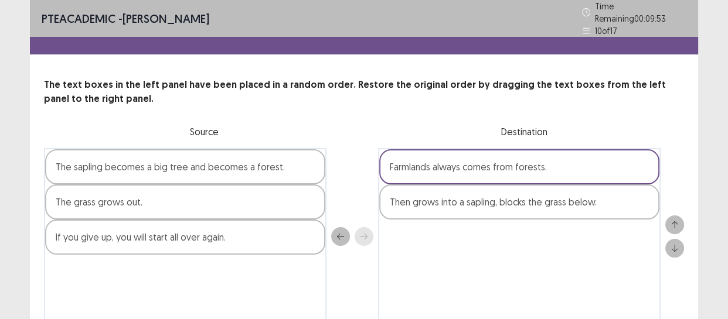
click at [373, 88] on p "The text boxes in the left panel have been placed in a random order. Restore th…" at bounding box center [364, 92] width 640 height 28
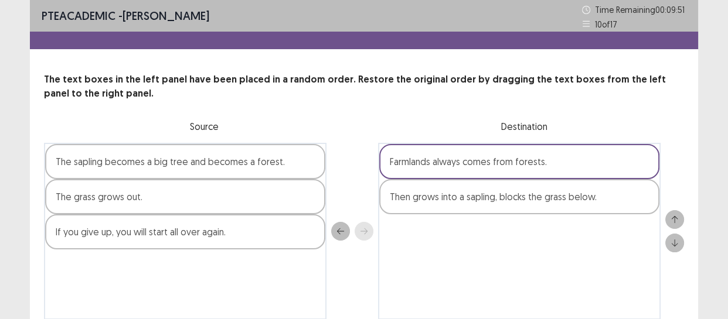
click at [586, 23] on icon at bounding box center [585, 24] width 7 height 6
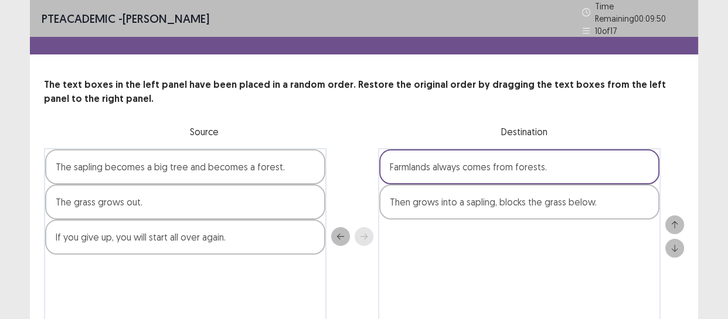
click at [586, 28] on icon at bounding box center [585, 31] width 7 height 6
click at [605, 205] on div "Then grows into a sapling, blocks the grass below." at bounding box center [519, 202] width 280 height 35
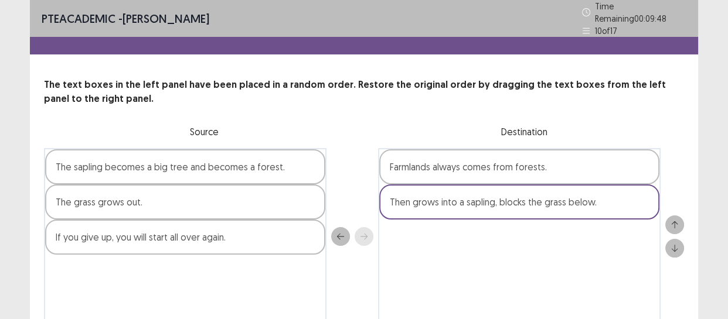
scroll to position [52, 0]
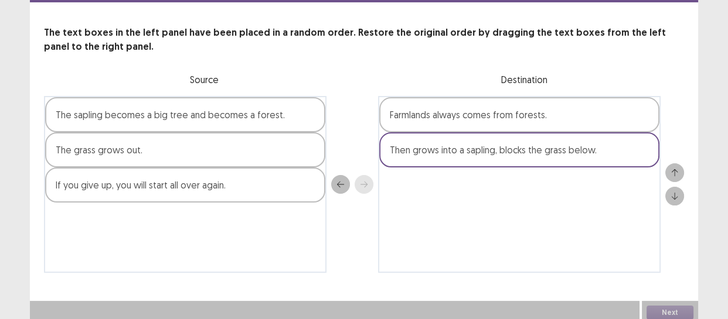
click at [685, 306] on div "Next" at bounding box center [670, 312] width 56 height 23
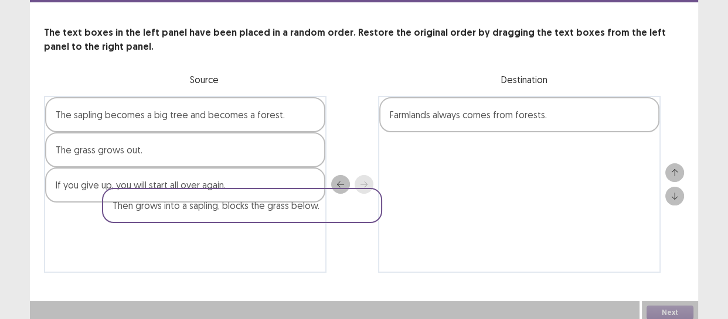
drag, startPoint x: 477, startPoint y: 152, endPoint x: 187, endPoint y: 216, distance: 296.8
click at [187, 216] on div "The sapling becomes a big tree and becomes a forest. The grass grows out. If yo…" at bounding box center [364, 184] width 640 height 177
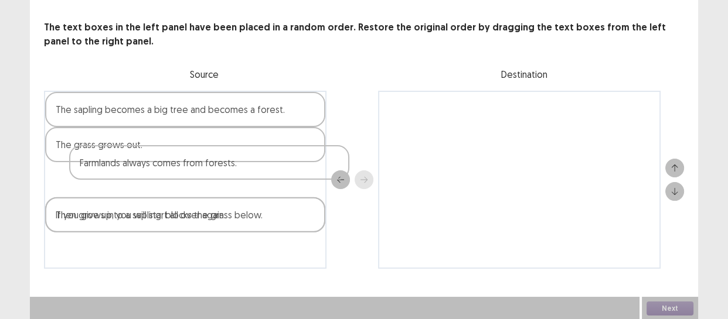
drag, startPoint x: 503, startPoint y: 104, endPoint x: 186, endPoint y: 160, distance: 321.8
click at [186, 160] on div "The sapling becomes a big tree and becomes a forest. The grass grows out. Then …" at bounding box center [364, 180] width 640 height 178
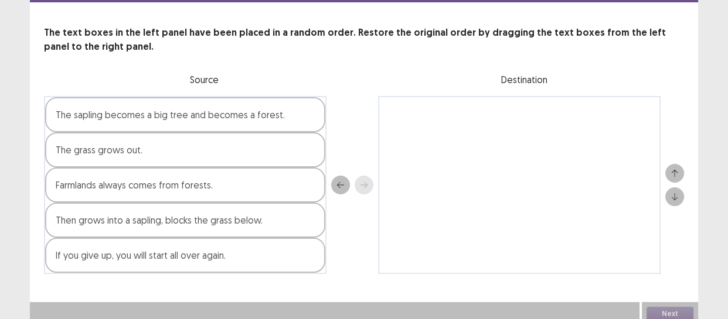
click at [308, 117] on div "The sapling becomes a big tree and becomes a forest." at bounding box center [185, 114] width 280 height 35
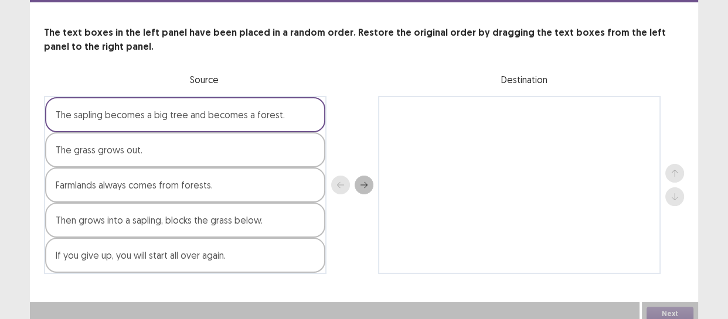
click at [299, 150] on div "The grass grows out." at bounding box center [185, 149] width 280 height 35
click at [301, 176] on div "Farmlands always comes from forests." at bounding box center [185, 185] width 280 height 35
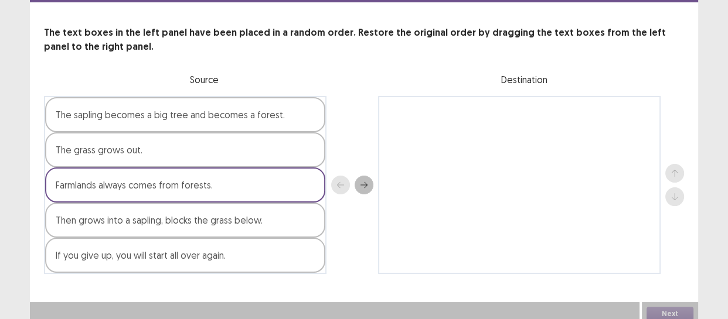
click at [298, 205] on div "Then grows into a sapling, blocks the grass below." at bounding box center [185, 220] width 280 height 35
click at [357, 180] on button "next" at bounding box center [363, 185] width 19 height 19
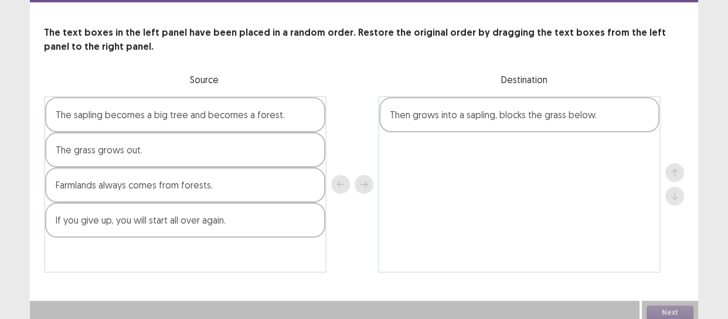
click at [297, 170] on div "Farmlands always comes from forests." at bounding box center [185, 185] width 280 height 35
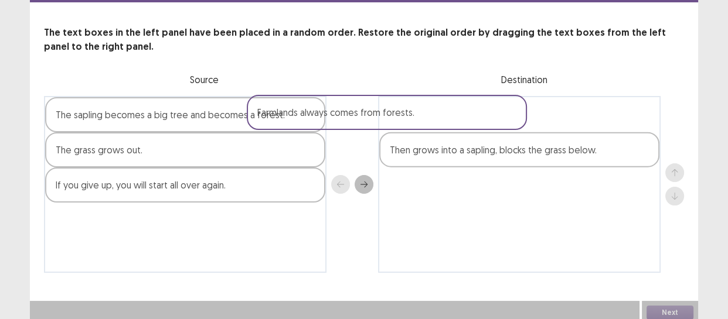
drag, startPoint x: 299, startPoint y: 168, endPoint x: 510, endPoint y: 98, distance: 221.8
click at [510, 98] on div "The sapling becomes a big tree and becomes a forest. The grass grows out. Farml…" at bounding box center [364, 184] width 640 height 177
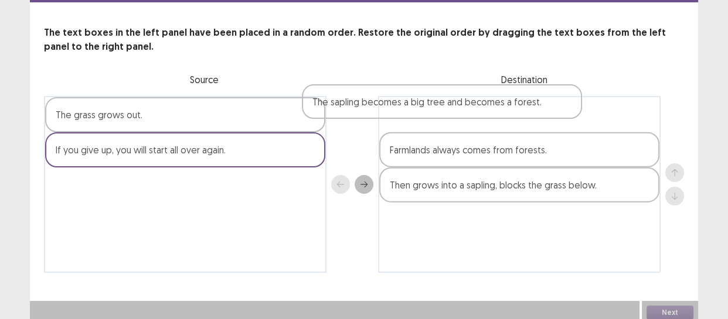
drag, startPoint x: 196, startPoint y: 121, endPoint x: 456, endPoint y: 114, distance: 259.6
click at [456, 114] on div "The sapling becomes a big tree and becomes a forest. The grass grows out. If yo…" at bounding box center [364, 184] width 640 height 177
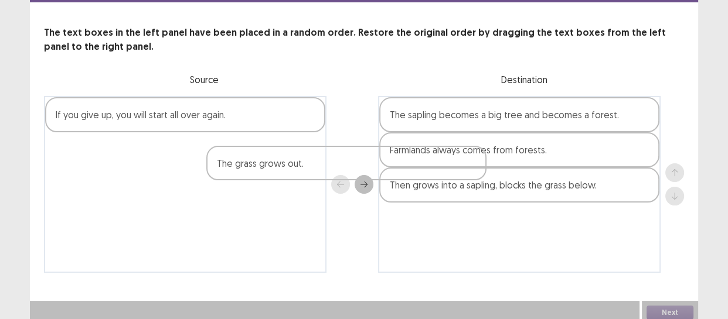
drag, startPoint x: 224, startPoint y: 104, endPoint x: 450, endPoint y: 166, distance: 234.7
click at [450, 166] on div "The grass grows out. If you give up, you will start all over again. The sapling…" at bounding box center [364, 184] width 640 height 177
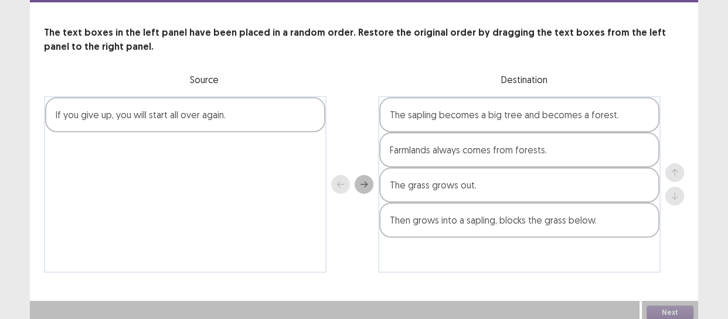
drag, startPoint x: 233, startPoint y: 104, endPoint x: 514, endPoint y: 213, distance: 301.6
click at [514, 213] on div "If you give up, you will start all over again. The sapling becomes a big tree a…" at bounding box center [364, 184] width 640 height 177
drag, startPoint x: 255, startPoint y: 121, endPoint x: 523, endPoint y: 198, distance: 278.5
click at [523, 198] on div "If you give up, you will start all over again. The sapling becomes a big tree a…" at bounding box center [364, 184] width 640 height 177
click at [320, 118] on div "If you give up, you will start all over again." at bounding box center [185, 114] width 280 height 35
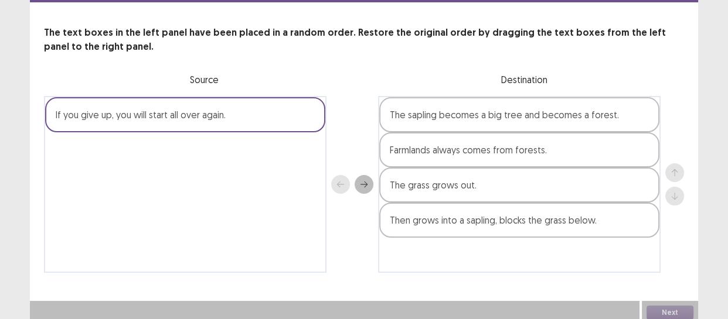
click at [366, 182] on icon "next" at bounding box center [363, 185] width 7 height 6
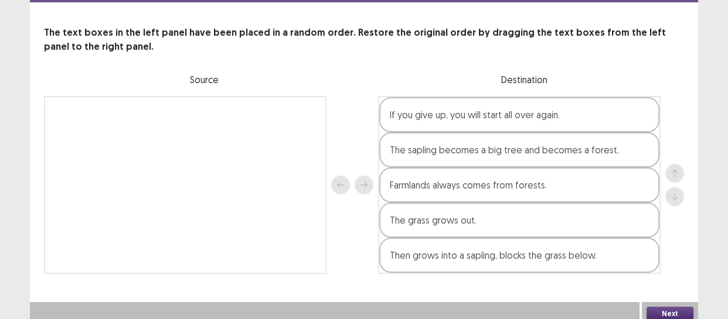
click at [560, 252] on div "Then grows into a sapling, blocks the grass below." at bounding box center [519, 255] width 280 height 35
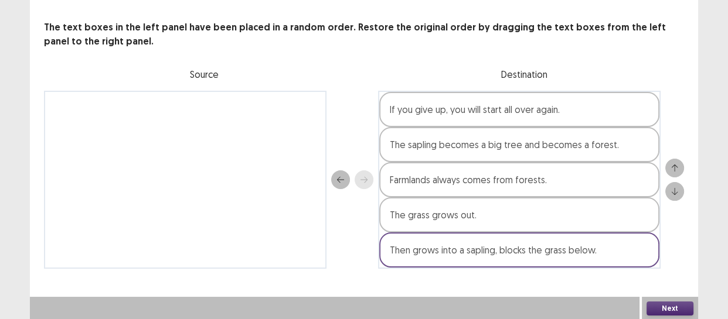
click at [678, 305] on button "Next" at bounding box center [669, 309] width 47 height 14
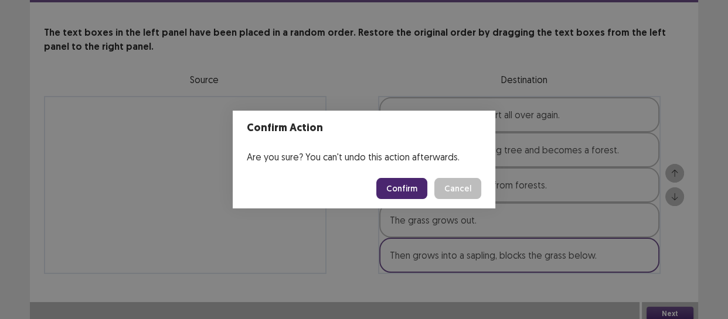
click at [407, 182] on button "Confirm" at bounding box center [401, 188] width 51 height 21
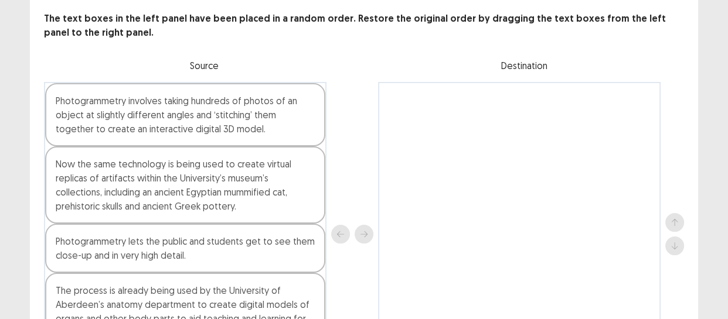
scroll to position [60, 0]
click at [248, 110] on div "Photogrammetry involves taking hundreds of photos of an object at slightly diff…" at bounding box center [185, 115] width 280 height 63
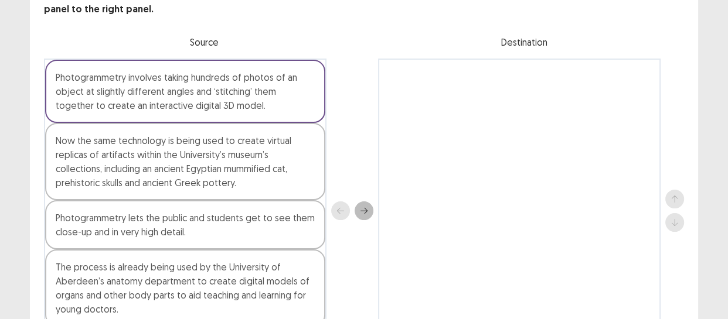
scroll to position [89, 0]
click at [214, 84] on div "Photogrammetry involves taking hundreds of photos of an object at slightly diff…" at bounding box center [185, 91] width 280 height 63
click at [363, 207] on icon "next" at bounding box center [364, 211] width 8 height 8
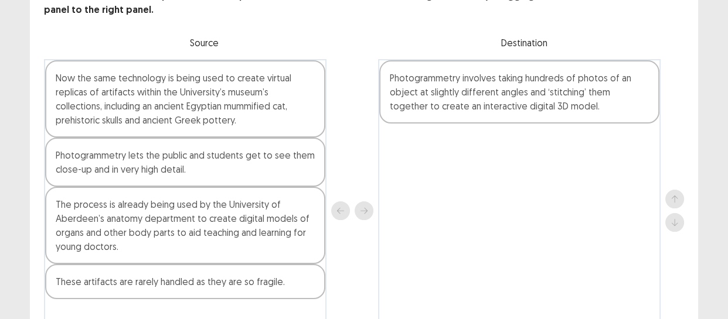
click at [204, 173] on div "Photogrammetry lets the public and students get to see them close-up and in ver…" at bounding box center [185, 162] width 280 height 49
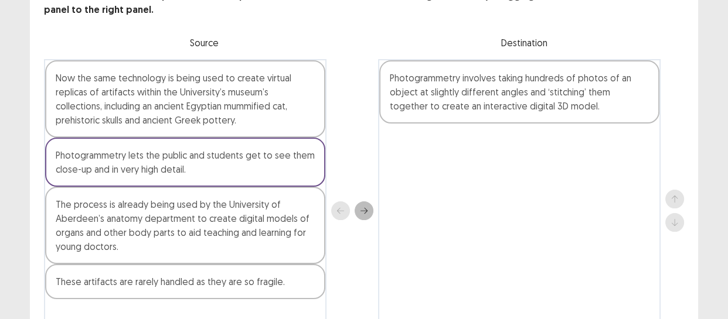
click at [223, 219] on div "The process is already being used by the University of Aberdeen’s anatomy depar…" at bounding box center [185, 225] width 280 height 77
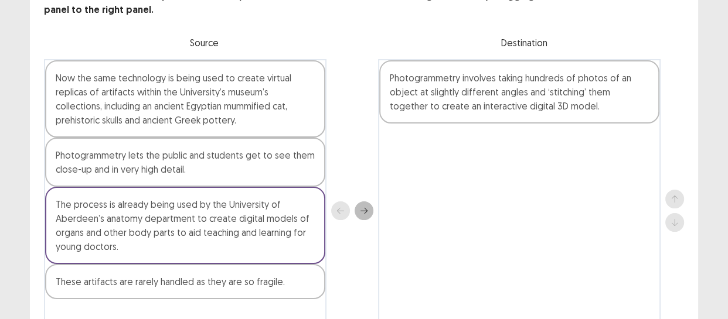
click at [360, 207] on icon "next" at bounding box center [364, 211] width 8 height 8
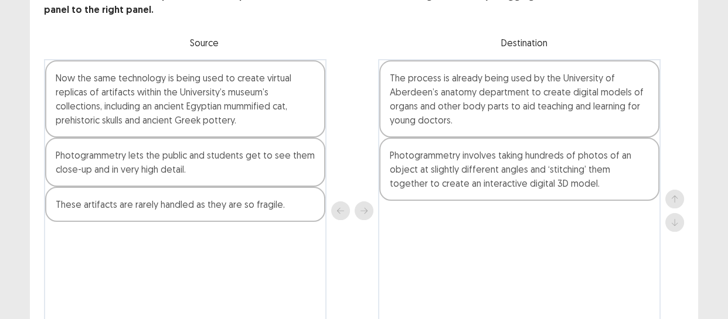
click at [256, 128] on div "Now the same technology is being used to create virtual replicas of artifacts w…" at bounding box center [185, 98] width 280 height 77
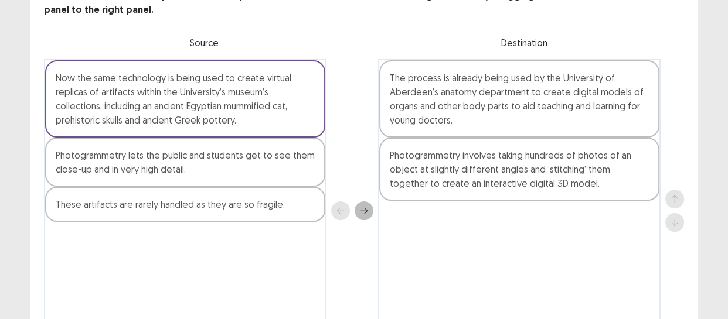
click at [364, 207] on icon "next" at bounding box center [364, 211] width 8 height 8
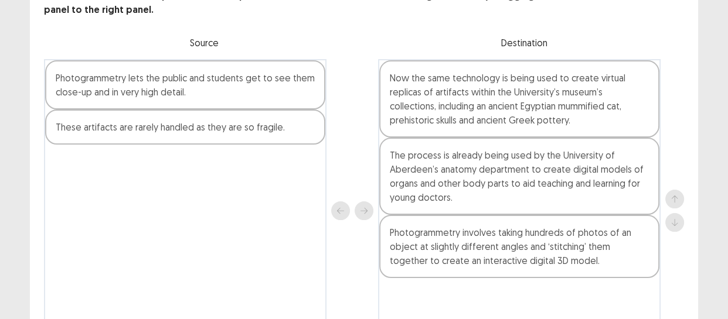
click at [189, 133] on div "These artifacts are rarely handled as they are so fragile." at bounding box center [185, 127] width 280 height 35
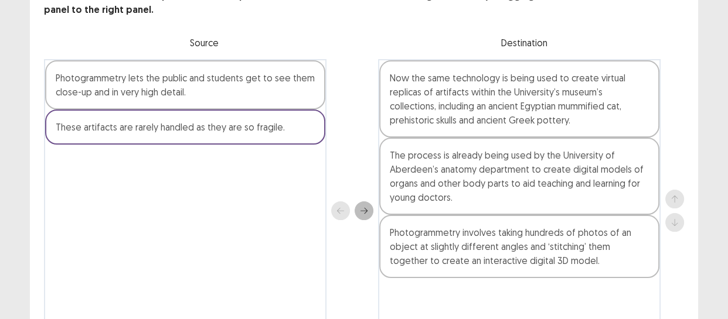
click at [369, 208] on button "next" at bounding box center [363, 211] width 19 height 19
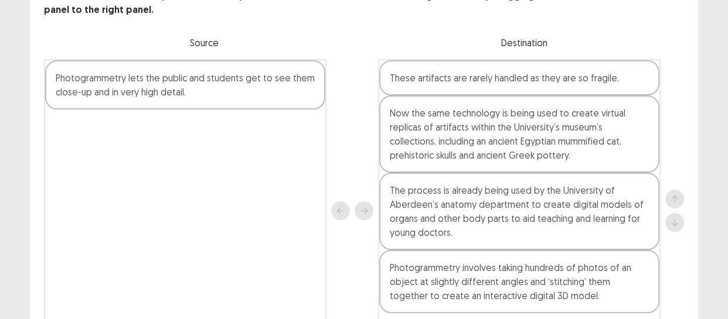
click at [211, 62] on div "Photogrammetry lets the public and students get to see them close-up and in ver…" at bounding box center [185, 84] width 280 height 49
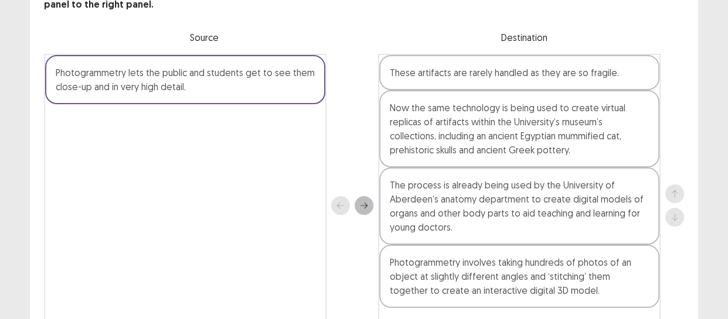
click at [369, 209] on button "next" at bounding box center [363, 205] width 19 height 19
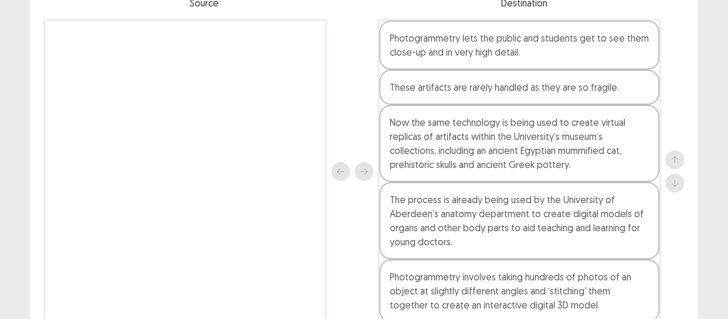
scroll to position [179, 0]
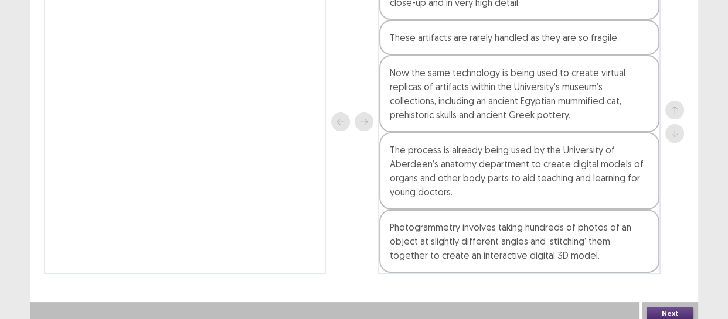
click at [680, 307] on button "Next" at bounding box center [669, 314] width 47 height 14
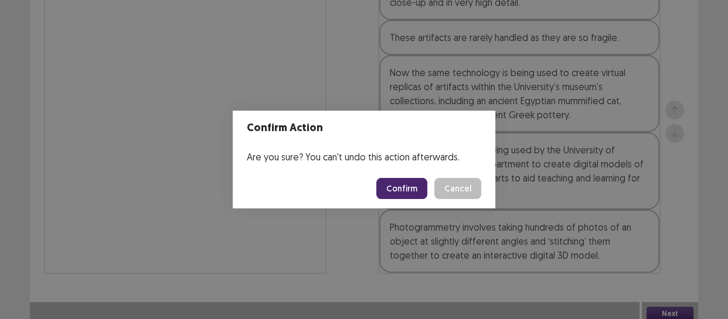
click at [400, 186] on button "Confirm" at bounding box center [401, 188] width 51 height 21
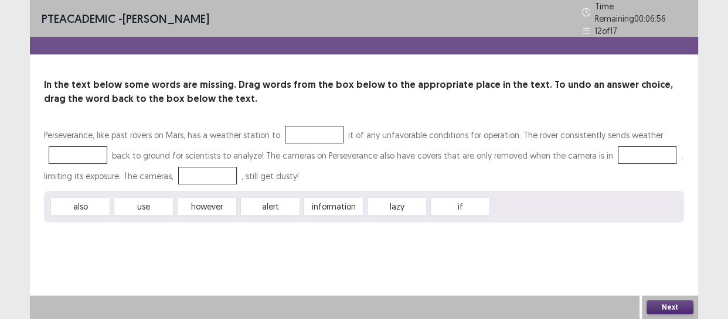
click at [258, 202] on div "alert" at bounding box center [270, 207] width 59 height 18
drag, startPoint x: 258, startPoint y: 202, endPoint x: 289, endPoint y: 127, distance: 80.8
click at [145, 203] on div "use" at bounding box center [143, 207] width 59 height 18
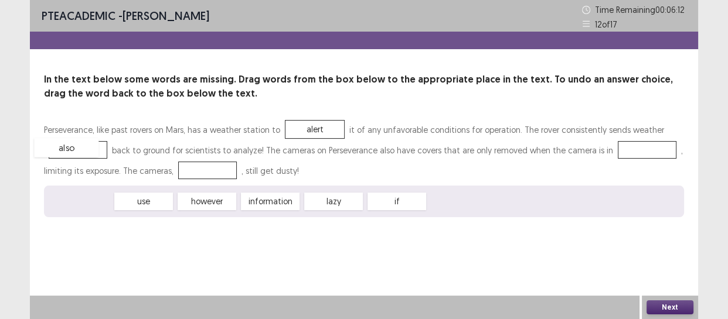
drag, startPoint x: 83, startPoint y: 199, endPoint x: 69, endPoint y: 145, distance: 55.6
drag, startPoint x: 98, startPoint y: 206, endPoint x: 632, endPoint y: 151, distance: 536.5
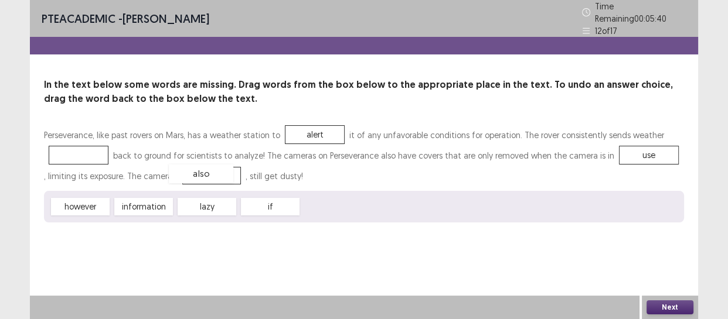
drag, startPoint x: 88, startPoint y: 148, endPoint x: 210, endPoint y: 166, distance: 123.9
drag, startPoint x: 158, startPoint y: 197, endPoint x: 94, endPoint y: 149, distance: 80.3
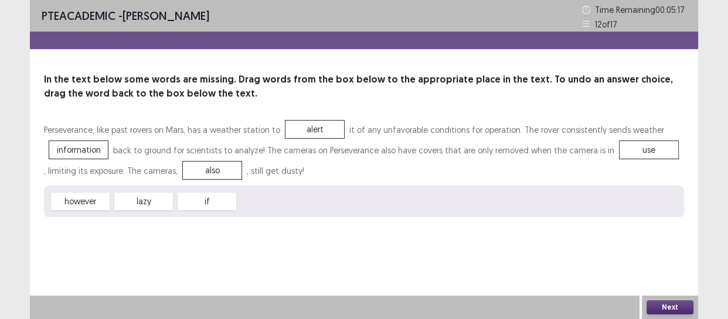
click at [682, 305] on button "Next" at bounding box center [669, 308] width 47 height 14
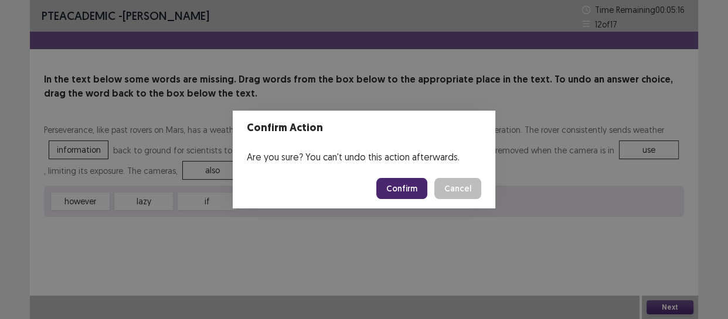
click at [411, 189] on button "Confirm" at bounding box center [401, 188] width 51 height 21
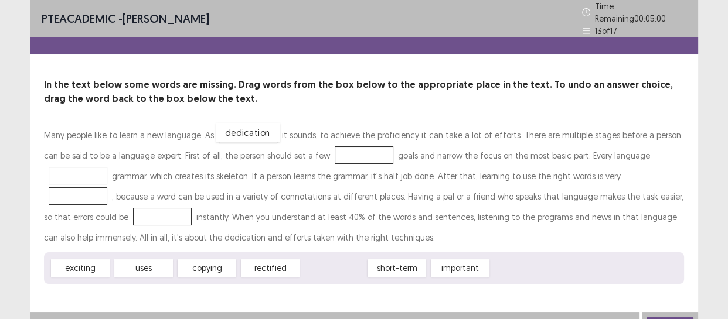
drag, startPoint x: 347, startPoint y: 267, endPoint x: 263, endPoint y: 131, distance: 159.7
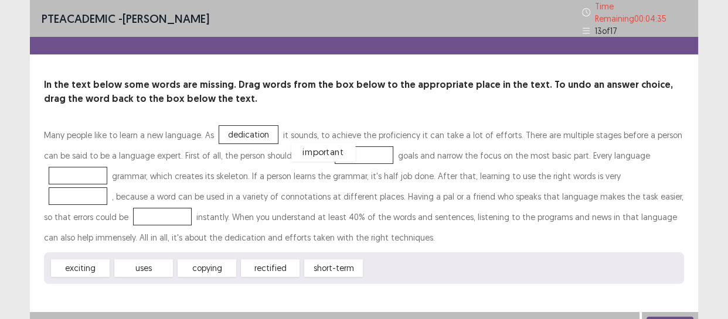
drag, startPoint x: 399, startPoint y: 260, endPoint x: 326, endPoint y: 145, distance: 136.7
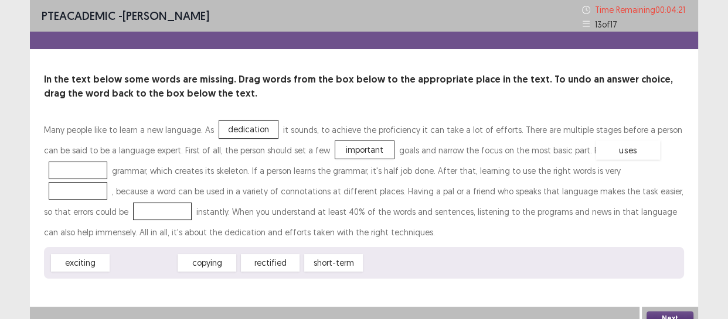
drag, startPoint x: 156, startPoint y: 259, endPoint x: 640, endPoint y: 146, distance: 496.9
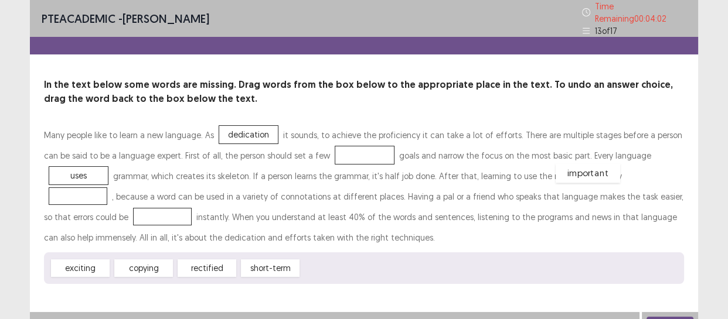
drag, startPoint x: 335, startPoint y: 147, endPoint x: 558, endPoint y: 165, distance: 223.9
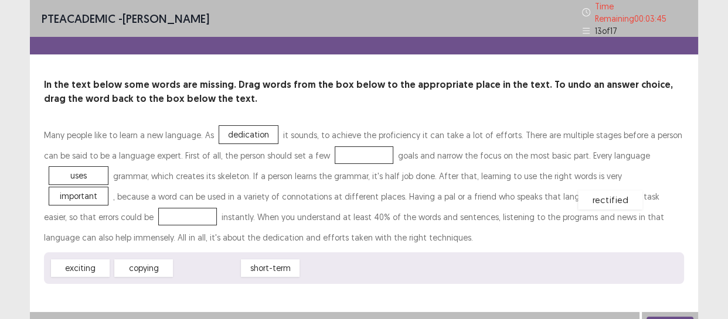
drag, startPoint x: 198, startPoint y: 263, endPoint x: 601, endPoint y: 193, distance: 409.0
click at [263, 149] on div "Many people like to learn a new language. As dedication it sounds, to achieve t…" at bounding box center [364, 186] width 640 height 123
drag, startPoint x: 211, startPoint y: 264, endPoint x: 331, endPoint y: 149, distance: 165.3
click at [670, 317] on button "Next" at bounding box center [669, 324] width 47 height 14
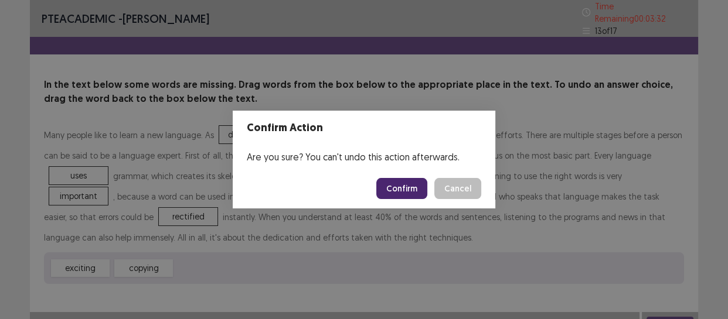
click at [403, 184] on button "Confirm" at bounding box center [401, 188] width 51 height 21
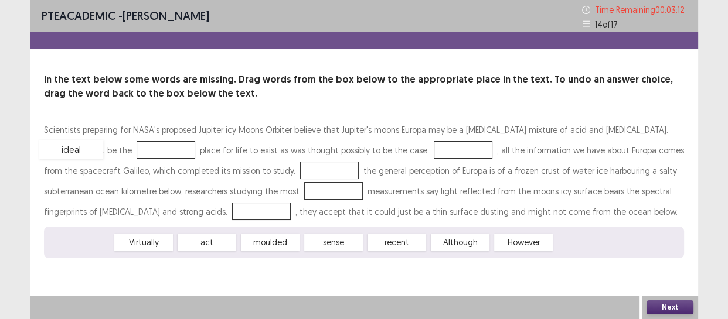
drag, startPoint x: 98, startPoint y: 237, endPoint x: 89, endPoint y: 144, distance: 93.0
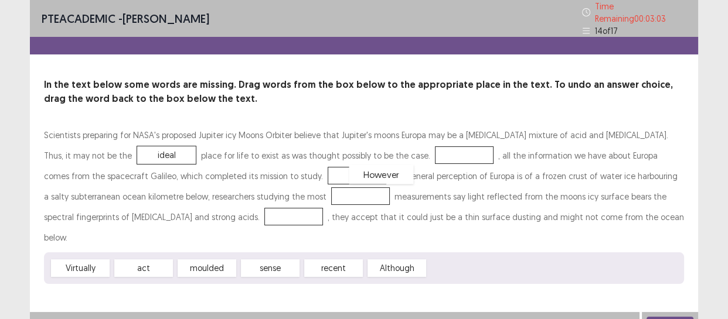
drag, startPoint x: 462, startPoint y: 238, endPoint x: 383, endPoint y: 144, distance: 122.6
drag, startPoint x: 385, startPoint y: 238, endPoint x: 198, endPoint y: 160, distance: 203.0
drag, startPoint x: 340, startPoint y: 239, endPoint x: 221, endPoint y: 187, distance: 129.9
drag, startPoint x: 362, startPoint y: 146, endPoint x: 117, endPoint y: 211, distance: 253.4
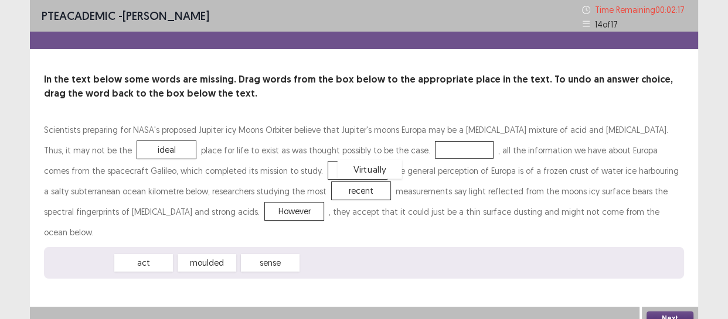
drag, startPoint x: 92, startPoint y: 240, endPoint x: 381, endPoint y: 146, distance: 303.8
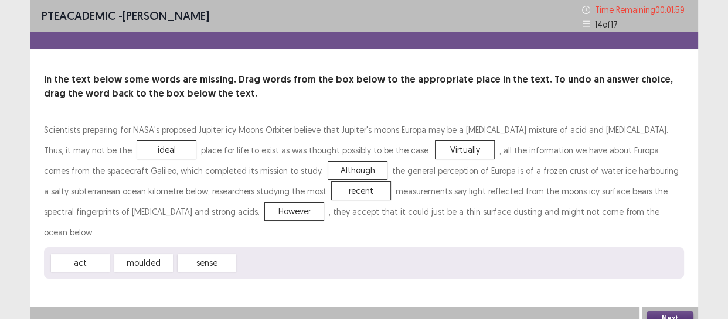
click at [667, 312] on button "Next" at bounding box center [669, 319] width 47 height 14
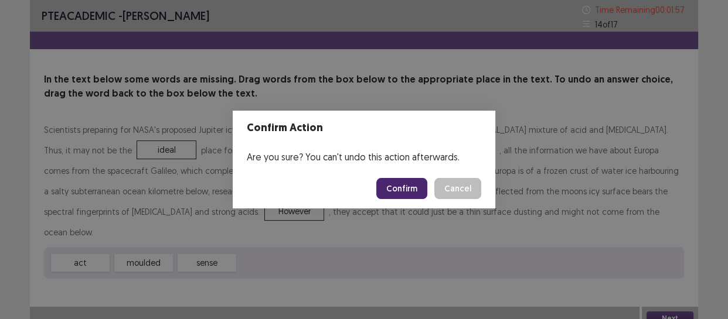
click at [411, 186] on button "Confirm" at bounding box center [401, 188] width 51 height 21
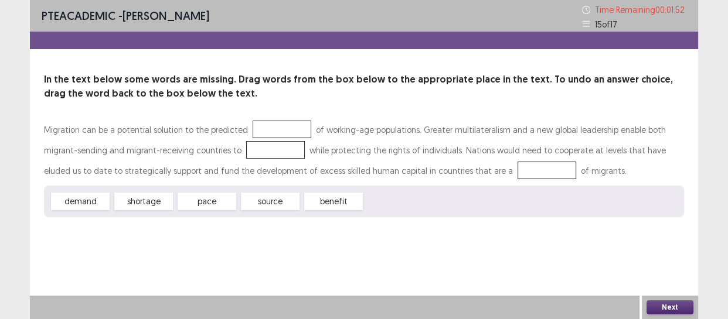
click at [653, 199] on div "demand shortage pace source benefit" at bounding box center [364, 202] width 640 height 32
drag, startPoint x: 353, startPoint y: 198, endPoint x: 287, endPoint y: 123, distance: 99.6
drag, startPoint x: 160, startPoint y: 205, endPoint x: 245, endPoint y: 156, distance: 98.7
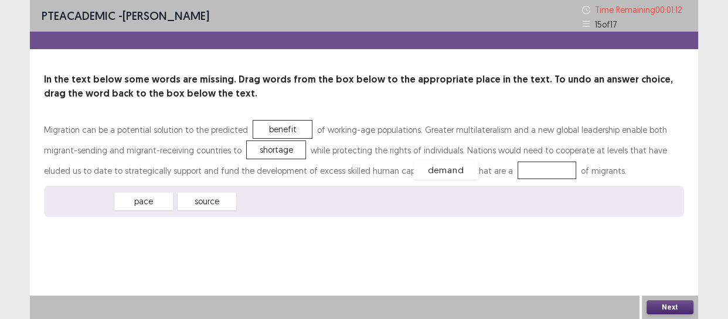
drag, startPoint x: 83, startPoint y: 201, endPoint x: 448, endPoint y: 172, distance: 366.7
click at [673, 303] on button "Next" at bounding box center [669, 308] width 47 height 14
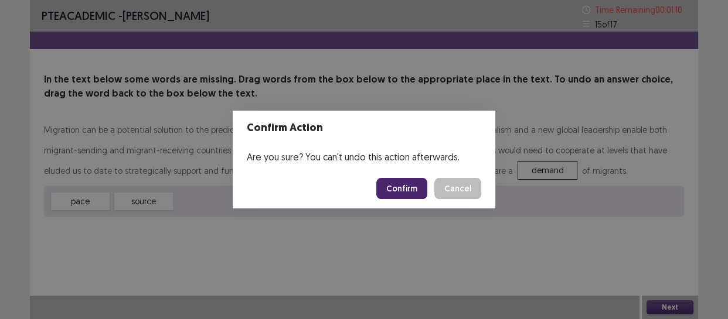
click at [394, 186] on button "Confirm" at bounding box center [401, 188] width 51 height 21
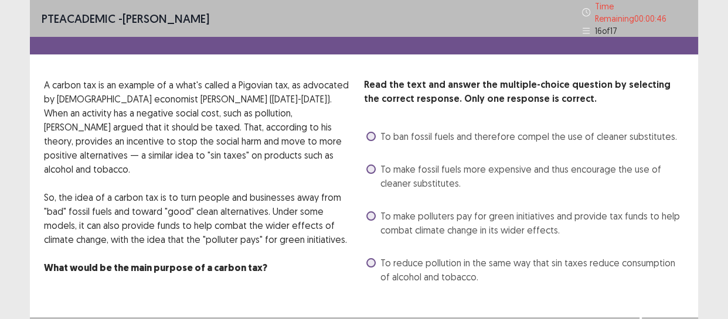
click at [374, 165] on span at bounding box center [370, 169] width 9 height 9
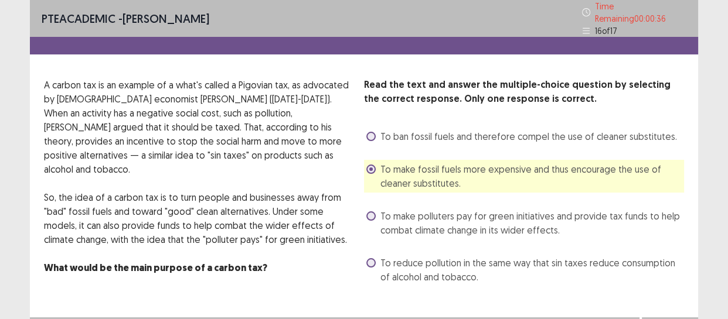
click at [369, 213] on span at bounding box center [370, 215] width 9 height 9
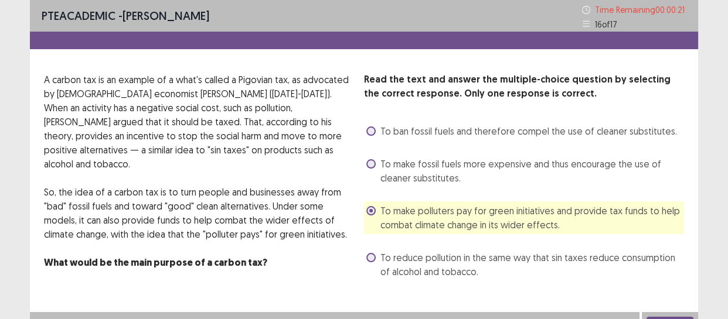
click at [674, 317] on button "Next" at bounding box center [669, 324] width 47 height 14
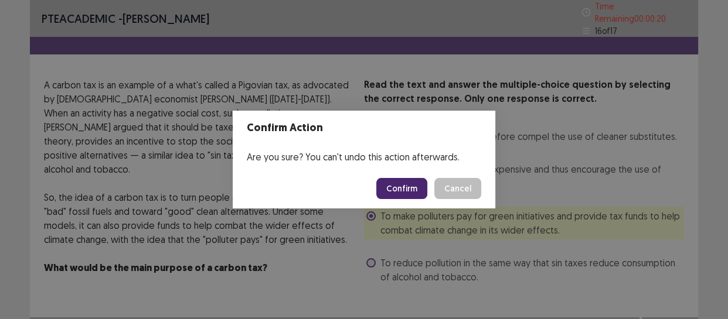
click at [410, 192] on button "Confirm" at bounding box center [401, 188] width 51 height 21
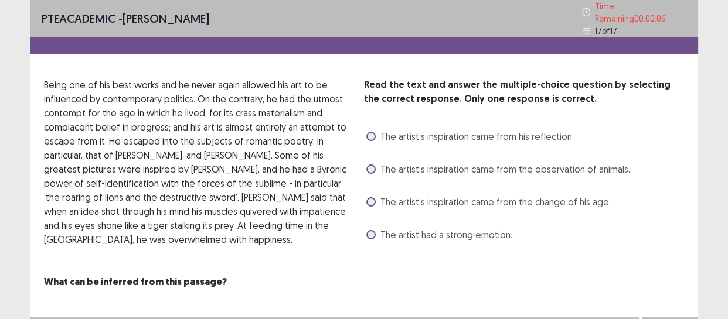
click at [370, 132] on span at bounding box center [370, 136] width 9 height 9
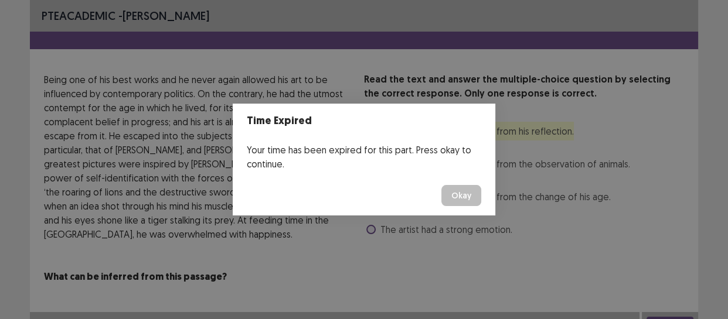
click at [463, 198] on button "Okay" at bounding box center [461, 195] width 40 height 21
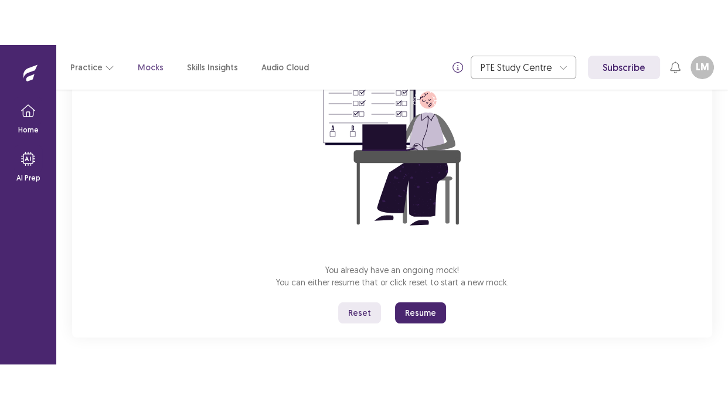
scroll to position [144, 0]
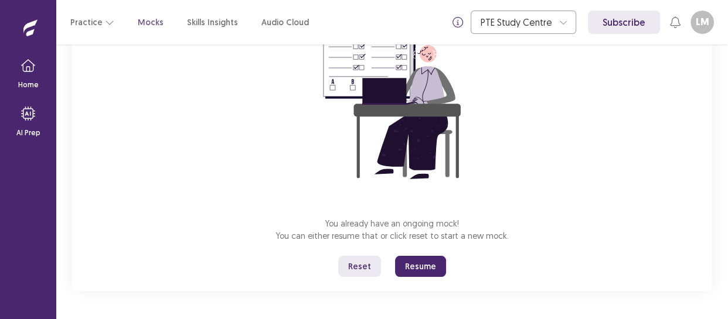
click at [430, 263] on button "Resume" at bounding box center [420, 266] width 51 height 21
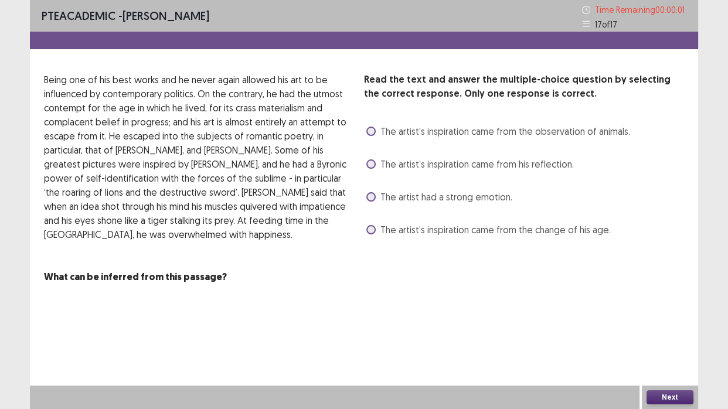
click at [388, 131] on span "The artist’s inspiration came from the observation of animals." at bounding box center [505, 131] width 250 height 14
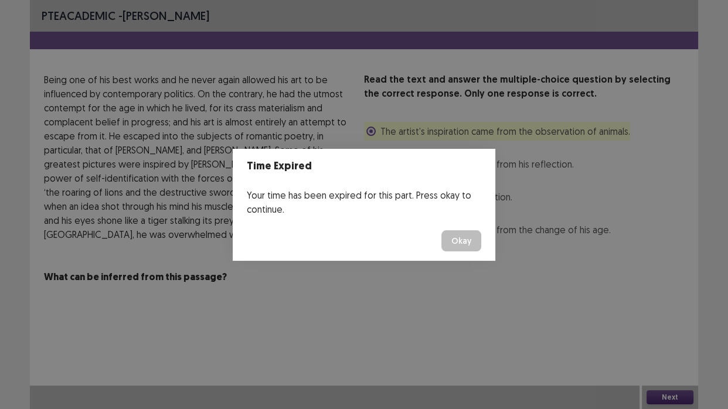
click at [468, 238] on button "Okay" at bounding box center [461, 240] width 40 height 21
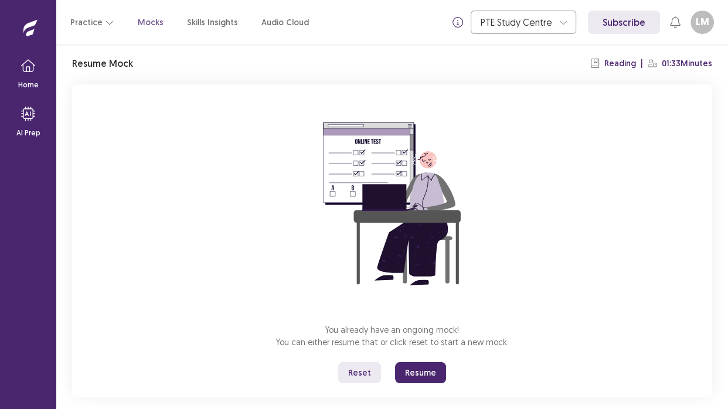
scroll to position [53, 0]
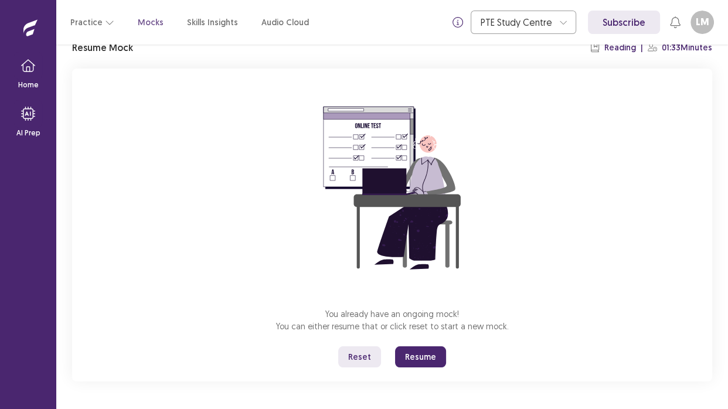
click at [425, 350] on button "Resume" at bounding box center [420, 356] width 51 height 21
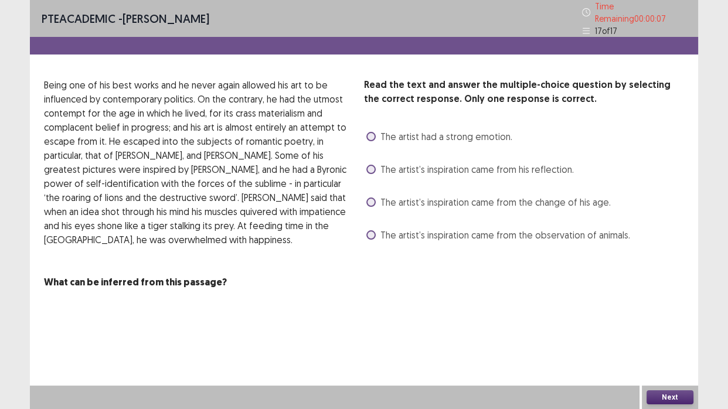
click at [370, 199] on span at bounding box center [370, 201] width 9 height 9
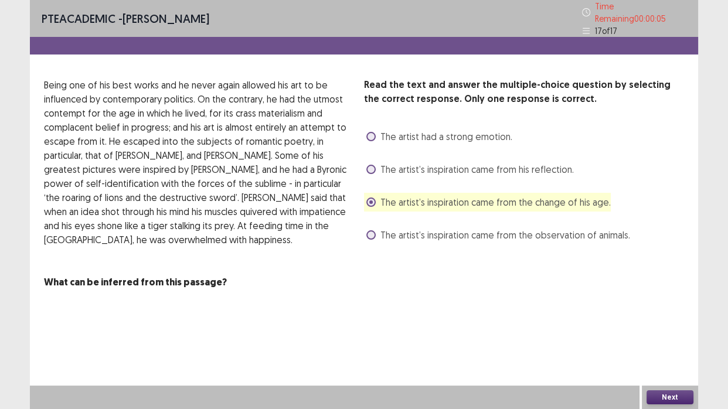
drag, startPoint x: 655, startPoint y: 388, endPoint x: 661, endPoint y: 392, distance: 7.3
click at [661, 350] on div "Next" at bounding box center [670, 396] width 56 height 23
click at [661, 350] on button "Next" at bounding box center [669, 397] width 47 height 14
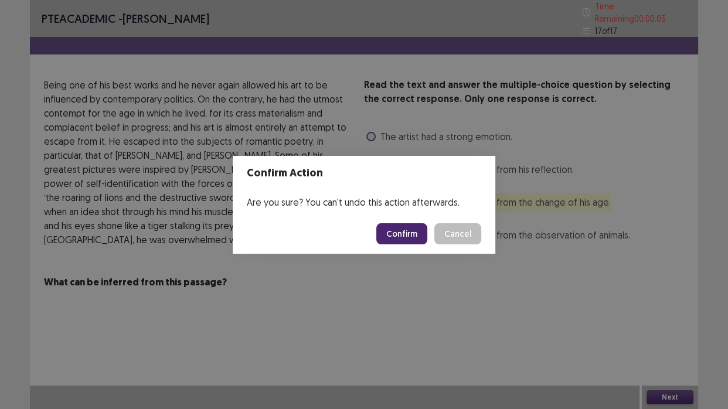
click at [406, 236] on button "Confirm" at bounding box center [401, 233] width 51 height 21
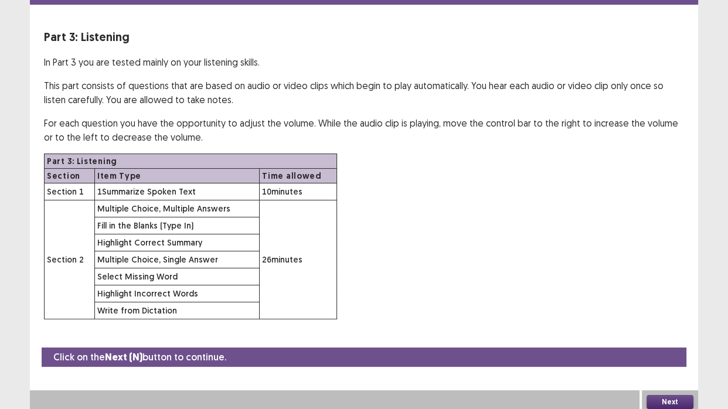
scroll to position [47, 0]
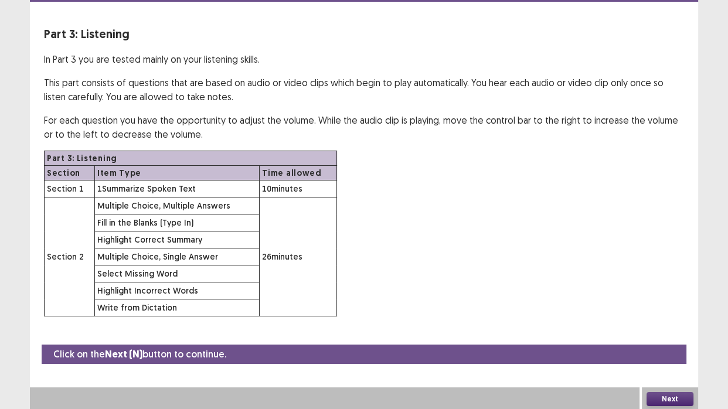
click at [672, 350] on button "Next" at bounding box center [669, 399] width 47 height 14
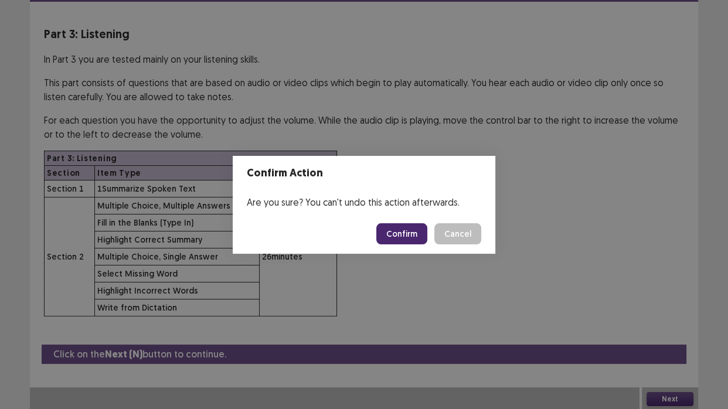
click at [404, 228] on button "Confirm" at bounding box center [401, 233] width 51 height 21
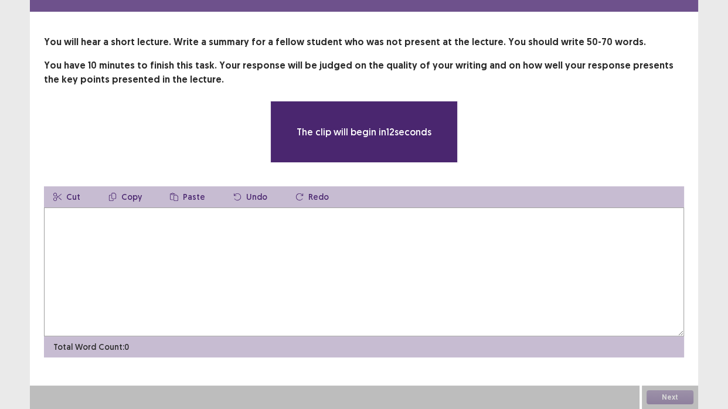
scroll to position [37, 0]
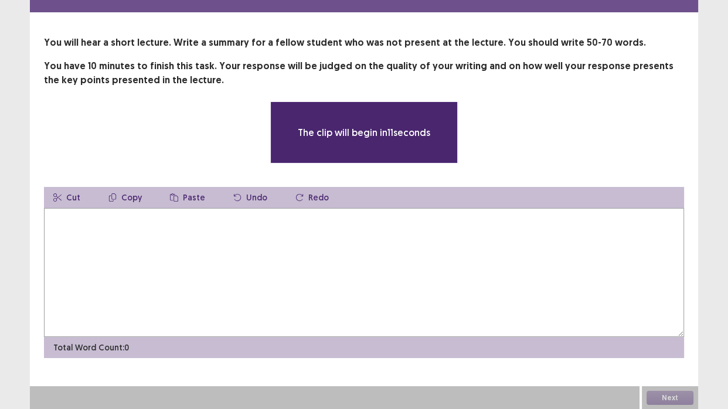
click at [376, 236] on textarea at bounding box center [364, 272] width 640 height 129
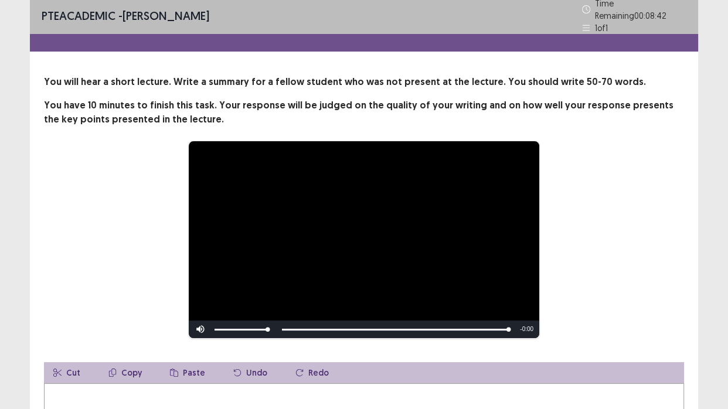
scroll to position [0, 0]
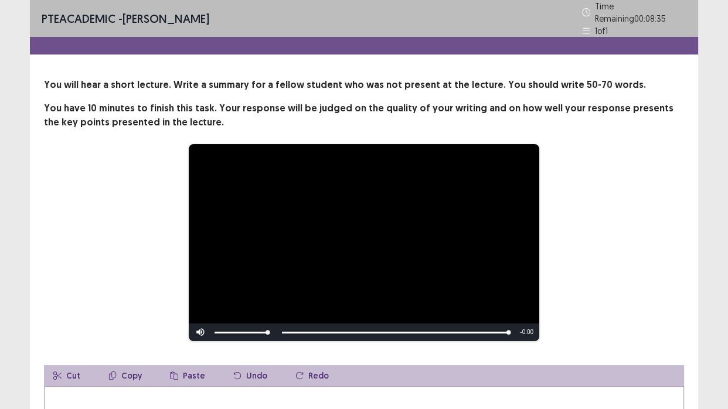
click at [288, 328] on div "Skip Backward Skip Forward Mute Current Time 0:44 / Duration 0:44 Loaded : 100.…" at bounding box center [364, 332] width 350 height 18
click at [285, 325] on div "Skip Backward Skip Forward Mute Current Time 0:44 / Duration 0:44 Loaded : 100.…" at bounding box center [364, 332] width 350 height 18
click at [285, 327] on div "Skip Backward Skip Forward Mute Current Time 0:44 / Duration 0:44 Loaded : 100.…" at bounding box center [364, 332] width 350 height 18
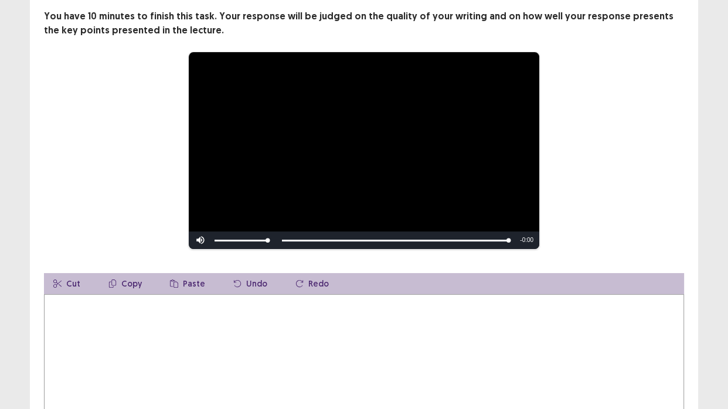
scroll to position [87, 0]
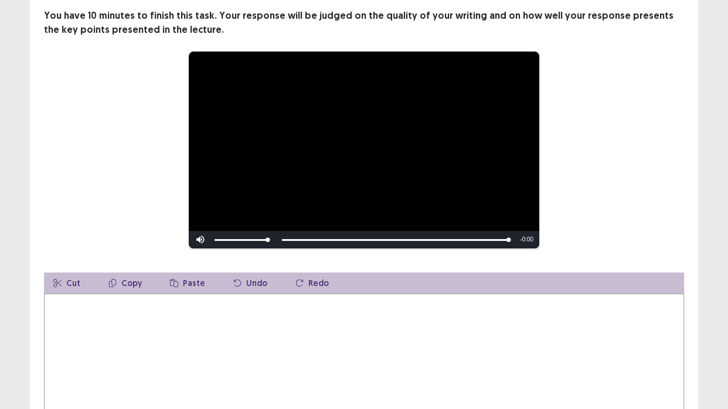
click at [319, 323] on textarea at bounding box center [364, 358] width 640 height 129
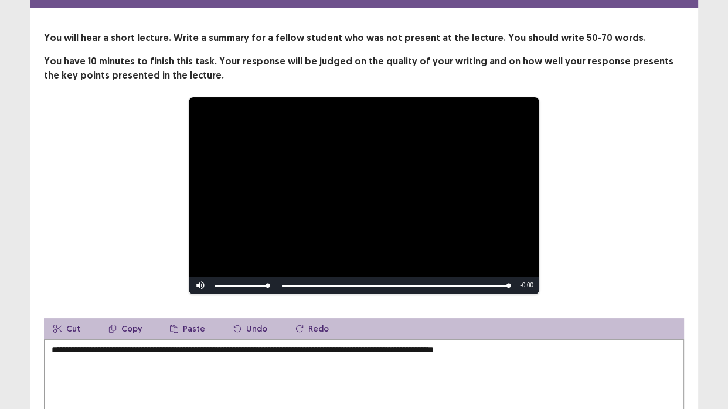
scroll to position [33, 0]
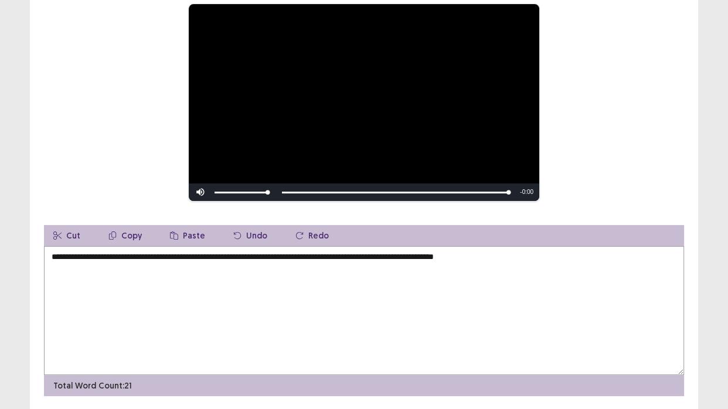
scroll to position [173, 0]
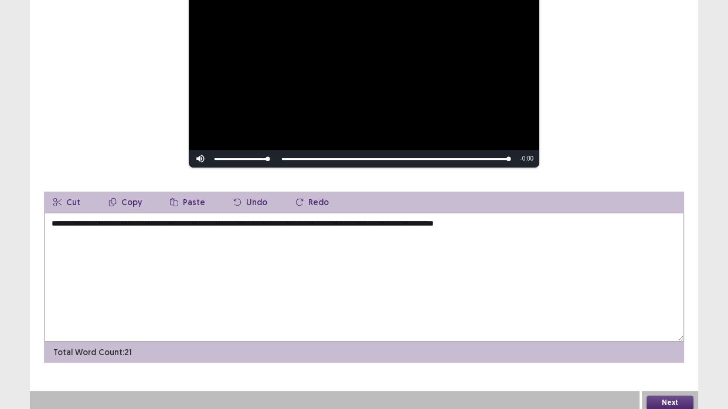
type textarea "**********"
click at [657, 350] on button "Next" at bounding box center [669, 402] width 47 height 14
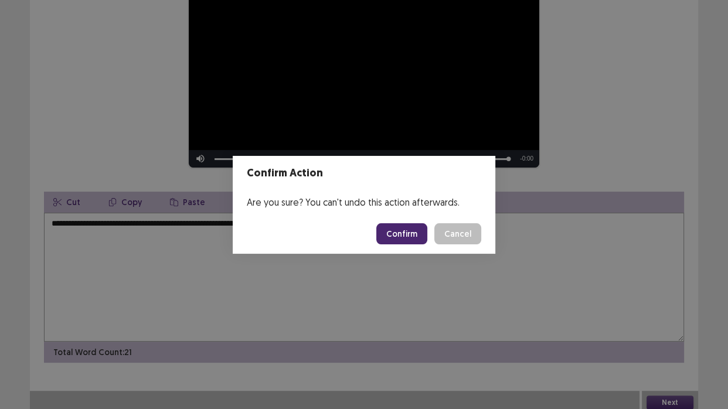
click at [408, 238] on button "Confirm" at bounding box center [401, 233] width 51 height 21
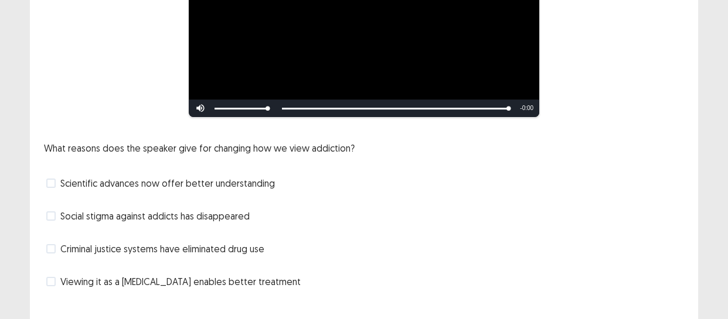
scroll to position [189, 0]
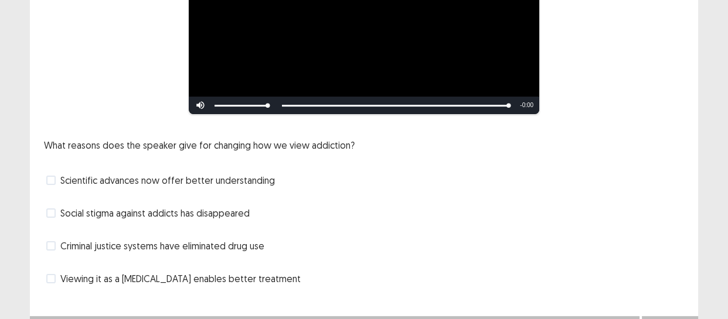
click at [187, 247] on span "Criminal justice systems have eliminated drug use" at bounding box center [162, 246] width 204 height 14
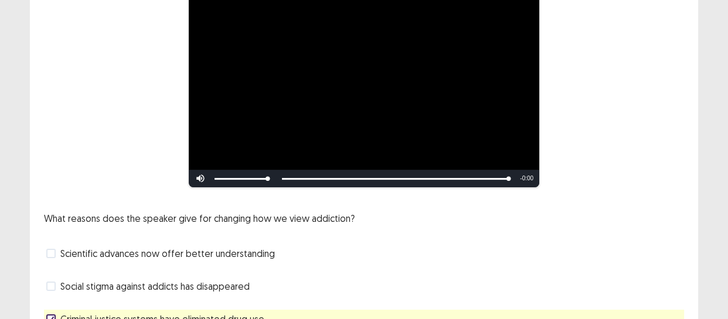
scroll to position [209, 0]
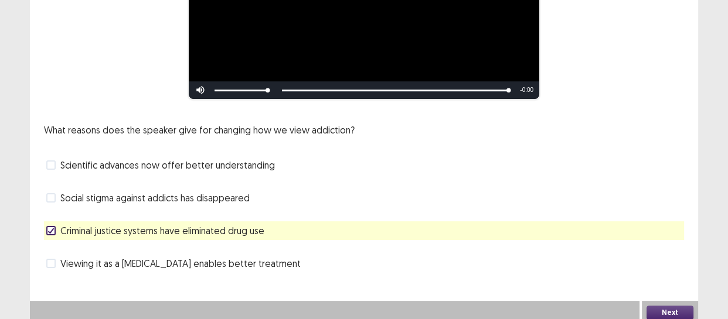
click at [306, 263] on div "Viewing it as a [MEDICAL_DATA] enables better treatment" at bounding box center [364, 263] width 640 height 19
click at [253, 262] on span "Viewing it as a [MEDICAL_DATA] enables better treatment" at bounding box center [180, 264] width 240 height 14
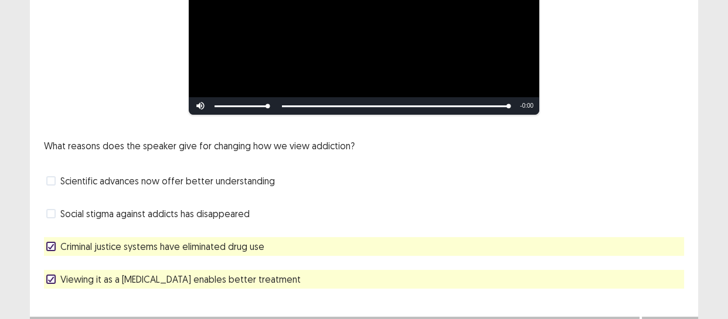
scroll to position [189, 0]
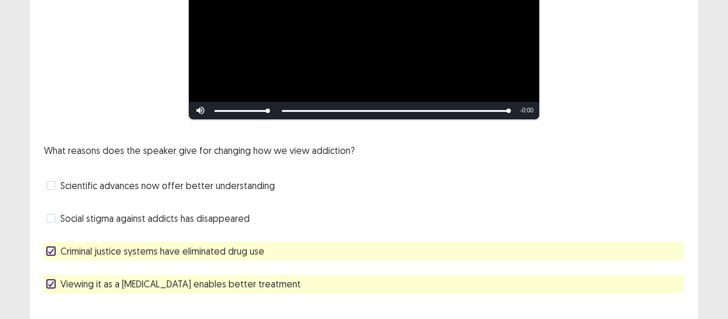
click at [222, 247] on span "Criminal justice systems have eliminated drug use" at bounding box center [162, 251] width 204 height 14
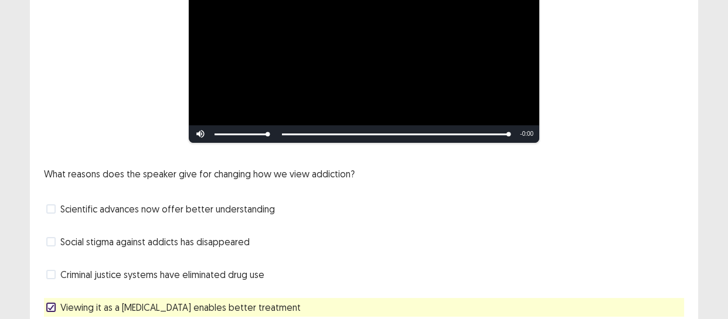
scroll to position [209, 0]
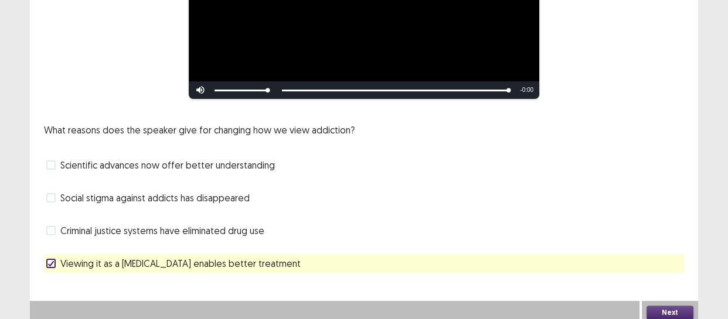
click at [220, 196] on span "Social stigma against addicts has disappeared" at bounding box center [154, 198] width 189 height 14
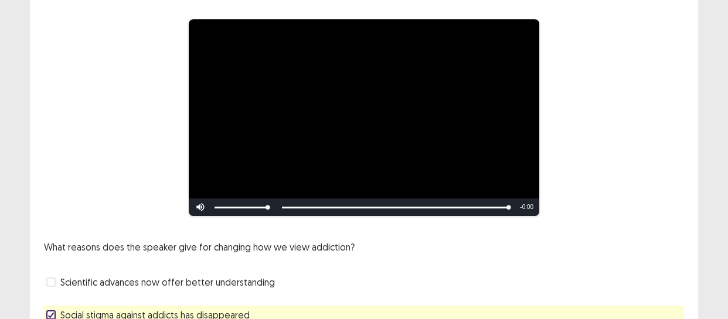
scroll to position [82, 0]
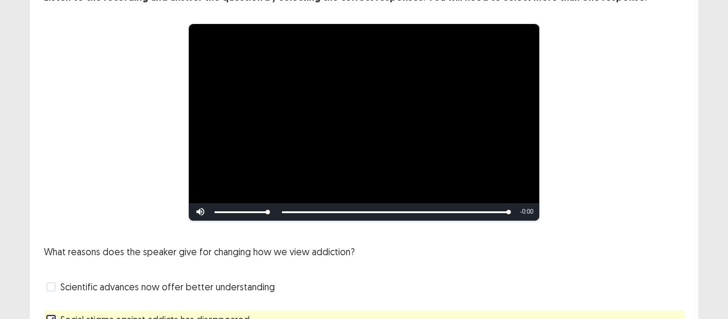
click at [281, 211] on div "Skip Backward Skip Forward Mute Current Time 0:47 / Duration 0:47 Loaded : 100.…" at bounding box center [364, 212] width 350 height 18
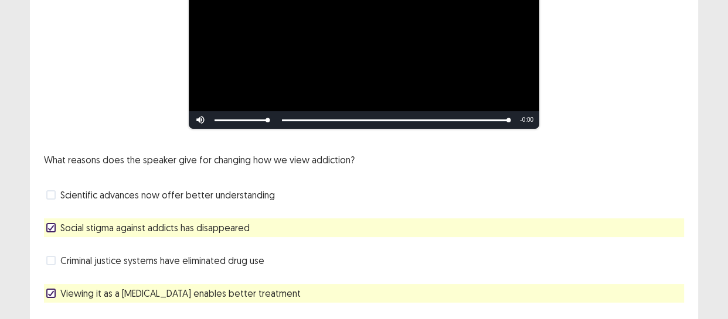
scroll to position [209, 0]
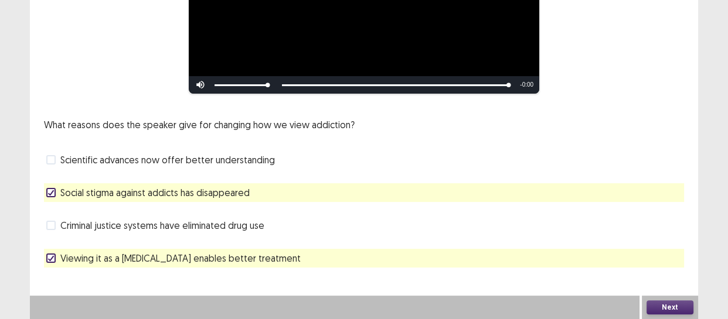
click at [137, 263] on span "Viewing it as a [MEDICAL_DATA] enables better treatment" at bounding box center [180, 258] width 240 height 14
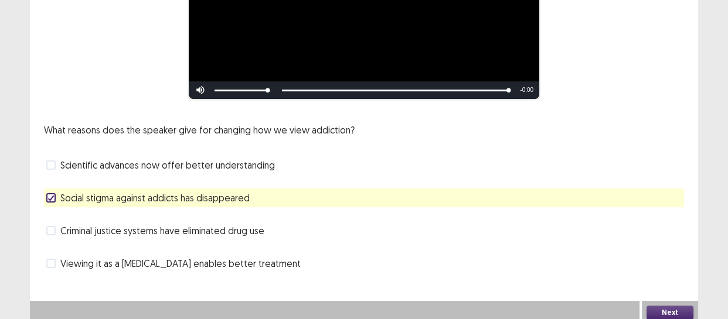
click at [680, 306] on button "Next" at bounding box center [669, 313] width 47 height 14
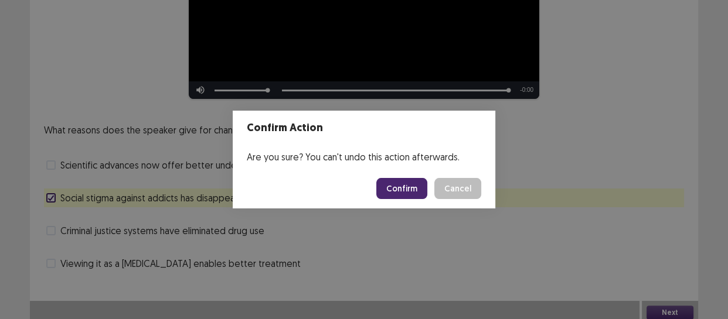
click at [404, 187] on button "Confirm" at bounding box center [401, 188] width 51 height 21
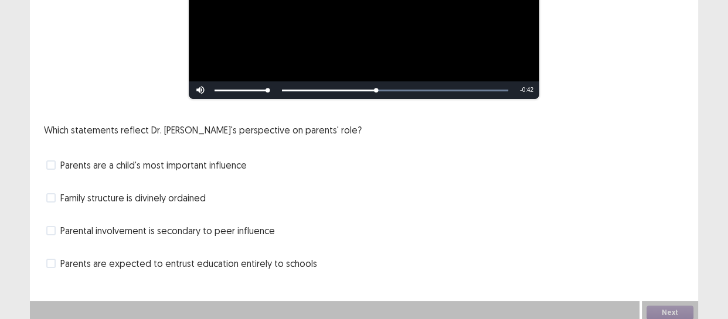
click at [134, 159] on span "Parents are a child's most important influence" at bounding box center [153, 165] width 186 height 14
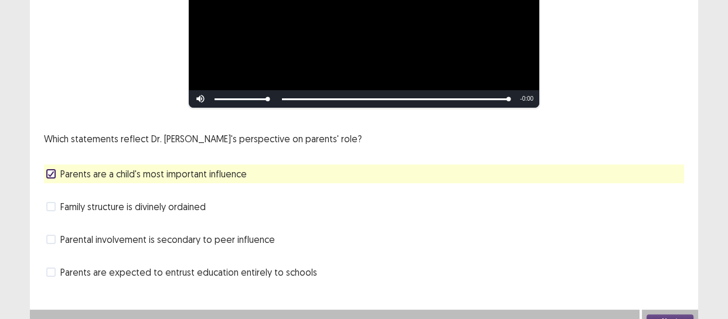
scroll to position [203, 0]
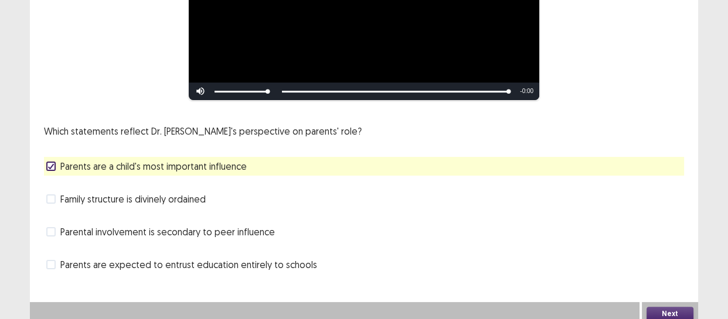
click at [156, 169] on span "Parents are a child's most important influence" at bounding box center [153, 166] width 186 height 14
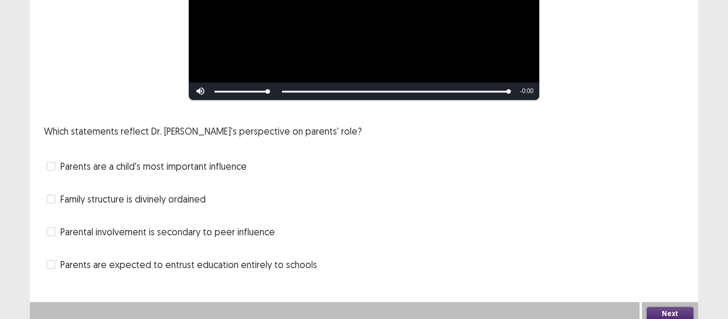
click at [122, 169] on span "Parents are a child's most important influence" at bounding box center [153, 166] width 186 height 14
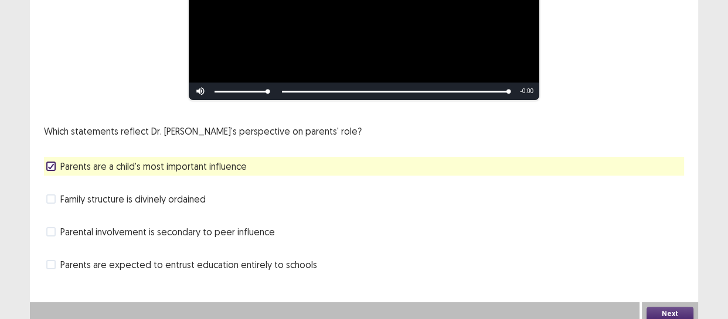
scroll to position [209, 0]
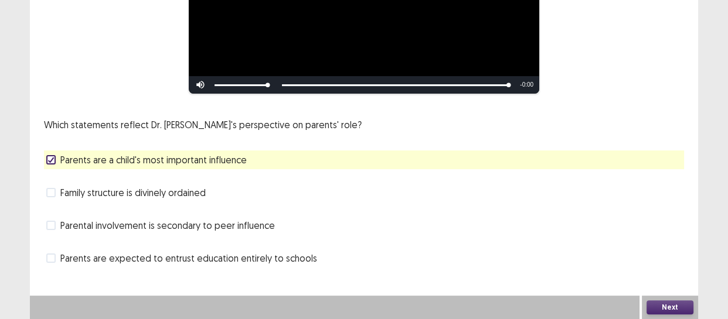
click at [676, 305] on button "Next" at bounding box center [669, 308] width 47 height 14
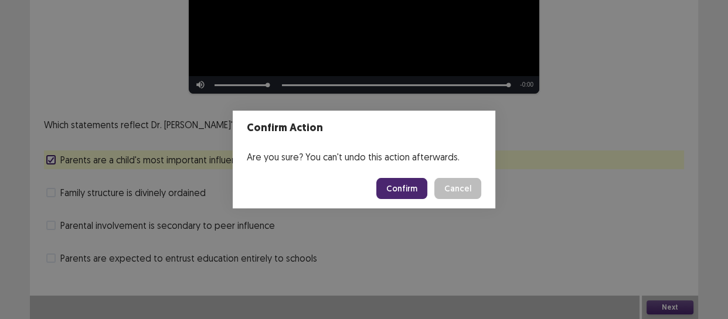
click at [417, 196] on button "Confirm" at bounding box center [401, 188] width 51 height 21
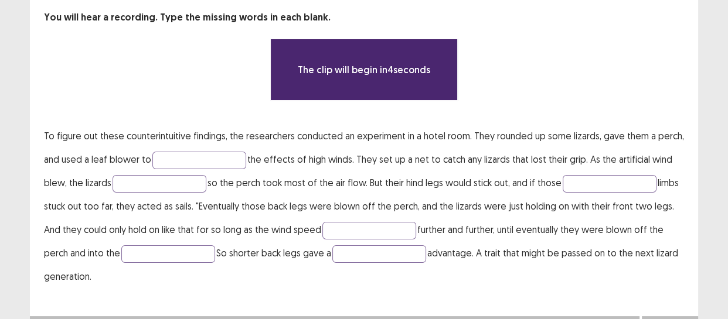
scroll to position [64, 0]
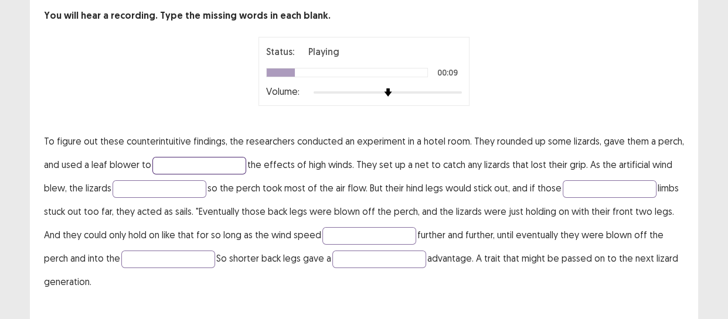
click at [189, 164] on input "text" at bounding box center [199, 166] width 94 height 18
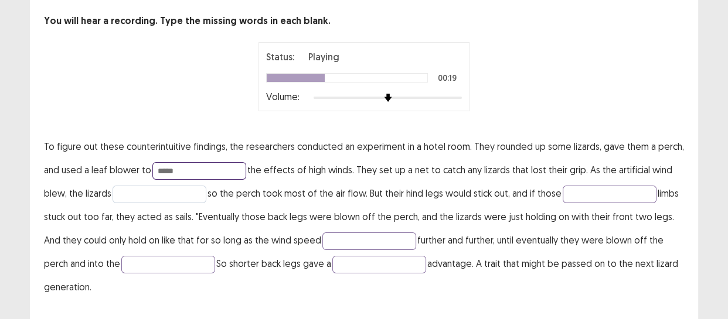
type input "*****"
click at [161, 188] on input "text" at bounding box center [159, 195] width 94 height 18
type input "****"
click at [577, 189] on input "text" at bounding box center [609, 195] width 94 height 18
type input "*****"
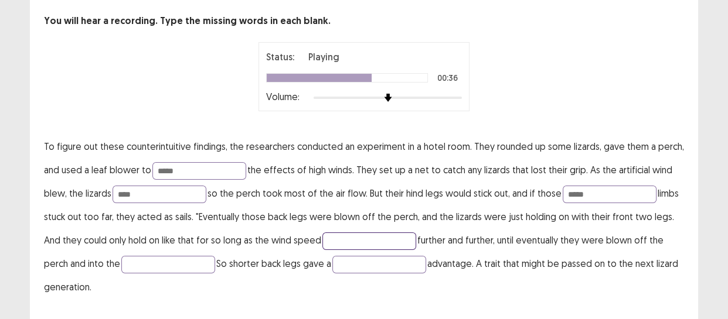
click at [323, 233] on input "text" at bounding box center [369, 242] width 94 height 18
type input "*********"
click at [123, 256] on input "text" at bounding box center [168, 265] width 94 height 18
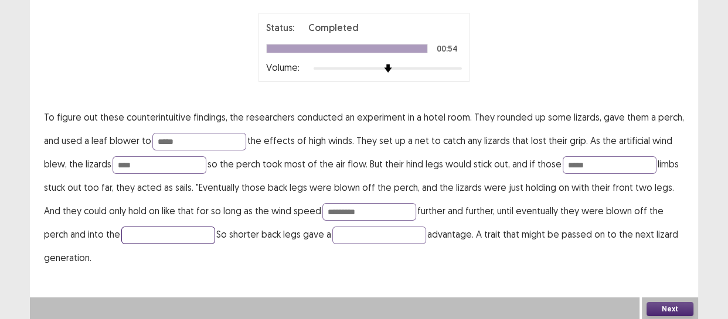
scroll to position [90, 0]
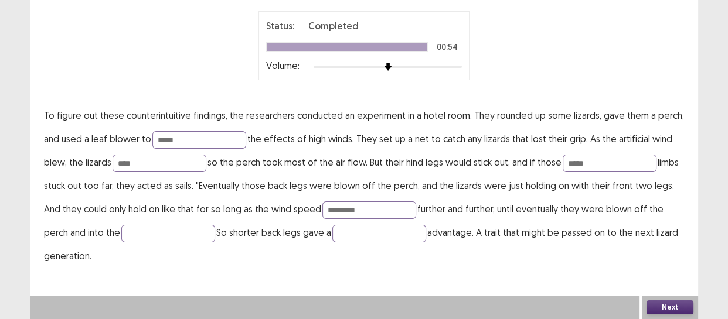
click at [668, 307] on button "Next" at bounding box center [669, 308] width 47 height 14
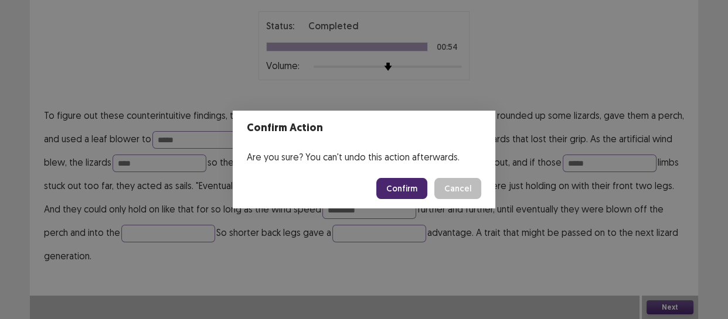
click at [460, 188] on button "Cancel" at bounding box center [457, 188] width 47 height 21
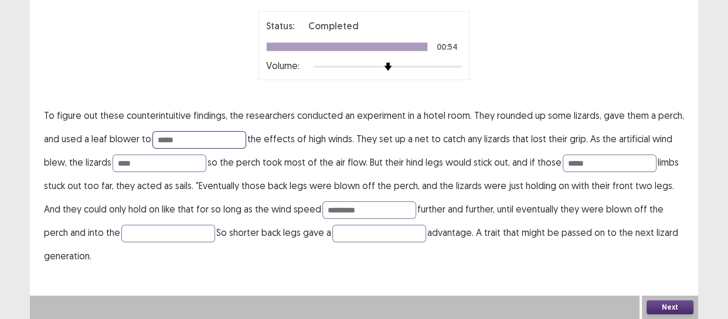
click at [187, 138] on input "*****" at bounding box center [199, 140] width 94 height 18
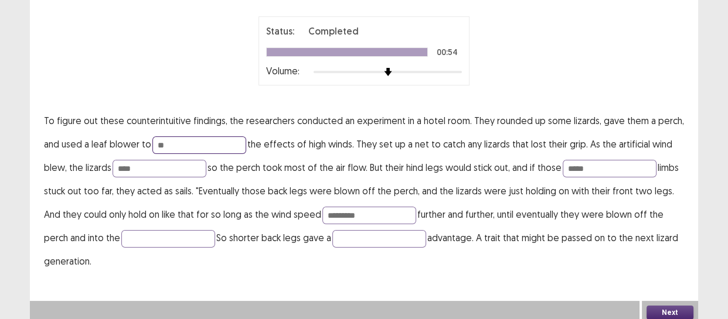
type input "*"
type input "*****"
click at [143, 167] on input "****" at bounding box center [159, 169] width 94 height 18
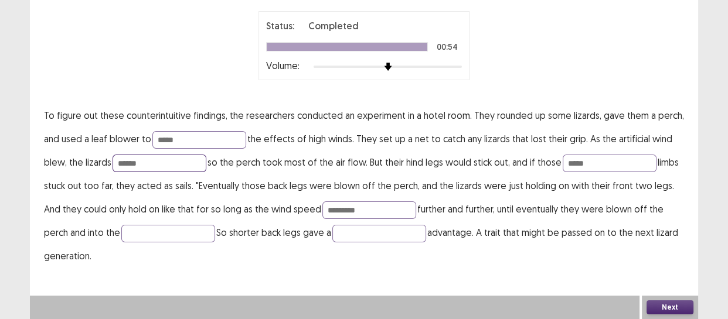
type input "******"
click at [674, 305] on button "Next" at bounding box center [669, 308] width 47 height 14
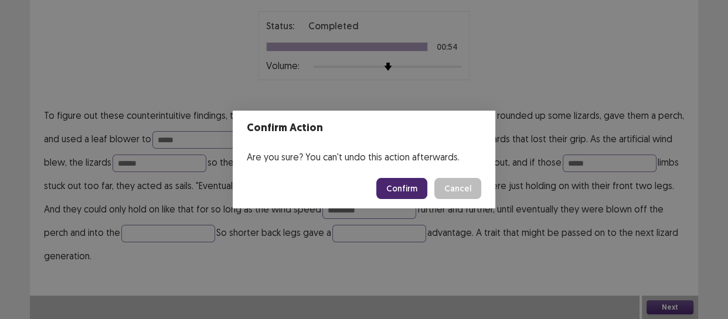
click at [398, 185] on button "Confirm" at bounding box center [401, 188] width 51 height 21
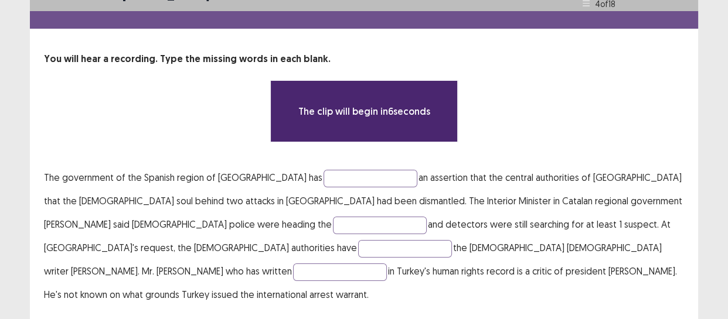
scroll to position [35, 0]
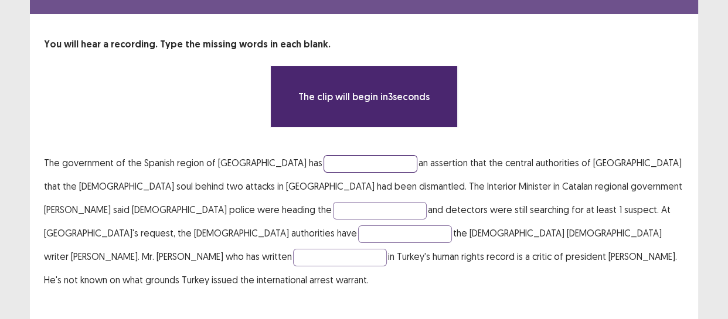
click at [350, 156] on input "text" at bounding box center [370, 164] width 94 height 18
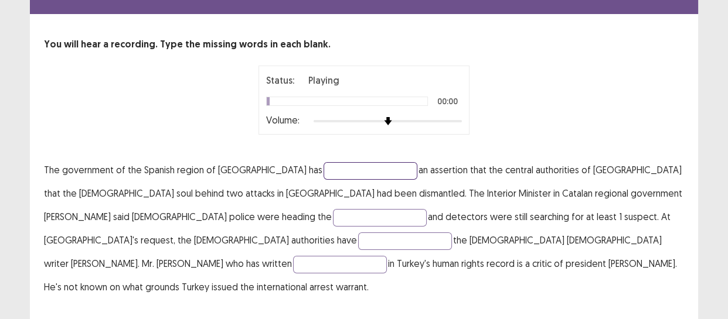
click at [330, 169] on input "text" at bounding box center [370, 171] width 94 height 18
click at [323, 172] on input "text" at bounding box center [370, 171] width 94 height 18
type input "**********"
click at [333, 216] on input "text" at bounding box center [380, 218] width 94 height 18
type input "*********"
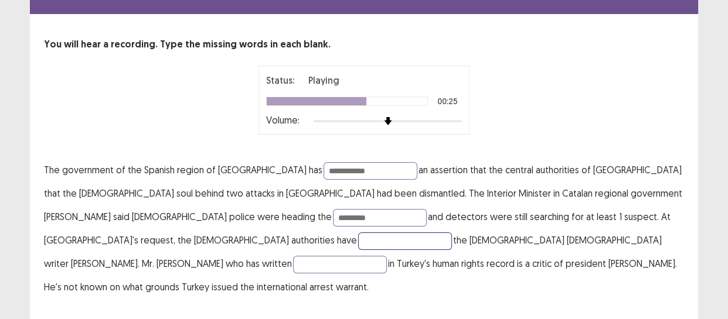
click at [452, 233] on input "text" at bounding box center [405, 242] width 94 height 18
click at [360, 256] on input "text" at bounding box center [340, 265] width 94 height 18
type input "*********"
click at [452, 233] on input "text" at bounding box center [405, 242] width 94 height 18
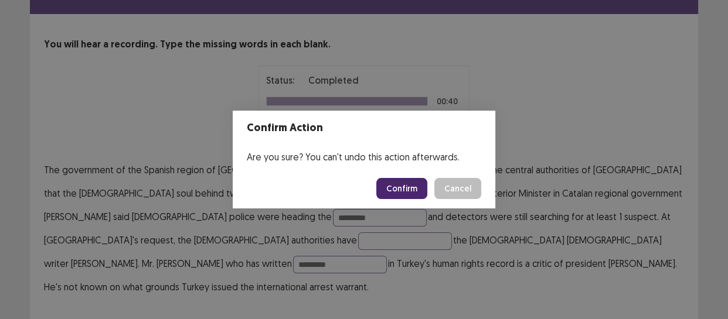
click at [384, 187] on button "Confirm" at bounding box center [401, 188] width 51 height 21
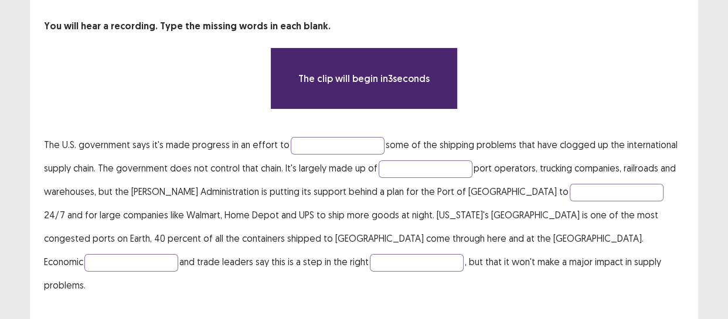
scroll to position [55, 0]
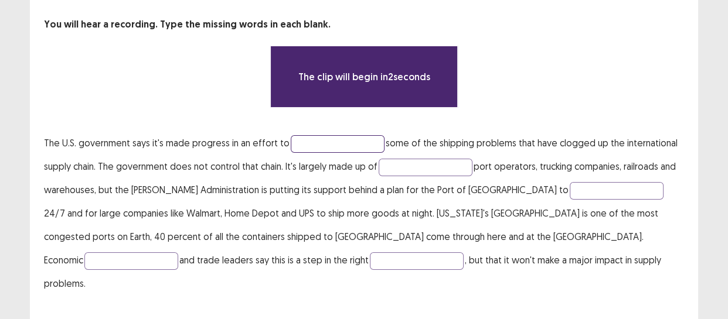
click at [334, 142] on input "text" at bounding box center [338, 144] width 94 height 18
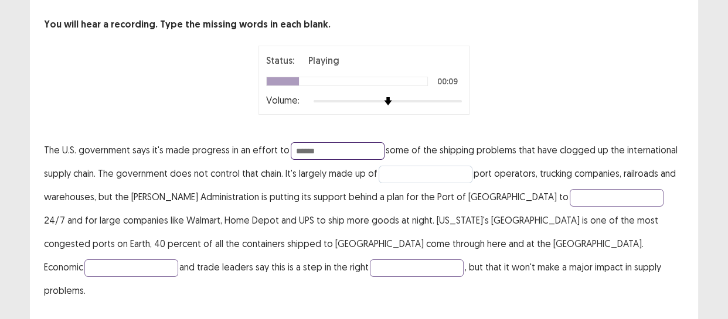
type input "******"
click at [416, 178] on input "text" at bounding box center [425, 175] width 94 height 18
type input "********"
click at [569, 197] on input "text" at bounding box center [616, 198] width 94 height 18
type input "*******"
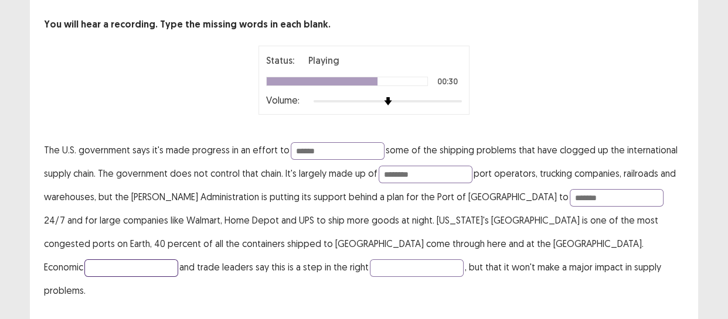
click at [178, 260] on input "text" at bounding box center [131, 269] width 94 height 18
type input "*"
type input "****"
click at [370, 271] on input "text" at bounding box center [417, 269] width 94 height 18
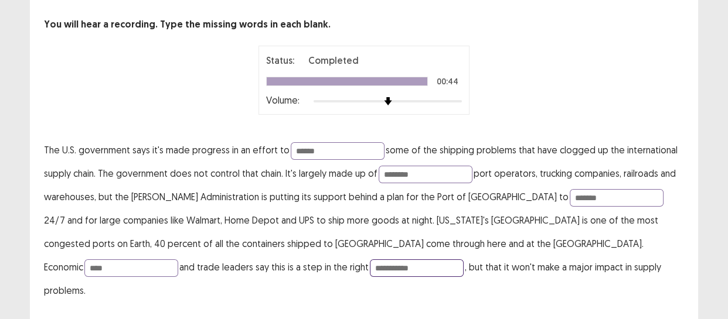
type input "**********"
click at [390, 227] on p "**********" at bounding box center [364, 220] width 640 height 164
click at [405, 176] on input "********" at bounding box center [425, 175] width 94 height 18
click at [402, 176] on input "********" at bounding box center [425, 175] width 94 height 18
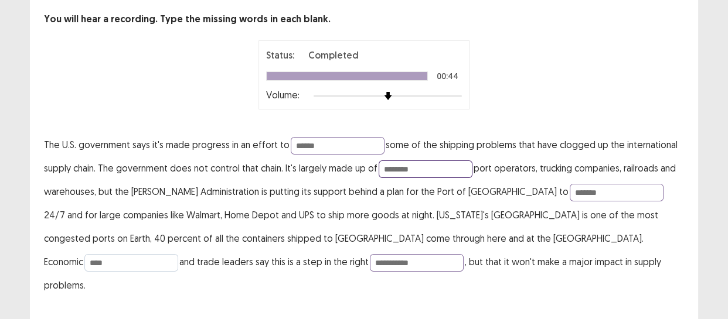
scroll to position [66, 0]
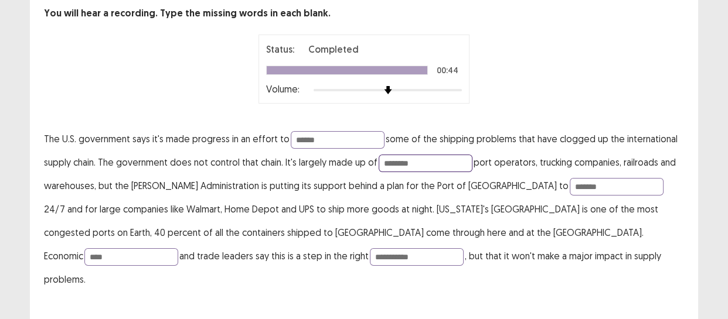
type input "********"
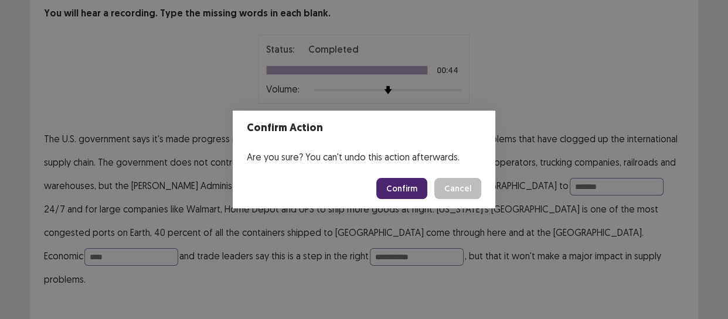
click at [405, 194] on button "Confirm" at bounding box center [401, 188] width 51 height 21
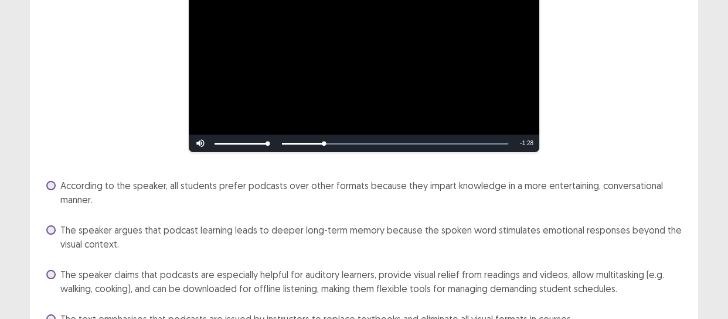
scroll to position [156, 0]
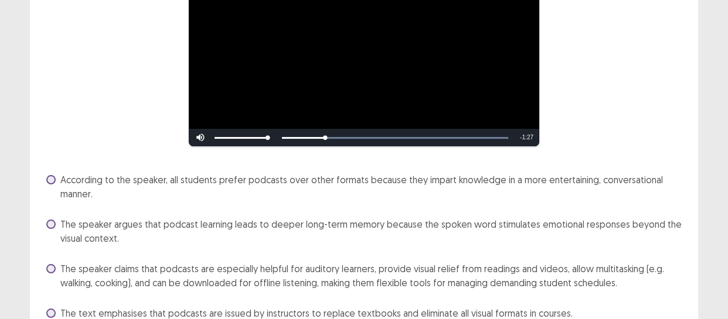
drag, startPoint x: 405, startPoint y: 194, endPoint x: 419, endPoint y: 162, distance: 34.4
click at [419, 162] on div "**********" at bounding box center [364, 119] width 668 height 407
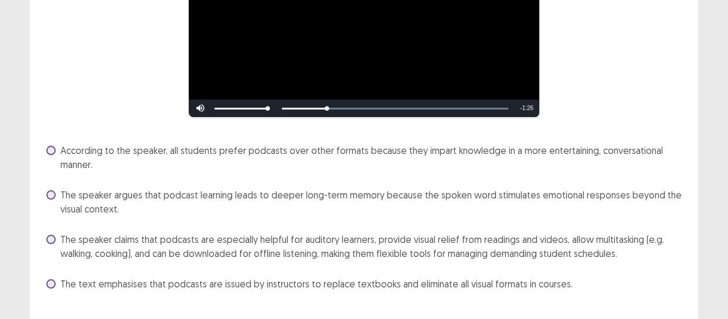
scroll to position [211, 0]
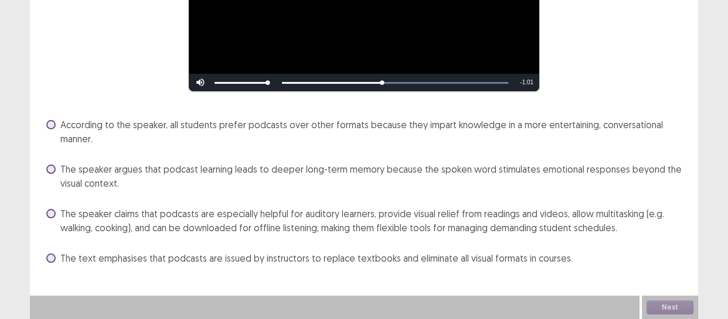
click at [441, 155] on div "According to the speaker, all students prefer podcasts over other formats becau…" at bounding box center [364, 191] width 640 height 152
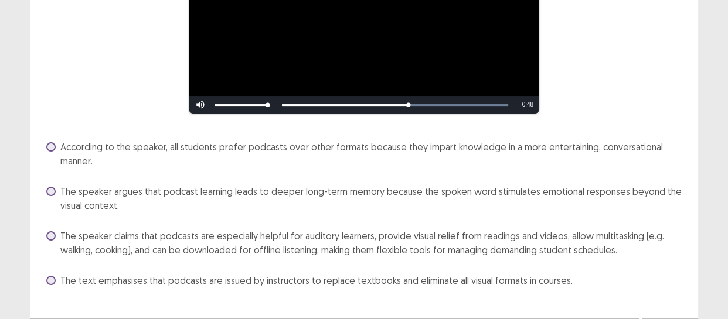
scroll to position [192, 0]
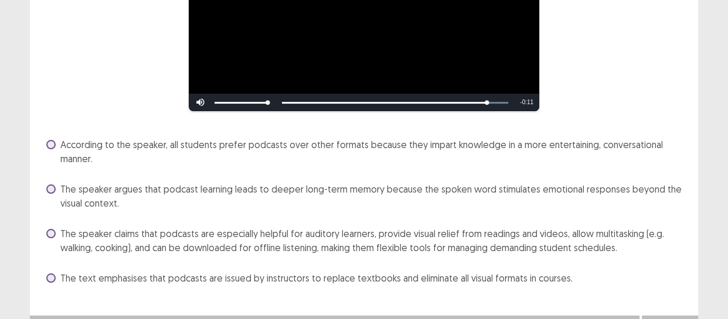
click at [87, 236] on span "The speaker claims that podcasts are especially helpful for auditory learners, …" at bounding box center [371, 241] width 623 height 28
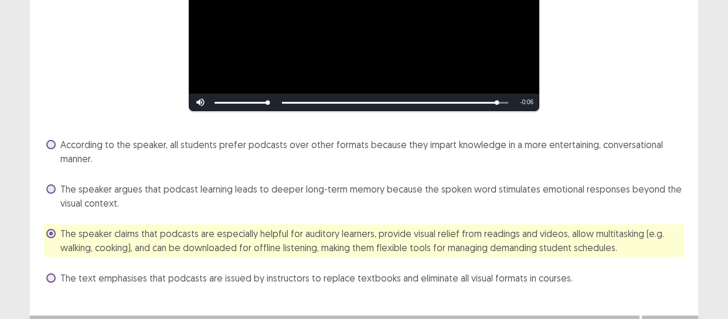
scroll to position [211, 0]
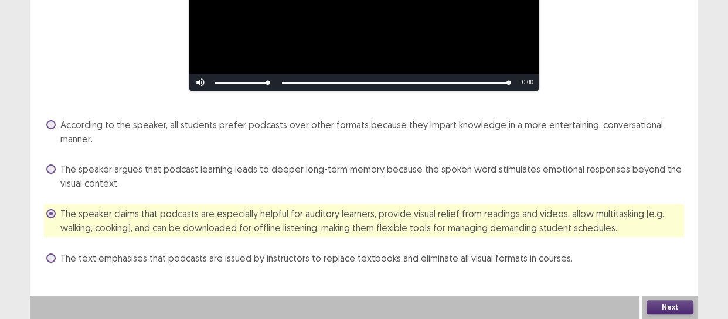
click at [677, 308] on button "Next" at bounding box center [669, 308] width 47 height 14
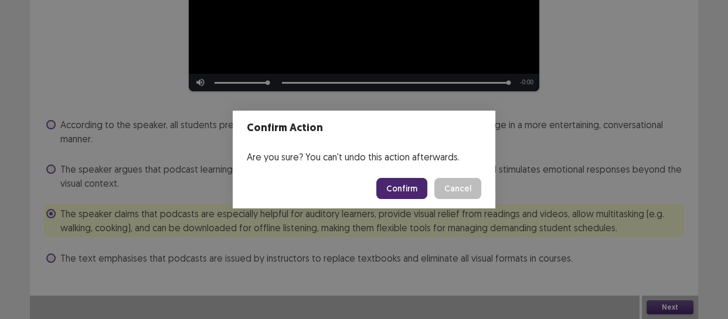
click at [395, 185] on button "Confirm" at bounding box center [401, 188] width 51 height 21
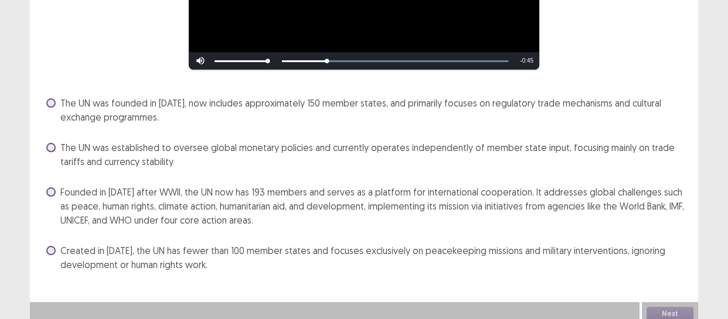
scroll to position [240, 0]
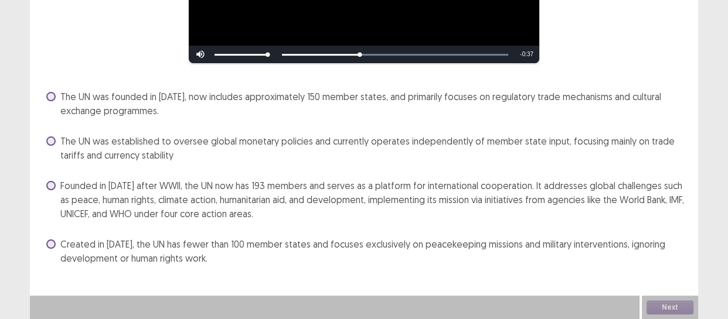
click at [398, 196] on span "Founded in [DATE] after WWII, the UN now has 193 members and serves as a platfo…" at bounding box center [371, 200] width 623 height 42
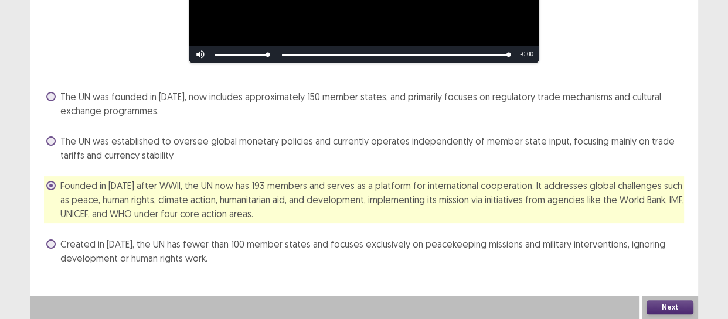
click at [677, 302] on button "Next" at bounding box center [669, 308] width 47 height 14
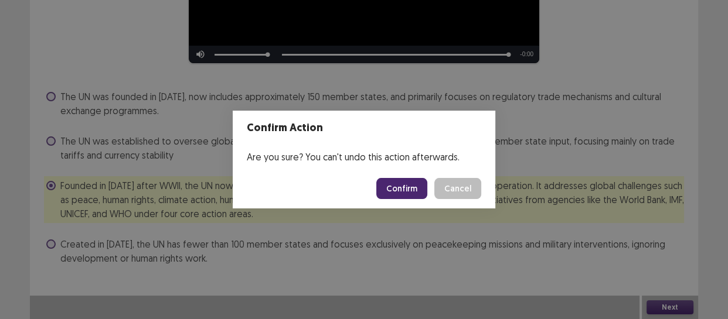
click at [407, 183] on button "Confirm" at bounding box center [401, 188] width 51 height 21
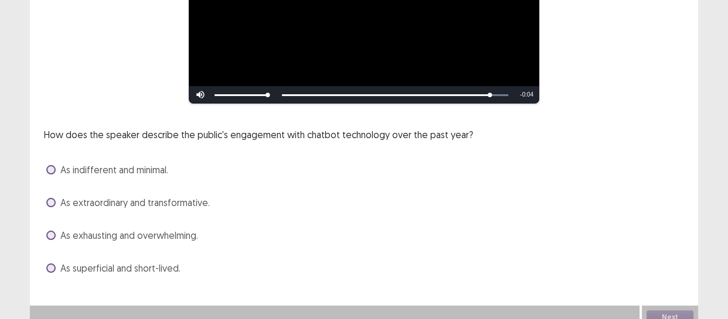
scroll to position [209, 0]
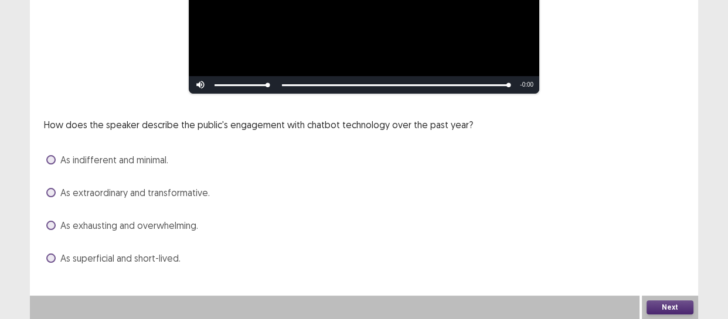
click at [185, 191] on span "As extraordinary and transformative." at bounding box center [134, 193] width 149 height 14
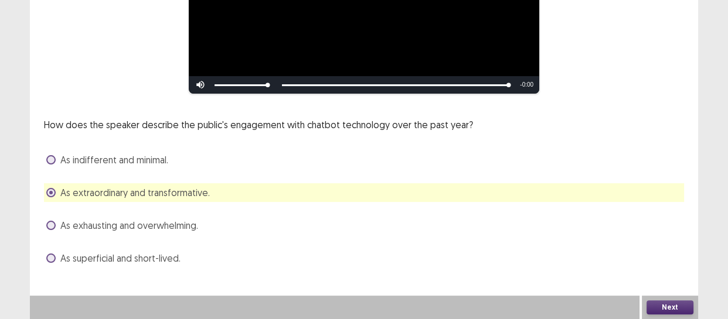
click at [669, 309] on button "Next" at bounding box center [669, 308] width 47 height 14
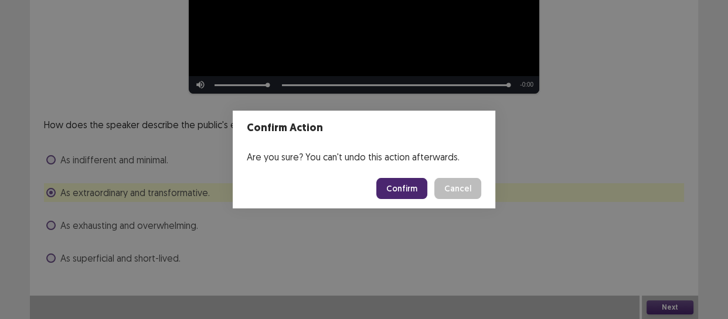
click at [426, 184] on button "Confirm" at bounding box center [401, 188] width 51 height 21
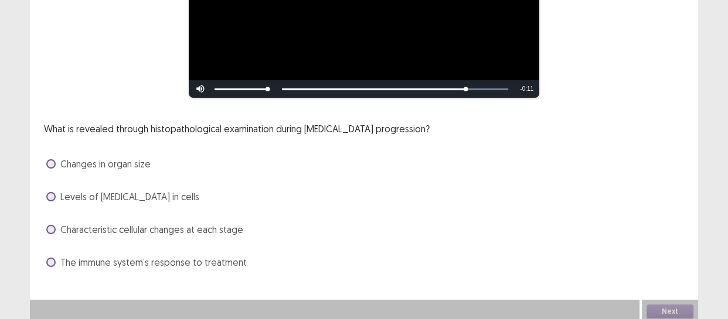
scroll to position [206, 0]
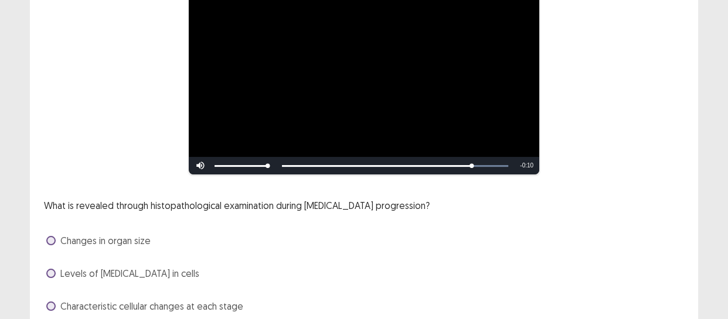
click at [478, 237] on div "What is revealed through histopathological examination during [MEDICAL_DATA] pr…" at bounding box center [364, 274] width 640 height 150
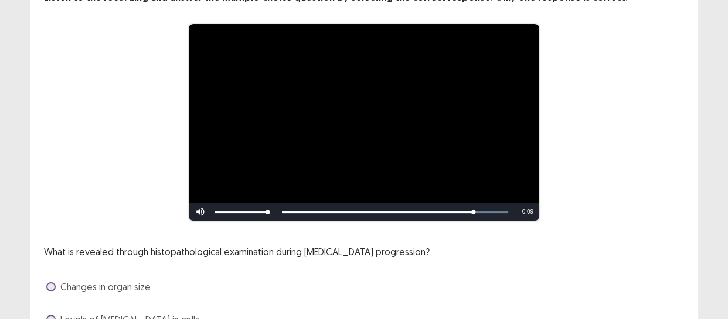
click at [478, 237] on div "**********" at bounding box center [364, 193] width 668 height 404
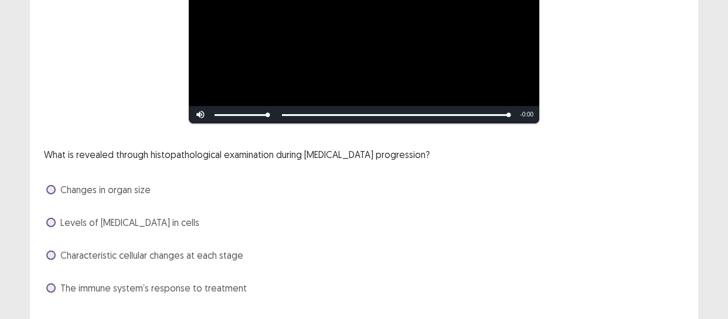
scroll to position [209, 0]
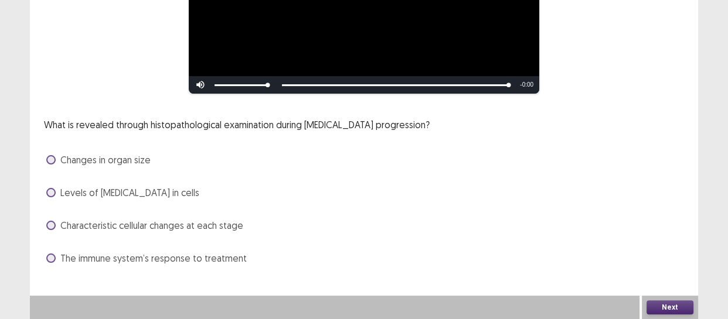
click at [186, 226] on span "Characteristic cellular changes at each stage" at bounding box center [151, 226] width 183 height 14
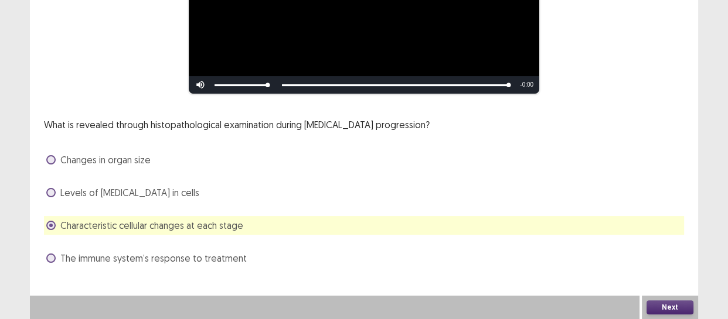
click at [660, 305] on button "Next" at bounding box center [669, 308] width 47 height 14
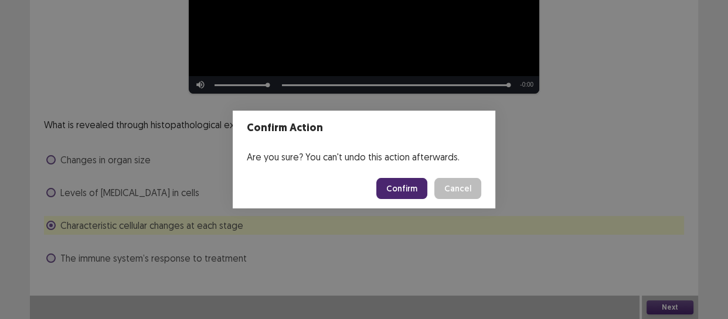
click at [427, 187] on button "Confirm" at bounding box center [401, 188] width 51 height 21
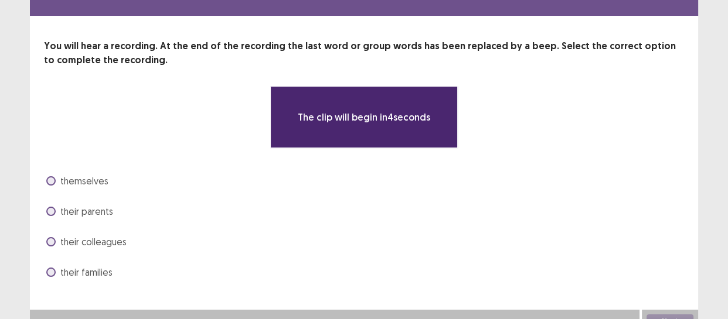
scroll to position [47, 0]
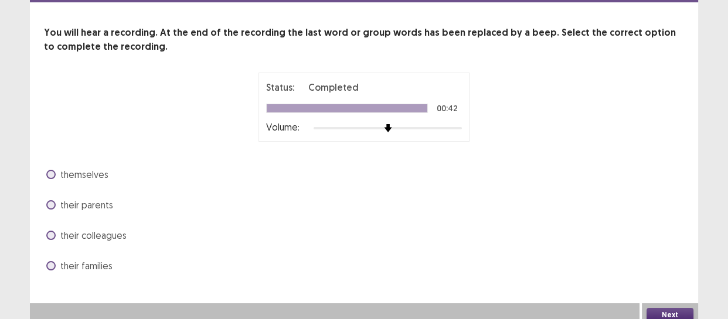
click at [97, 175] on span "themselves" at bounding box center [84, 175] width 48 height 14
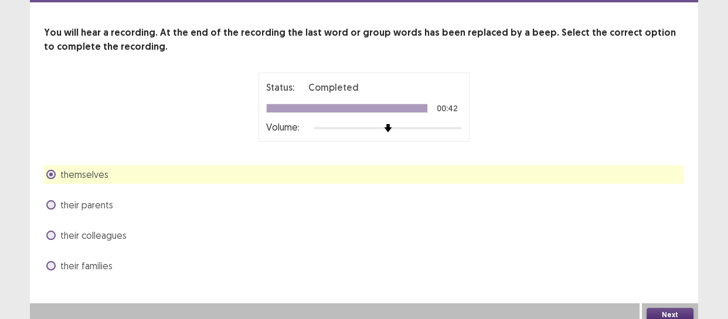
click at [666, 310] on button "Next" at bounding box center [669, 315] width 47 height 14
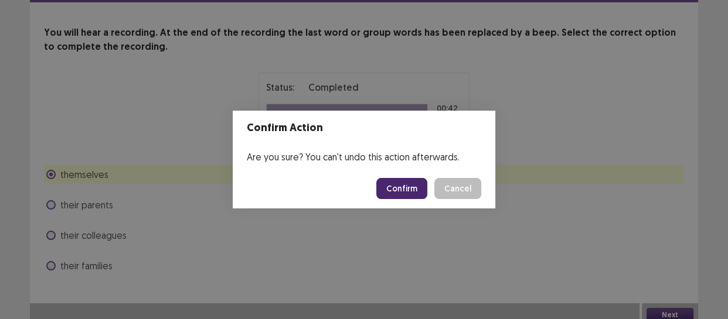
click at [395, 177] on footer "Confirm Cancel" at bounding box center [364, 189] width 262 height 40
click at [402, 187] on button "Confirm" at bounding box center [401, 188] width 51 height 21
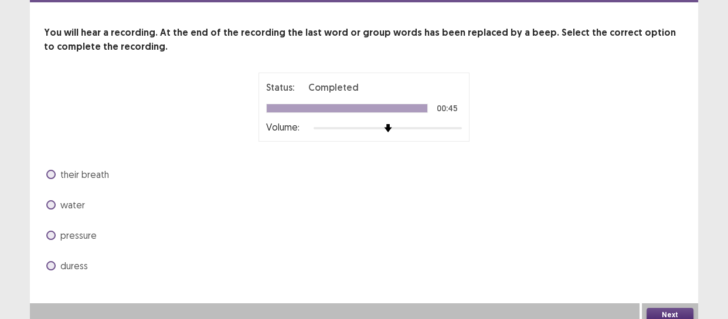
click at [86, 234] on span "pressure" at bounding box center [78, 235] width 36 height 14
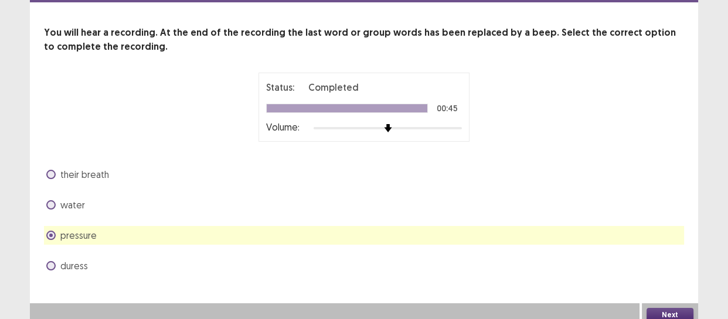
click at [667, 309] on button "Next" at bounding box center [669, 315] width 47 height 14
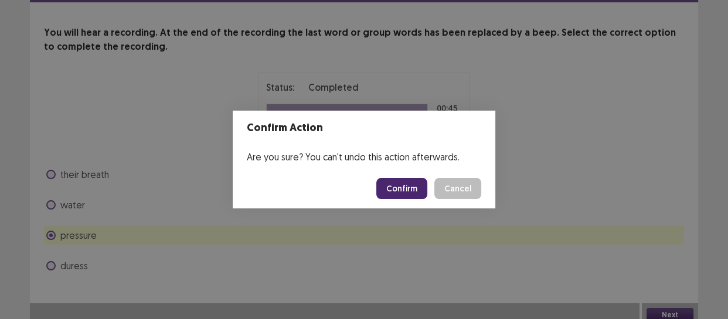
click at [427, 195] on button "Confirm" at bounding box center [401, 188] width 51 height 21
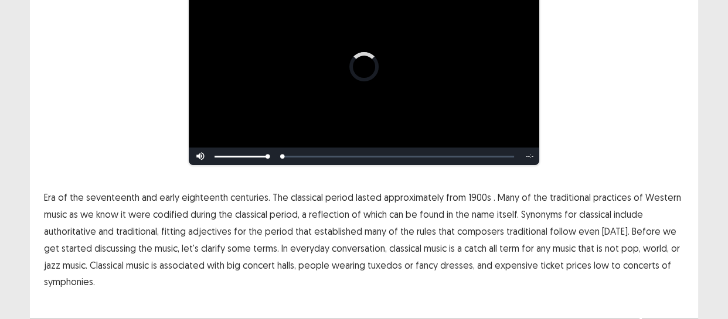
scroll to position [175, 0]
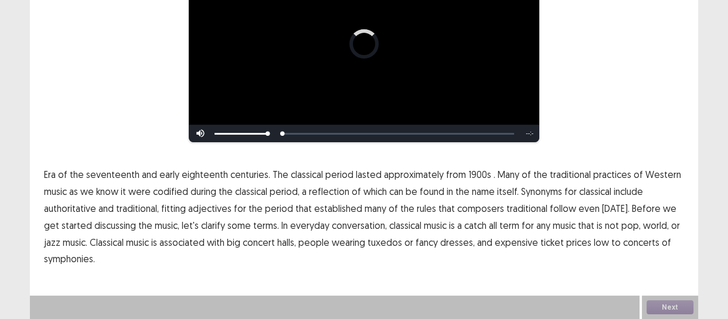
click at [428, 195] on span "found" at bounding box center [431, 192] width 25 height 14
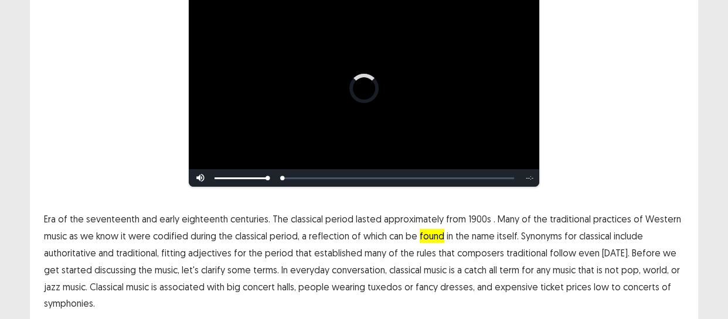
scroll to position [128, 0]
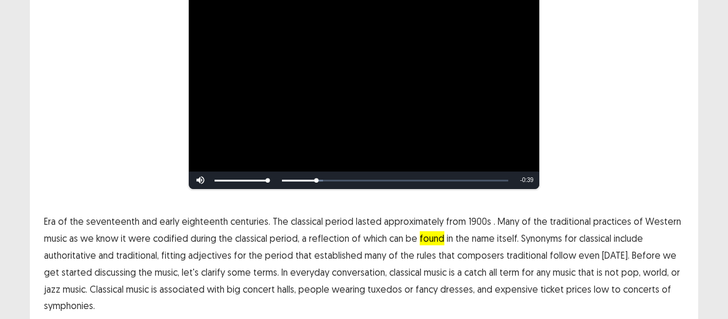
click at [476, 223] on span "1900s" at bounding box center [479, 221] width 23 height 14
click at [155, 108] on div "**********" at bounding box center [364, 91] width 546 height 198
click at [434, 243] on span "found" at bounding box center [431, 238] width 25 height 14
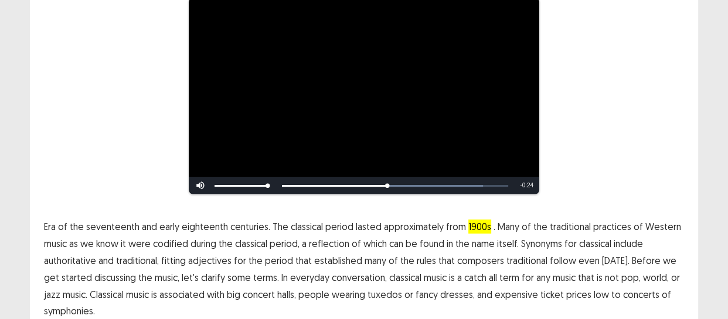
click at [170, 257] on span "fitting" at bounding box center [173, 261] width 25 height 14
click at [167, 257] on span "fitting" at bounding box center [173, 261] width 25 height 14
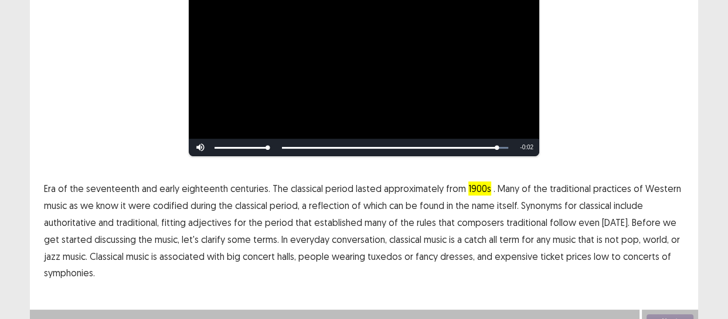
scroll to position [171, 0]
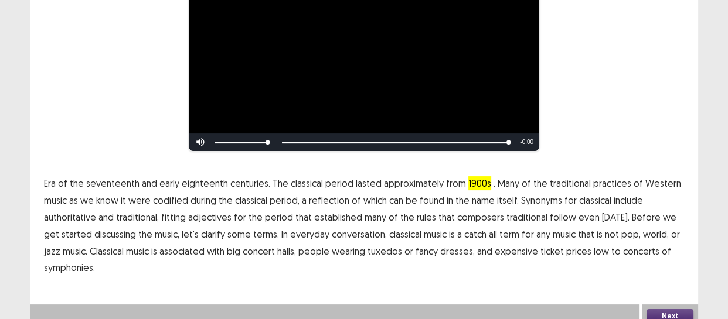
click at [97, 261] on p "Era of the seventeenth and early eighteenth centuries. The classical period las…" at bounding box center [364, 225] width 640 height 101
click at [81, 261] on span "symphonies." at bounding box center [69, 268] width 51 height 14
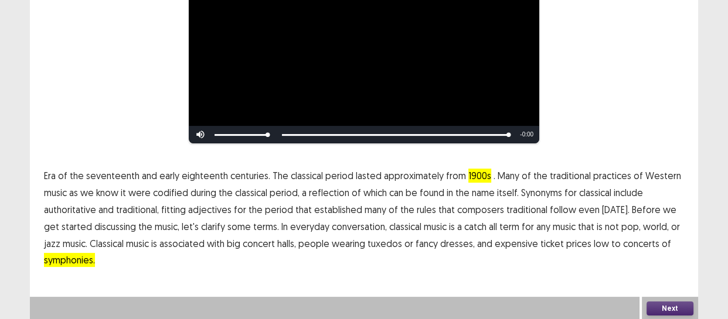
scroll to position [175, 0]
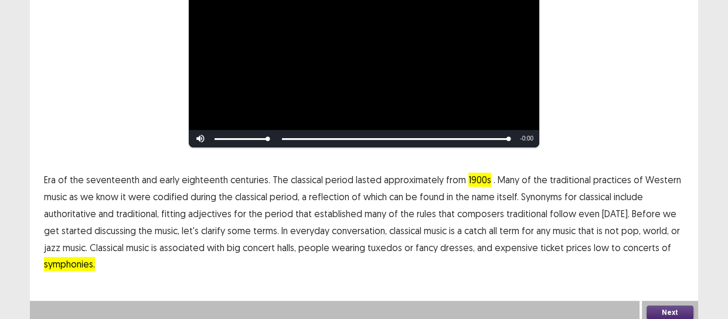
click at [69, 190] on p "Era of the seventeenth and early eighteenth centuries. The classical period las…" at bounding box center [364, 222] width 640 height 101
click at [64, 190] on span "music" at bounding box center [55, 197] width 23 height 14
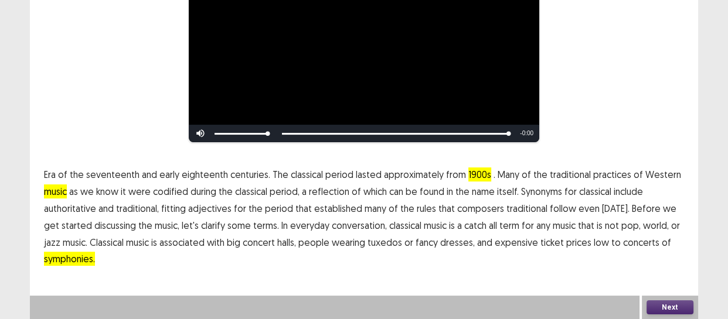
click at [310, 200] on p "Era of the seventeenth and early eighteenth centuries. The classical period las…" at bounding box center [364, 216] width 640 height 101
click at [329, 209] on span "established" at bounding box center [338, 209] width 48 height 14
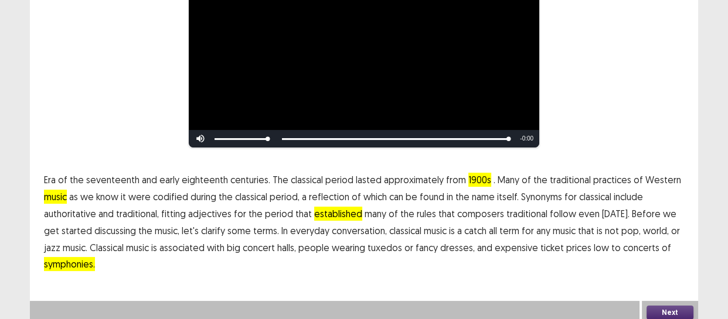
click at [509, 207] on span "traditional" at bounding box center [526, 214] width 41 height 14
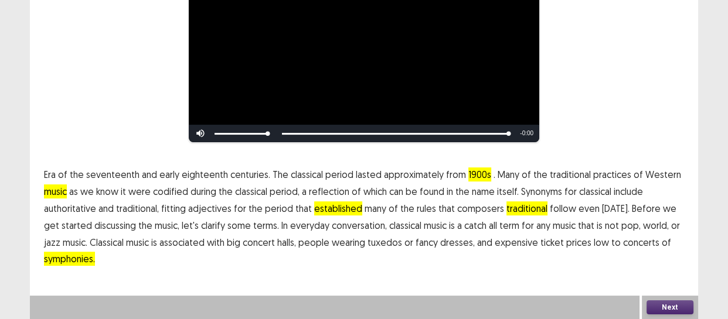
click at [180, 226] on p "Era of the seventeenth and early eighteenth centuries. The classical period las…" at bounding box center [364, 216] width 640 height 101
click at [182, 226] on span "let's" at bounding box center [190, 226] width 17 height 14
click at [201, 226] on span "clarify" at bounding box center [213, 226] width 24 height 14
click at [683, 310] on button "Next" at bounding box center [669, 308] width 47 height 14
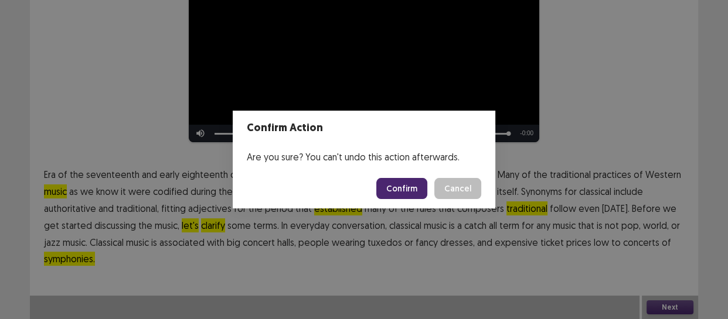
click at [419, 197] on button "Confirm" at bounding box center [401, 188] width 51 height 21
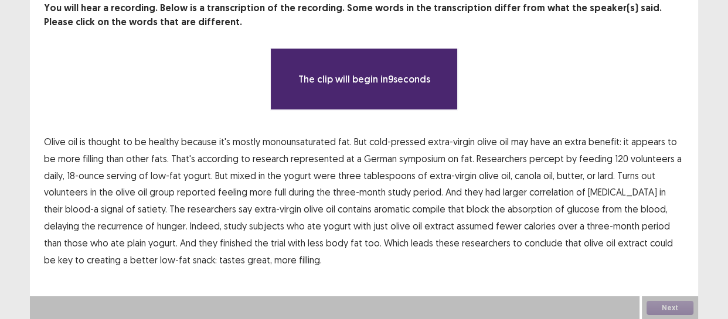
scroll to position [72, 0]
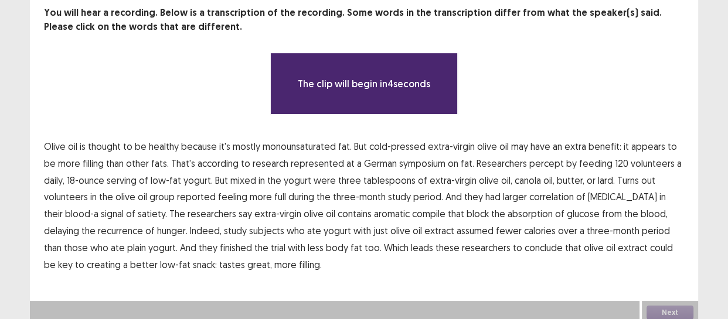
click at [413, 190] on span "period." at bounding box center [428, 197] width 30 height 14
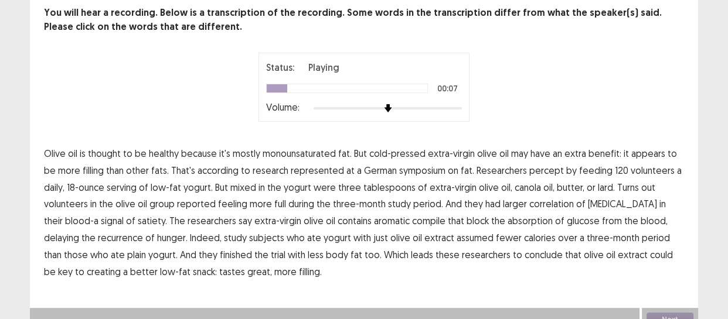
click at [304, 146] on span "monounsaturated" at bounding box center [298, 153] width 73 height 14
click at [535, 168] on span "percept" at bounding box center [546, 170] width 35 height 14
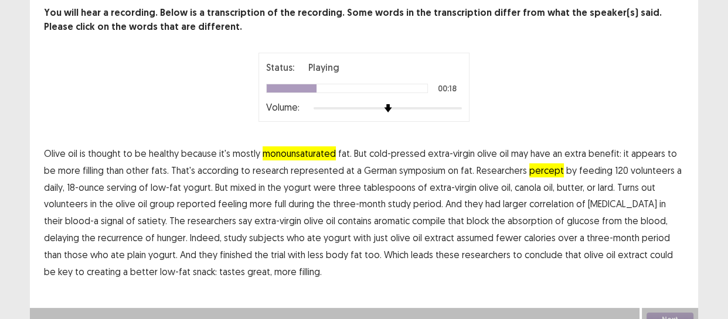
click at [80, 182] on span "18-ounce" at bounding box center [85, 187] width 37 height 14
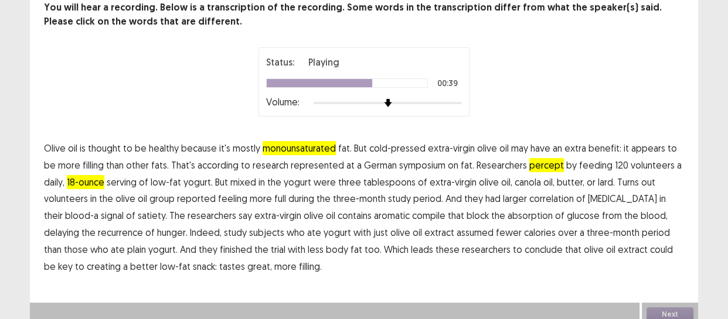
click at [412, 213] on span "compile" at bounding box center [428, 216] width 33 height 14
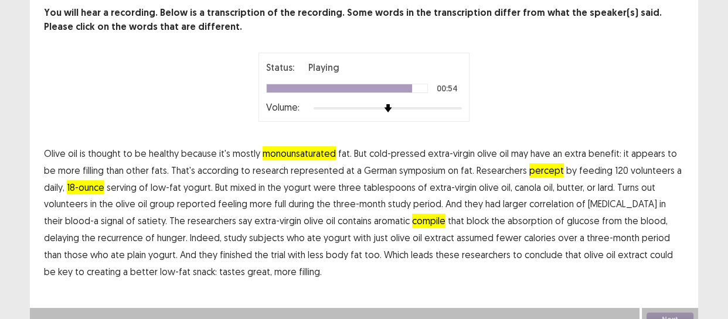
click at [417, 261] on p "Olive oil is thought to be healthy because it's mostly monounsaturated fat. But…" at bounding box center [364, 212] width 640 height 135
click at [271, 249] on span "trial" at bounding box center [278, 255] width 15 height 14
click at [254, 249] on span "the" at bounding box center [261, 255] width 14 height 14
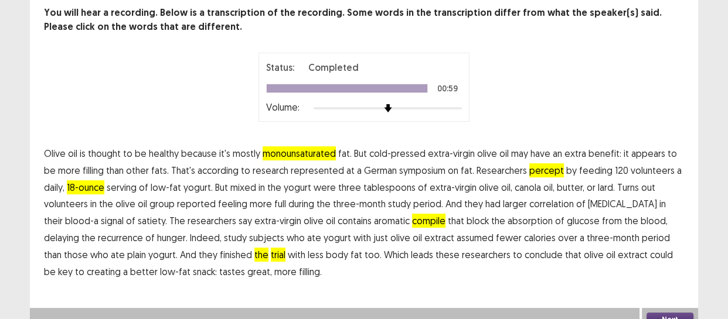
click at [157, 233] on span "hunger." at bounding box center [172, 238] width 30 height 14
click at [685, 313] on button "Next" at bounding box center [669, 320] width 47 height 14
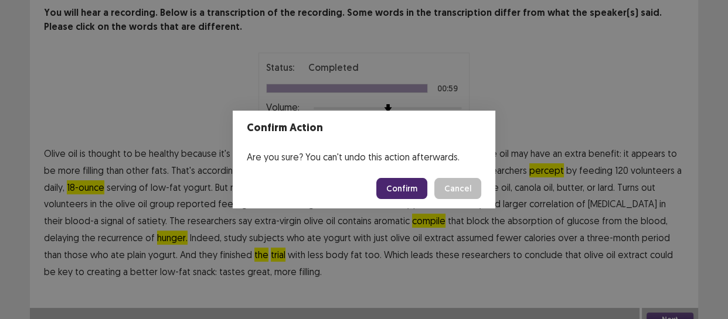
click at [396, 185] on button "Confirm" at bounding box center [401, 188] width 51 height 21
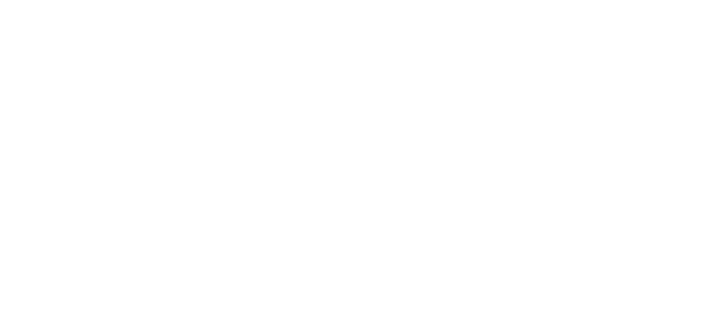
scroll to position [0, 0]
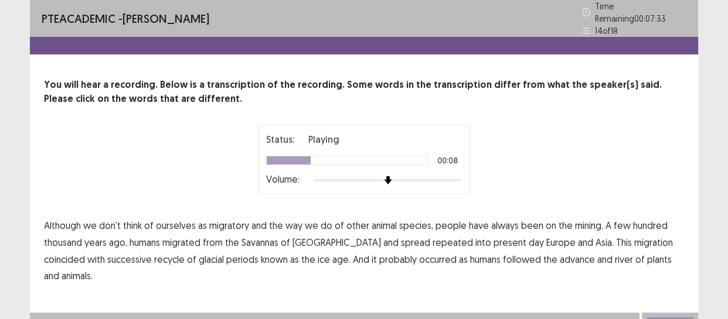
click at [586, 223] on span "mining." at bounding box center [589, 226] width 28 height 14
click at [493, 236] on span "present" at bounding box center [509, 243] width 33 height 14
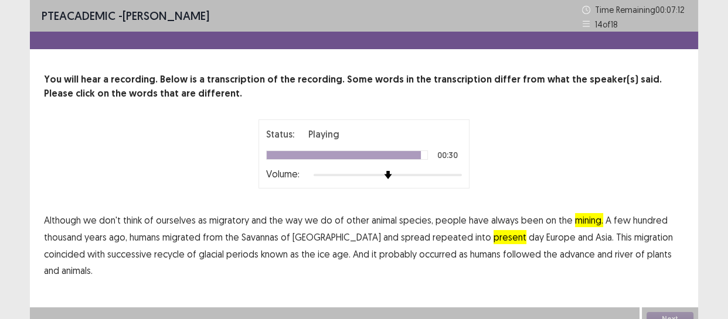
click at [615, 253] on span "river" at bounding box center [624, 254] width 18 height 14
click at [667, 312] on button "Next" at bounding box center [669, 319] width 47 height 14
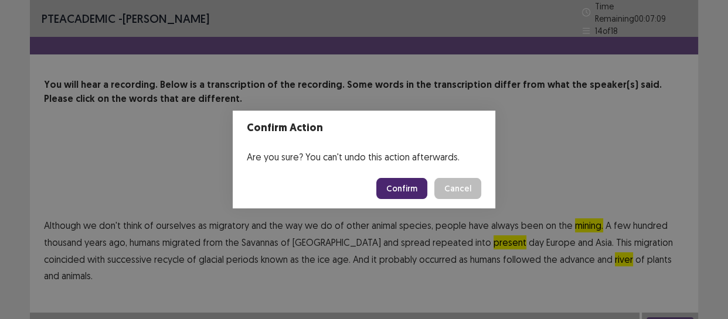
click at [402, 193] on button "Confirm" at bounding box center [401, 188] width 51 height 21
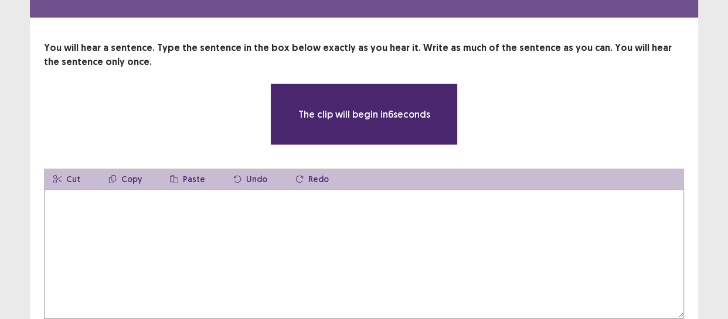
scroll to position [45, 0]
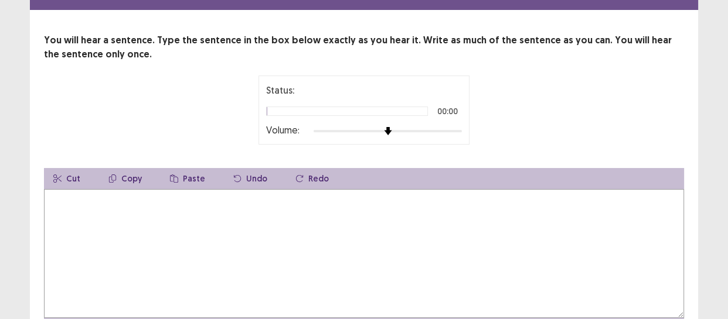
click at [241, 193] on textarea at bounding box center [364, 253] width 640 height 129
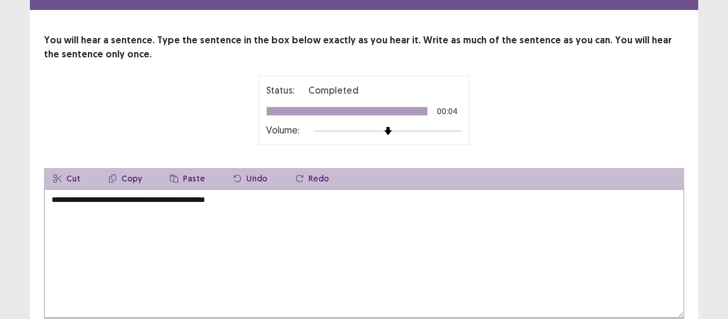
click at [54, 195] on textarea "**********" at bounding box center [364, 253] width 640 height 129
click at [186, 195] on textarea "**********" at bounding box center [364, 253] width 640 height 129
click at [470, 222] on textarea "**********" at bounding box center [364, 253] width 640 height 129
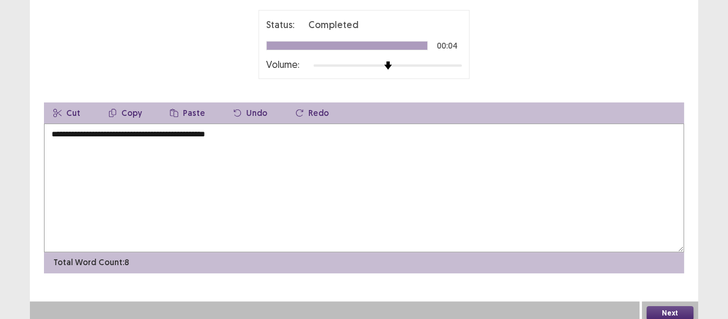
scroll to position [111, 0]
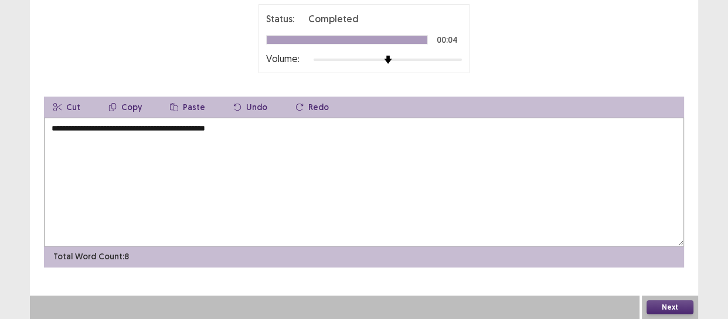
type textarea "**********"
click at [673, 305] on button "Next" at bounding box center [669, 308] width 47 height 14
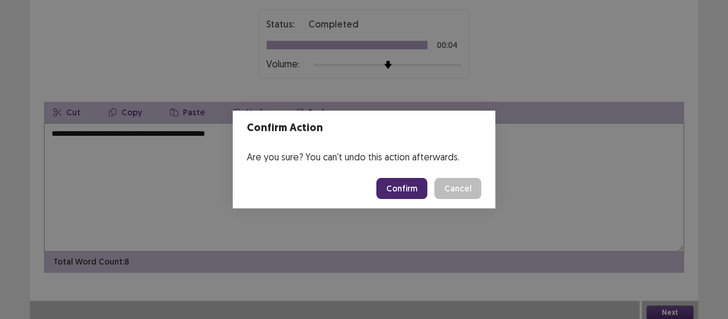
click at [401, 181] on button "Confirm" at bounding box center [401, 188] width 51 height 21
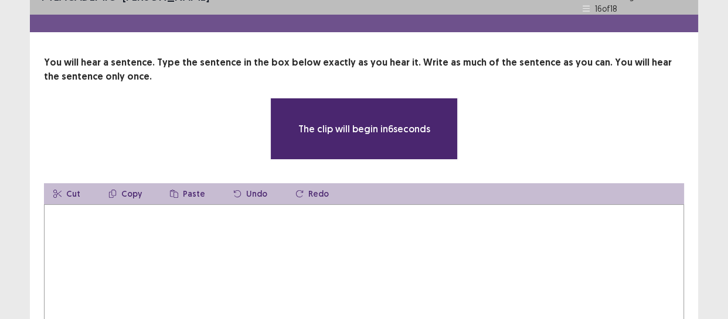
scroll to position [32, 0]
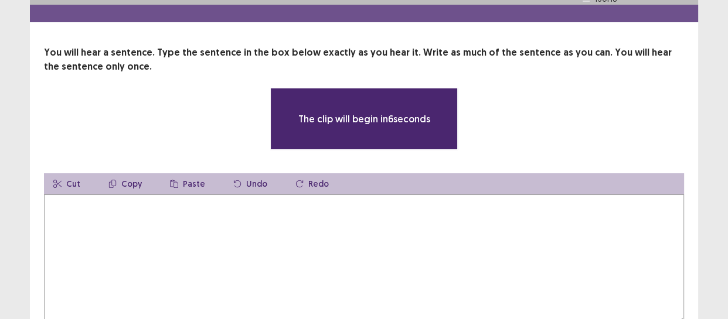
click at [248, 207] on textarea at bounding box center [364, 259] width 640 height 129
click at [202, 208] on textarea at bounding box center [364, 259] width 640 height 129
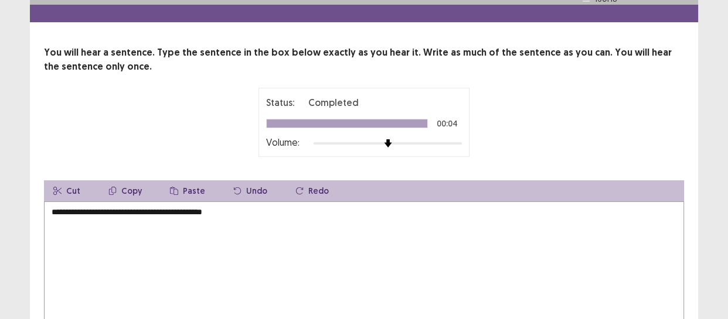
drag, startPoint x: 66, startPoint y: 207, endPoint x: 55, endPoint y: 207, distance: 10.5
click at [55, 207] on textarea "**********" at bounding box center [364, 266] width 640 height 129
click at [60, 207] on textarea "**********" at bounding box center [364, 266] width 640 height 129
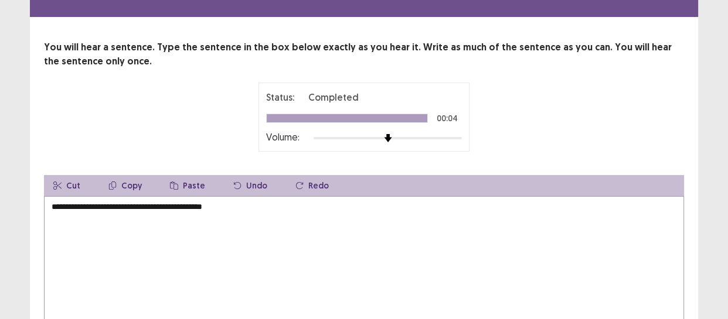
click at [119, 209] on textarea "**********" at bounding box center [364, 260] width 640 height 129
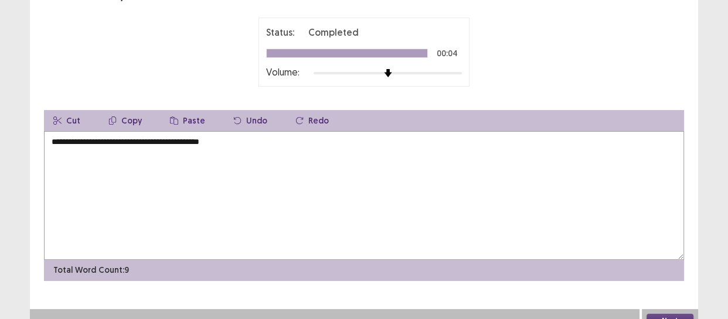
scroll to position [111, 0]
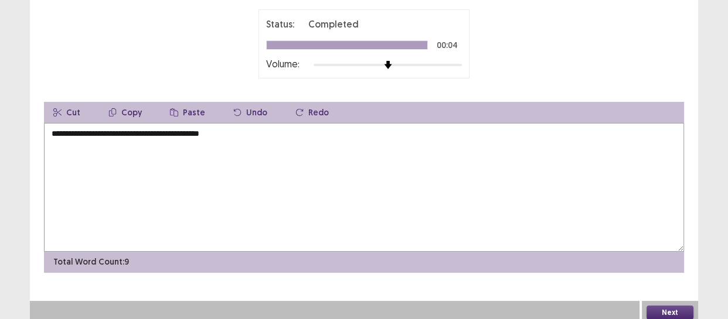
click at [669, 306] on button "Next" at bounding box center [669, 313] width 47 height 14
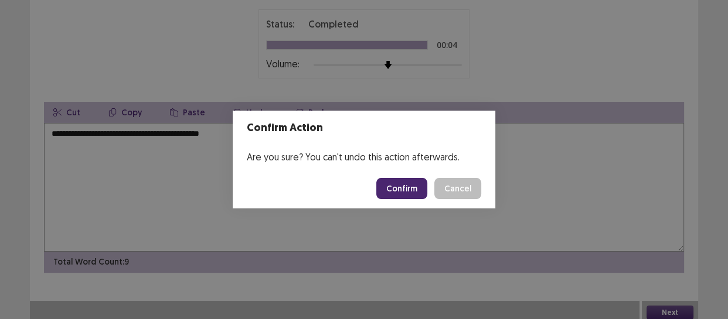
click at [458, 182] on button "Cancel" at bounding box center [457, 188] width 47 height 21
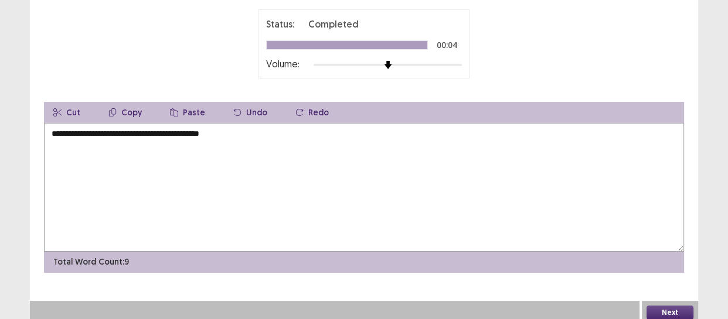
click at [244, 125] on textarea "**********" at bounding box center [364, 187] width 640 height 129
type textarea "**********"
click at [661, 306] on button "Next" at bounding box center [669, 313] width 47 height 14
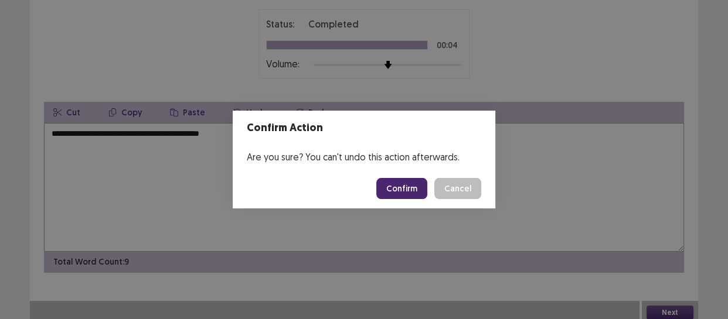
click at [404, 186] on button "Confirm" at bounding box center [401, 188] width 51 height 21
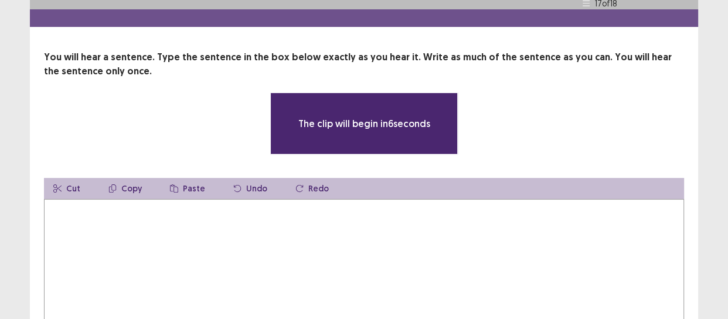
scroll to position [42, 0]
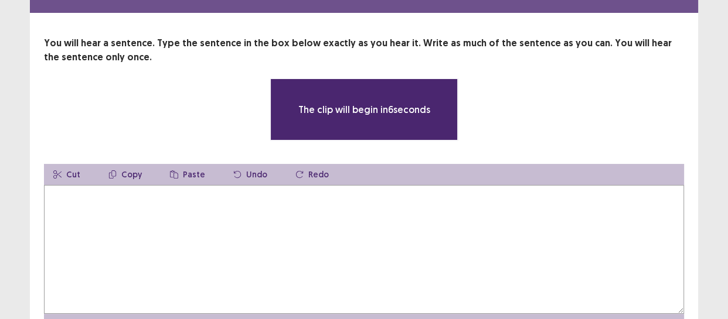
click at [228, 219] on textarea at bounding box center [364, 249] width 640 height 129
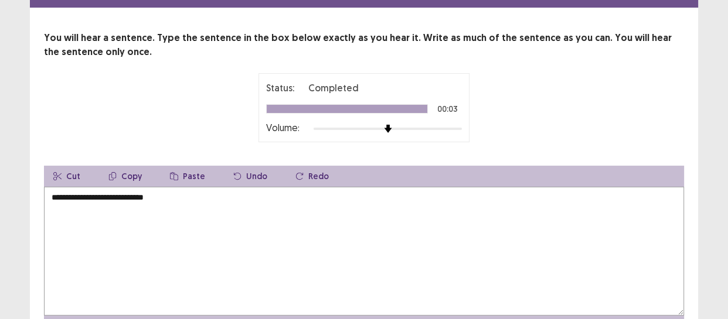
drag, startPoint x: 88, startPoint y: 197, endPoint x: 73, endPoint y: 197, distance: 14.6
click at [73, 197] on textarea "**********" at bounding box center [364, 251] width 640 height 129
click at [262, 216] on textarea "**********" at bounding box center [364, 251] width 640 height 129
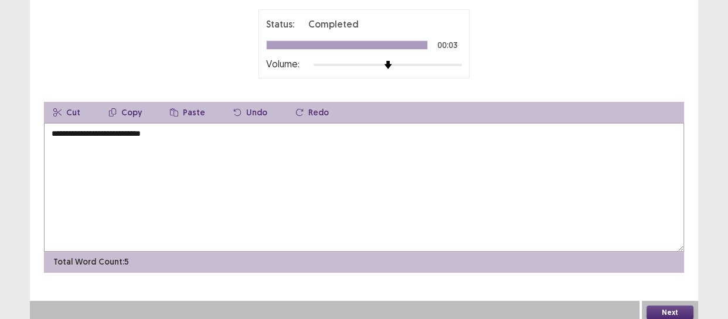
scroll to position [111, 0]
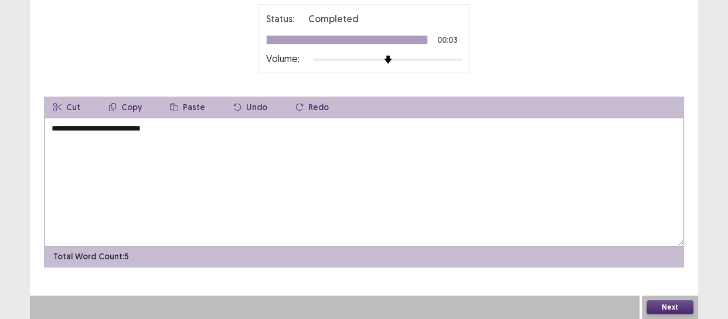
type textarea "**********"
click at [656, 310] on button "Next" at bounding box center [669, 308] width 47 height 14
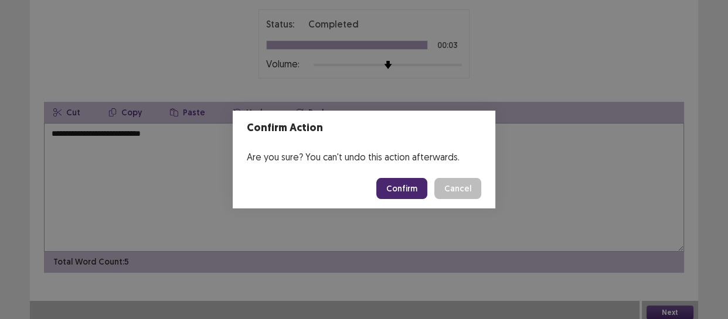
click at [409, 180] on button "Confirm" at bounding box center [401, 188] width 51 height 21
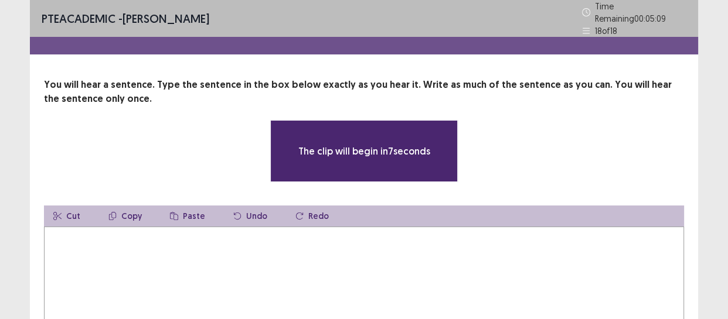
click at [315, 265] on textarea at bounding box center [364, 291] width 640 height 129
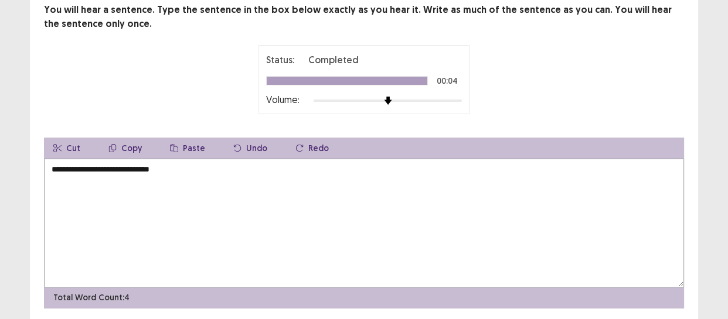
scroll to position [83, 0]
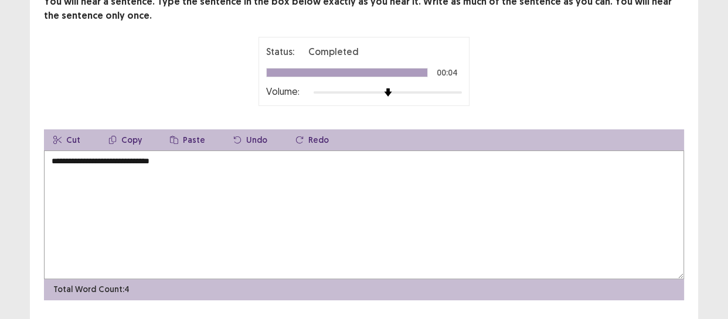
click at [91, 155] on textarea "**********" at bounding box center [364, 215] width 640 height 129
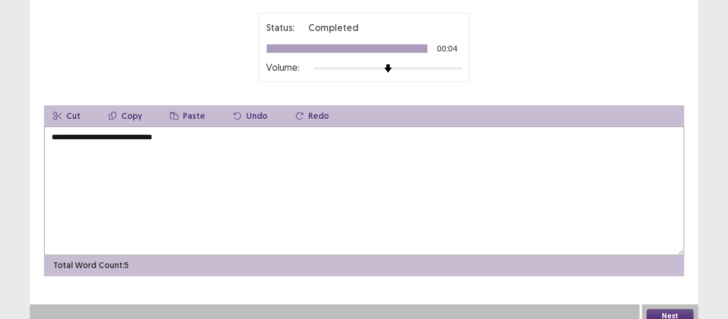
scroll to position [111, 0]
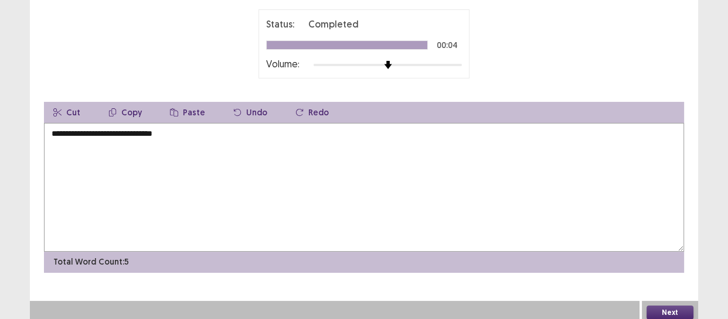
type textarea "**********"
click at [657, 306] on button "Next" at bounding box center [669, 313] width 47 height 14
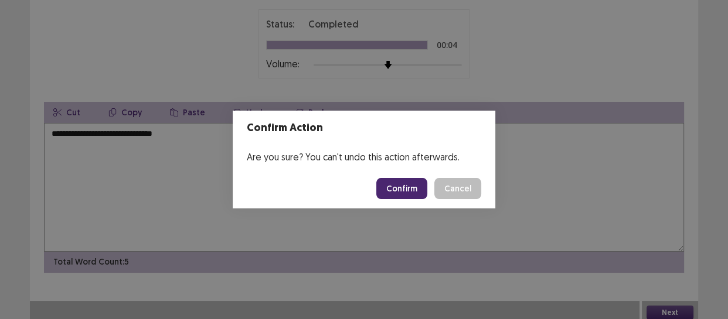
click at [405, 187] on button "Confirm" at bounding box center [401, 188] width 51 height 21
